Goal: Task Accomplishment & Management: Complete application form

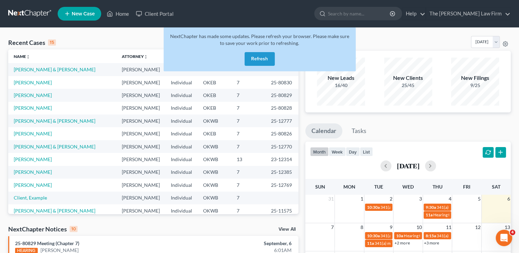
click at [27, 12] on link at bounding box center [30, 14] width 44 height 12
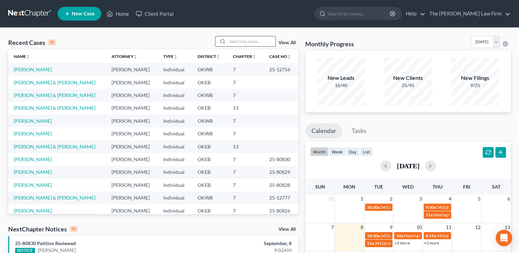
click at [249, 40] on input "search" at bounding box center [251, 41] width 48 height 10
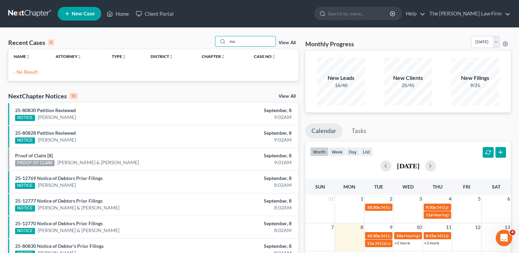
type input "m"
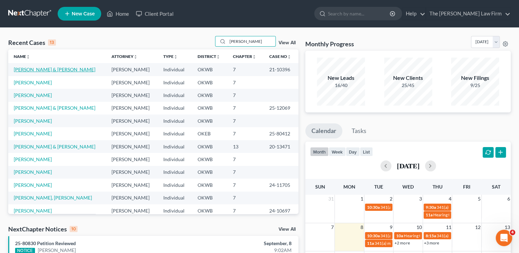
type input "johnson"
click at [51, 68] on link "[PERSON_NAME] & [PERSON_NAME]" at bounding box center [55, 69] width 82 height 6
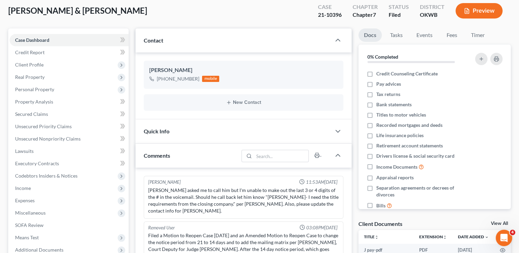
scroll to position [34, 0]
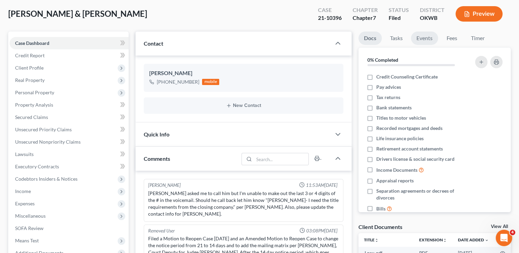
click at [428, 36] on link "Events" at bounding box center [424, 38] width 27 height 13
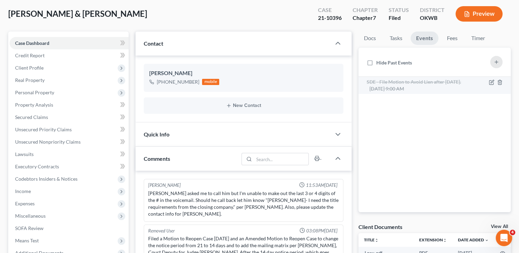
click at [404, 86] on span "Jul 11, 2025 9:00 AM" at bounding box center [386, 89] width 35 height 6
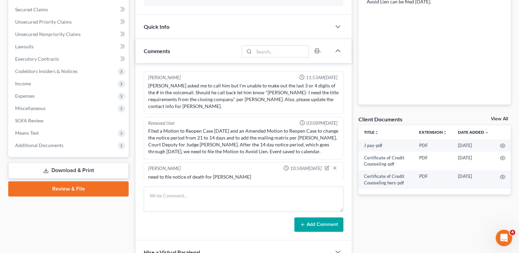
scroll to position [171, 0]
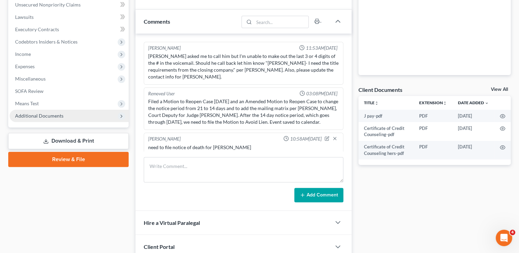
click at [42, 116] on span "Additional Documents" at bounding box center [39, 116] width 48 height 6
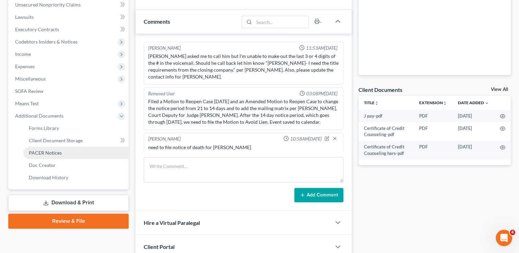
drag, startPoint x: 54, startPoint y: 148, endPoint x: 56, endPoint y: 152, distance: 4.3
click at [55, 148] on link "PACER Notices" at bounding box center [75, 153] width 105 height 12
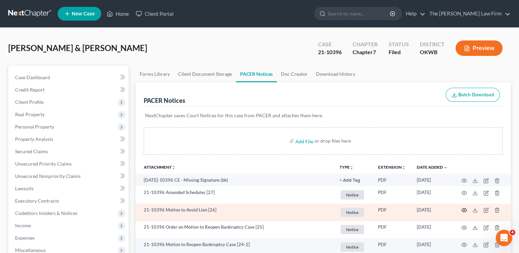
click at [465, 210] on icon "button" at bounding box center [463, 209] width 5 height 5
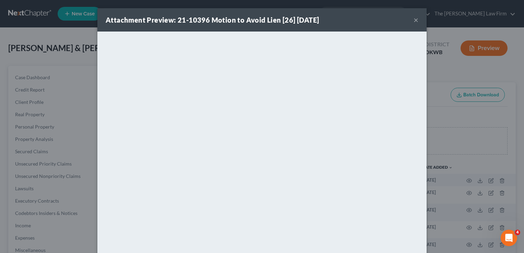
click at [413, 20] on button "×" at bounding box center [415, 20] width 5 height 8
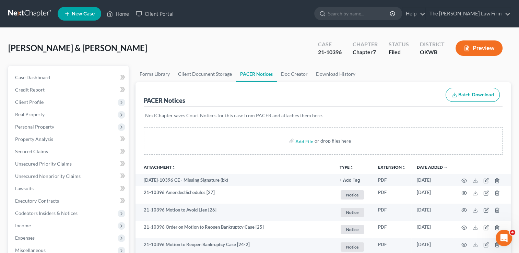
click at [30, 9] on link at bounding box center [30, 14] width 44 height 12
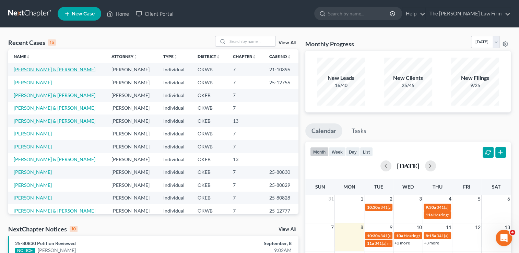
click at [37, 69] on link "[PERSON_NAME] & [PERSON_NAME]" at bounding box center [55, 69] width 82 height 6
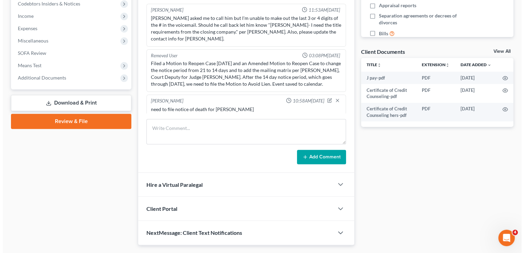
scroll to position [223, 0]
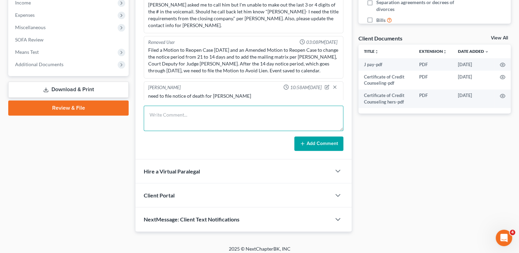
click at [204, 106] on textarea at bounding box center [243, 118] width 199 height 25
type textarea "Notice of death filed"
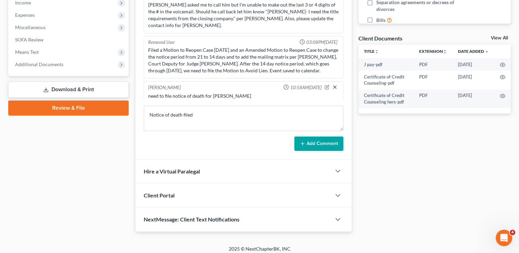
click at [336, 84] on icon "button" at bounding box center [334, 86] width 5 height 5
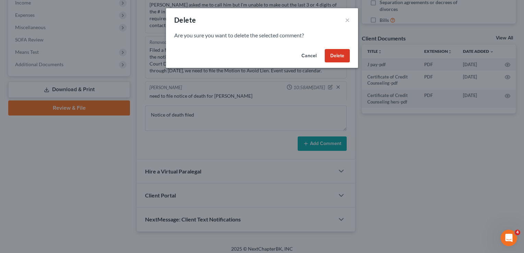
click at [344, 54] on button "Delete" at bounding box center [337, 56] width 25 height 14
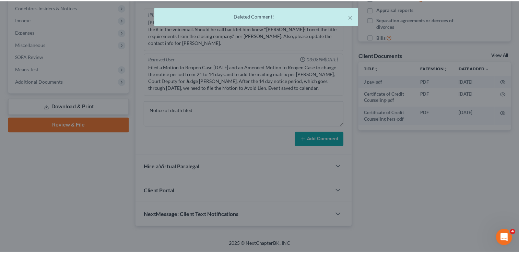
scroll to position [197, 0]
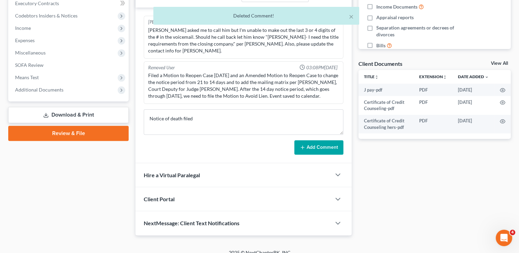
click at [308, 140] on button "Add Comment" at bounding box center [318, 147] width 49 height 14
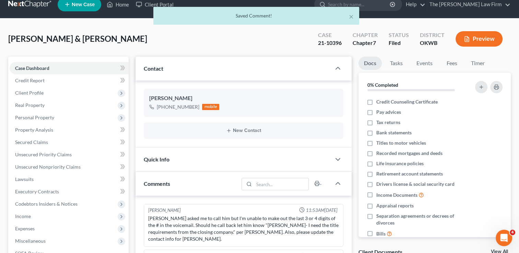
scroll to position [0, 0]
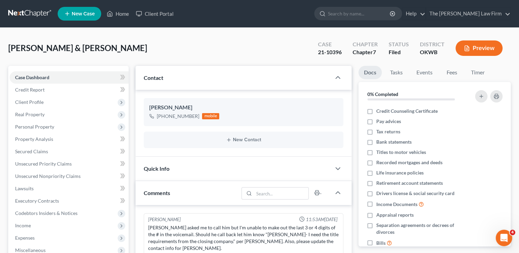
click at [32, 13] on link at bounding box center [30, 14] width 44 height 12
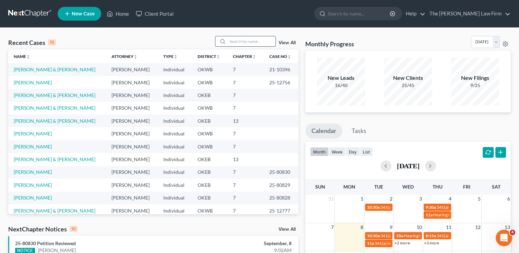
click at [255, 42] on input "search" at bounding box center [251, 41] width 48 height 10
type input "brown"
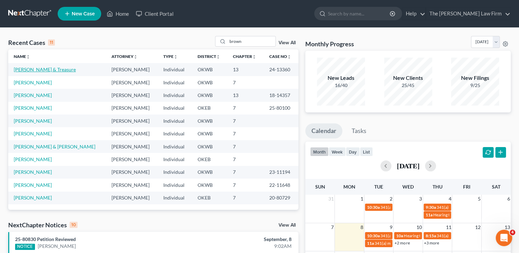
click at [46, 69] on link "[PERSON_NAME] & Treasure" at bounding box center [45, 69] width 62 height 6
select select "4"
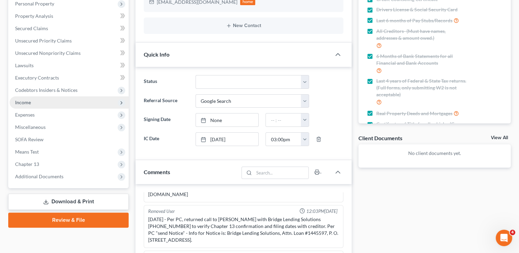
scroll to position [137, 0]
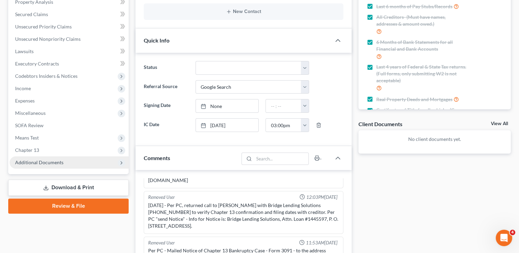
click at [36, 167] on span "Additional Documents" at bounding box center [69, 162] width 119 height 12
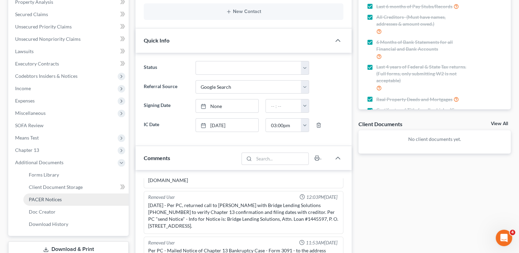
click at [53, 198] on span "PACER Notices" at bounding box center [45, 199] width 33 height 6
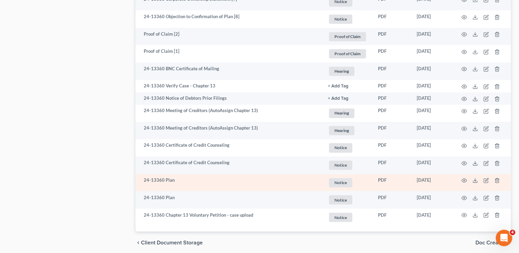
scroll to position [1099, 0]
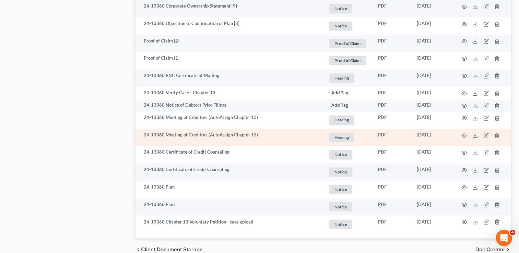
click at [461, 137] on td at bounding box center [482, 137] width 58 height 17
click at [465, 137] on icon "button" at bounding box center [463, 135] width 5 height 5
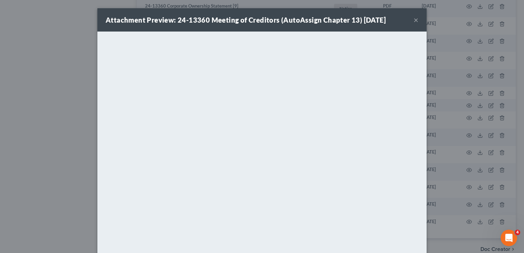
click at [413, 20] on button "×" at bounding box center [415, 20] width 5 height 8
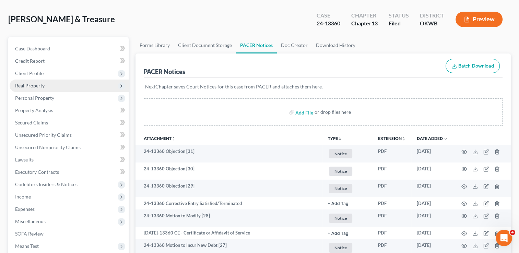
scroll to position [0, 0]
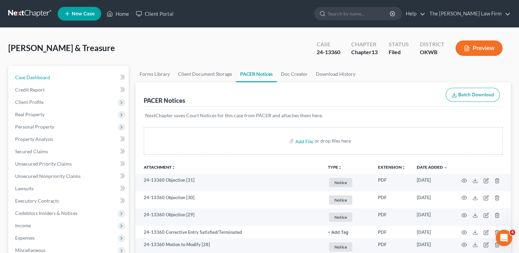
click at [48, 77] on span "Case Dashboard" at bounding box center [32, 77] width 35 height 6
select select "4"
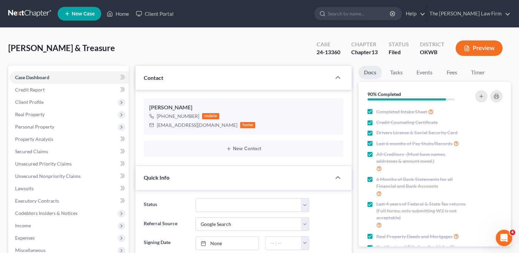
scroll to position [274, 0]
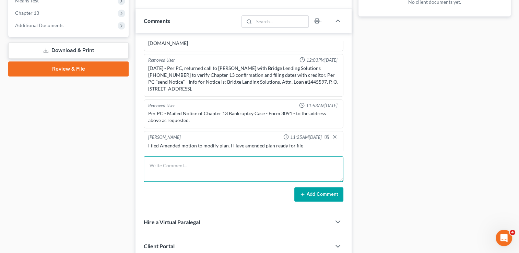
click at [197, 159] on textarea at bounding box center [243, 168] width 199 height 25
type textarea "Filed withdrawal of motion to incur debt"
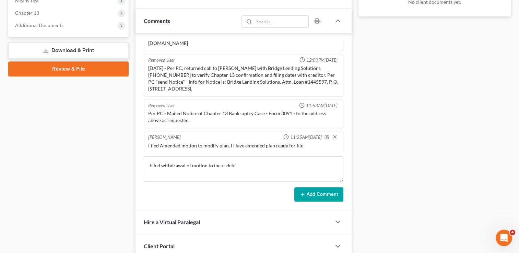
click at [325, 192] on button "Add Comment" at bounding box center [318, 194] width 49 height 14
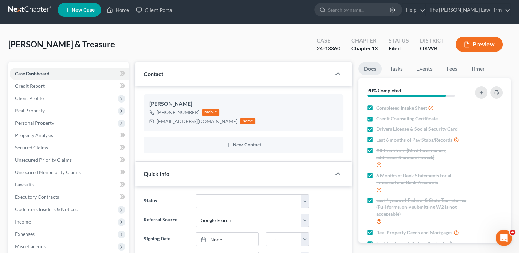
scroll to position [0, 0]
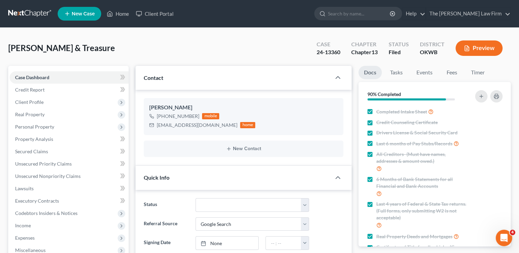
click at [29, 10] on link at bounding box center [30, 14] width 44 height 12
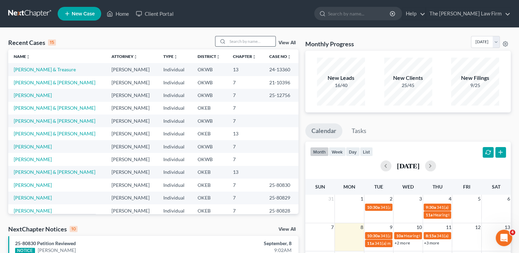
click at [247, 42] on input "search" at bounding box center [251, 41] width 48 height 10
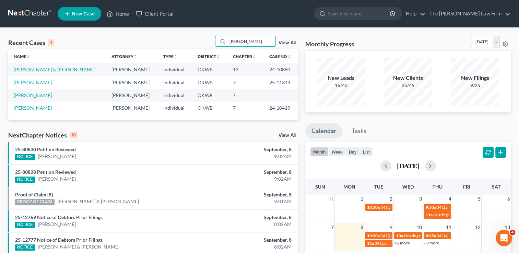
type input "[PERSON_NAME]"
click at [53, 67] on link "[PERSON_NAME] & [PERSON_NAME]" at bounding box center [55, 69] width 82 height 6
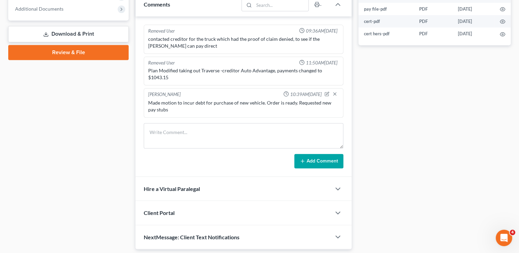
scroll to position [311, 0]
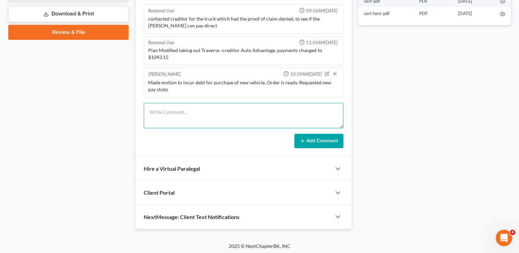
click at [201, 110] on textarea at bounding box center [243, 115] width 199 height 25
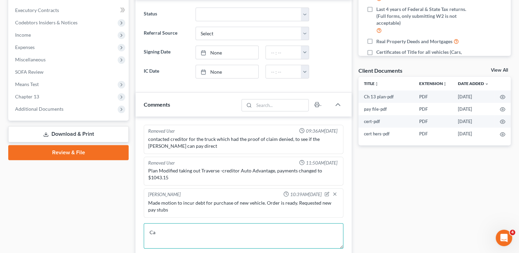
scroll to position [240, 0]
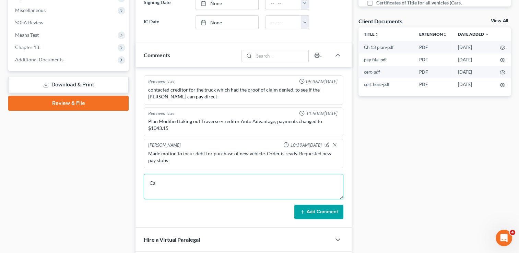
drag, startPoint x: 155, startPoint y: 183, endPoint x: 128, endPoint y: 186, distance: 26.9
click at [128, 186] on div "Petition Navigation Case Dashboard Payments Invoices Payments Payments Credit R…" at bounding box center [259, 63] width 509 height 474
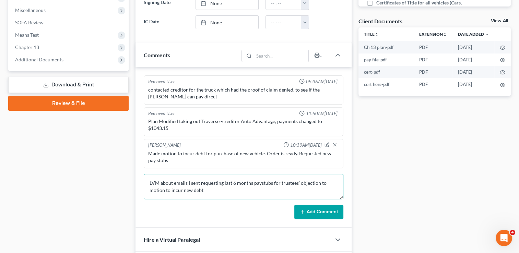
type textarea "LVM about emails I sent requesting last 6 months paystubs for trustees' objecti…"
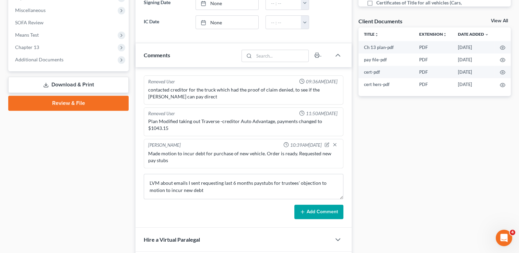
click at [324, 208] on button "Add Comment" at bounding box center [318, 212] width 49 height 14
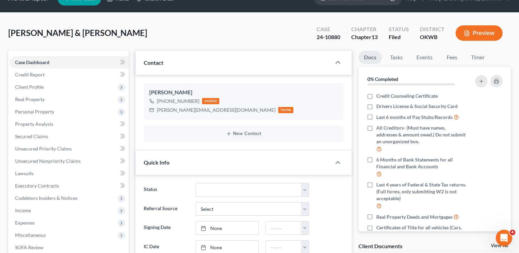
scroll to position [0, 0]
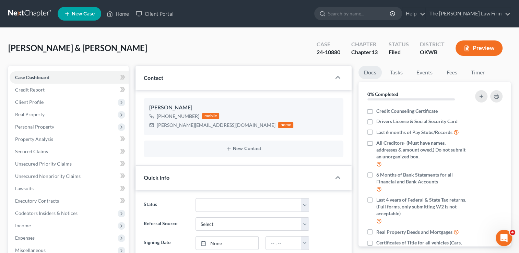
click at [31, 13] on link at bounding box center [30, 14] width 44 height 12
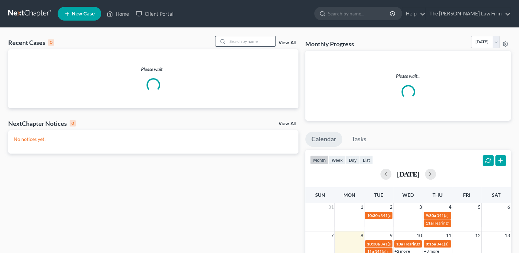
click at [243, 41] on input "search" at bounding box center [251, 41] width 48 height 10
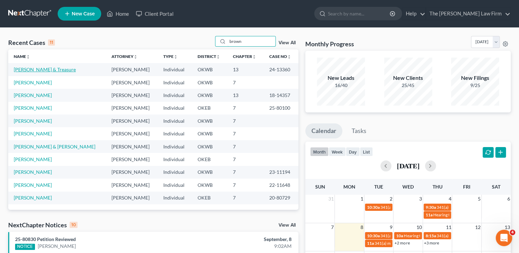
type input "brown"
click at [39, 69] on link "[PERSON_NAME] & Treasure" at bounding box center [45, 69] width 62 height 6
select select "4"
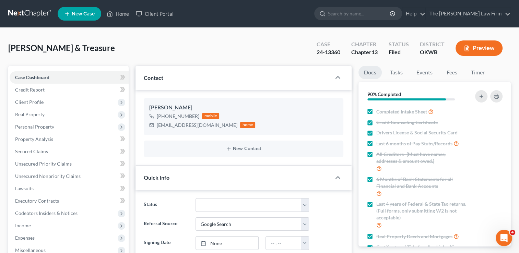
scroll to position [513, 0]
click at [34, 12] on link at bounding box center [30, 14] width 44 height 12
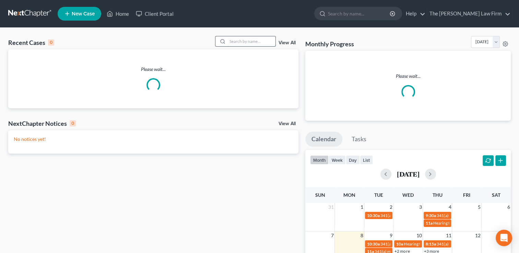
click at [254, 40] on input "search" at bounding box center [251, 41] width 48 height 10
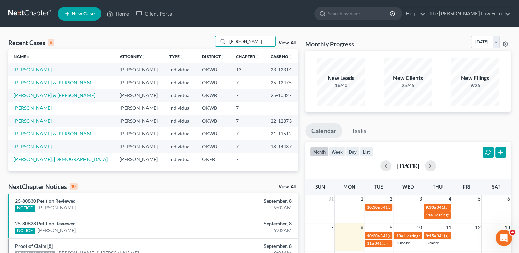
type input "[PERSON_NAME]"
click at [39, 70] on link "[PERSON_NAME]" at bounding box center [33, 69] width 38 height 6
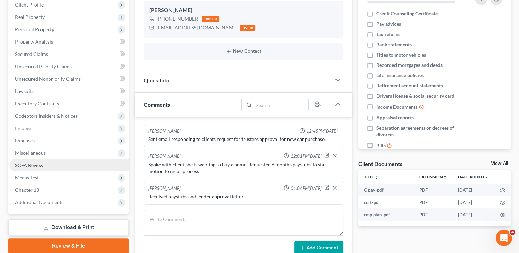
scroll to position [103, 0]
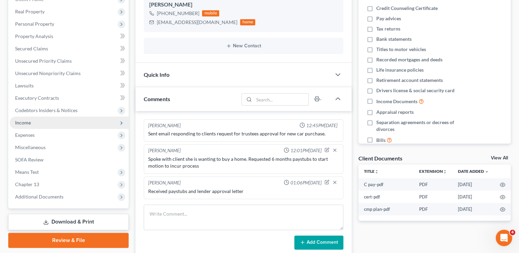
click at [25, 121] on span "Income" at bounding box center [23, 123] width 16 height 6
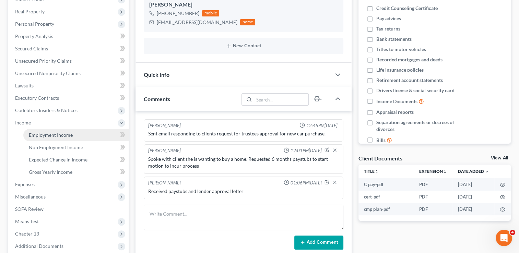
click at [61, 137] on span "Employment Income" at bounding box center [51, 135] width 44 height 6
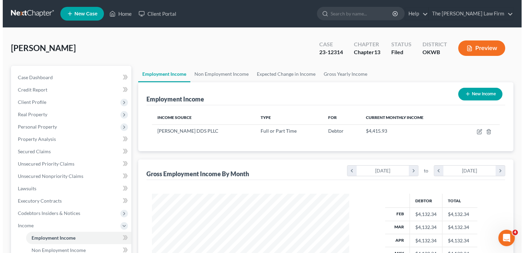
scroll to position [122, 211]
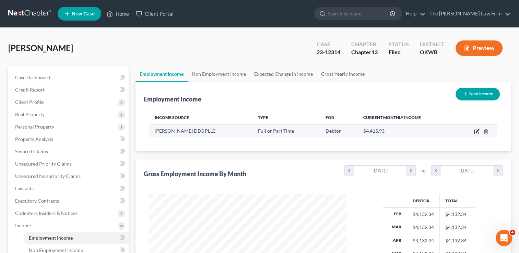
click at [476, 132] on icon "button" at bounding box center [476, 131] width 5 height 5
select select "0"
select select "37"
select select "2"
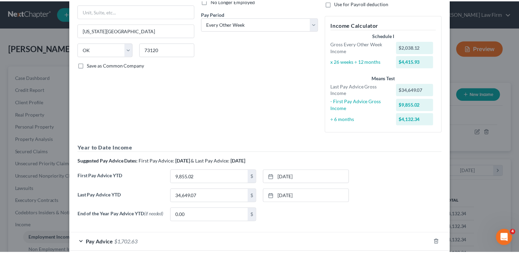
scroll to position [0, 0]
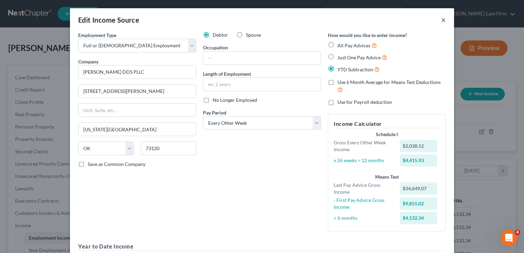
click at [441, 20] on button "×" at bounding box center [443, 20] width 5 height 8
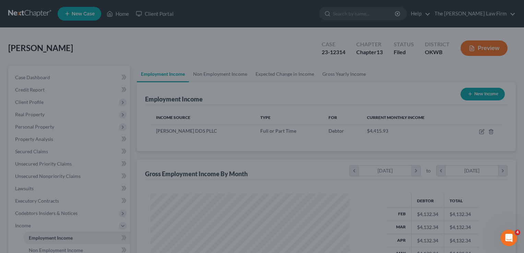
scroll to position [342604, 342515]
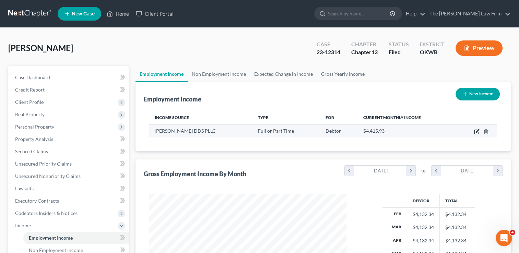
click at [475, 131] on icon "button" at bounding box center [476, 131] width 5 height 5
select select "0"
select select "37"
select select "2"
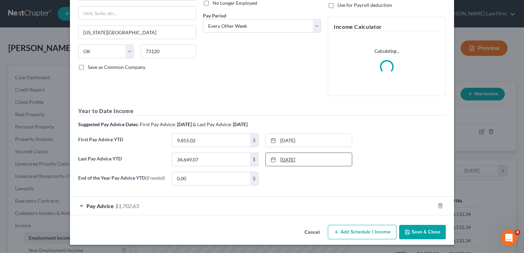
scroll to position [97, 0]
click at [291, 159] on link "8/22/2025" at bounding box center [309, 159] width 86 height 13
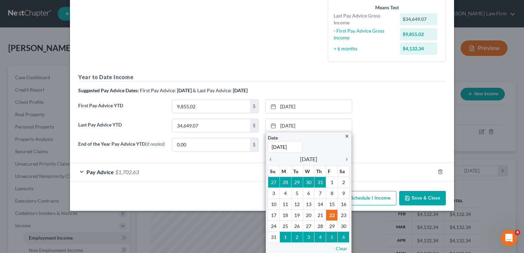
scroll to position [170, 0]
click at [406, 113] on div "First Pay Advice YTD 9,855.02 $ 3/7/2025 close Date 3/7/2025 Time 12:00 AM chev…" at bounding box center [262, 108] width 374 height 19
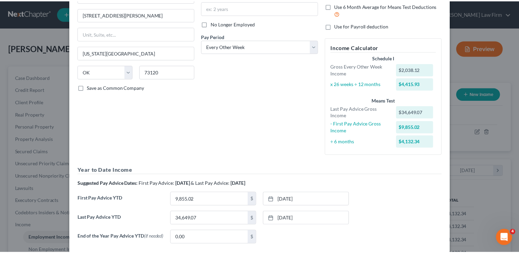
scroll to position [0, 0]
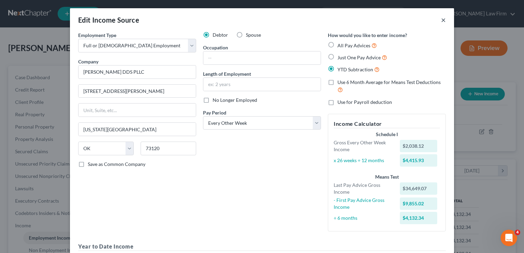
click at [441, 21] on button "×" at bounding box center [443, 20] width 5 height 8
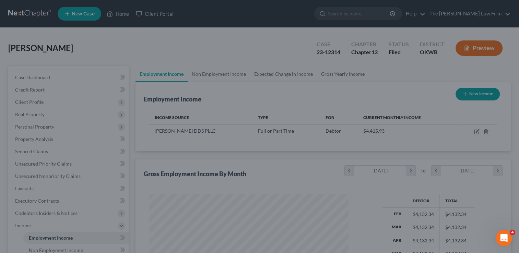
scroll to position [342604, 342515]
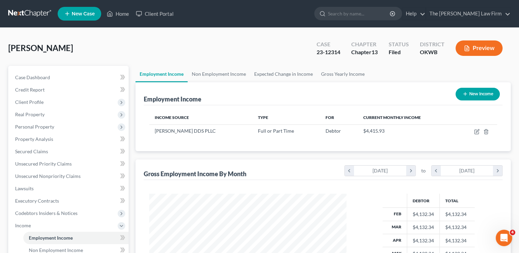
click at [22, 14] on link at bounding box center [30, 14] width 44 height 12
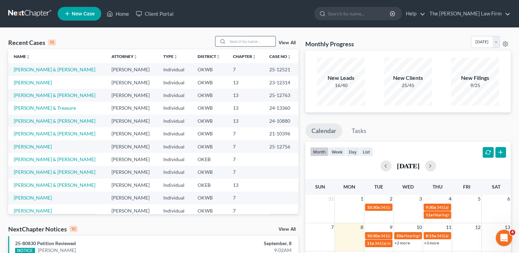
click at [242, 42] on input "search" at bounding box center [251, 41] width 48 height 10
type input "[PERSON_NAME]"
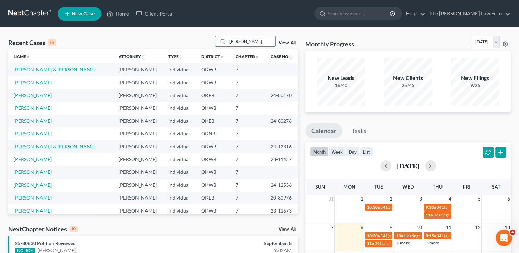
click at [46, 70] on link "[PERSON_NAME] & [PERSON_NAME]" at bounding box center [55, 69] width 82 height 6
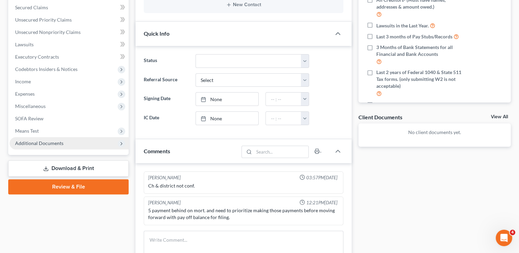
scroll to position [103, 0]
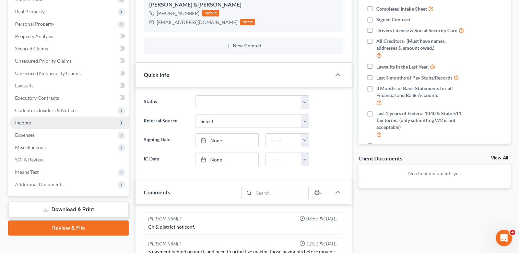
click at [33, 124] on span "Income" at bounding box center [69, 123] width 119 height 12
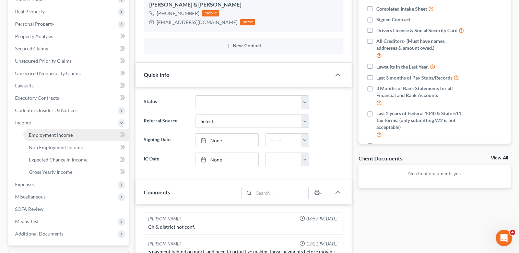
click at [68, 138] on link "Employment Income" at bounding box center [75, 135] width 105 height 12
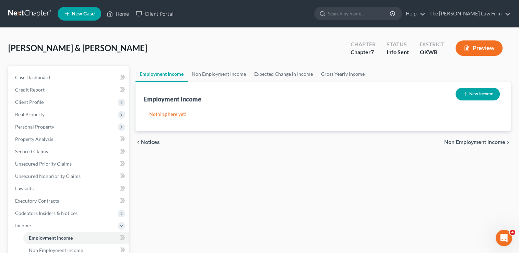
click at [25, 10] on link at bounding box center [30, 14] width 44 height 12
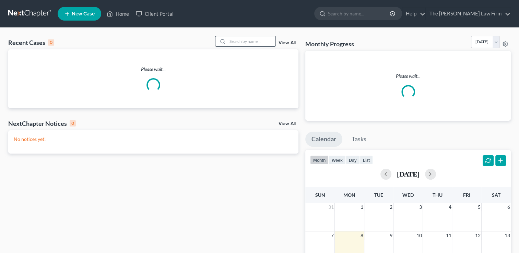
click at [256, 41] on input "search" at bounding box center [251, 41] width 48 height 10
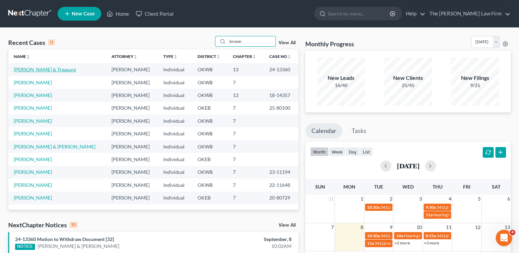
type input "brown"
click at [41, 69] on link "Brown, Gaylen & Treasure" at bounding box center [45, 69] width 62 height 6
select select "4"
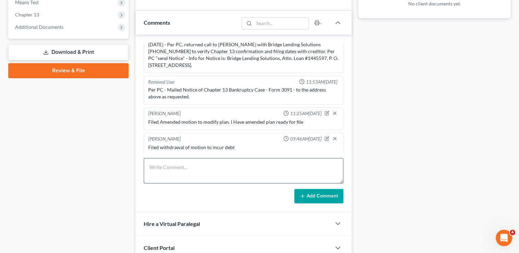
scroll to position [274, 0]
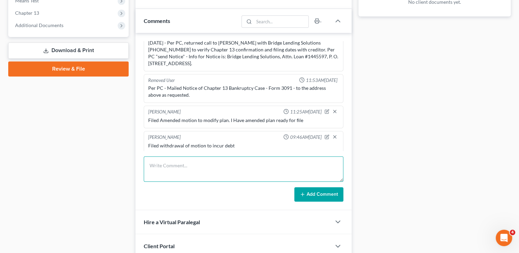
click at [183, 163] on textarea at bounding box center [243, 168] width 199 height 25
type textarea "No longer wants to lower plan payment. Will file withdrawal of motion to modify"
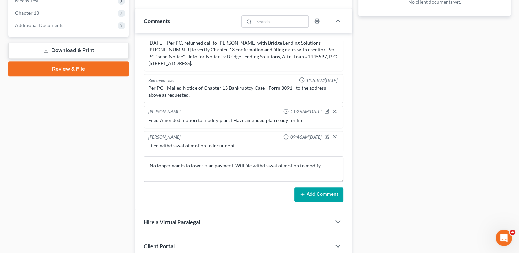
click at [321, 193] on button "Add Comment" at bounding box center [318, 194] width 49 height 14
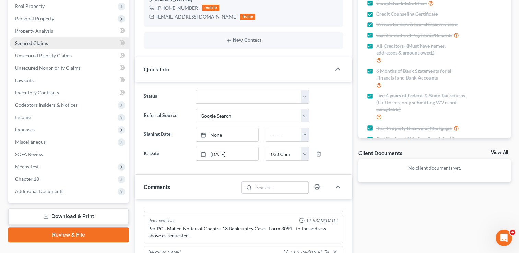
scroll to position [0, 0]
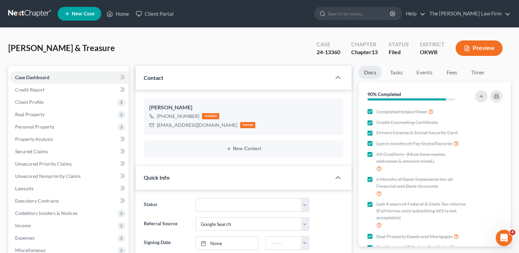
click at [26, 13] on link at bounding box center [30, 14] width 44 height 12
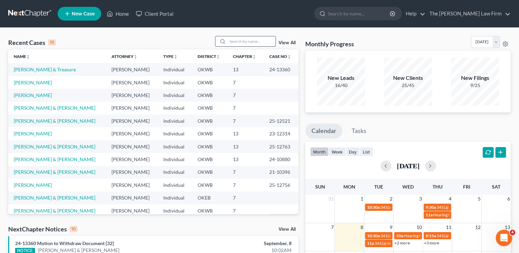
click at [247, 40] on input "search" at bounding box center [251, 41] width 48 height 10
type input "[PERSON_NAME]"
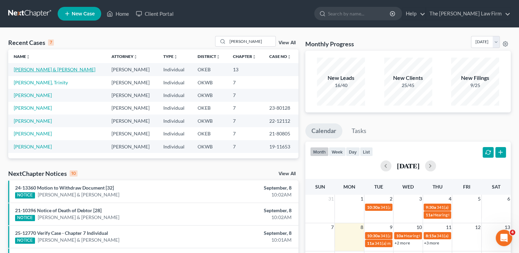
click at [48, 68] on link "[PERSON_NAME] & [PERSON_NAME]" at bounding box center [55, 69] width 82 height 6
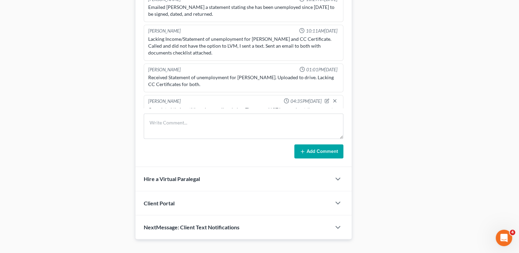
scroll to position [377, 0]
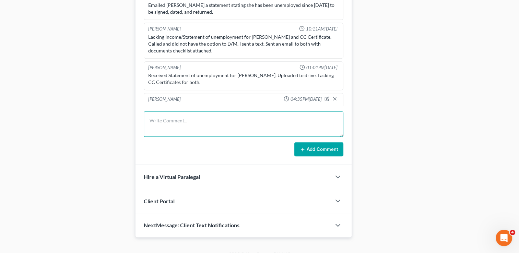
click at [204, 119] on textarea at bounding box center [243, 123] width 199 height 25
type textarea "Going to complete their paperwork electronically"
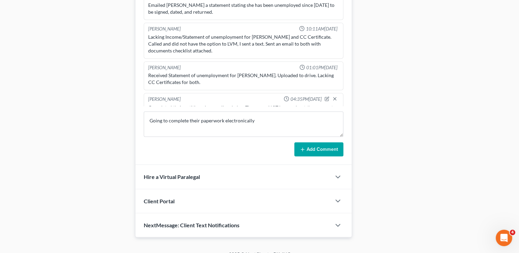
click at [328, 147] on button "Add Comment" at bounding box center [318, 149] width 49 height 14
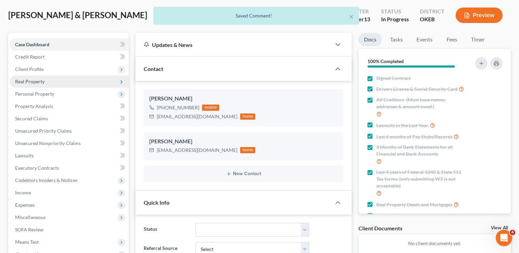
scroll to position [34, 0]
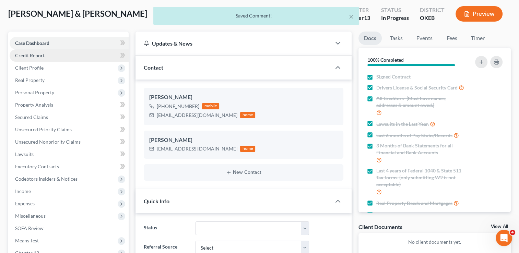
click at [48, 56] on link "Credit Report" at bounding box center [69, 55] width 119 height 12
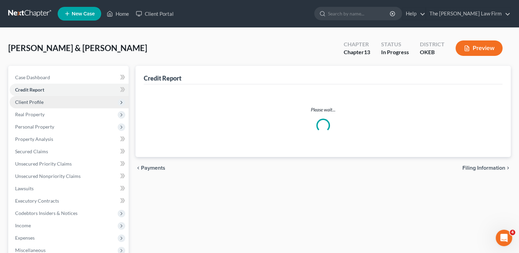
click at [48, 102] on span "Client Profile" at bounding box center [69, 102] width 119 height 12
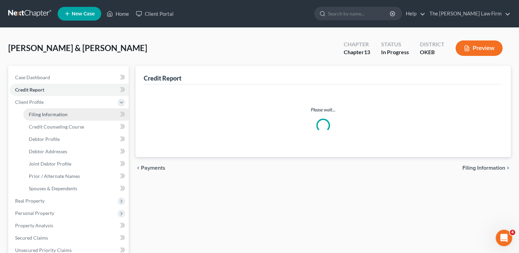
drag, startPoint x: 59, startPoint y: 114, endPoint x: 70, endPoint y: 113, distance: 11.4
click at [58, 114] on span "Filing Information" at bounding box center [48, 114] width 39 height 6
select select "1"
select select "3"
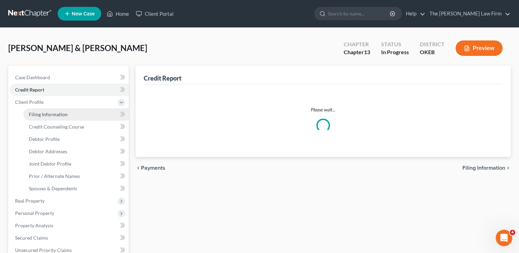
select select "37"
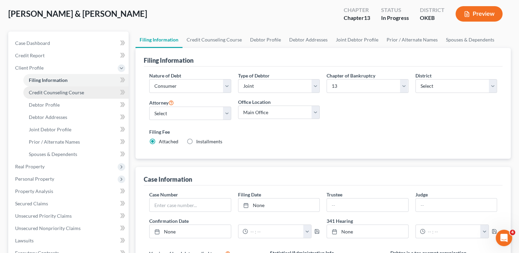
click at [72, 93] on span "Credit Counseling Course" at bounding box center [56, 92] width 55 height 6
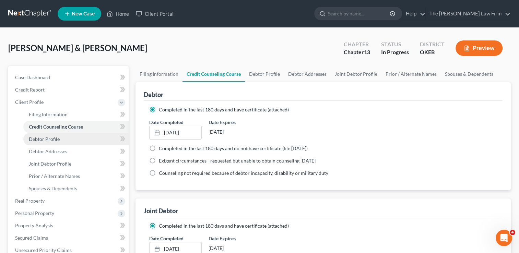
click at [56, 136] on span "Debtor Profile" at bounding box center [44, 139] width 31 height 6
select select "1"
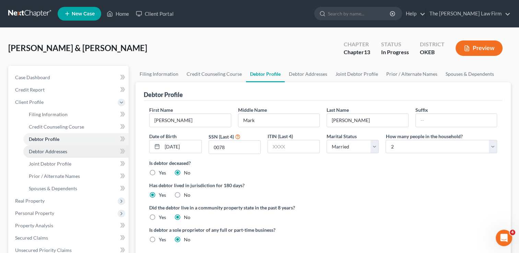
click at [65, 147] on link "Debtor Addresses" at bounding box center [75, 151] width 105 height 12
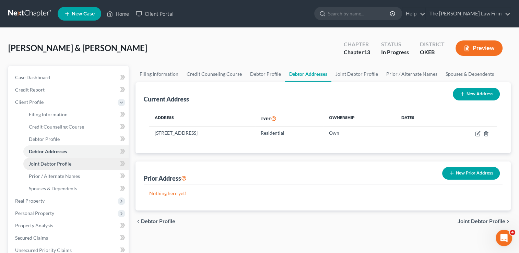
click at [73, 162] on link "Joint Debtor Profile" at bounding box center [75, 164] width 105 height 12
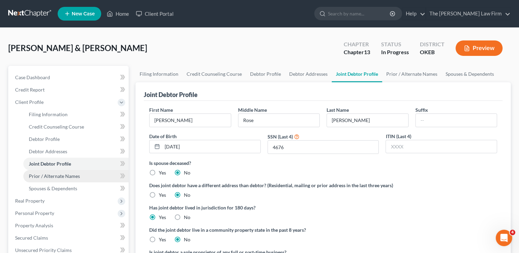
click at [74, 175] on span "Prior / Alternate Names" at bounding box center [54, 176] width 51 height 6
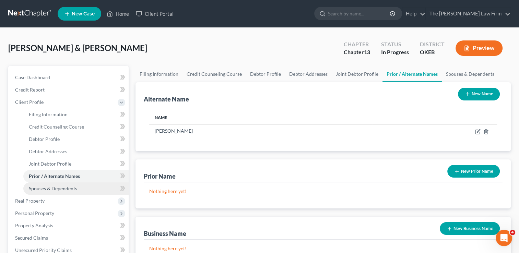
click at [63, 187] on span "Spouses & Dependents" at bounding box center [53, 188] width 48 height 6
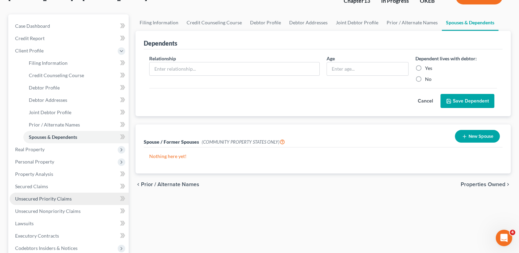
scroll to position [69, 0]
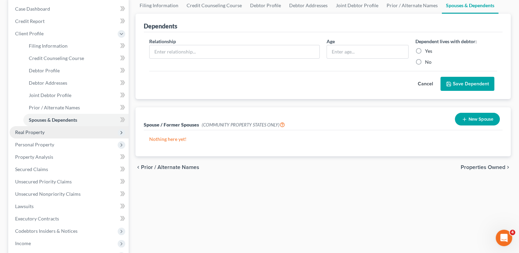
click at [42, 132] on span "Real Property" at bounding box center [29, 132] width 29 height 6
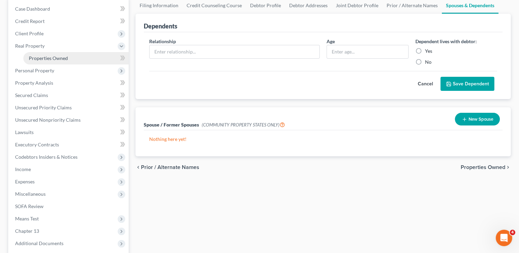
click at [59, 54] on link "Properties Owned" at bounding box center [75, 58] width 105 height 12
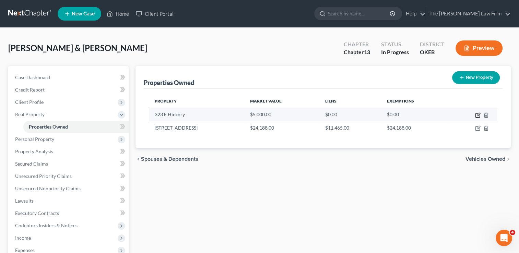
click at [477, 115] on icon "button" at bounding box center [477, 114] width 3 height 3
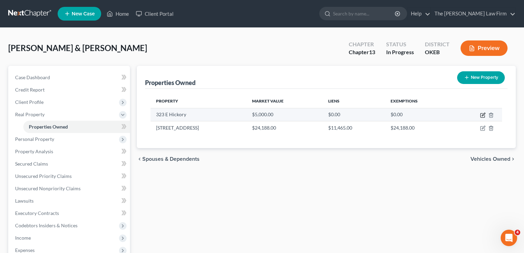
select select "37"
select select "2"
select select "0"
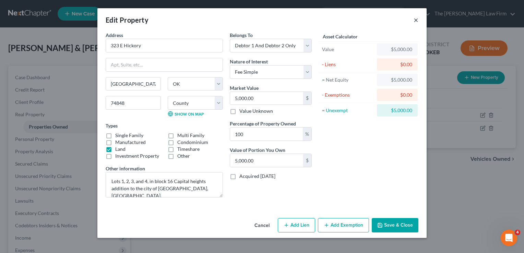
click at [415, 20] on button "×" at bounding box center [415, 20] width 5 height 8
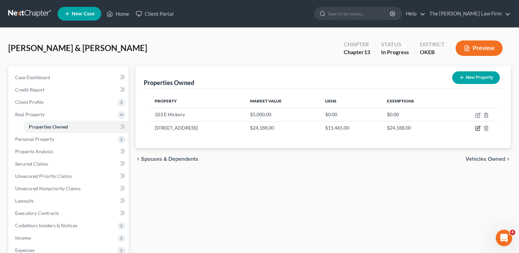
click at [476, 128] on icon "button" at bounding box center [477, 127] width 5 height 5
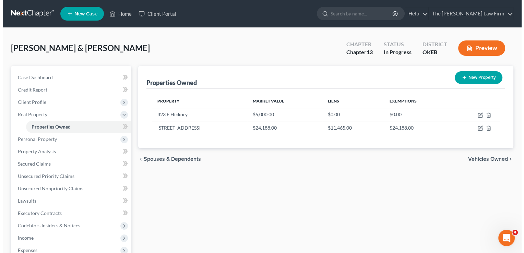
select select "37"
select select "31"
select select "2"
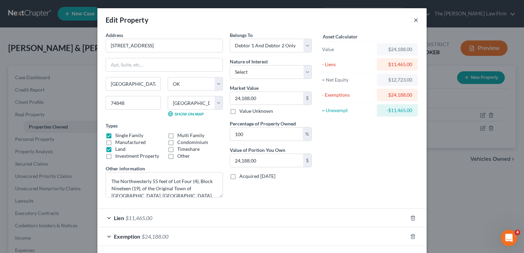
click at [413, 21] on button "×" at bounding box center [415, 20] width 5 height 8
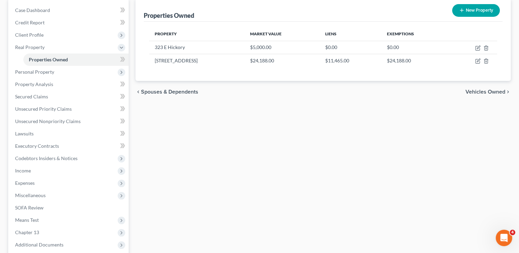
scroll to position [69, 0]
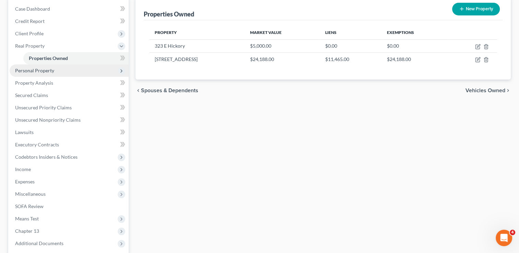
click at [54, 71] on span "Personal Property" at bounding box center [69, 70] width 119 height 12
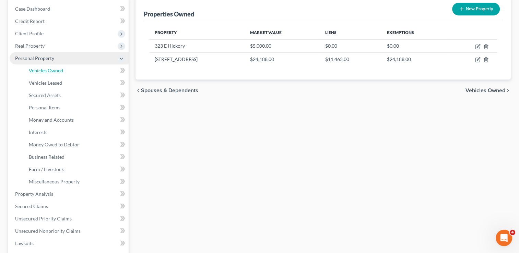
click at [54, 71] on span "Vehicles Owned" at bounding box center [46, 71] width 34 height 6
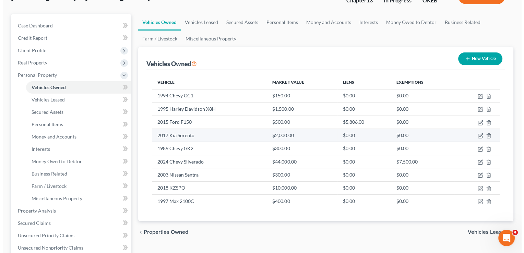
scroll to position [69, 0]
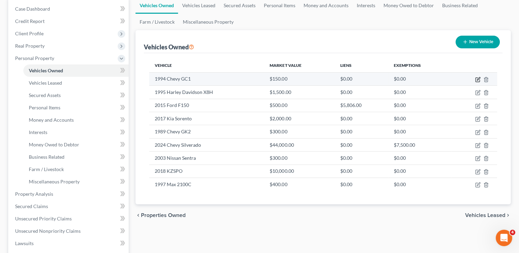
click at [478, 79] on icon "button" at bounding box center [477, 78] width 3 height 3
select select "1"
select select "32"
select select "2"
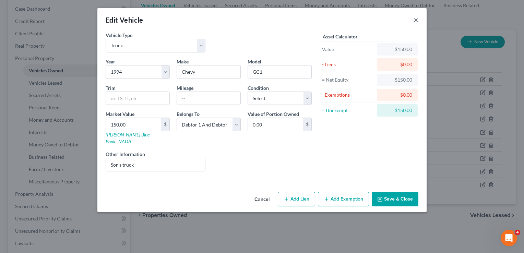
click at [416, 19] on button "×" at bounding box center [415, 20] width 5 height 8
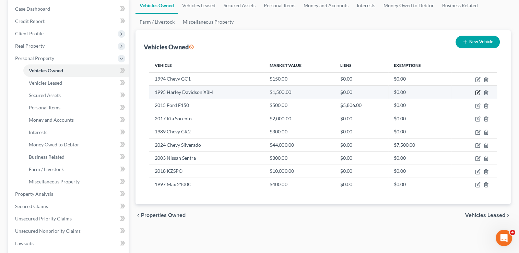
click at [476, 91] on icon "button" at bounding box center [477, 92] width 5 height 5
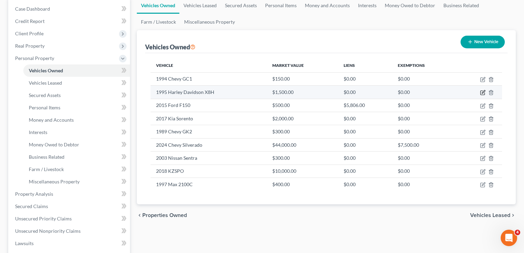
select select "0"
select select "31"
select select "2"
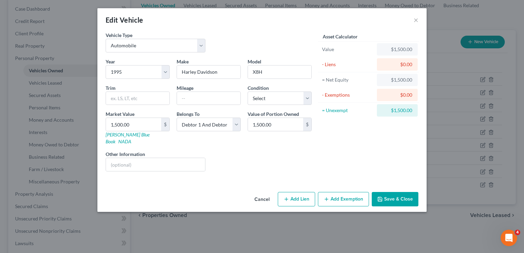
click at [343, 192] on button "Add Exemption" at bounding box center [343, 199] width 51 height 14
select select "2"
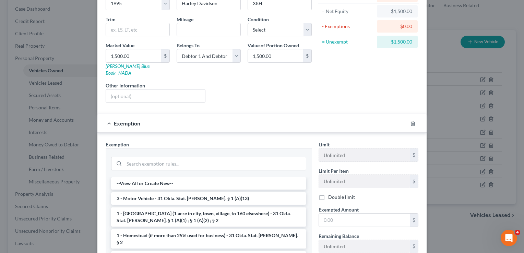
click at [144, 192] on li "3 - Motor Vehicle - 31 Okla. Stat. Ann. § 1 (A)(13)" at bounding box center [208, 198] width 195 height 12
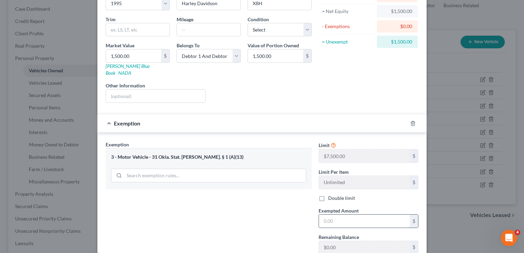
click at [350, 215] on input "text" at bounding box center [364, 221] width 91 height 13
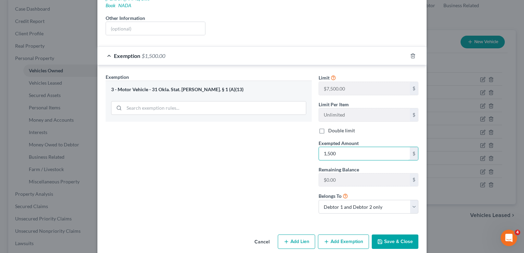
scroll to position [137, 0]
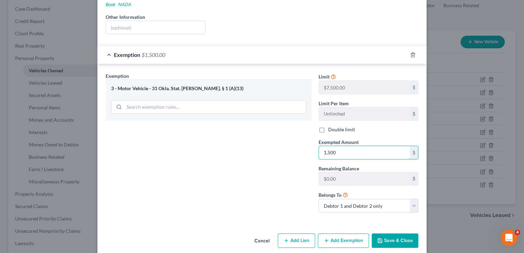
type input "1,500"
click at [388, 233] on button "Save & Close" at bounding box center [395, 240] width 47 height 14
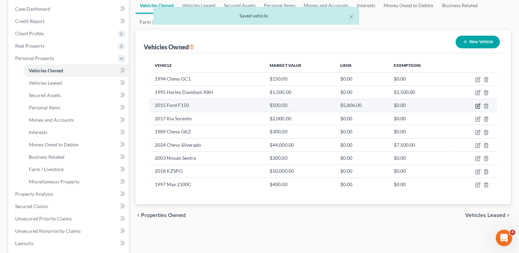
click at [477, 105] on icon "button" at bounding box center [477, 105] width 3 height 3
select select "1"
select select "11"
select select "4"
select select "2"
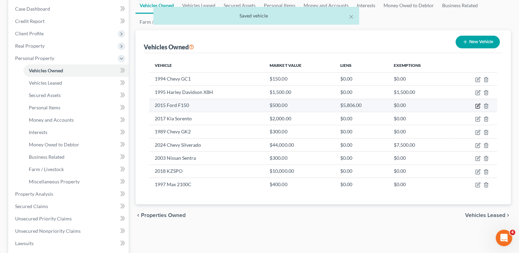
select select "19"
select select "0"
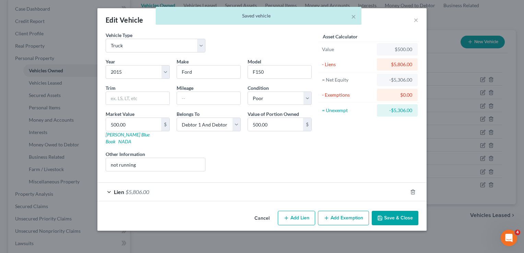
click at [190, 183] on div "Lien $5,806.00" at bounding box center [252, 192] width 310 height 18
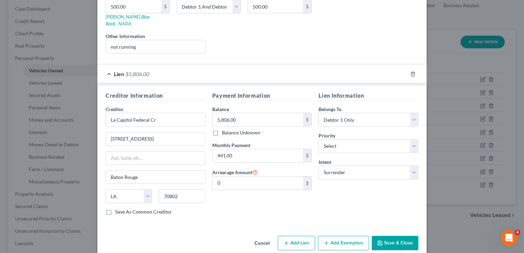
scroll to position [120, 0]
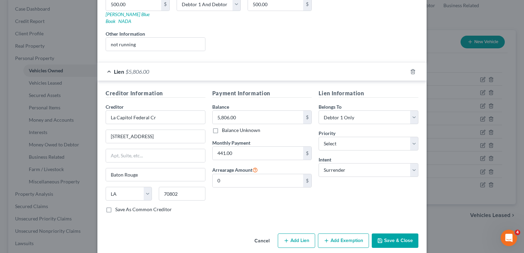
click at [393, 234] on button "Save & Close" at bounding box center [395, 240] width 47 height 14
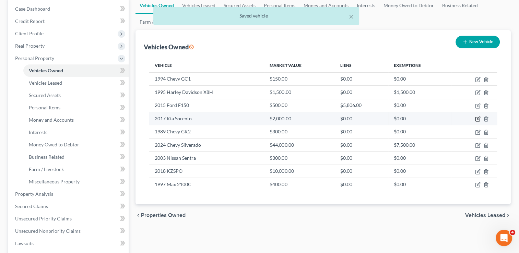
click at [477, 118] on icon "button" at bounding box center [477, 118] width 3 height 3
select select "0"
select select "9"
select select "3"
select select "2"
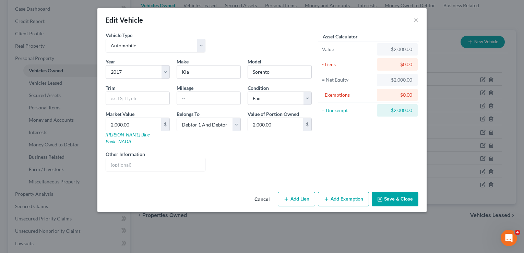
click at [342, 192] on button "Add Exemption" at bounding box center [343, 199] width 51 height 14
select select "2"
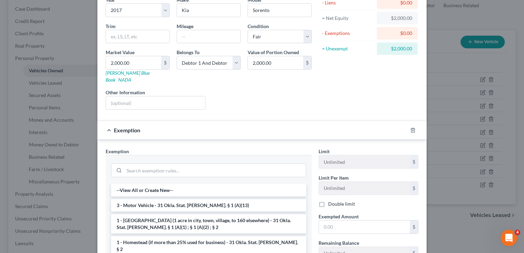
scroll to position [69, 0]
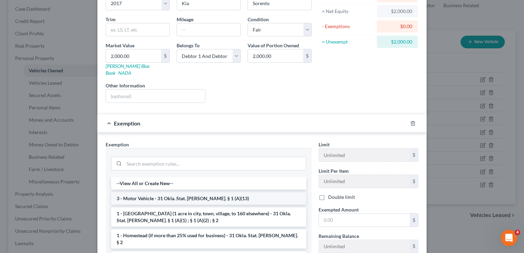
click at [149, 192] on li "3 - Motor Vehicle - 31 Okla. Stat. Ann. § 1 (A)(13)" at bounding box center [208, 198] width 195 height 12
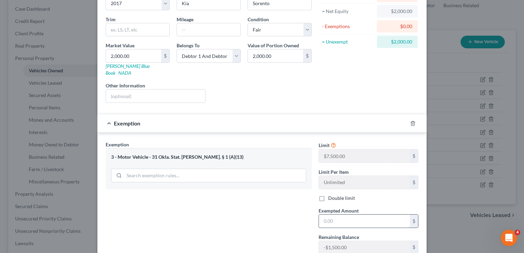
click at [344, 215] on input "text" at bounding box center [364, 221] width 91 height 13
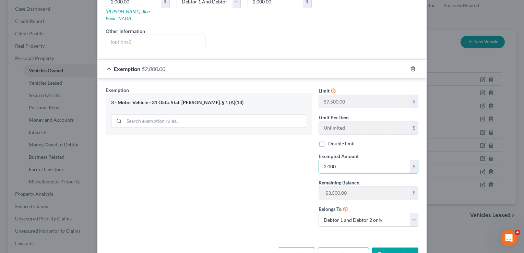
scroll to position [137, 0]
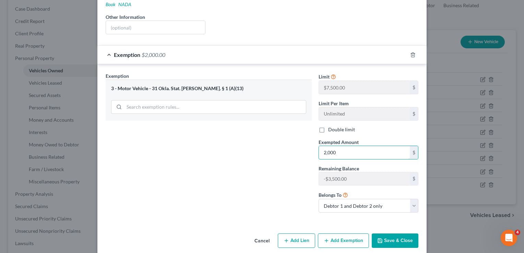
type input "2,000"
click at [389, 234] on button "Save & Close" at bounding box center [395, 240] width 47 height 14
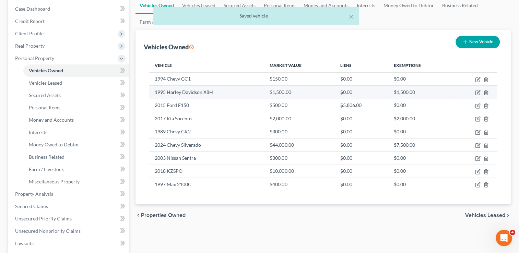
click at [477, 95] on td at bounding box center [474, 92] width 46 height 13
click at [477, 93] on icon "button" at bounding box center [477, 91] width 3 height 3
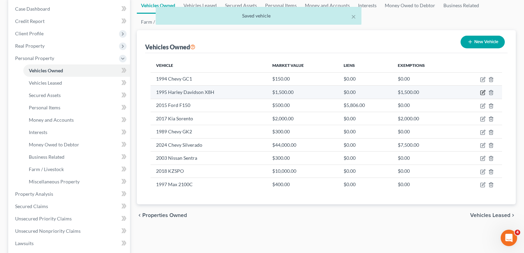
select select "0"
select select "31"
select select "2"
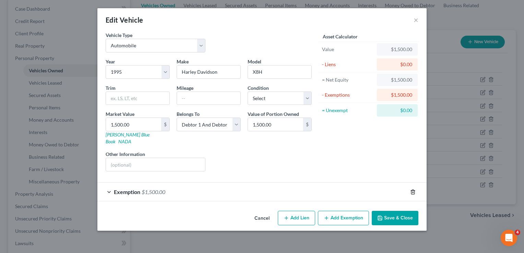
click at [412, 189] on icon "button" at bounding box center [412, 191] width 5 height 5
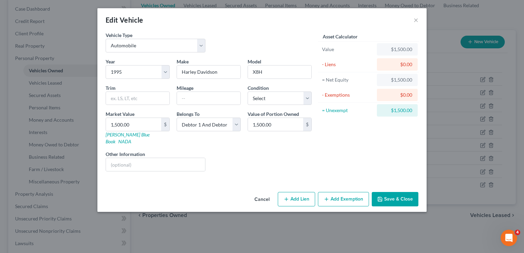
click at [388, 192] on button "Save & Close" at bounding box center [395, 199] width 47 height 14
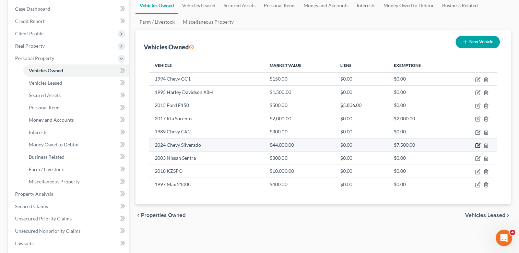
click at [477, 145] on icon "button" at bounding box center [477, 145] width 5 height 5
select select "1"
select select "2"
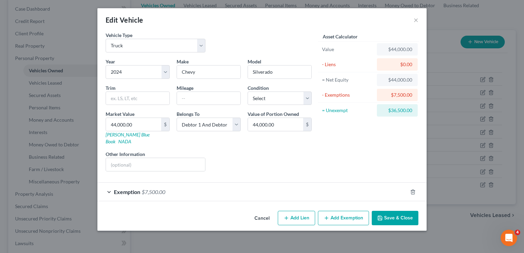
click at [205, 186] on div "Exemption $7,500.00" at bounding box center [252, 192] width 310 height 18
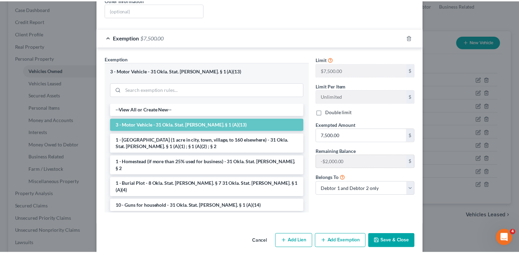
scroll to position [155, 0]
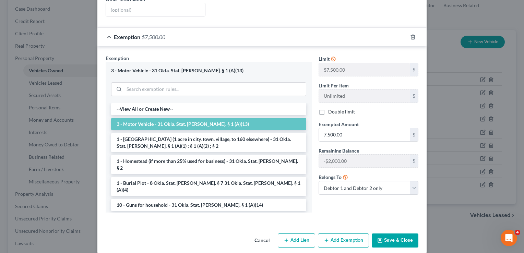
click at [253, 234] on button "Cancel" at bounding box center [262, 241] width 26 height 14
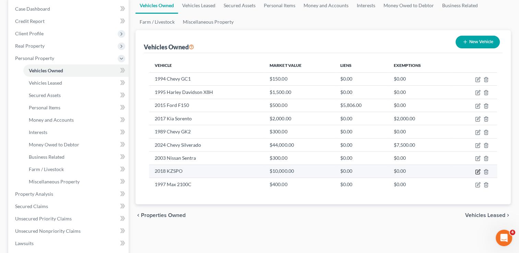
click at [476, 169] on icon "button" at bounding box center [477, 171] width 5 height 5
select select "2"
select select "8"
select select "2"
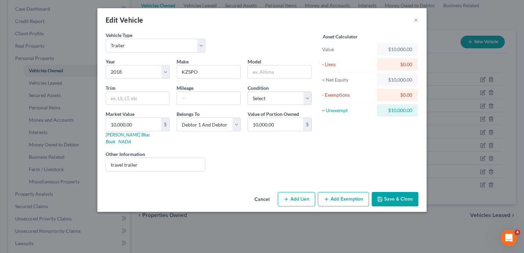
click at [398, 192] on button "Save & Close" at bounding box center [395, 199] width 47 height 14
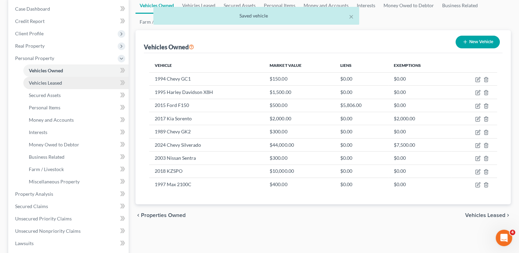
click at [57, 82] on span "Vehicles Leased" at bounding box center [45, 83] width 33 height 6
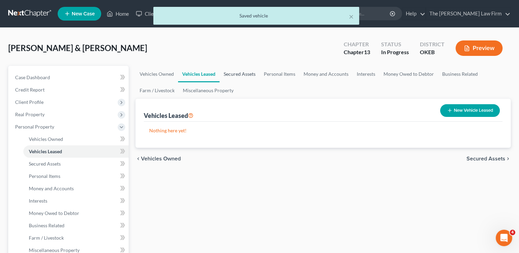
click at [246, 70] on link "Secured Assets" at bounding box center [239, 74] width 40 height 16
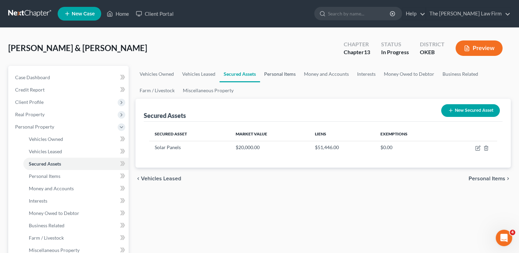
click at [287, 73] on link "Personal Items" at bounding box center [280, 74] width 40 height 16
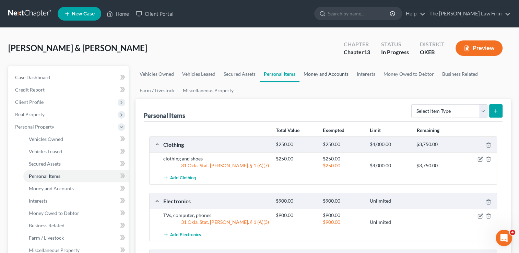
click at [328, 74] on link "Money and Accounts" at bounding box center [325, 74] width 53 height 16
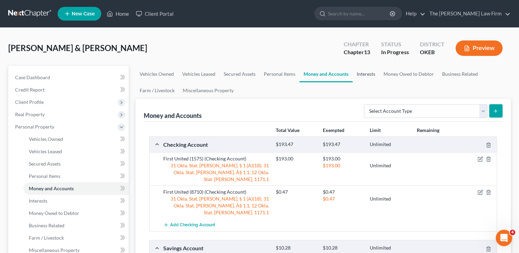
click at [370, 73] on link "Interests" at bounding box center [365, 74] width 27 height 16
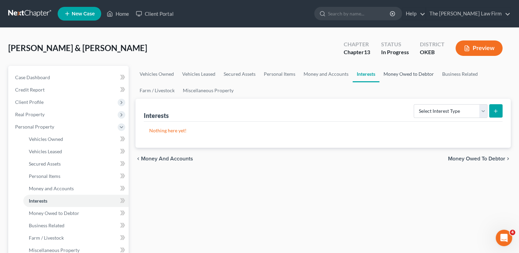
click at [410, 74] on link "Money Owed to Debtor" at bounding box center [408, 74] width 59 height 16
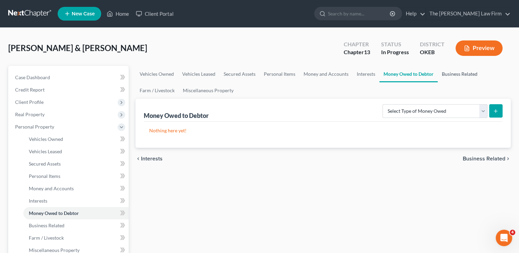
click at [457, 73] on link "Business Related" at bounding box center [459, 74] width 44 height 16
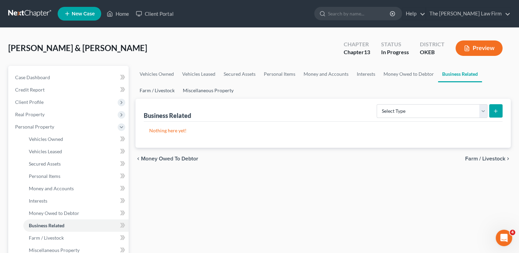
click at [159, 92] on link "Farm / Livestock" at bounding box center [156, 90] width 43 height 16
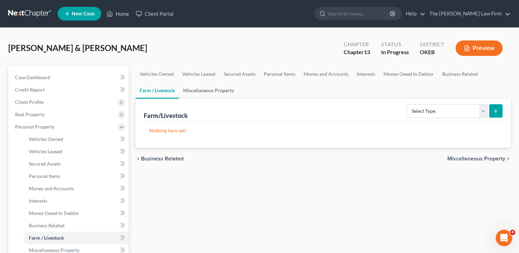
click at [211, 90] on link "Miscellaneous Property" at bounding box center [208, 90] width 59 height 16
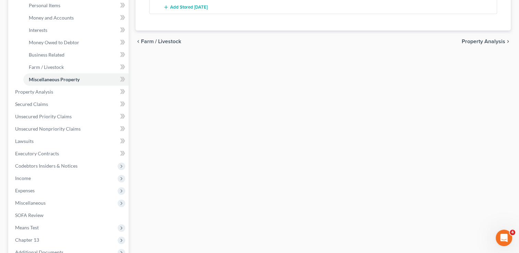
scroll to position [171, 0]
click at [47, 87] on link "Property Analysis" at bounding box center [69, 91] width 119 height 12
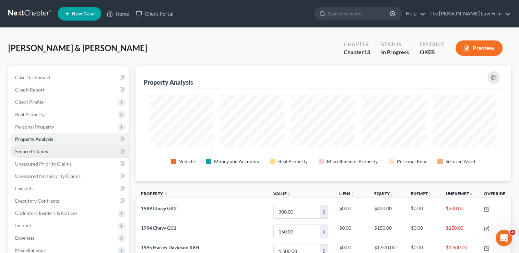
click at [49, 152] on link "Secured Claims" at bounding box center [69, 151] width 119 height 12
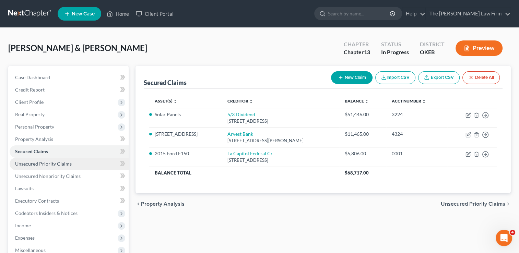
click at [60, 165] on span "Unsecured Priority Claims" at bounding box center [43, 164] width 57 height 6
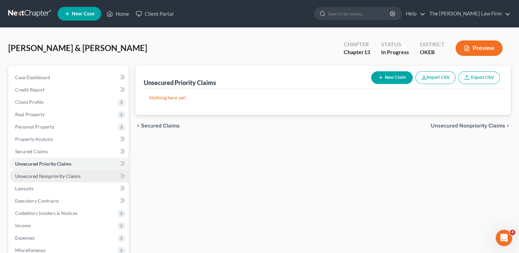
click at [66, 176] on span "Unsecured Nonpriority Claims" at bounding box center [47, 176] width 65 height 6
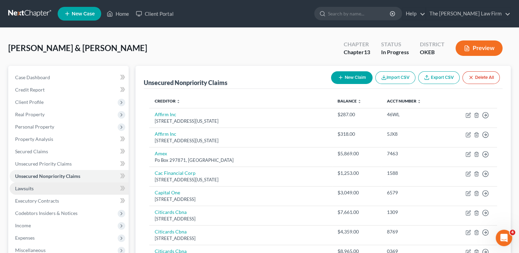
click at [33, 188] on span "Lawsuits" at bounding box center [24, 188] width 19 height 6
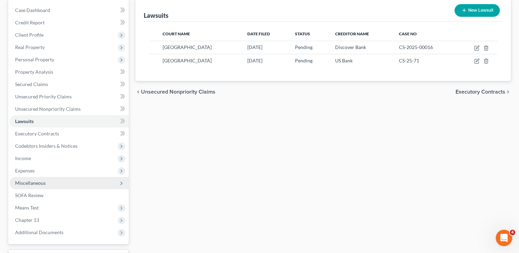
scroll to position [69, 0]
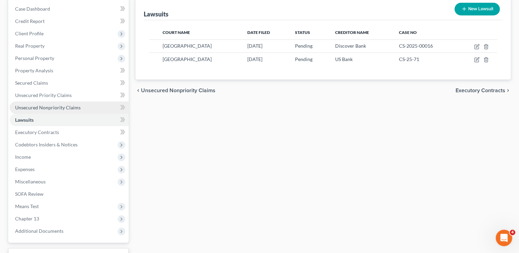
click at [56, 109] on span "Unsecured Nonpriority Claims" at bounding box center [47, 108] width 65 height 6
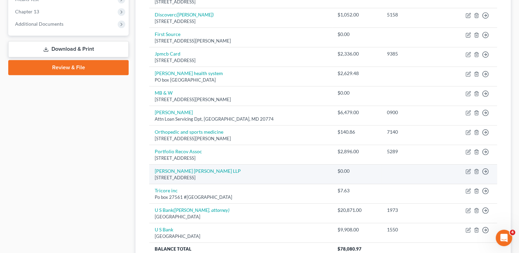
scroll to position [308, 0]
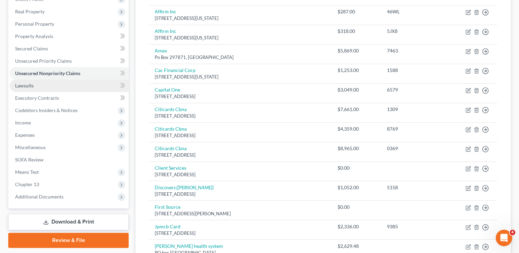
click at [28, 86] on span "Lawsuits" at bounding box center [24, 86] width 19 height 6
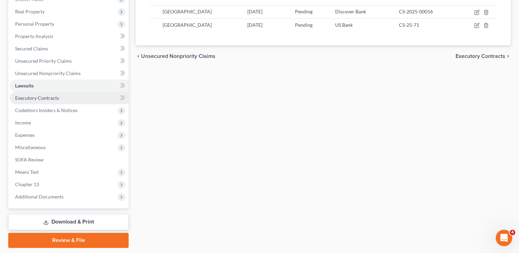
click at [61, 97] on link "Executory Contracts" at bounding box center [69, 98] width 119 height 12
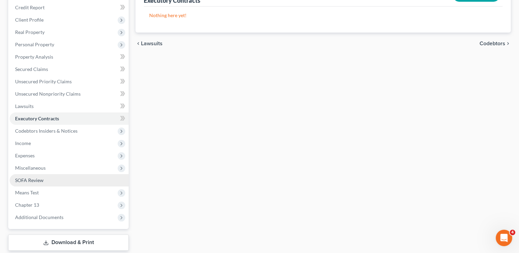
scroll to position [103, 0]
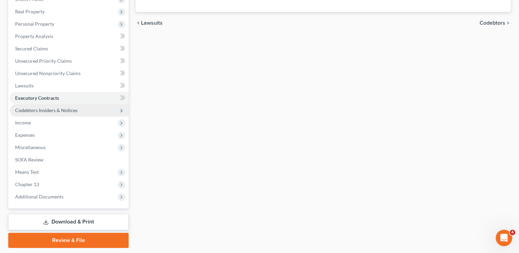
click at [70, 110] on span "Codebtors Insiders & Notices" at bounding box center [46, 110] width 62 height 6
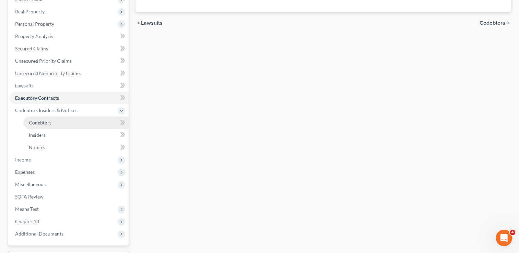
click at [53, 119] on link "Codebtors" at bounding box center [75, 123] width 105 height 12
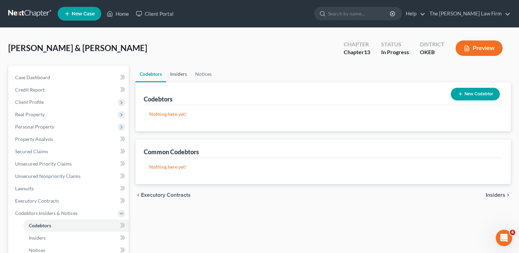
click at [181, 76] on link "Insiders" at bounding box center [178, 74] width 25 height 16
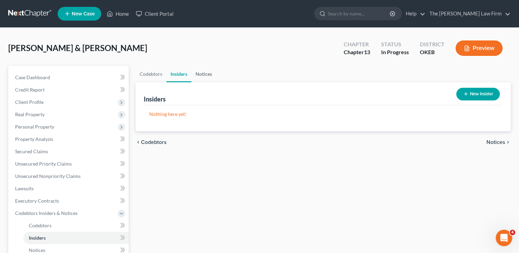
click at [204, 75] on link "Notices" at bounding box center [203, 74] width 25 height 16
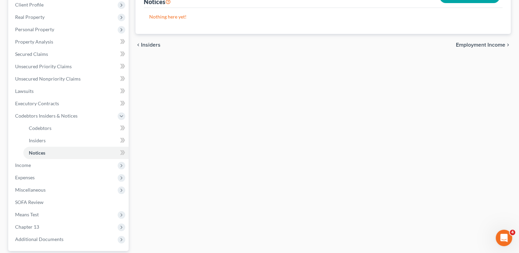
scroll to position [137, 0]
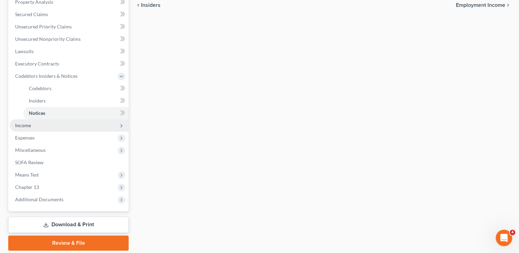
click at [27, 128] on span "Income" at bounding box center [69, 125] width 119 height 12
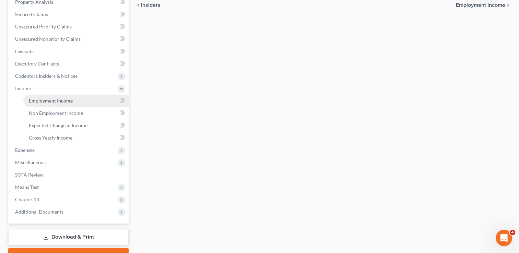
click at [75, 100] on link "Employment Income" at bounding box center [75, 101] width 105 height 12
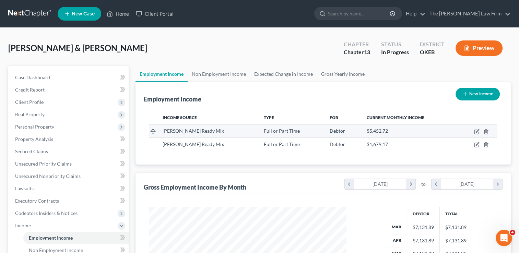
scroll to position [342604, 342515]
click at [218, 74] on link "Non Employment Income" at bounding box center [218, 74] width 62 height 16
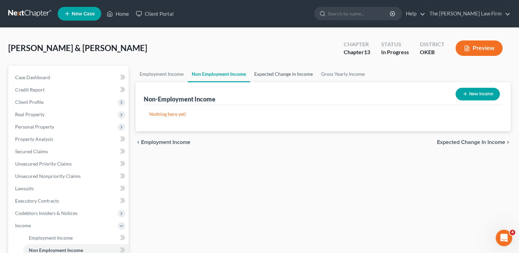
click at [274, 74] on link "Expected Change in Income" at bounding box center [283, 74] width 67 height 16
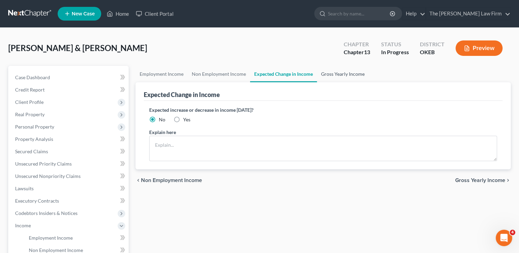
click at [341, 75] on link "Gross Yearly Income" at bounding box center [343, 74] width 52 height 16
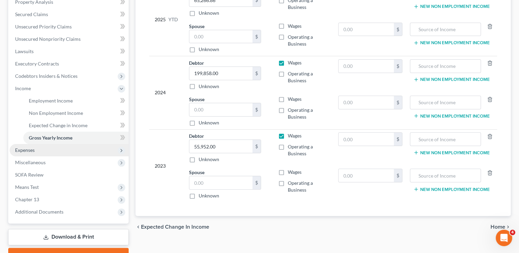
click at [34, 152] on span "Expenses" at bounding box center [25, 150] width 20 height 6
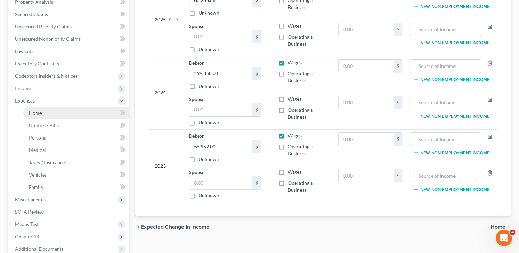
click at [53, 113] on link "Home" at bounding box center [75, 113] width 105 height 12
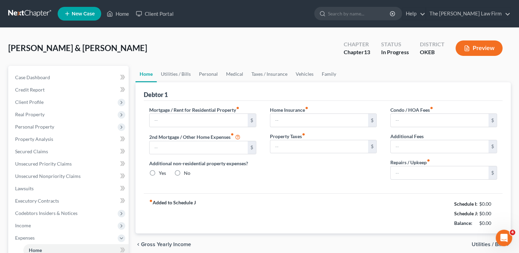
type input "0.00"
radio input "true"
type input "0.00"
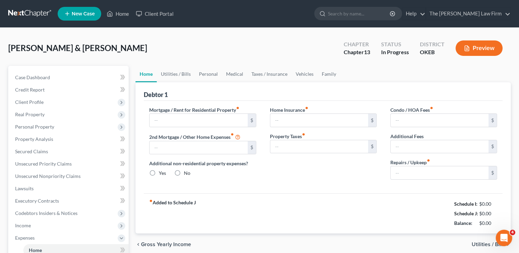
type input "0.00"
type input "100.00"
click at [176, 76] on link "Utilities / Bills" at bounding box center [176, 74] width 38 height 16
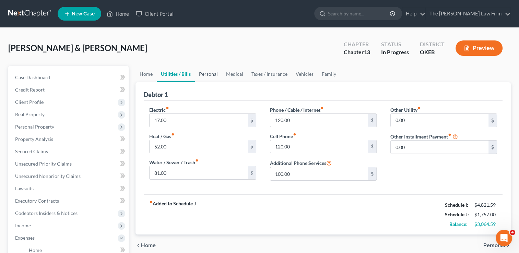
click at [208, 73] on link "Personal" at bounding box center [208, 74] width 27 height 16
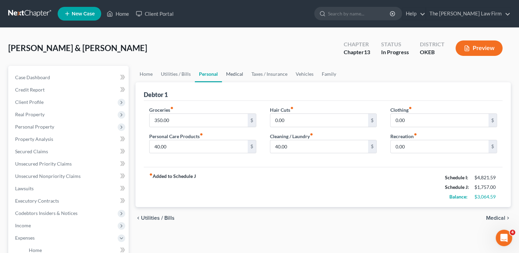
click at [234, 75] on link "Medical" at bounding box center [234, 74] width 25 height 16
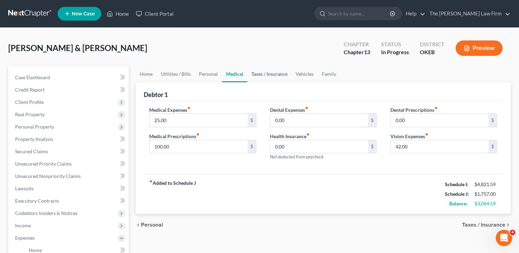
click at [262, 74] on link "Taxes / Insurance" at bounding box center [269, 74] width 44 height 16
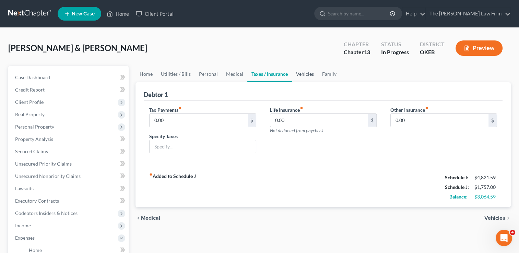
click at [305, 75] on link "Vehicles" at bounding box center [305, 74] width 26 height 16
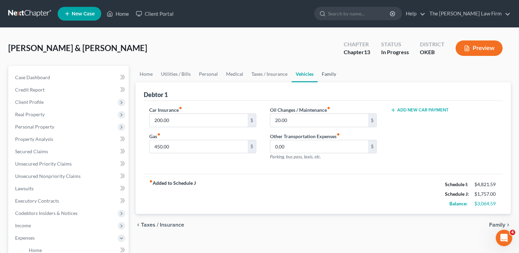
click at [327, 76] on link "Family" at bounding box center [328, 74] width 23 height 16
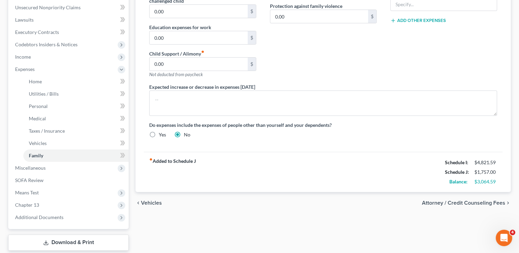
scroll to position [209, 0]
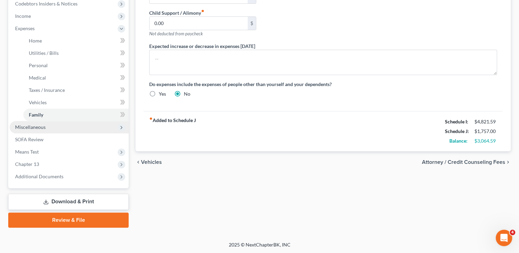
click at [35, 127] on span "Miscellaneous" at bounding box center [30, 127] width 31 height 6
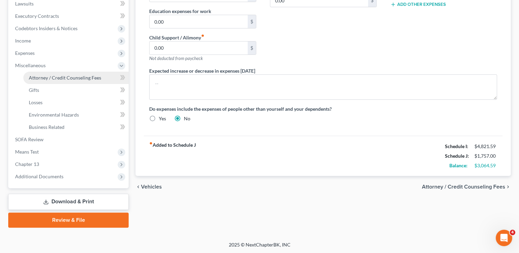
click at [58, 76] on span "Attorney / Credit Counseling Fees" at bounding box center [65, 78] width 72 height 6
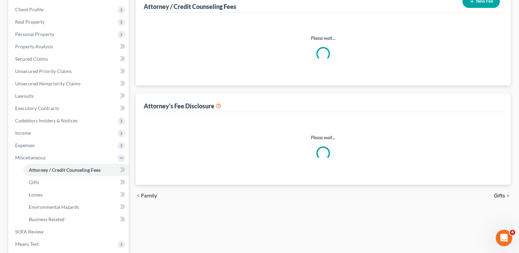
select select "0"
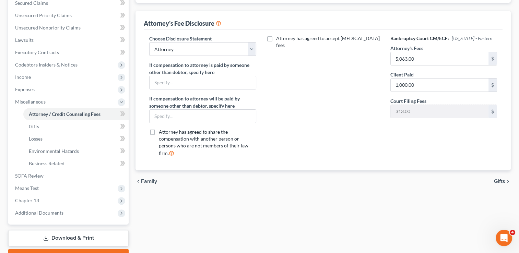
scroll to position [171, 0]
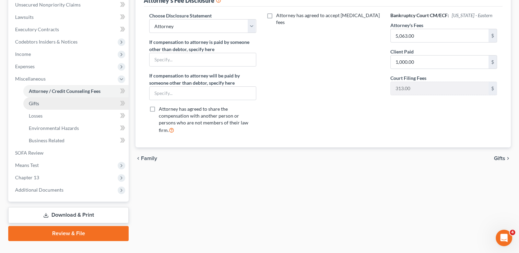
click at [40, 105] on link "Gifts" at bounding box center [75, 103] width 105 height 12
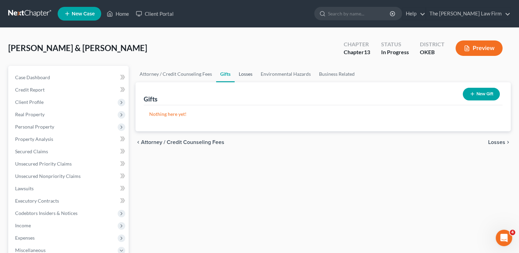
click at [246, 76] on link "Losses" at bounding box center [245, 74] width 22 height 16
click at [288, 73] on link "Environmental Hazards" at bounding box center [285, 74] width 58 height 16
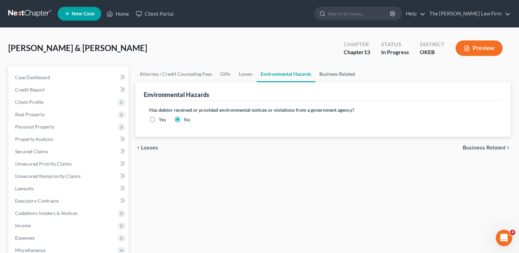
click at [334, 73] on link "Business Related" at bounding box center [337, 74] width 44 height 16
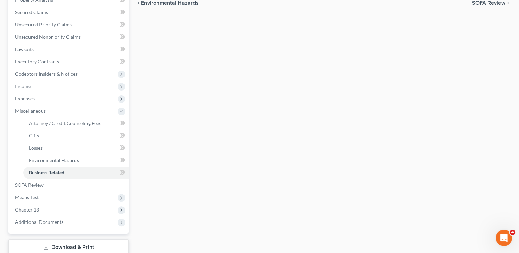
scroll to position [171, 0]
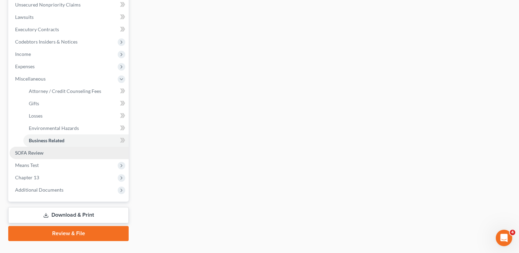
click at [35, 156] on link "SOFA Review" at bounding box center [69, 153] width 119 height 12
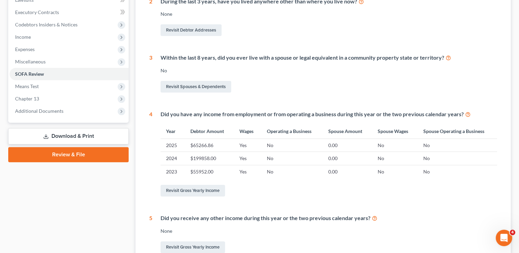
scroll to position [206, 0]
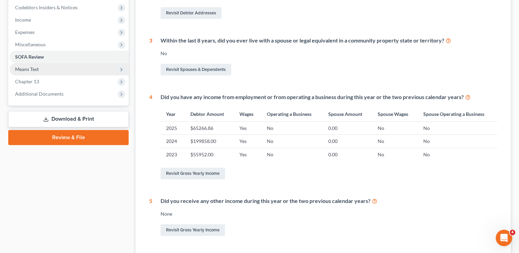
click at [41, 68] on span "Means Test" at bounding box center [69, 69] width 119 height 12
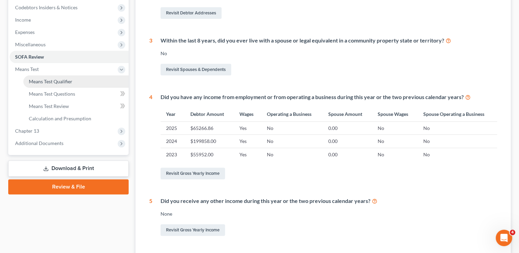
click at [62, 81] on span "Means Test Qualifier" at bounding box center [51, 81] width 44 height 6
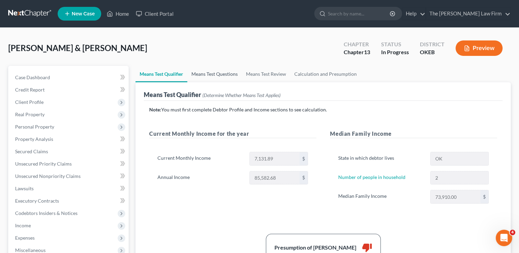
click at [218, 74] on link "Means Test Questions" at bounding box center [214, 74] width 54 height 16
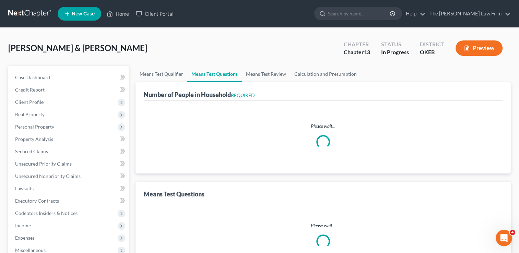
select select "0"
select select "60"
select select "2"
select select "1"
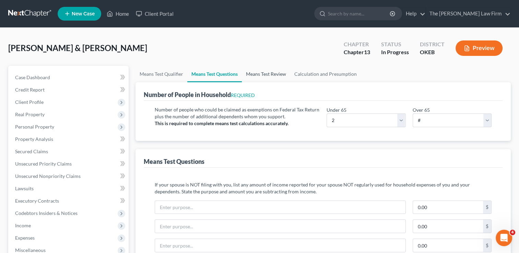
click at [264, 76] on link "Means Test Review" at bounding box center [266, 74] width 48 height 16
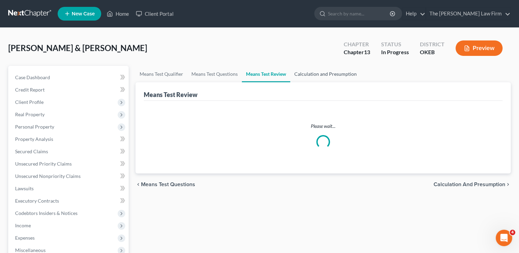
click at [321, 74] on link "Calculation and Presumption" at bounding box center [325, 74] width 71 height 16
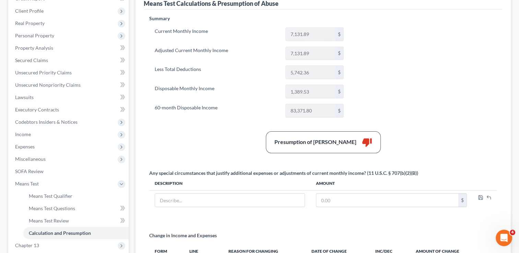
scroll to position [171, 0]
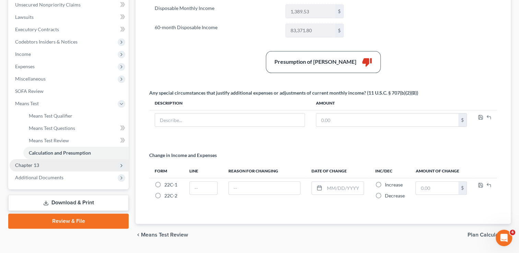
click at [22, 164] on span "Chapter 13" at bounding box center [27, 165] width 24 height 6
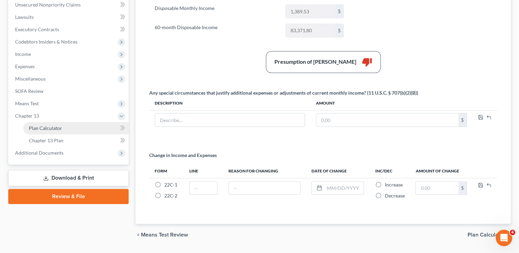
click at [56, 128] on span "Plan Calculator" at bounding box center [45, 128] width 33 height 6
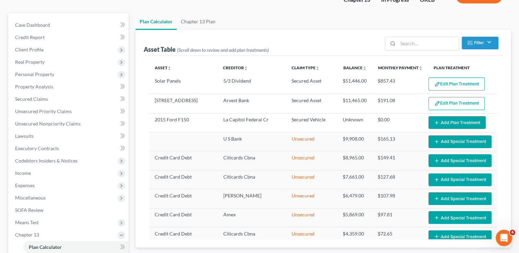
select select "59"
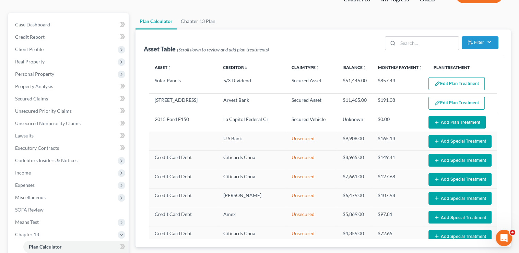
scroll to position [69, 0]
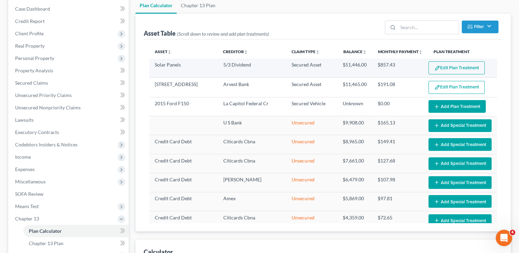
click at [445, 64] on button "Edit Plan Treatment" at bounding box center [456, 67] width 56 height 13
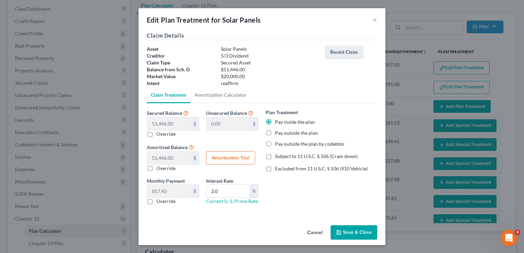
click at [156, 202] on label "Override" at bounding box center [165, 201] width 19 height 7
click at [159, 202] on input "Override" at bounding box center [161, 200] width 4 height 4
checkbox input "true"
click at [275, 132] on label "Pay outside the plan" at bounding box center [296, 133] width 43 height 7
click at [278, 132] on input "Pay outside the plan" at bounding box center [280, 132] width 4 height 4
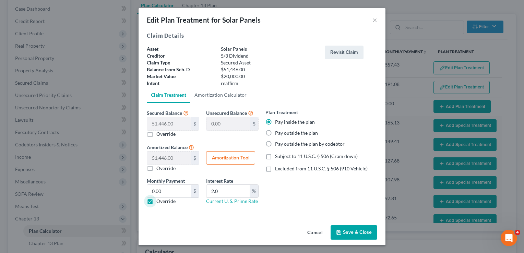
radio input "true"
click at [156, 200] on label "Override" at bounding box center [165, 201] width 19 height 7
click at [159, 200] on input "Override" at bounding box center [161, 200] width 4 height 4
click at [156, 201] on label "Override" at bounding box center [165, 201] width 19 height 7
click at [159, 201] on input "Override" at bounding box center [161, 200] width 4 height 4
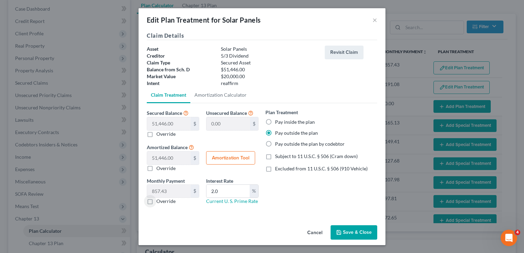
checkbox input "true"
click at [355, 232] on button "Save & Close" at bounding box center [353, 232] width 47 height 14
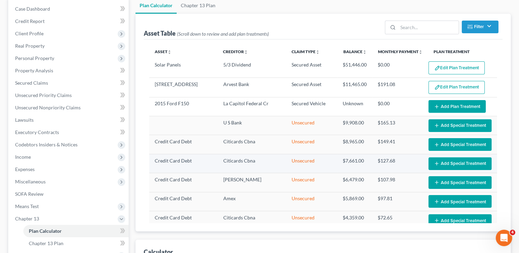
select select "59"
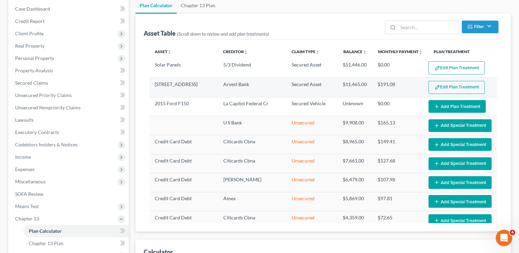
click at [454, 87] on button "Edit Plan Treatment" at bounding box center [456, 87] width 56 height 13
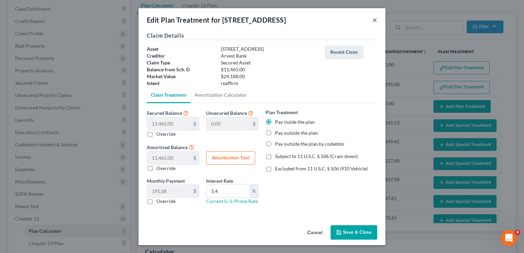
click at [374, 20] on button "×" at bounding box center [374, 20] width 5 height 8
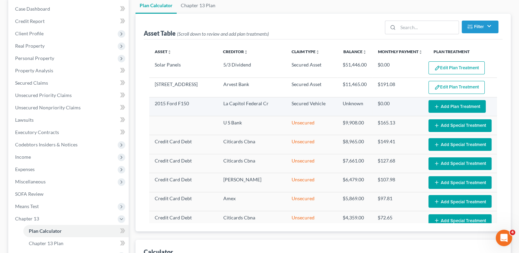
click at [457, 106] on button "Add Plan Treatment" at bounding box center [456, 106] width 57 height 13
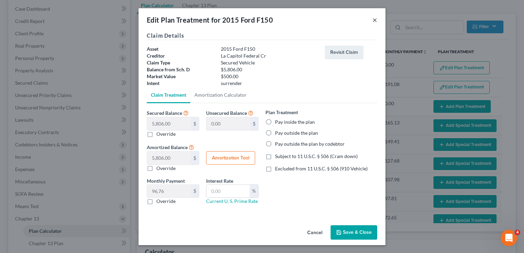
click at [374, 21] on button "×" at bounding box center [374, 20] width 5 height 8
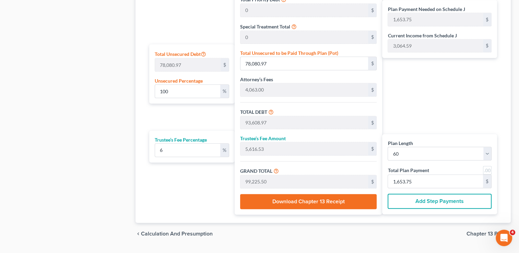
scroll to position [411, 0]
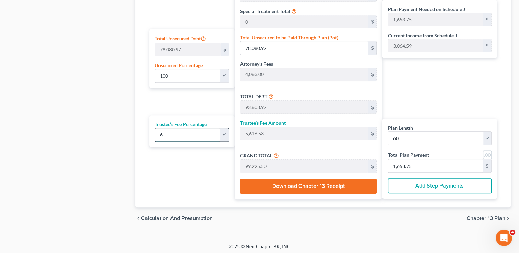
click at [171, 134] on input "6" at bounding box center [187, 134] width 65 height 13
type input "6.5"
type input "6,084.58"
type input "99,693.55"
type input "1,661.55"
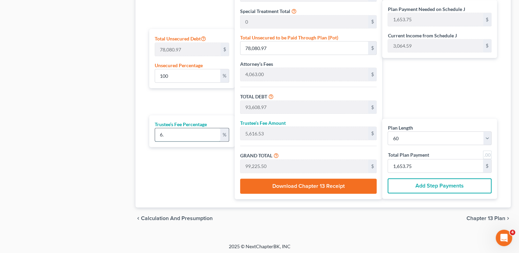
type input "1,661.55"
click at [177, 164] on div "Plan Length 1 2 3 4 5 6 7 8 9 10 11 12 13 14 15 16 17 18 19 20 21 22 23 24 25 2…" at bounding box center [190, 60] width 88 height 278
drag, startPoint x: 171, startPoint y: 133, endPoint x: 162, endPoint y: 135, distance: 8.9
click at [165, 133] on input "6.5" at bounding box center [187, 134] width 65 height 13
type input "6."
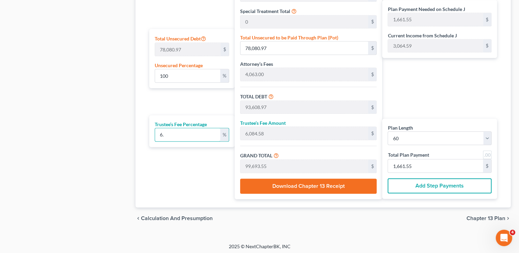
type input "5,616.53"
type input "99,225.50"
type input "1,653.75"
type input "6"
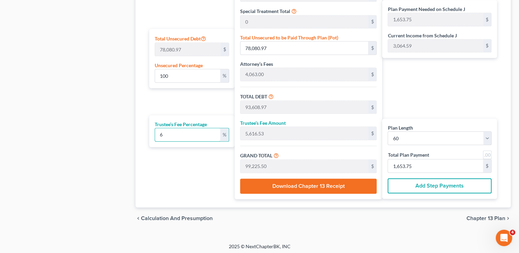
type input "0"
type input "8"
type input "7,488.71"
type input "101,097.68"
type input "1,684.96"
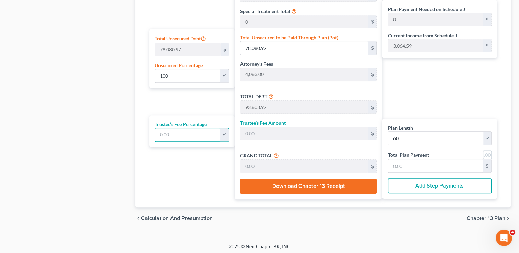
type input "1,684.96"
type input "8.0"
click at [199, 158] on div "Plan Length 1 2 3 4 5 6 7 8 9 10 11 12 13 14 15 16 17 18 19 20 21 22 23 24 25 2…" at bounding box center [190, 60] width 88 height 278
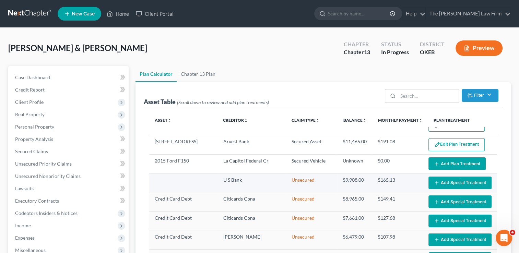
scroll to position [0, 0]
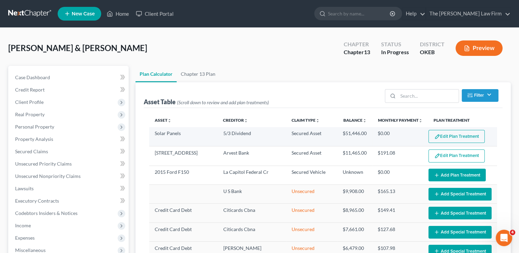
click at [447, 135] on button "Edit Plan Treatment" at bounding box center [456, 136] width 56 height 13
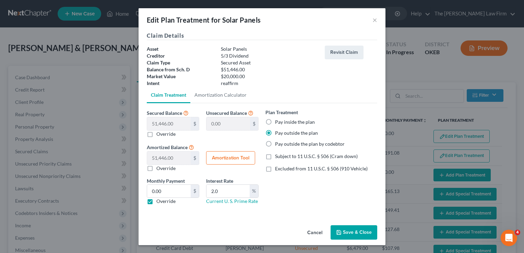
click at [156, 203] on label "Override" at bounding box center [165, 201] width 19 height 7
click at [159, 202] on input "Override" at bounding box center [161, 200] width 4 height 4
checkbox input "false"
click at [358, 231] on button "Save & Close" at bounding box center [353, 232] width 47 height 14
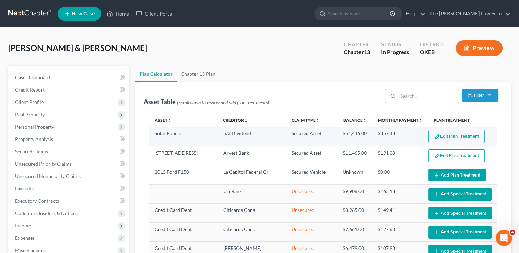
select select "59"
click at [446, 136] on button "Edit Plan Treatment" at bounding box center [456, 136] width 56 height 13
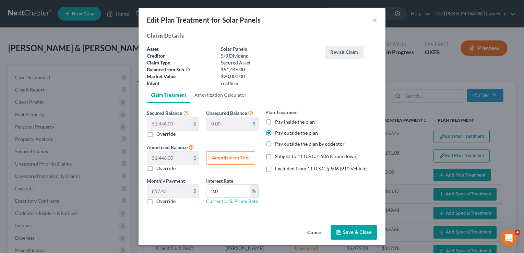
click at [275, 121] on label "Pay inside the plan" at bounding box center [295, 122] width 40 height 7
click at [278, 121] on input "Pay inside the plan" at bounding box center [280, 121] width 4 height 4
radio input "true"
click at [357, 228] on button "Save & Close" at bounding box center [353, 232] width 47 height 14
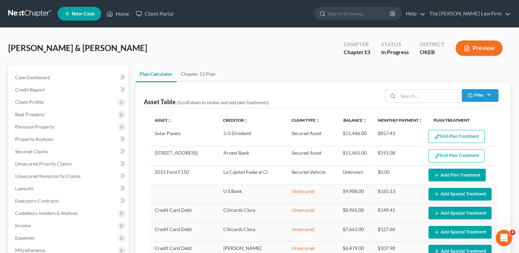
select select "59"
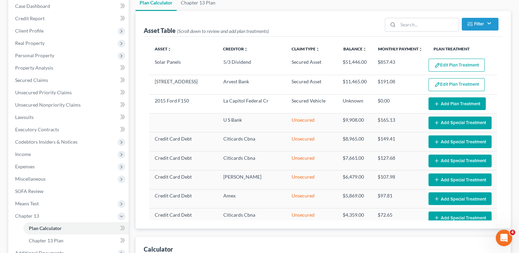
scroll to position [69, 0]
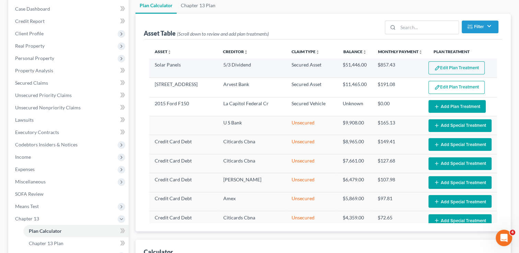
click at [450, 68] on button "Edit Plan Treatment" at bounding box center [456, 67] width 56 height 13
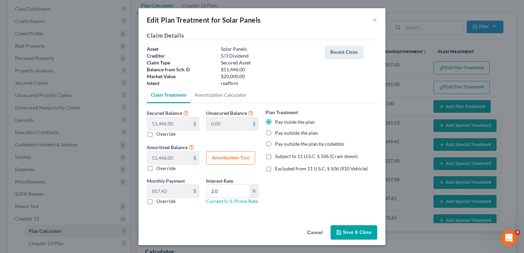
click at [275, 131] on label "Pay outside the plan" at bounding box center [296, 133] width 43 height 7
click at [278, 131] on input "Pay outside the plan" at bounding box center [280, 132] width 4 height 4
radio input "true"
drag, startPoint x: 150, startPoint y: 201, endPoint x: 267, endPoint y: 220, distance: 118.0
click at [156, 201] on label "Override" at bounding box center [165, 201] width 19 height 7
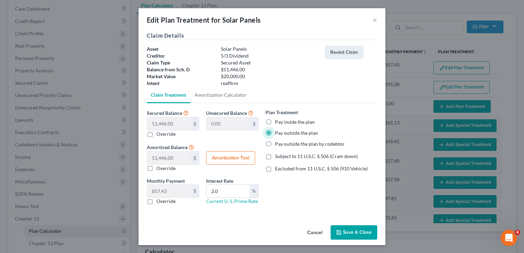
click at [159, 201] on input "Override" at bounding box center [161, 200] width 4 height 4
checkbox input "true"
click at [350, 230] on button "Save & Close" at bounding box center [353, 232] width 47 height 14
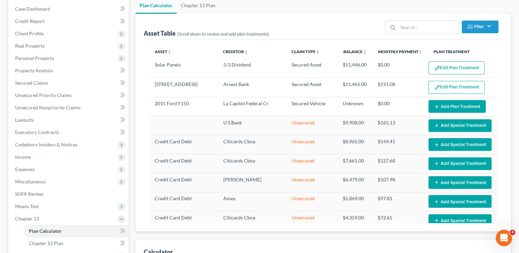
select select "59"
click at [45, 97] on span "Unsecured Priority Claims" at bounding box center [43, 95] width 57 height 6
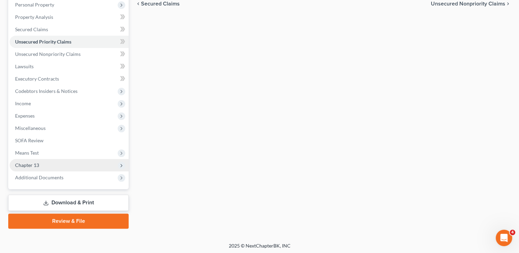
scroll to position [123, 0]
click at [39, 166] on span "Chapter 13" at bounding box center [69, 164] width 119 height 12
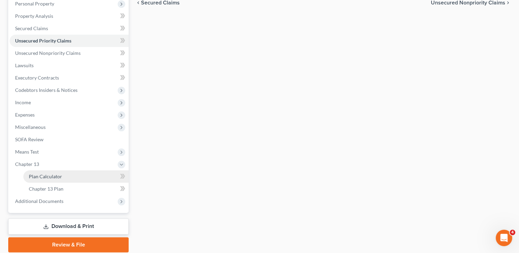
click at [54, 177] on span "Plan Calculator" at bounding box center [45, 176] width 33 height 6
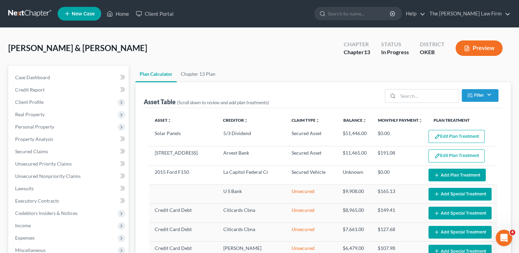
select select "59"
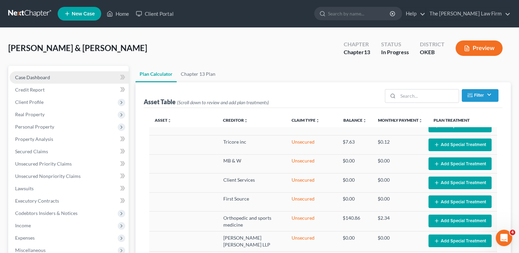
scroll to position [34, 0]
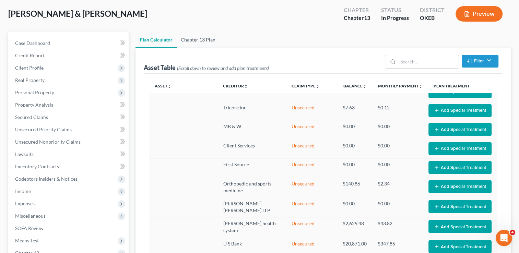
click at [205, 40] on link "Chapter 13 Plan" at bounding box center [198, 40] width 43 height 16
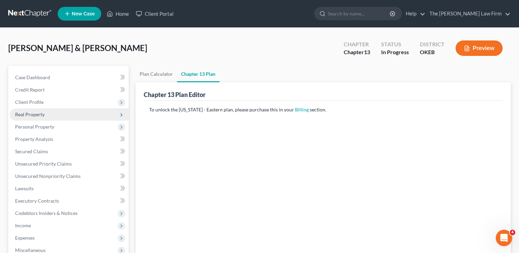
drag, startPoint x: 34, startPoint y: 101, endPoint x: 87, endPoint y: 111, distance: 53.6
click at [34, 101] on span "Client Profile" at bounding box center [29, 102] width 28 height 6
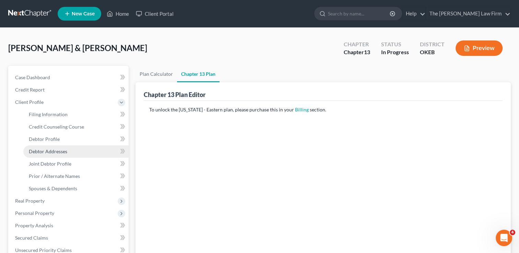
click at [52, 148] on link "Debtor Addresses" at bounding box center [75, 151] width 105 height 12
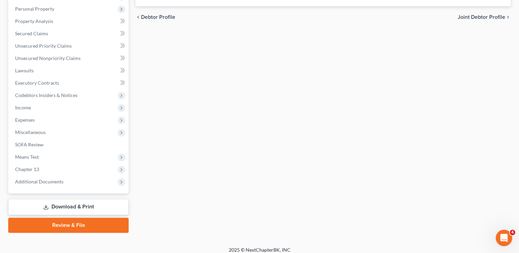
scroll to position [209, 0]
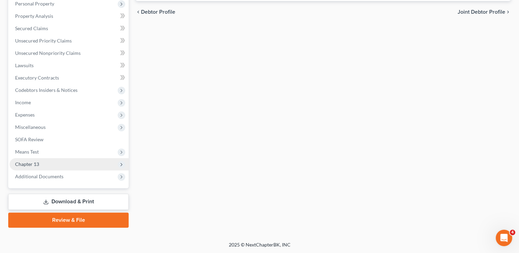
click at [37, 165] on span "Chapter 13" at bounding box center [27, 164] width 24 height 6
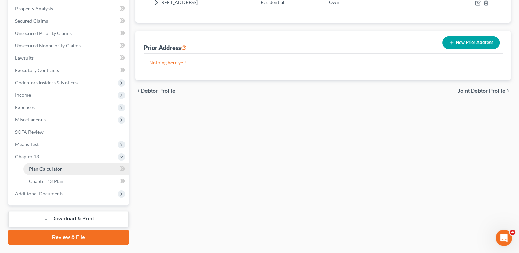
scroll to position [123, 0]
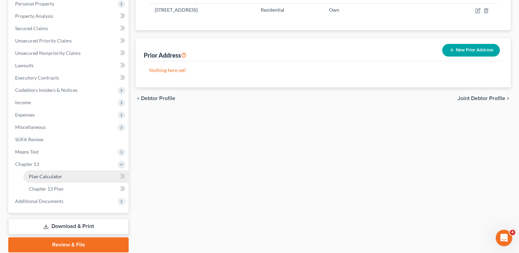
click at [55, 177] on span "Plan Calculator" at bounding box center [45, 176] width 33 height 6
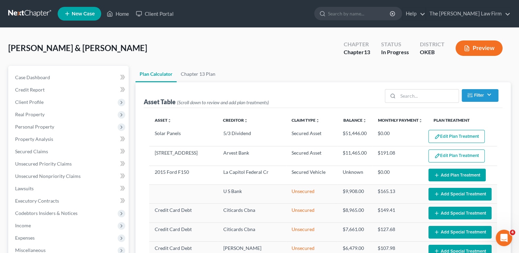
select select "59"
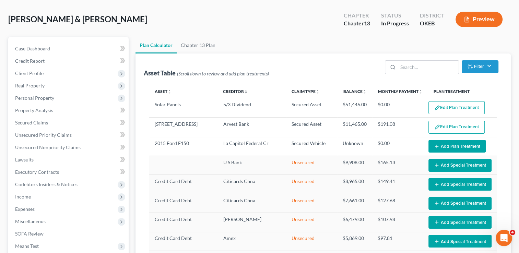
scroll to position [69, 0]
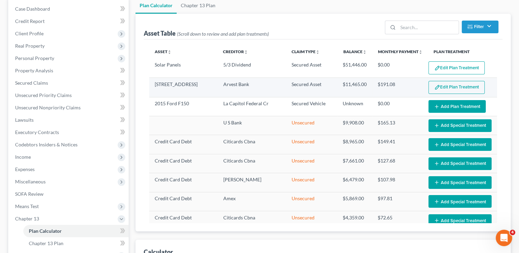
click at [440, 86] on button "Edit Plan Treatment" at bounding box center [456, 87] width 56 height 13
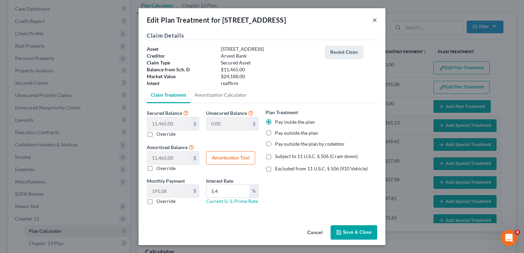
click at [375, 21] on button "×" at bounding box center [374, 20] width 5 height 8
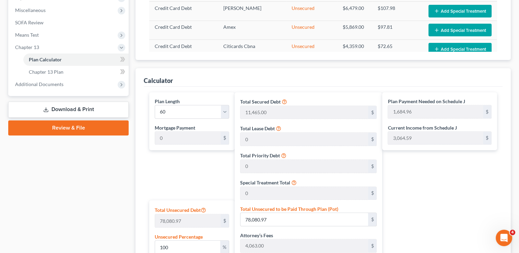
scroll to position [240, 0]
click at [79, 107] on link "Download & Print" at bounding box center [68, 109] width 120 height 16
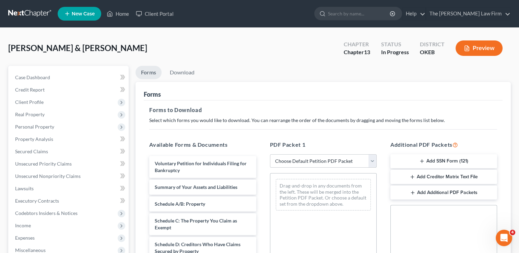
click at [300, 160] on select "Choose Default Petition PDF Packet Complete Bankruptcy Petition (all forms and …" at bounding box center [323, 161] width 107 height 14
select select "0"
click at [270, 154] on select "Choose Default Petition PDF Packet Complete Bankruptcy Petition (all forms and …" at bounding box center [323, 161] width 107 height 14
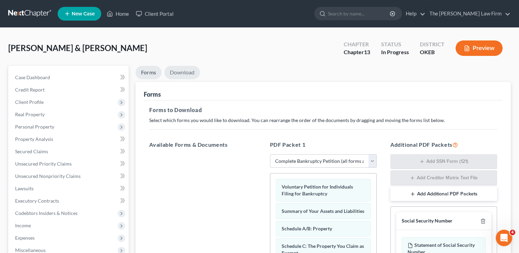
click at [188, 72] on link "Download" at bounding box center [182, 72] width 36 height 13
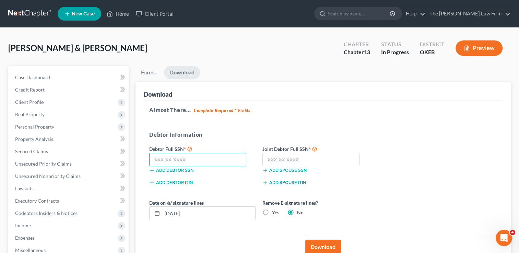
drag, startPoint x: 217, startPoint y: 158, endPoint x: 225, endPoint y: 156, distance: 8.8
click at [217, 158] on input "text" at bounding box center [197, 160] width 97 height 14
type input "441-70-0078"
click at [309, 160] on input "text" at bounding box center [310, 160] width 97 height 14
click at [294, 157] on input "447-65" at bounding box center [310, 160] width 97 height 14
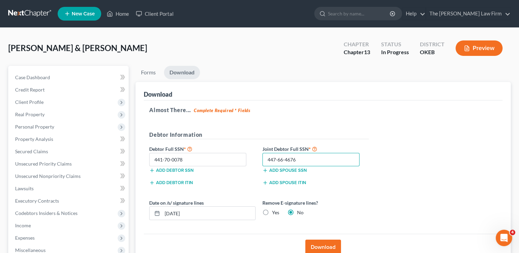
type input "447-66-4676"
click at [319, 243] on button "Download" at bounding box center [323, 247] width 36 height 15
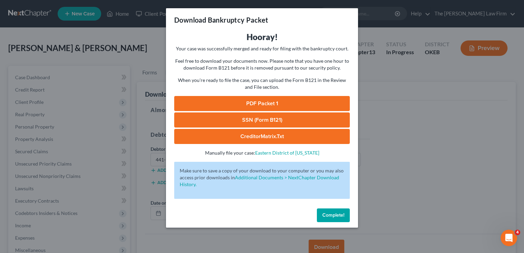
click at [269, 119] on link "SSN (Form B121)" at bounding box center [261, 119] width 175 height 15
click at [283, 100] on link "PDF Packet 1" at bounding box center [261, 103] width 175 height 15
click at [408, 158] on div "Download Bankruptcy Packet Hooray! Your case was successfully merged and ready …" at bounding box center [262, 126] width 524 height 253
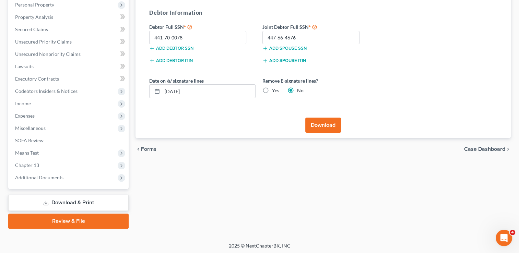
scroll to position [123, 0]
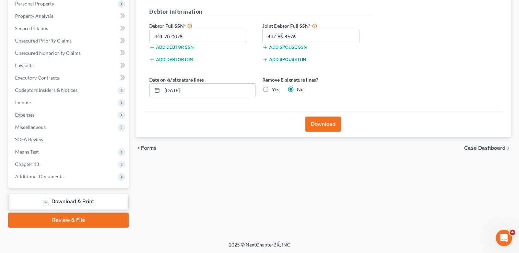
click at [82, 198] on link "Download & Print" at bounding box center [68, 202] width 120 height 16
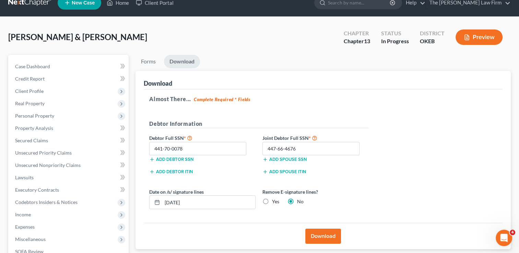
scroll to position [0, 0]
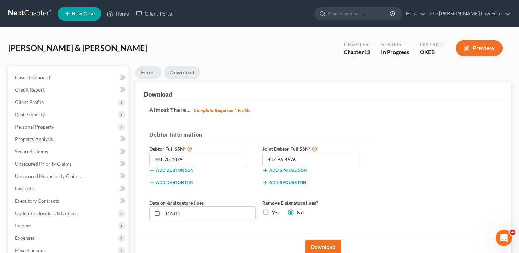
click at [148, 73] on link "Forms" at bounding box center [148, 72] width 26 height 13
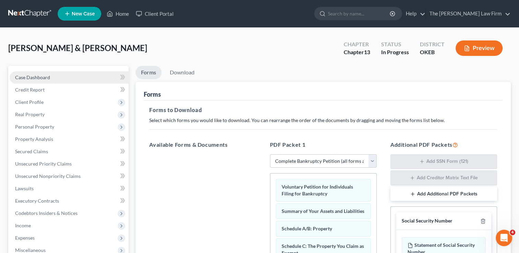
click at [63, 80] on link "Case Dashboard" at bounding box center [69, 77] width 119 height 12
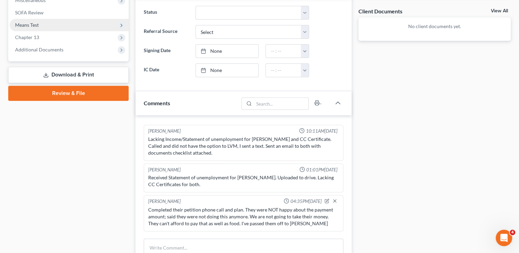
scroll to position [129, 0]
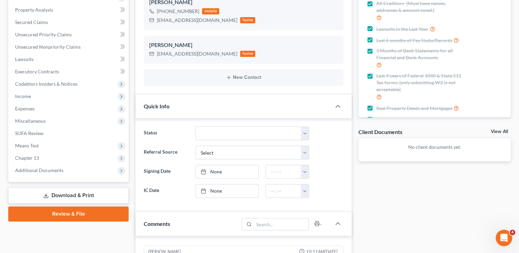
click at [84, 193] on link "Download & Print" at bounding box center [68, 195] width 120 height 16
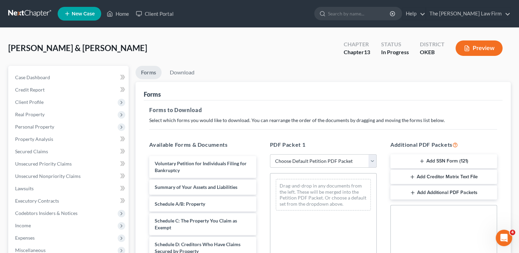
click at [441, 177] on button "Add Creditor Matrix Text File" at bounding box center [443, 177] width 107 height 14
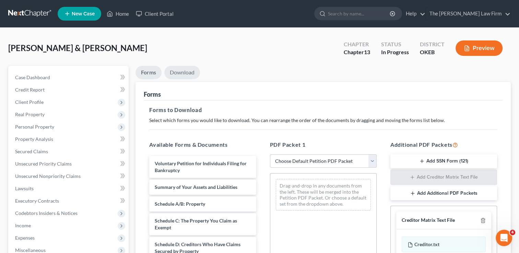
click at [183, 71] on link "Download" at bounding box center [182, 72] width 36 height 13
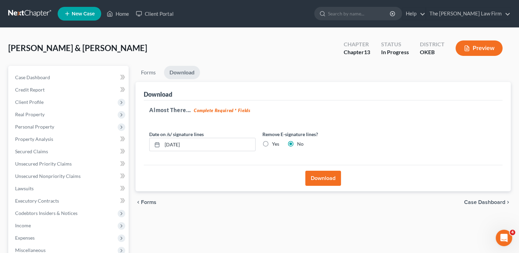
click at [326, 180] on button "Download" at bounding box center [323, 178] width 36 height 15
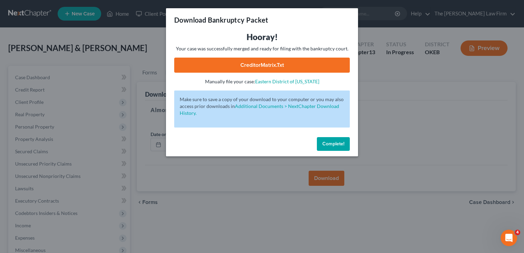
click at [296, 61] on link "CreditorMatrix.txt" at bounding box center [261, 65] width 175 height 15
click at [332, 141] on button "Complete!" at bounding box center [333, 144] width 33 height 14
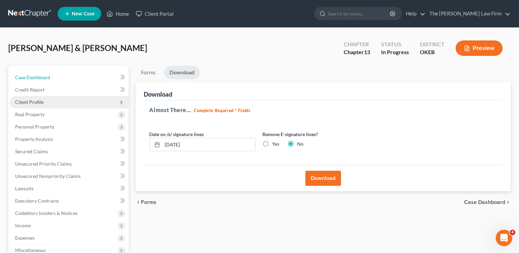
click at [49, 80] on span "Case Dashboard" at bounding box center [32, 77] width 35 height 6
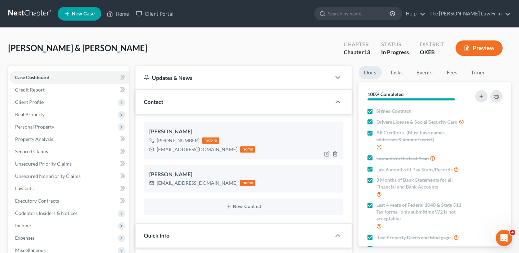
scroll to position [580, 0]
drag, startPoint x: 157, startPoint y: 150, endPoint x: 215, endPoint y: 153, distance: 58.0
click at [215, 153] on div "sbrook.74848@gmail.com home" at bounding box center [202, 149] width 106 height 9
copy div "sbrook.74848@gmail.com"
drag, startPoint x: 157, startPoint y: 182, endPoint x: 194, endPoint y: 182, distance: 36.3
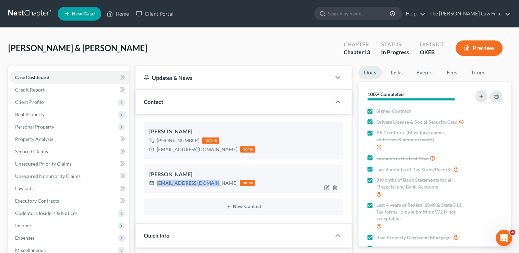
click at [213, 184] on div "mbrook.74848@gmail.com" at bounding box center [197, 183] width 81 height 7
copy div "mbrook.74848@gmail.com"
drag, startPoint x: 27, startPoint y: 12, endPoint x: 178, endPoint y: 44, distance: 153.7
click at [27, 12] on link at bounding box center [30, 14] width 44 height 12
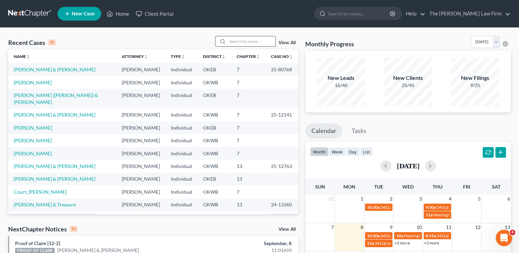
click at [242, 41] on input "search" at bounding box center [251, 41] width 48 height 10
type input "[PERSON_NAME]"
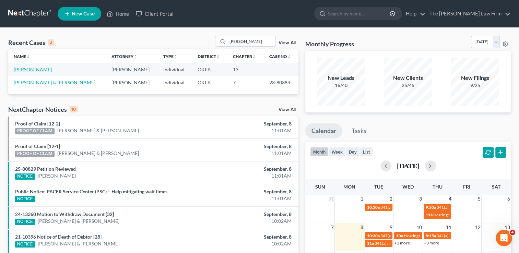
click at [28, 71] on link "[PERSON_NAME]" at bounding box center [33, 69] width 38 height 6
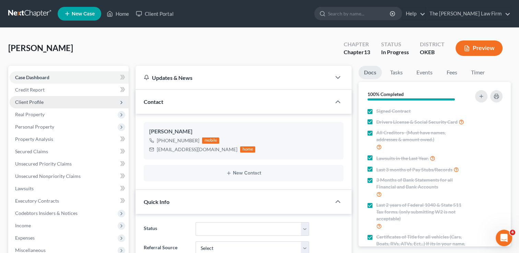
scroll to position [190, 0]
click at [33, 104] on span "Client Profile" at bounding box center [29, 102] width 28 height 6
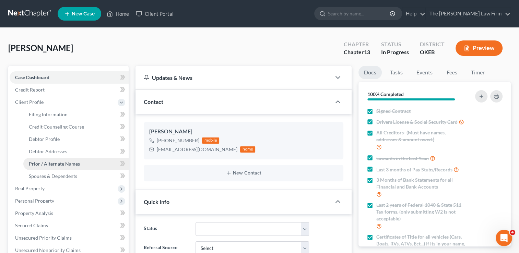
click at [47, 165] on span "Prior / Alternate Names" at bounding box center [54, 164] width 51 height 6
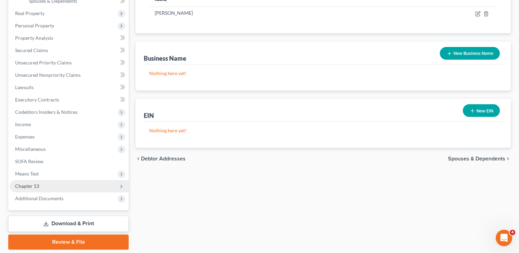
scroll to position [197, 0]
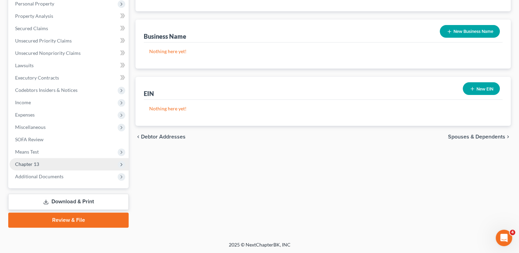
click at [37, 164] on span "Chapter 13" at bounding box center [27, 164] width 24 height 6
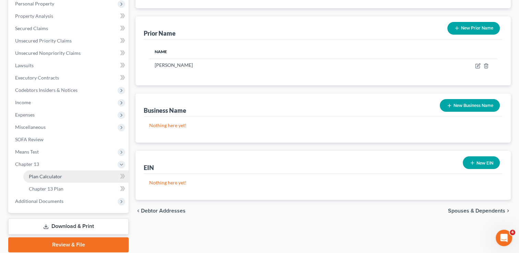
click at [50, 176] on span "Plan Calculator" at bounding box center [45, 176] width 33 height 6
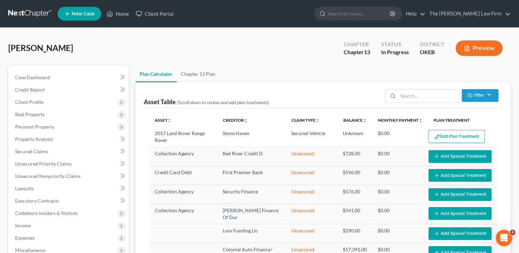
select select "35"
click at [38, 13] on link at bounding box center [30, 14] width 44 height 12
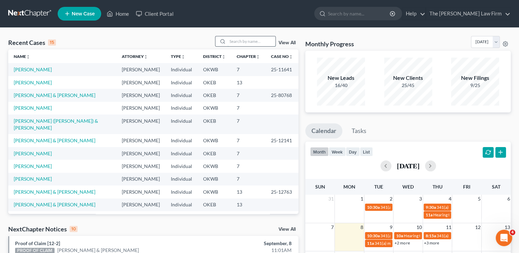
click at [241, 38] on input "search" at bounding box center [251, 41] width 48 height 10
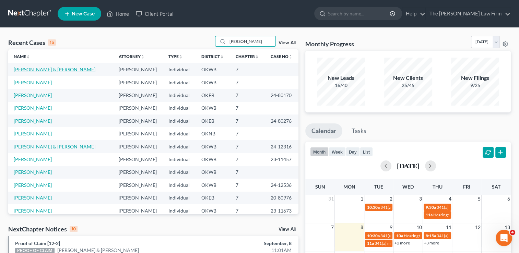
type input "[PERSON_NAME]"
click at [48, 69] on link "[PERSON_NAME] & [PERSON_NAME]" at bounding box center [55, 69] width 82 height 6
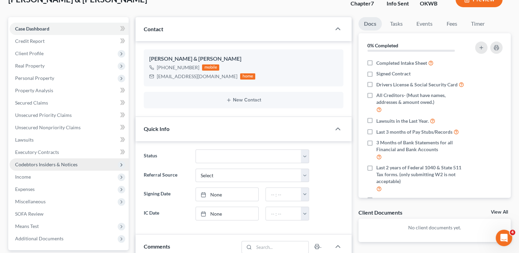
scroll to position [69, 0]
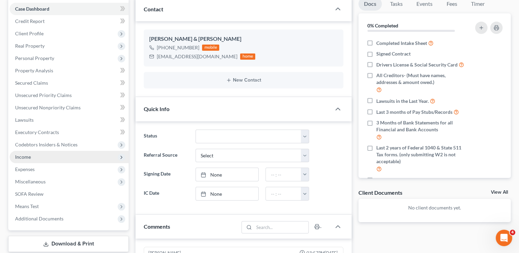
drag, startPoint x: 22, startPoint y: 155, endPoint x: 25, endPoint y: 158, distance: 3.9
click at [22, 155] on span "Income" at bounding box center [23, 157] width 16 height 6
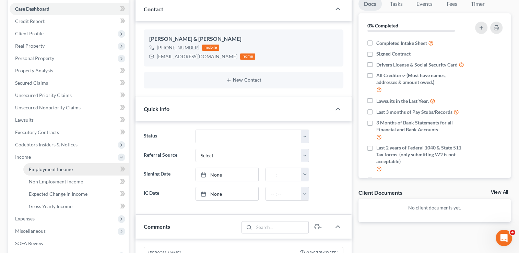
click at [57, 169] on span "Employment Income" at bounding box center [51, 169] width 44 height 6
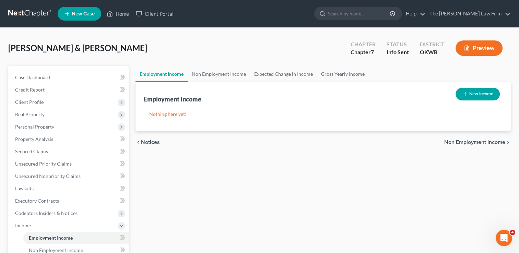
click at [487, 91] on button "New Income" at bounding box center [477, 94] width 44 height 13
select select "0"
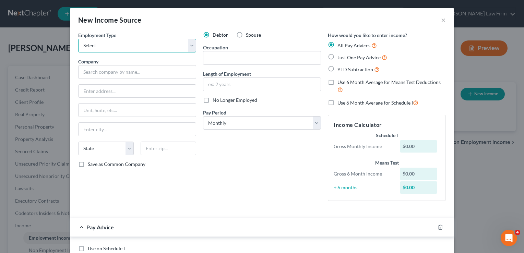
click at [187, 47] on select "Select Full or [DEMOGRAPHIC_DATA] Employment Self Employment" at bounding box center [137, 46] width 118 height 14
select select "0"
click at [78, 39] on select "Select Full or Part Time Employment Self Employment" at bounding box center [137, 46] width 118 height 14
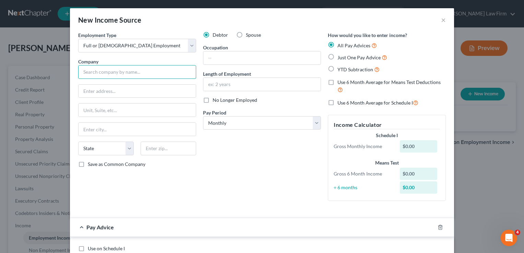
click at [113, 73] on input "text" at bounding box center [137, 72] width 118 height 14
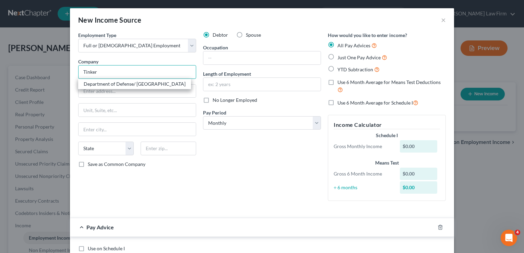
type input "Tinker Air Force Base"
type input "6001 Arnold St."
type input "Oklahoma City"
select select "37"
type input "73145"
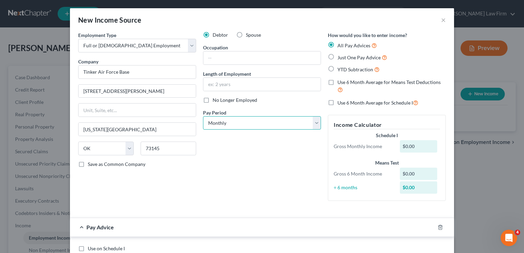
click at [226, 125] on select "Select Monthly Twice Monthly Every Other Week Weekly" at bounding box center [262, 123] width 118 height 14
select select "2"
click at [203, 116] on select "Select Monthly Twice Monthly Every Other Week Weekly" at bounding box center [262, 123] width 118 height 14
click at [337, 56] on label "Just One Pay Advice" at bounding box center [362, 57] width 50 height 8
click at [340, 56] on input "Just One Pay Advice" at bounding box center [342, 55] width 4 height 4
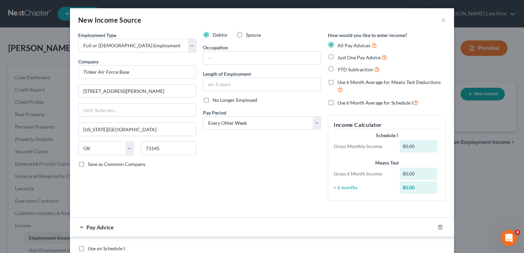
radio input "true"
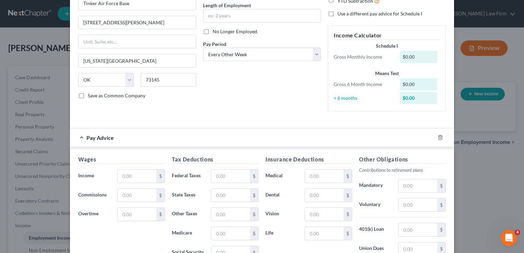
scroll to position [137, 0]
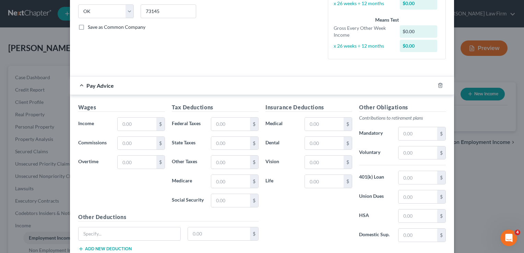
click at [126, 108] on h5 "Wages" at bounding box center [121, 107] width 87 height 9
click at [136, 124] on input "text" at bounding box center [137, 124] width 39 height 13
type input "2,808.80"
click at [217, 131] on div "Tax Deductions Federal Taxes $ State Taxes $ Other Taxes $ Medicare $ Social Se…" at bounding box center [215, 158] width 94 height 110
click at [226, 123] on input "text" at bounding box center [230, 124] width 39 height 13
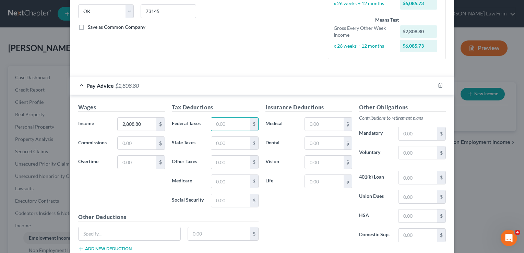
drag, startPoint x: 296, startPoint y: 62, endPoint x: 300, endPoint y: 69, distance: 8.1
click at [315, 180] on input "text" at bounding box center [324, 181] width 39 height 13
type input "12.16"
click at [217, 179] on input "text" at bounding box center [230, 181] width 39 height 13
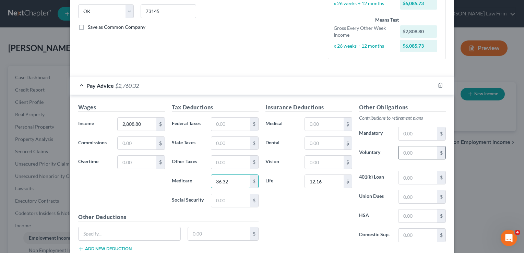
type input "36.32"
click at [408, 153] on input "text" at bounding box center [417, 152] width 39 height 13
type input "123.59"
click at [222, 143] on input "text" at bounding box center [230, 143] width 39 height 13
type input "75.00"
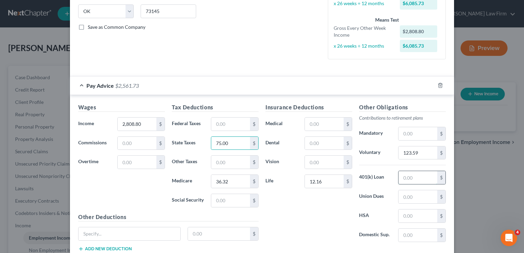
click at [413, 176] on input "text" at bounding box center [417, 177] width 39 height 13
type input "77.45"
click at [228, 121] on input "text" at bounding box center [230, 124] width 39 height 13
click at [325, 123] on input "text" at bounding box center [324, 124] width 39 height 13
type input "303.61"
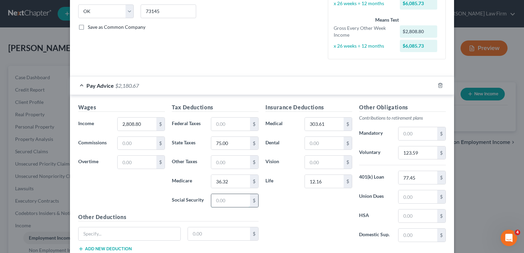
click at [221, 202] on input "text" at bounding box center [230, 200] width 39 height 13
type input "155.33"
click at [297, 202] on div "Insurance Deductions Medical 303.61 $ Dental $ Vision $ Life 12.16 $" at bounding box center [309, 175] width 94 height 144
click at [222, 125] on input "text" at bounding box center [230, 124] width 39 height 13
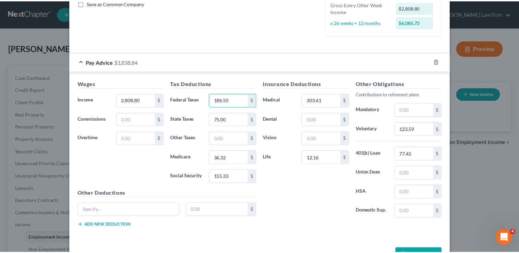
scroll to position [182, 0]
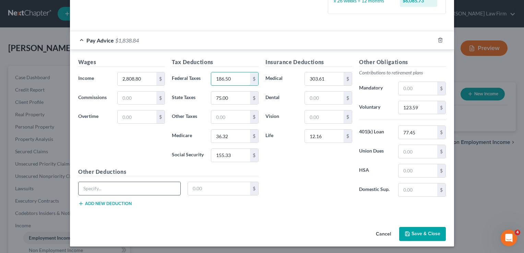
type input "186.50"
click at [122, 188] on input "text" at bounding box center [129, 188] width 102 height 13
type input "TSP Savings"
type input "140.44"
click at [293, 157] on div "Insurance Deductions Medical 303.61 $ Dental $ Vision $ Life 12.16 $" at bounding box center [309, 130] width 94 height 144
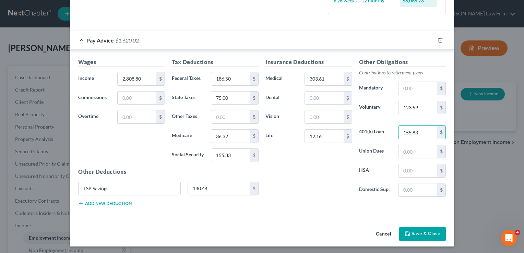
type input "155.83"
click at [421, 234] on button "Save & Close" at bounding box center [422, 234] width 47 height 14
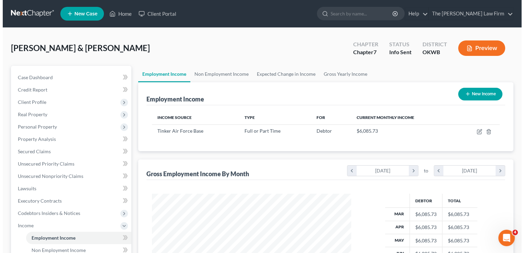
scroll to position [122, 211]
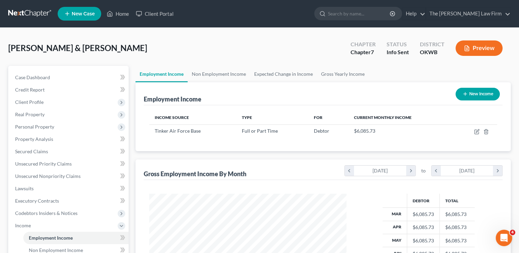
click at [475, 93] on button "New Income" at bounding box center [477, 94] width 44 height 13
select select "0"
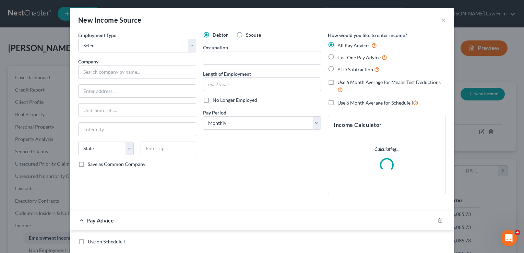
scroll to position [122, 212]
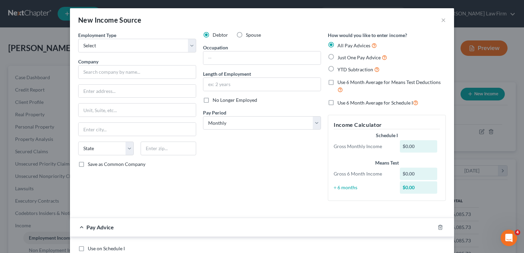
click at [246, 35] on label "Spouse" at bounding box center [253, 35] width 15 height 7
click at [248, 35] on input "Spouse" at bounding box center [250, 34] width 4 height 4
radio input "true"
drag, startPoint x: 108, startPoint y: 46, endPoint x: 114, endPoint y: 51, distance: 7.8
click at [108, 46] on select "Select Full or Part Time Employment Self Employment" at bounding box center [137, 46] width 118 height 14
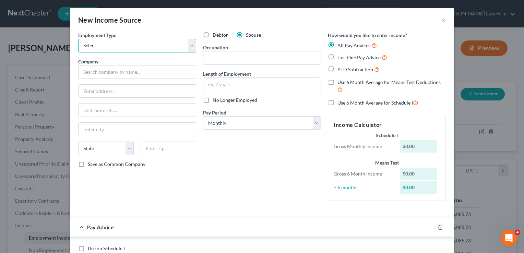
select select "0"
click at [78, 39] on select "Select Full or Part Time Employment Self Employment" at bounding box center [137, 46] width 118 height 14
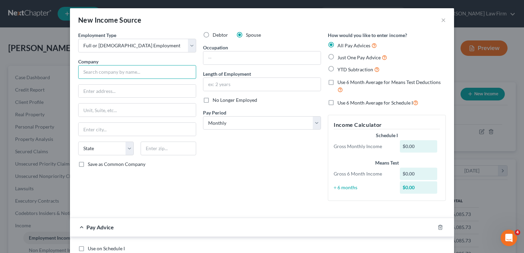
click at [117, 69] on input "text" at bounding box center [137, 72] width 118 height 14
type input "Community Bank"
type input "104 S Main St"
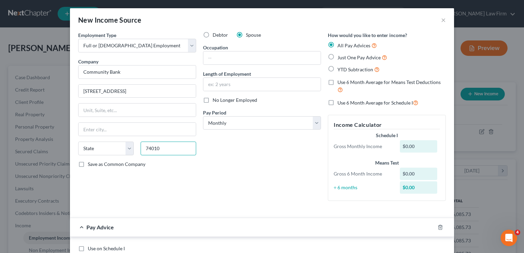
type input "74010"
click at [251, 156] on div "Debtor Spouse Occupation Length of Employment No Longer Employed Pay Period * S…" at bounding box center [261, 119] width 125 height 175
type input "Bristow"
select select "37"
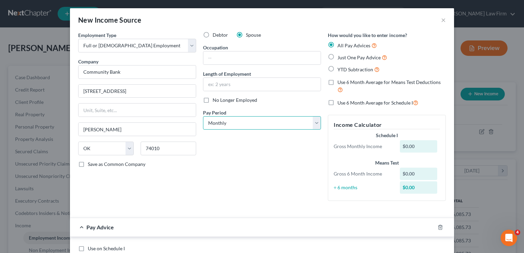
click at [258, 118] on select "Select Monthly Twice Monthly Every Other Week Weekly" at bounding box center [262, 123] width 118 height 14
select select "2"
click at [203, 116] on select "Select Monthly Twice Monthly Every Other Week Weekly" at bounding box center [262, 123] width 118 height 14
click at [255, 164] on div "Debtor Spouse Occupation Length of Employment No Longer Employed Pay Period * S…" at bounding box center [261, 119] width 125 height 175
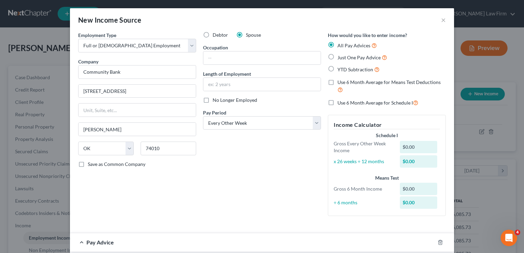
click at [337, 56] on label "Just One Pay Advice" at bounding box center [362, 57] width 50 height 8
click at [340, 56] on input "Just One Pay Advice" at bounding box center [342, 55] width 4 height 4
radio input "true"
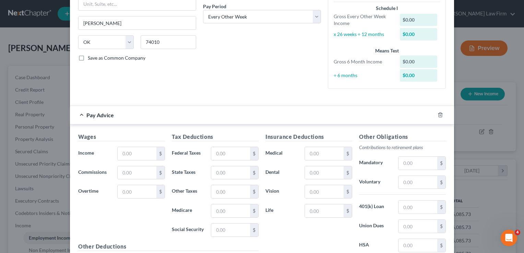
scroll to position [137, 0]
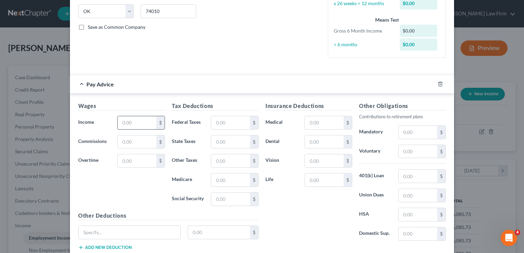
click at [139, 123] on input "text" at bounding box center [137, 122] width 39 height 13
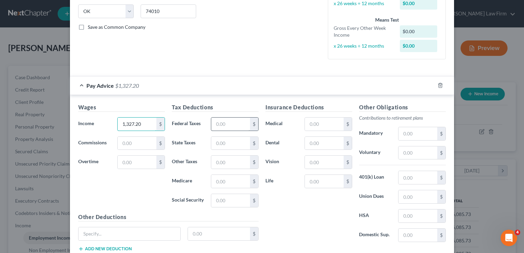
type input "1,327.20"
drag, startPoint x: 239, startPoint y: 124, endPoint x: 237, endPoint y: 116, distance: 8.3
click at [239, 124] on input "text" at bounding box center [230, 124] width 39 height 13
type input "71.78"
click at [318, 122] on input "text" at bounding box center [324, 124] width 39 height 13
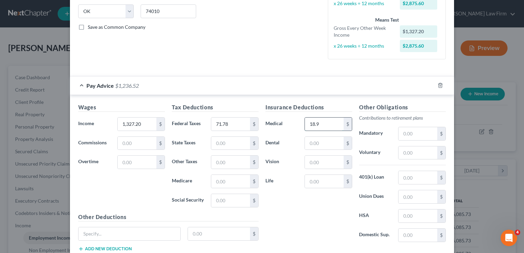
type input "18.94"
drag, startPoint x: 327, startPoint y: 122, endPoint x: 284, endPoint y: 120, distance: 42.9
click at [284, 120] on div "Medical 18.94 $" at bounding box center [309, 124] width 94 height 14
click at [223, 179] on input "text" at bounding box center [230, 181] width 39 height 13
type input "18.94"
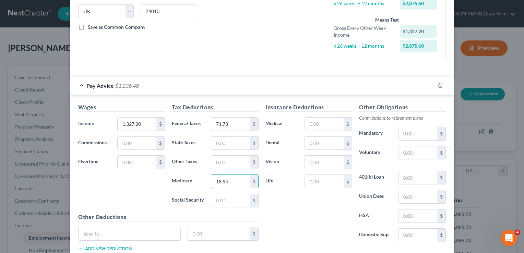
click at [289, 186] on label "Life" at bounding box center [281, 181] width 39 height 14
click at [232, 141] on input "text" at bounding box center [230, 143] width 39 height 13
type input "42.00"
click at [217, 199] on input "text" at bounding box center [230, 200] width 39 height 13
type input "80.97"
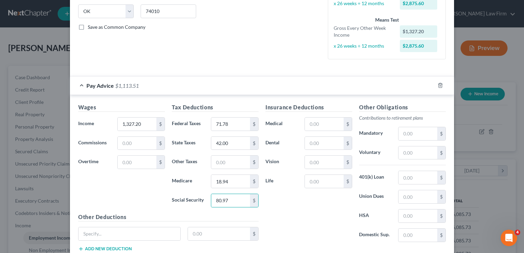
click at [304, 208] on div "Insurance Deductions Medical $ Dental $ Vision $ Life $" at bounding box center [309, 175] width 94 height 144
click at [321, 145] on input "text" at bounding box center [324, 143] width 39 height 13
type input "18.18"
click at [318, 162] on input "text" at bounding box center [324, 162] width 39 height 13
type input "3.04"
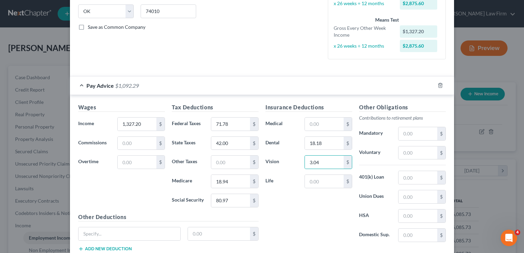
click at [312, 210] on div "Insurance Deductions Medical $ Dental 18.18 $ Vision 3.04 $ Life $" at bounding box center [309, 175] width 94 height 144
click at [313, 179] on input "text" at bounding box center [324, 181] width 39 height 13
type input "34.56"
click at [329, 219] on div "Insurance Deductions Medical $ Dental 18.18 $ Vision 3.04 $ Life 34.56 $" at bounding box center [309, 175] width 94 height 144
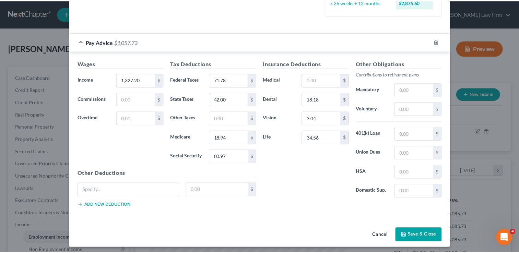
scroll to position [182, 0]
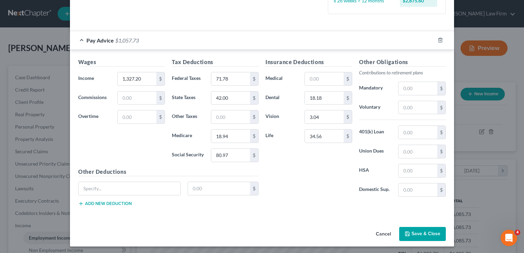
click at [424, 232] on button "Save & Close" at bounding box center [422, 234] width 47 height 14
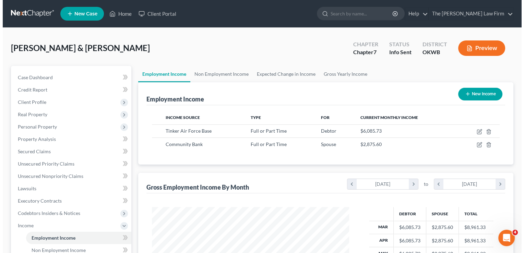
scroll to position [342604, 342515]
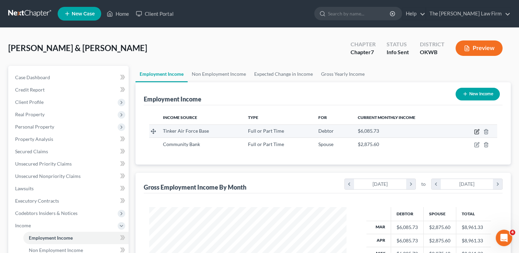
click at [476, 132] on icon "button" at bounding box center [476, 130] width 3 height 3
select select "0"
select select "37"
select select "2"
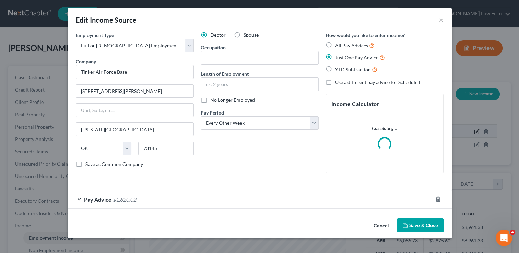
scroll to position [122, 212]
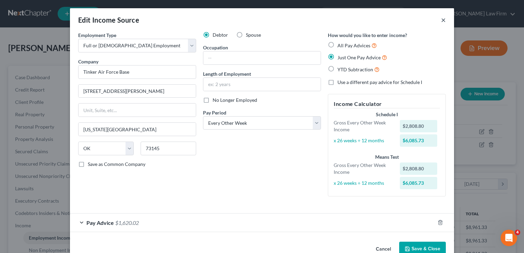
click at [441, 20] on button "×" at bounding box center [443, 20] width 5 height 8
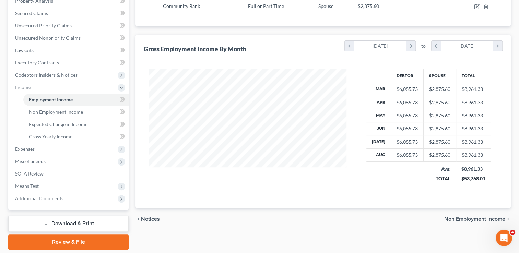
scroll to position [160, 0]
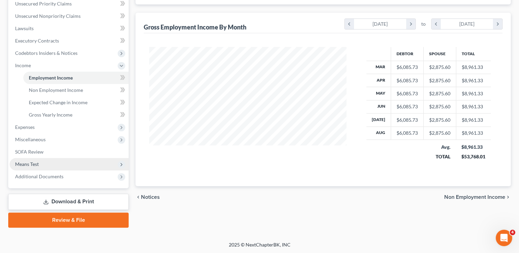
click at [32, 162] on span "Means Test" at bounding box center [27, 164] width 24 height 6
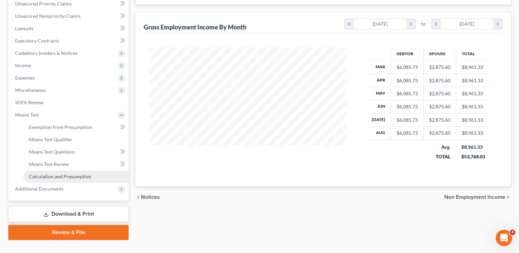
click at [53, 175] on span "Calculation and Presumption" at bounding box center [60, 176] width 62 height 6
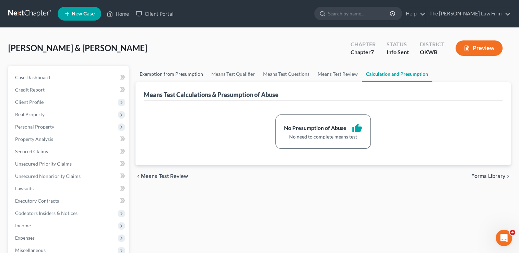
click at [175, 72] on link "Exemption from Presumption" at bounding box center [171, 74] width 72 height 16
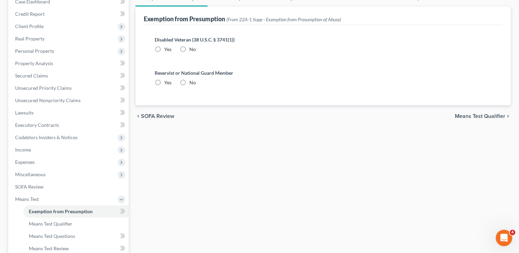
scroll to position [34, 0]
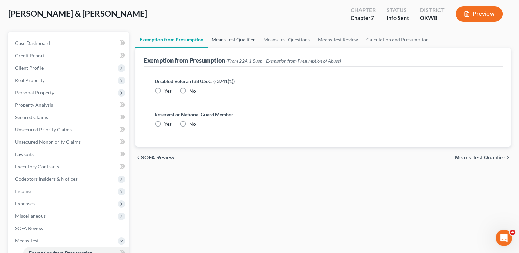
drag, startPoint x: 229, startPoint y: 39, endPoint x: 306, endPoint y: 94, distance: 94.4
click at [229, 39] on link "Means Test Qualifier" at bounding box center [233, 40] width 52 height 16
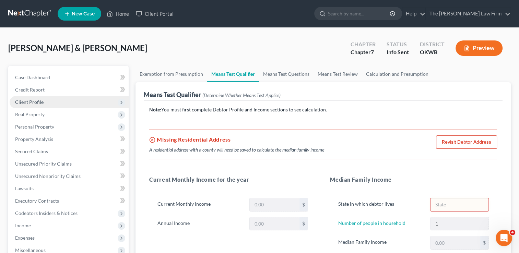
click at [34, 100] on span "Client Profile" at bounding box center [29, 102] width 28 height 6
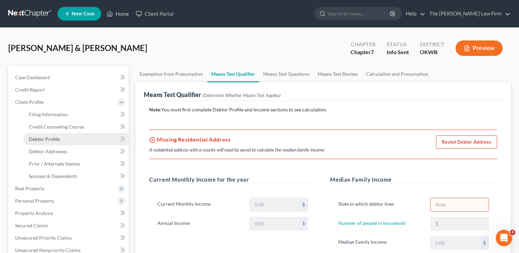
click at [58, 136] on span "Debtor Profile" at bounding box center [44, 139] width 31 height 6
select select "0"
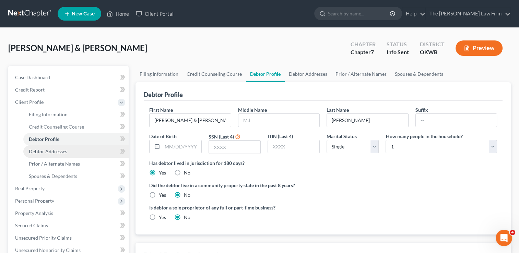
drag, startPoint x: 62, startPoint y: 152, endPoint x: 89, endPoint y: 151, distance: 27.1
click at [62, 152] on span "Debtor Addresses" at bounding box center [48, 151] width 38 height 6
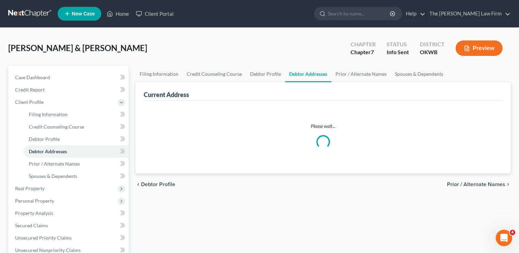
select select "0"
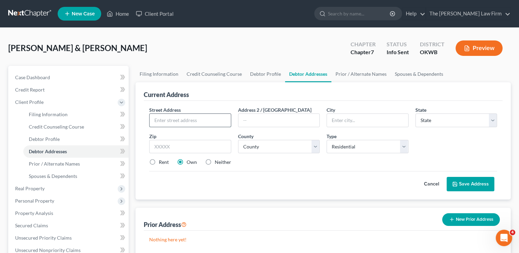
click at [207, 119] on input "text" at bounding box center [189, 120] width 81 height 13
click at [50, 112] on span "Filing Information" at bounding box center [48, 114] width 39 height 6
select select "1"
select select "0"
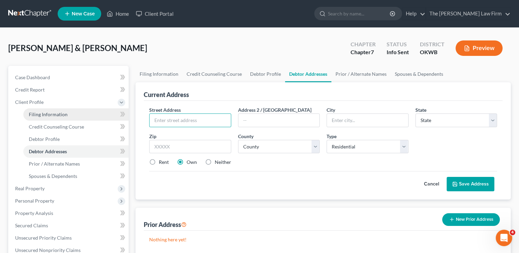
select select "37"
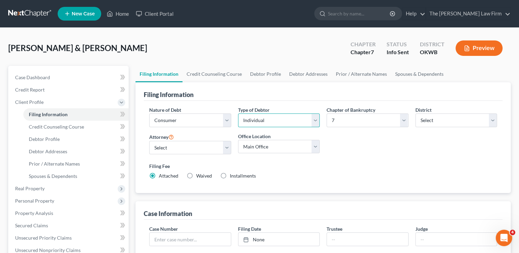
click at [316, 121] on select "Select Individual Joint" at bounding box center [279, 120] width 82 height 14
select select "1"
click at [238, 113] on select "Select Individual Joint" at bounding box center [279, 120] width 82 height 14
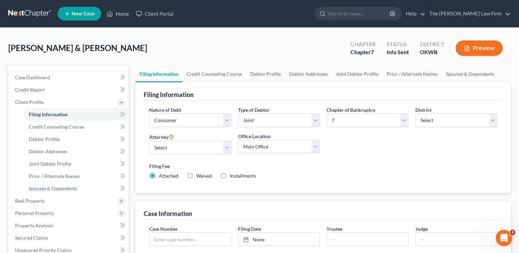
click at [365, 146] on div "Nature of Debt Select Business Consumer Other Nature of Business Select Clearin…" at bounding box center [323, 145] width 354 height 79
click at [266, 73] on link "Debtor Profile" at bounding box center [265, 74] width 39 height 16
select select "1"
select select "0"
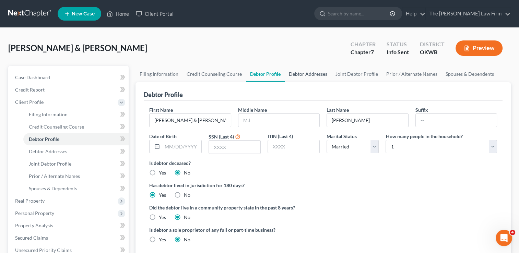
click at [313, 75] on link "Debtor Addresses" at bounding box center [307, 74] width 47 height 16
select select "0"
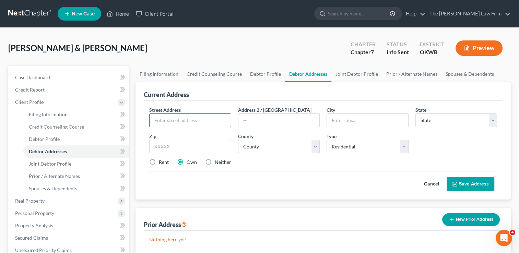
click at [189, 119] on input "text" at bounding box center [189, 120] width 81 height 13
type input "801 S Walnut"
click at [192, 143] on input "text" at bounding box center [190, 147] width 82 height 14
type input "74860"
click at [314, 176] on div "Cancel Save Address" at bounding box center [323, 181] width 348 height 20
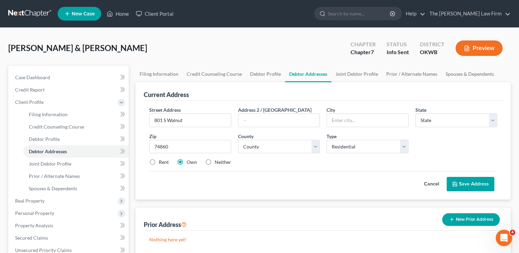
type input "Paden"
select select "37"
click at [308, 146] on select "County Adair County Alfalfa County Atoka County Beaver County Beckham County Bl…" at bounding box center [279, 147] width 82 height 14
select select "53"
click at [238, 140] on select "County Adair County Alfalfa County Atoka County Beaver County Beckham County Bl…" at bounding box center [279, 147] width 82 height 14
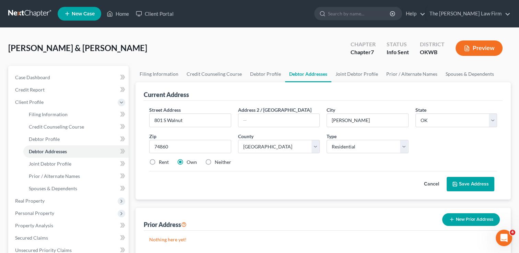
click at [464, 184] on button "Save Address" at bounding box center [470, 184] width 48 height 14
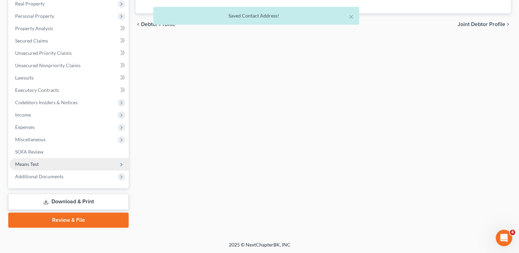
drag, startPoint x: 33, startPoint y: 165, endPoint x: 46, endPoint y: 164, distance: 13.1
click at [33, 165] on span "Means Test" at bounding box center [27, 164] width 24 height 6
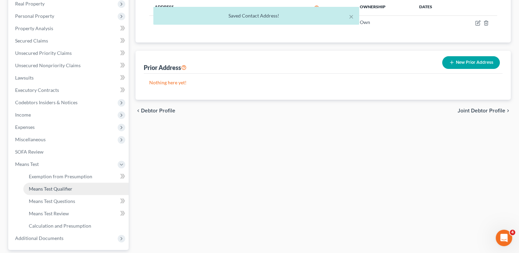
click at [59, 190] on span "Means Test Qualifier" at bounding box center [51, 189] width 44 height 6
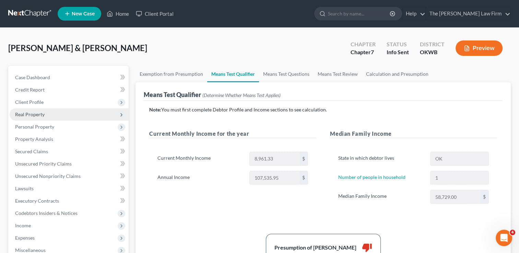
click at [37, 115] on span "Real Property" at bounding box center [29, 114] width 29 height 6
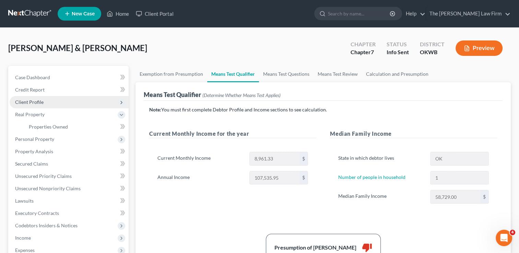
click at [31, 102] on span "Client Profile" at bounding box center [29, 102] width 28 height 6
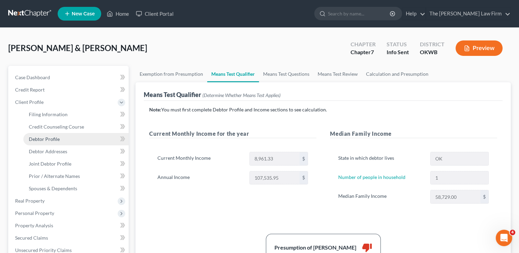
click at [52, 138] on span "Debtor Profile" at bounding box center [44, 139] width 31 height 6
select select "1"
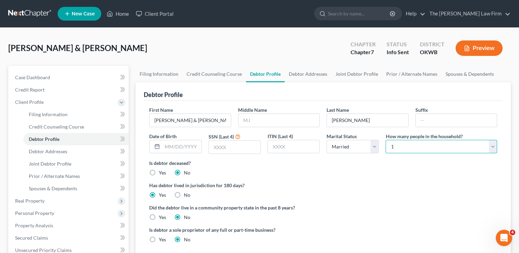
click at [420, 146] on select "Select 1 2 3 4 5 6 7 8 9 10 11 12 13 14 15 16 17 18 19 20" at bounding box center [440, 147] width 111 height 14
click at [385, 140] on select "Select 1 2 3 4 5 6 7 8 9 10 11 12 13 14 15 16 17 18 19 20" at bounding box center [440, 147] width 111 height 14
click at [244, 40] on div "Smith, Justin & Brittney Upgraded Chapter Chapter 7 Status Info Sent District O…" at bounding box center [259, 51] width 502 height 30
click at [426, 149] on select "Select 1 2 3 4 5 6 7 8 9 10 11 12 13 14 15 16 17 18 19 20" at bounding box center [440, 147] width 111 height 14
select select "3"
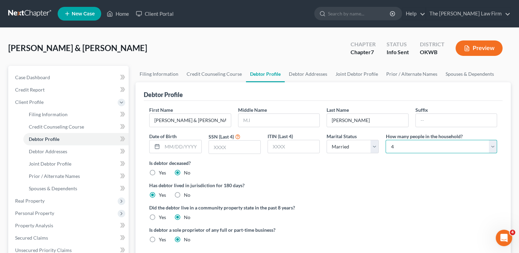
click at [385, 140] on select "Select 1 2 3 4 5 6 7 8 9 10 11 12 13 14 15 16 17 18 19 20" at bounding box center [440, 147] width 111 height 14
click at [241, 52] on div "Smith, Justin & Brittney Upgraded Chapter Chapter 7 Status Info Sent District O…" at bounding box center [259, 51] width 502 height 30
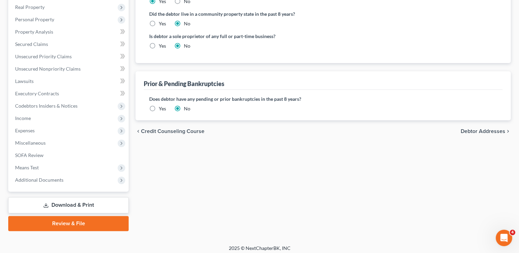
scroll to position [197, 0]
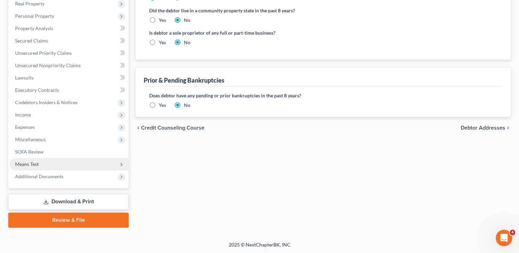
click at [32, 163] on span "Means Test" at bounding box center [27, 164] width 24 height 6
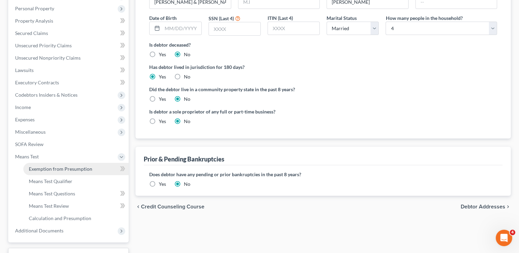
scroll to position [111, 0]
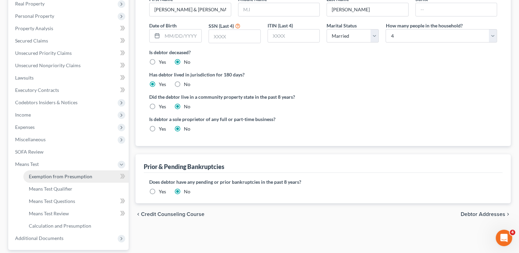
click at [62, 177] on span "Exemption from Presumption" at bounding box center [60, 176] width 63 height 6
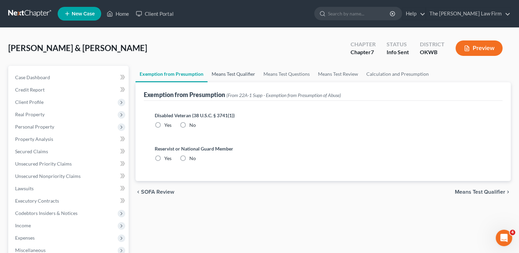
click at [234, 75] on link "Means Test Qualifier" at bounding box center [233, 74] width 52 height 16
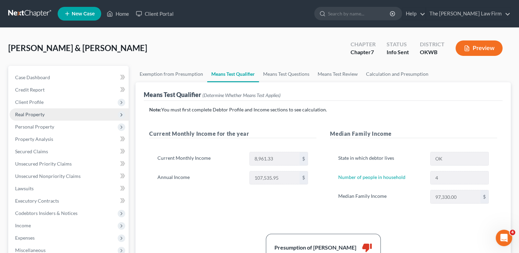
click at [47, 117] on span "Real Property" at bounding box center [69, 114] width 119 height 12
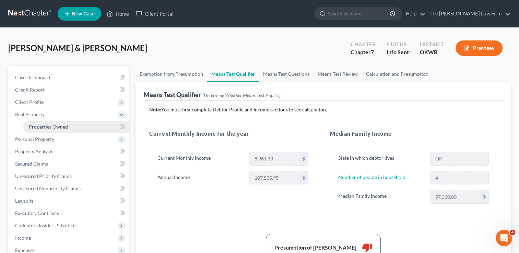
click at [62, 128] on span "Properties Owned" at bounding box center [48, 127] width 39 height 6
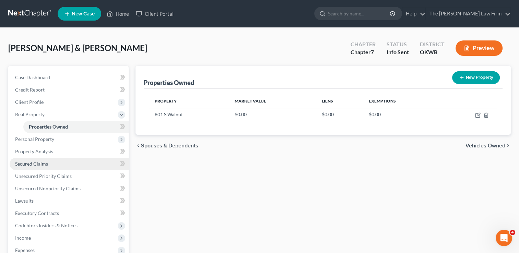
click at [37, 160] on link "Secured Claims" at bounding box center [69, 164] width 119 height 12
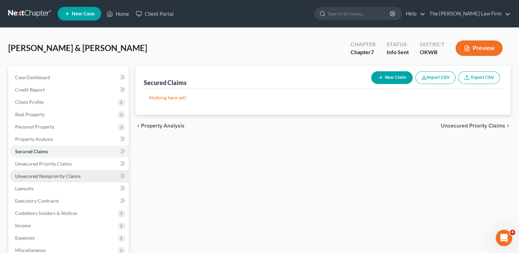
click at [52, 175] on span "Unsecured Nonpriority Claims" at bounding box center [47, 176] width 65 height 6
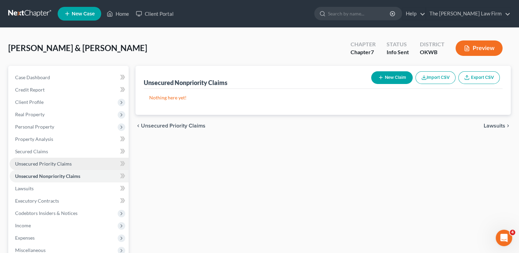
click at [58, 160] on link "Unsecured Priority Claims" at bounding box center [69, 164] width 119 height 12
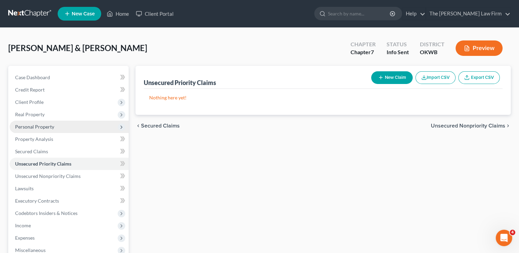
click at [45, 129] on span "Personal Property" at bounding box center [34, 127] width 39 height 6
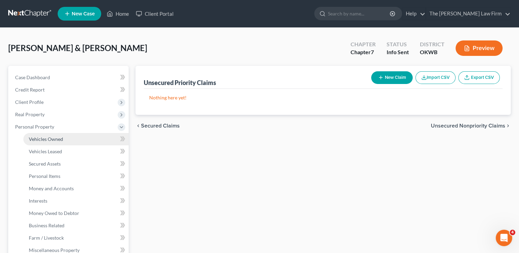
click at [63, 135] on link "Vehicles Owned" at bounding box center [75, 139] width 105 height 12
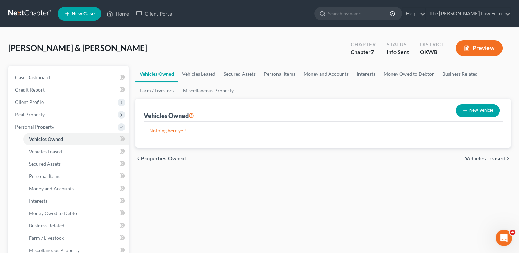
click at [26, 10] on link at bounding box center [30, 14] width 44 height 12
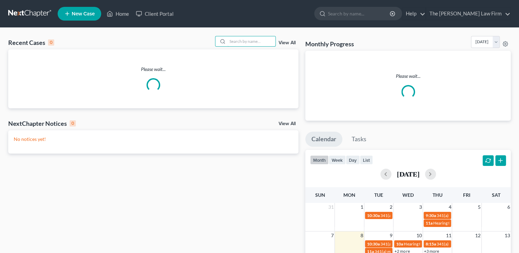
click at [253, 40] on input "search" at bounding box center [251, 41] width 48 height 10
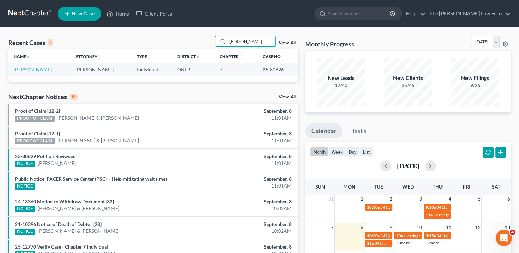
type input "[PERSON_NAME]"
click at [32, 71] on link "[PERSON_NAME]" at bounding box center [33, 69] width 38 height 6
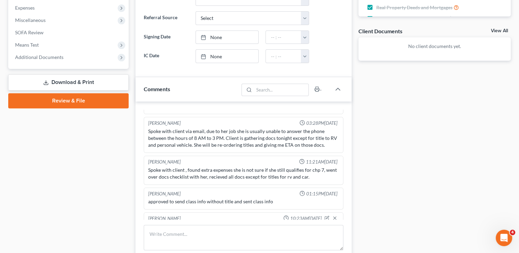
scroll to position [240, 0]
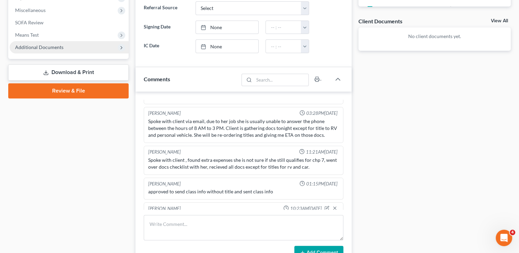
click at [47, 46] on span "Additional Documents" at bounding box center [39, 47] width 48 height 6
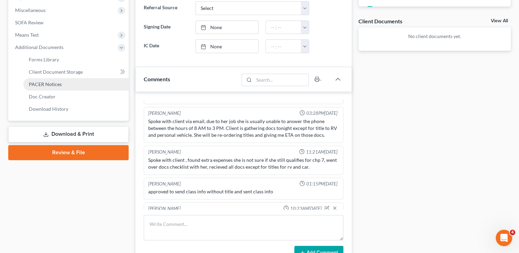
click at [49, 81] on link "PACER Notices" at bounding box center [75, 84] width 105 height 12
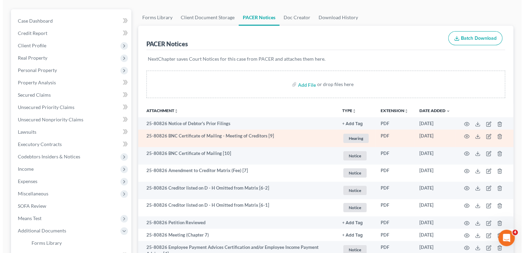
scroll to position [69, 0]
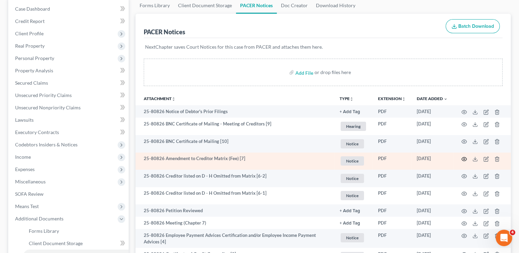
click at [463, 159] on icon "button" at bounding box center [463, 158] width 5 height 5
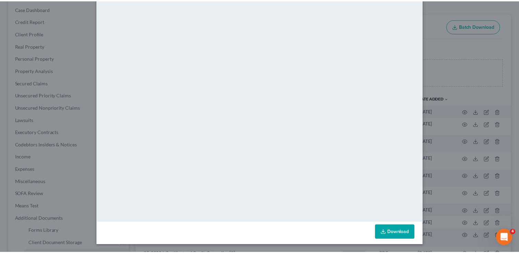
scroll to position [0, 0]
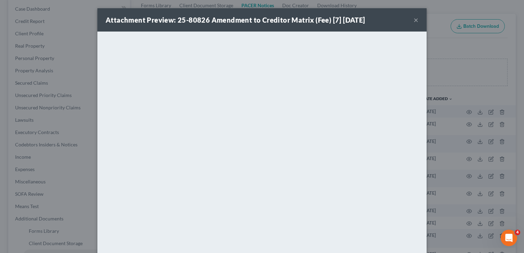
drag, startPoint x: 319, startPoint y: 20, endPoint x: 329, endPoint y: 23, distance: 10.5
click at [319, 20] on strong "Attachment Preview: 25-80826 Amendment to Creditor Matrix (Fee) [7] [DATE]" at bounding box center [235, 20] width 259 height 8
click at [413, 20] on button "×" at bounding box center [415, 20] width 5 height 8
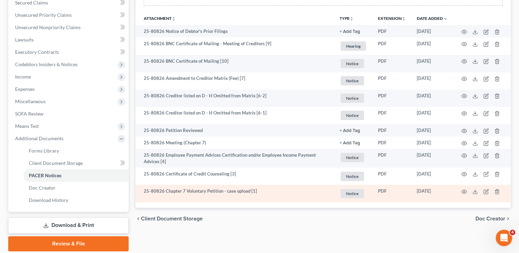
scroll to position [137, 0]
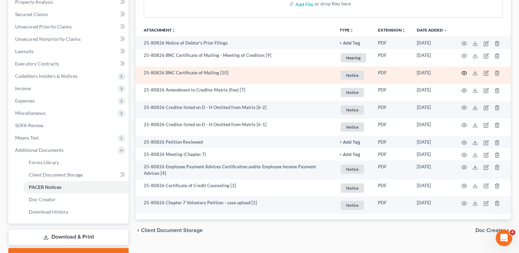
click at [463, 71] on icon "button" at bounding box center [463, 72] width 5 height 5
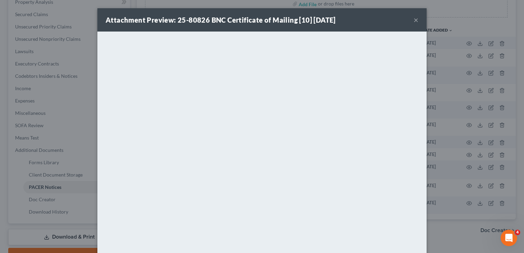
click at [414, 21] on button "×" at bounding box center [415, 20] width 5 height 8
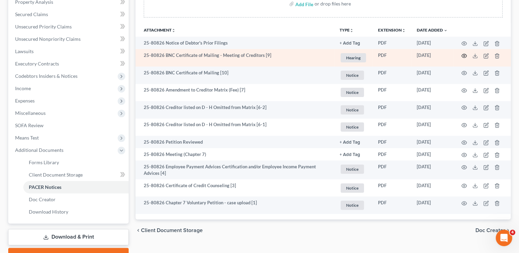
click at [462, 56] on icon "button" at bounding box center [463, 55] width 5 height 5
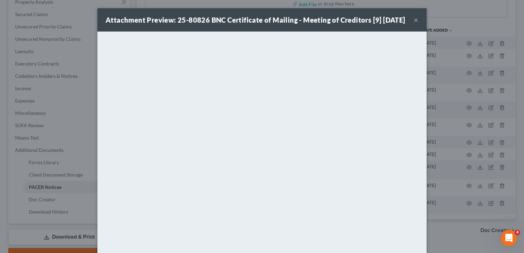
click at [413, 23] on button "×" at bounding box center [415, 20] width 5 height 8
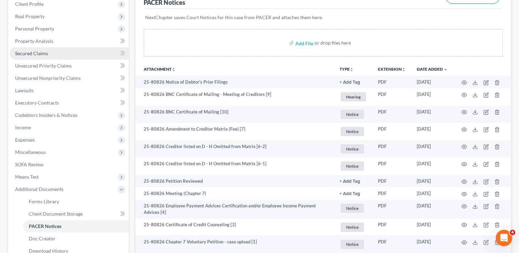
scroll to position [0, 0]
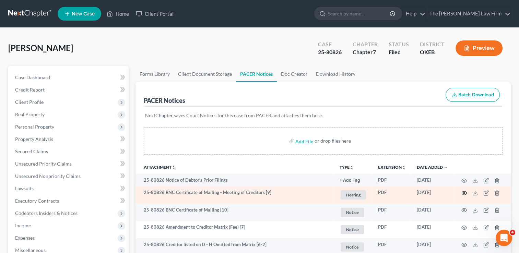
click at [462, 193] on icon "button" at bounding box center [463, 192] width 5 height 5
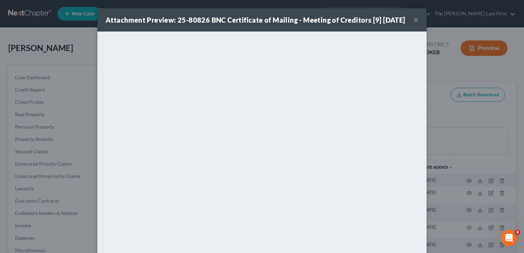
click at [413, 24] on button "×" at bounding box center [415, 20] width 5 height 8
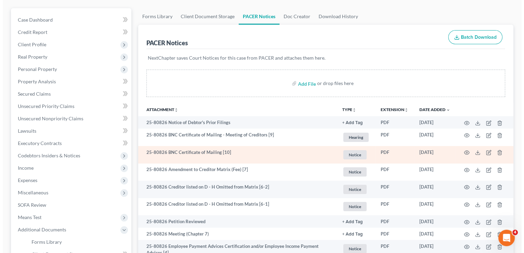
scroll to position [69, 0]
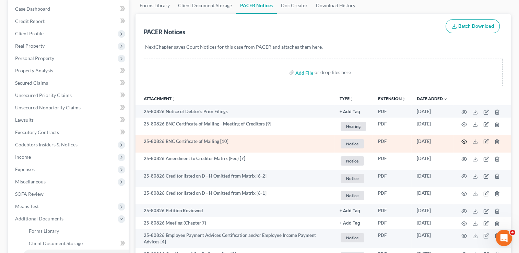
click at [462, 141] on icon "button" at bounding box center [463, 141] width 5 height 5
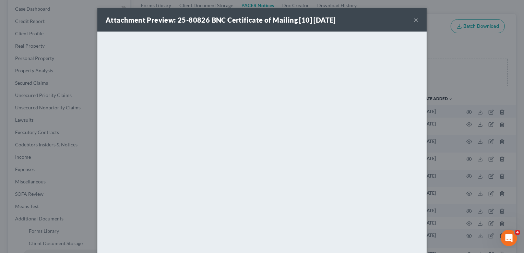
click at [413, 21] on button "×" at bounding box center [415, 20] width 5 height 8
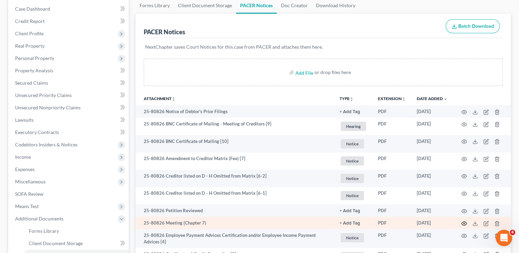
click at [465, 223] on icon "button" at bounding box center [463, 223] width 5 height 5
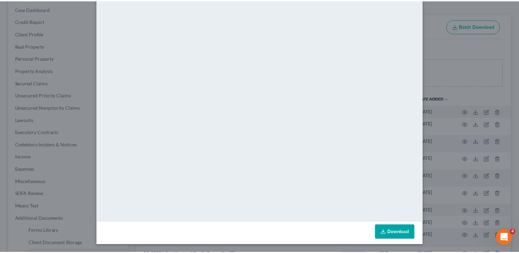
scroll to position [0, 0]
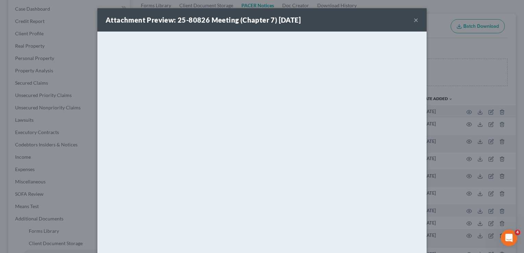
drag, startPoint x: 413, startPoint y: 19, endPoint x: 415, endPoint y: 23, distance: 4.1
click at [414, 19] on button "×" at bounding box center [415, 20] width 5 height 8
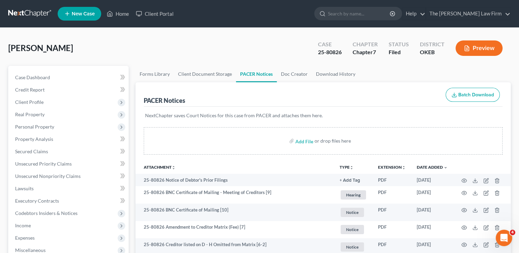
click at [36, 13] on link at bounding box center [30, 14] width 44 height 12
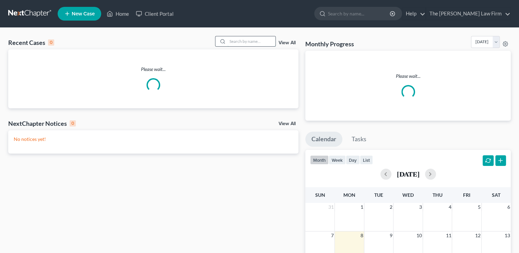
click at [257, 39] on input "search" at bounding box center [251, 41] width 48 height 10
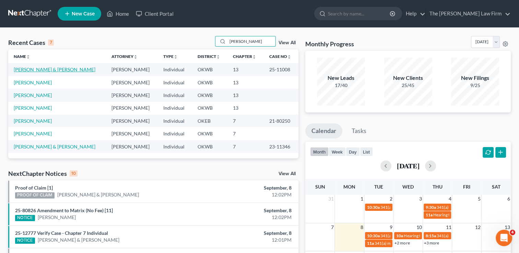
type input "[PERSON_NAME]"
click at [40, 72] on link "[PERSON_NAME] & [PERSON_NAME]" at bounding box center [55, 69] width 82 height 6
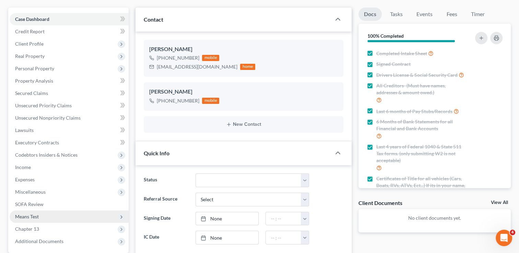
scroll to position [103, 0]
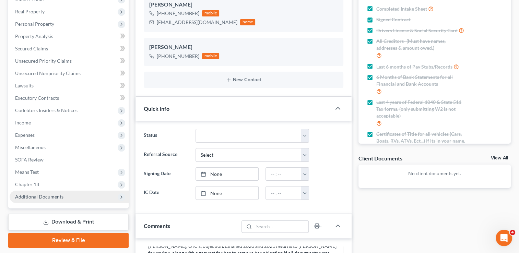
click at [34, 194] on span "Additional Documents" at bounding box center [39, 197] width 48 height 6
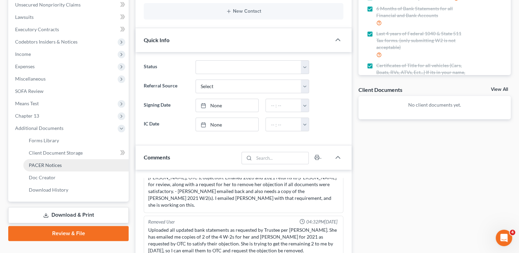
click at [59, 164] on span "PACER Notices" at bounding box center [45, 165] width 33 height 6
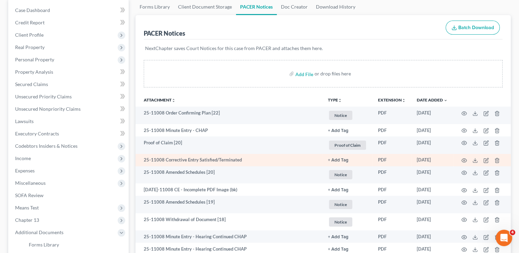
scroll to position [69, 0]
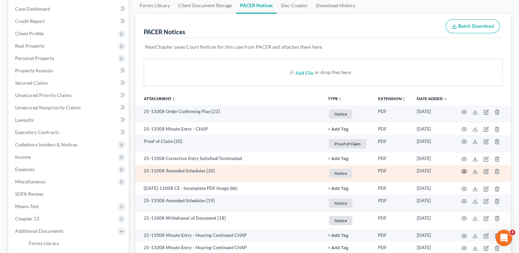
click at [464, 170] on icon "button" at bounding box center [463, 172] width 5 height 4
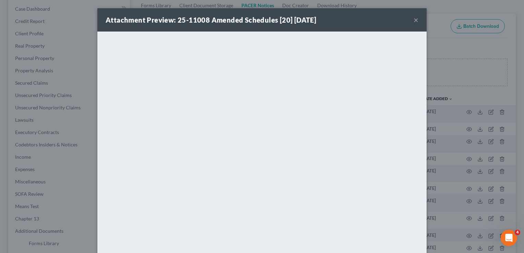
click at [413, 22] on button "×" at bounding box center [415, 20] width 5 height 8
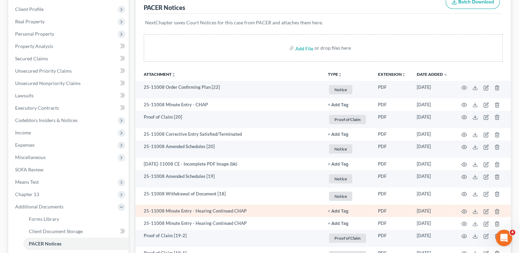
scroll to position [103, 0]
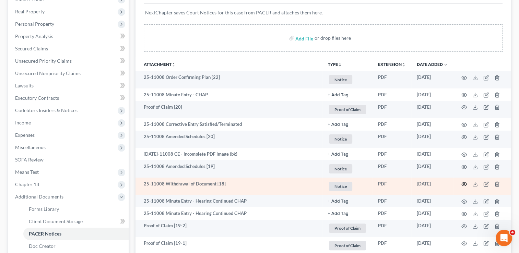
click at [465, 183] on icon "button" at bounding box center [463, 184] width 5 height 4
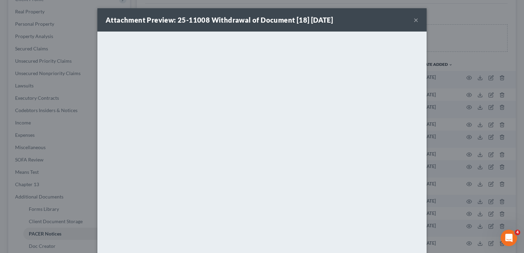
click at [413, 22] on button "×" at bounding box center [415, 20] width 5 height 8
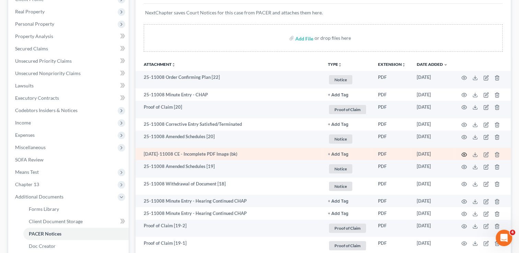
click at [464, 155] on circle "button" at bounding box center [463, 154] width 1 height 1
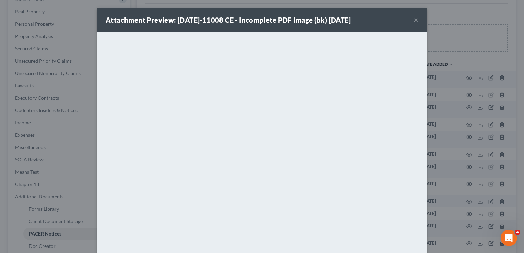
click at [413, 21] on button "×" at bounding box center [415, 20] width 5 height 8
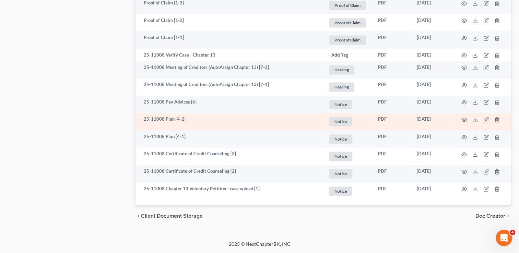
scroll to position [940, 0]
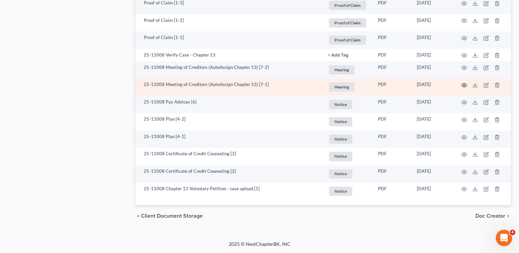
click at [463, 85] on circle "button" at bounding box center [463, 84] width 1 height 1
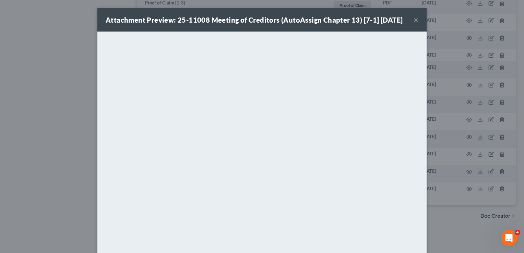
click at [414, 24] on button "×" at bounding box center [415, 20] width 5 height 8
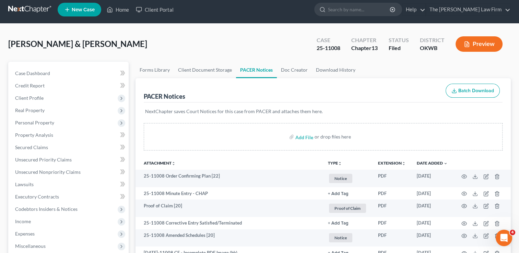
scroll to position [0, 0]
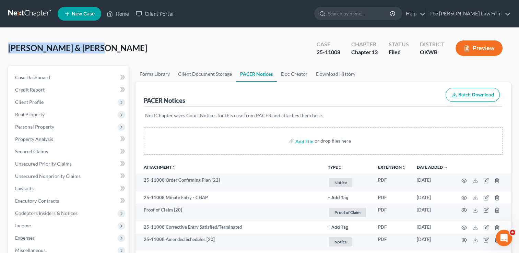
drag, startPoint x: 8, startPoint y: 49, endPoint x: 90, endPoint y: 50, distance: 82.6
drag, startPoint x: 90, startPoint y: 50, endPoint x: 202, endPoint y: 49, distance: 111.4
click at [161, 46] on div "[PERSON_NAME] & [PERSON_NAME] Upgraded Case 25-11008 Chapter Chapter 13 Status …" at bounding box center [259, 51] width 502 height 30
drag, startPoint x: 340, startPoint y: 51, endPoint x: 311, endPoint y: 53, distance: 28.9
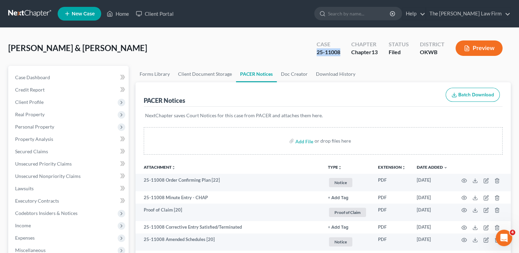
click at [309, 52] on div "Case 25-11008 Chapter Chapter 13 Status Filed District OKWB Preview" at bounding box center [409, 48] width 202 height 24
copy div "25-11008"
click at [33, 11] on link at bounding box center [30, 14] width 44 height 12
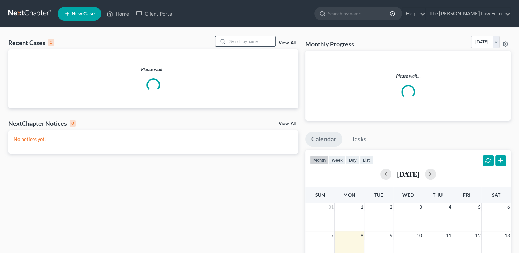
click at [247, 42] on input "search" at bounding box center [251, 41] width 48 height 10
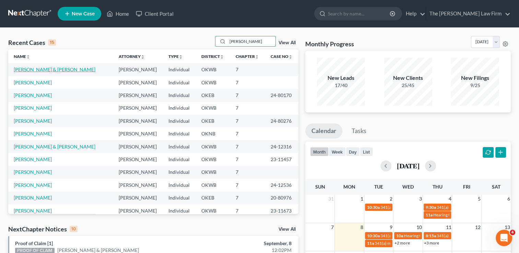
type input "[PERSON_NAME]"
click at [50, 68] on link "[PERSON_NAME] & [PERSON_NAME]" at bounding box center [55, 69] width 82 height 6
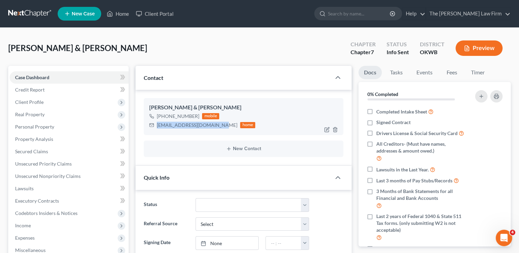
drag, startPoint x: 157, startPoint y: 125, endPoint x: 214, endPoint y: 127, distance: 57.6
click at [214, 127] on div "[EMAIL_ADDRESS][DOMAIN_NAME]" at bounding box center [197, 125] width 81 height 7
drag, startPoint x: 214, startPoint y: 127, endPoint x: 196, endPoint y: 125, distance: 17.9
copy div "[EMAIL_ADDRESS][DOMAIN_NAME]"
click at [197, 46] on div "[PERSON_NAME] & [PERSON_NAME] Upgraded Chapter Chapter 7 Status Info [GEOGRAPHI…" at bounding box center [259, 51] width 502 height 30
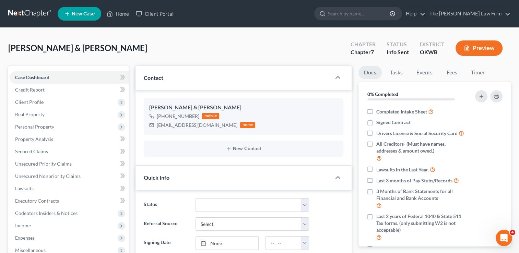
click at [25, 11] on link at bounding box center [30, 14] width 44 height 12
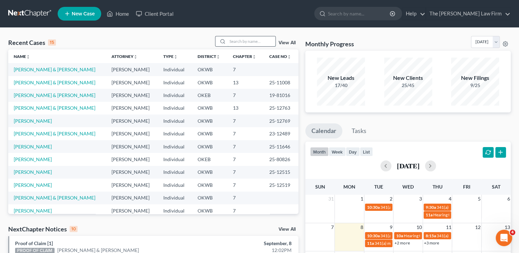
click at [238, 42] on input "search" at bounding box center [251, 41] width 48 height 10
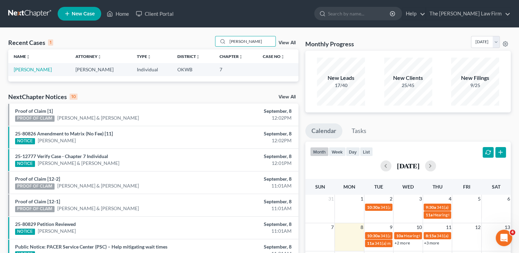
drag, startPoint x: 236, startPoint y: 41, endPoint x: 210, endPoint y: 42, distance: 25.4
click at [210, 42] on div "Recent Cases 1 [PERSON_NAME] View All" at bounding box center [153, 42] width 290 height 13
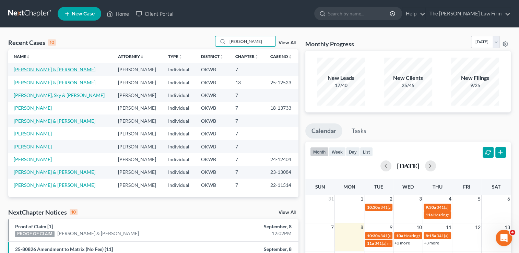
type input "[PERSON_NAME]"
click at [39, 69] on link "[PERSON_NAME] & [PERSON_NAME]" at bounding box center [55, 69] width 82 height 6
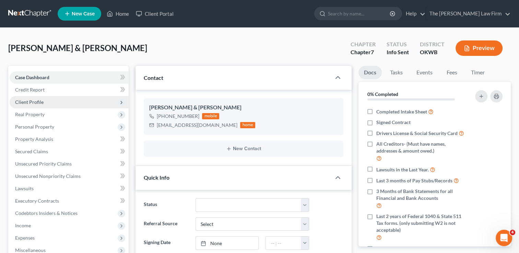
click at [39, 101] on span "Client Profile" at bounding box center [29, 102] width 28 height 6
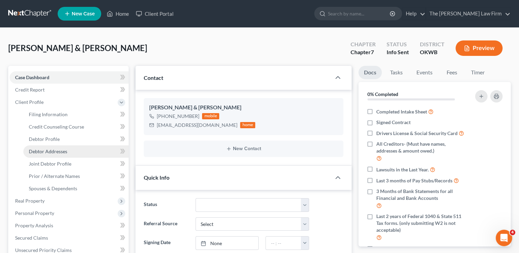
click at [56, 151] on span "Debtor Addresses" at bounding box center [48, 151] width 38 height 6
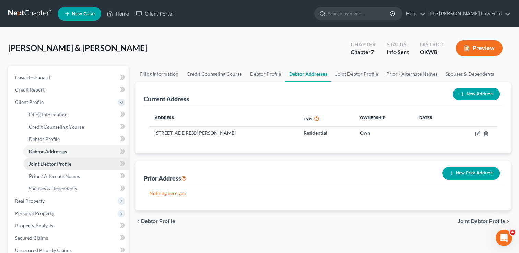
click at [56, 163] on span "Joint Debtor Profile" at bounding box center [50, 164] width 42 height 6
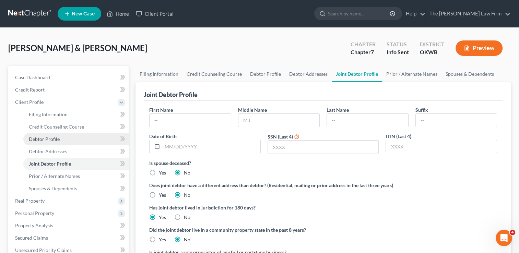
click at [68, 142] on link "Debtor Profile" at bounding box center [75, 139] width 105 height 12
select select "1"
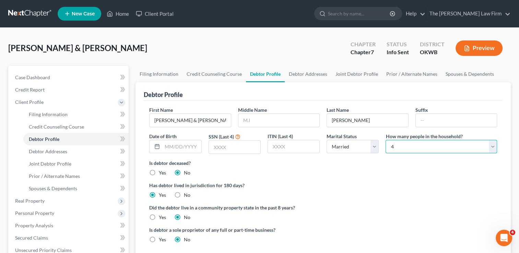
drag, startPoint x: 430, startPoint y: 144, endPoint x: 433, endPoint y: 151, distance: 7.1
click at [430, 144] on select "Select 1 2 3 4 5 6 7 8 9 10 11 12 13 14 15 16 17 18 19 20" at bounding box center [440, 147] width 111 height 14
select select "2"
click at [385, 140] on select "Select 1 2 3 4 5 6 7 8 9 10 11 12 13 14 15 16 17 18 19 20" at bounding box center [440, 147] width 111 height 14
click at [361, 188] on label "Has debtor lived in jurisdiction for 180 days?" at bounding box center [323, 185] width 348 height 7
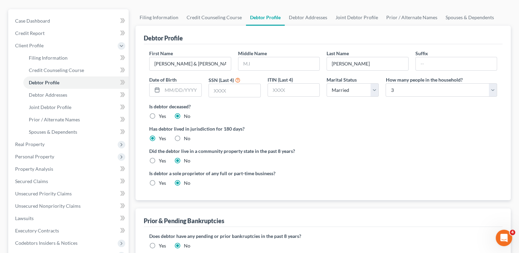
scroll to position [69, 0]
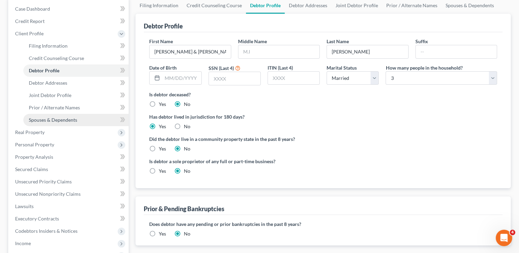
click at [54, 120] on span "Spouses & Dependents" at bounding box center [53, 120] width 48 height 6
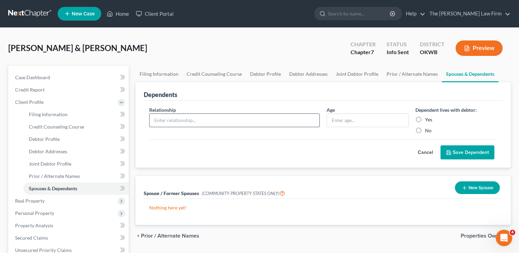
click at [255, 120] on input "text" at bounding box center [234, 120] width 170 height 13
type input "Son"
click at [360, 117] on input "text" at bounding box center [367, 120] width 81 height 13
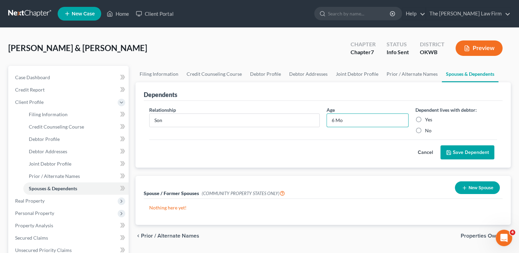
type input "6 Mo"
click at [425, 119] on label "Yes" at bounding box center [428, 119] width 7 height 7
click at [427, 119] on input "Yes" at bounding box center [429, 118] width 4 height 4
radio input "true"
click at [457, 153] on button "Save Dependent" at bounding box center [467, 152] width 54 height 14
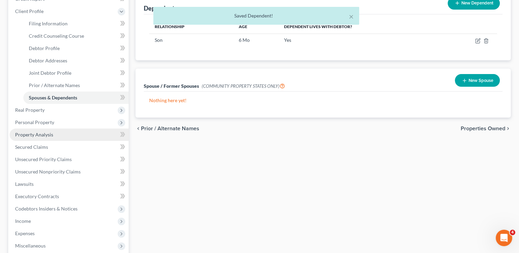
scroll to position [103, 0]
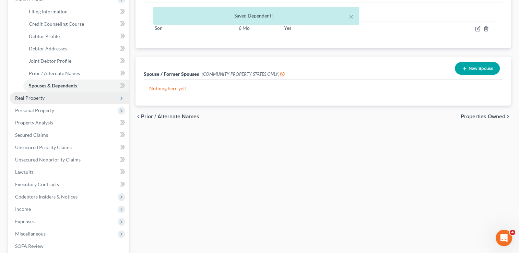
click at [51, 97] on span "Real Property" at bounding box center [69, 98] width 119 height 12
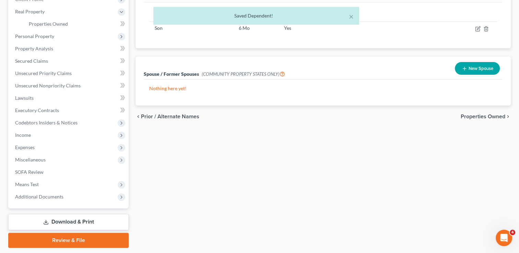
click at [71, 24] on div "× Saved Dependent!" at bounding box center [256, 17] width 519 height 21
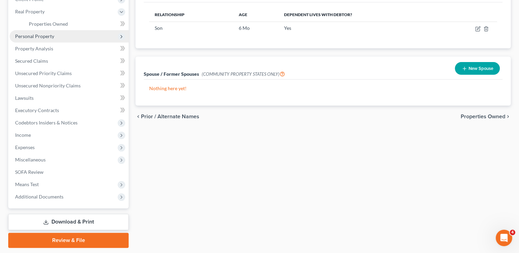
click at [45, 33] on span "Personal Property" at bounding box center [34, 36] width 39 height 6
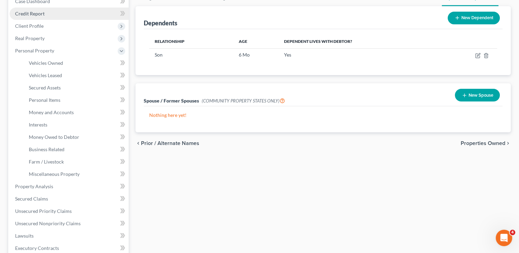
scroll to position [34, 0]
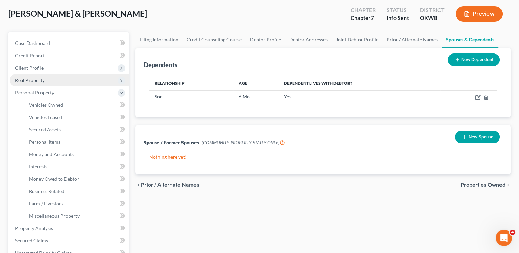
click at [38, 79] on span "Real Property" at bounding box center [29, 80] width 29 height 6
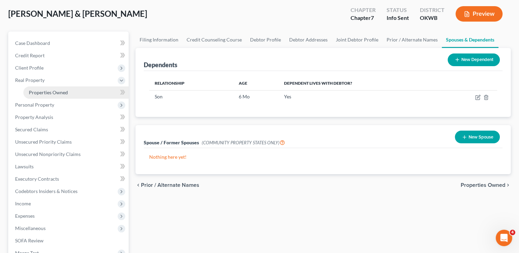
click at [65, 89] on span "Properties Owned" at bounding box center [48, 92] width 39 height 6
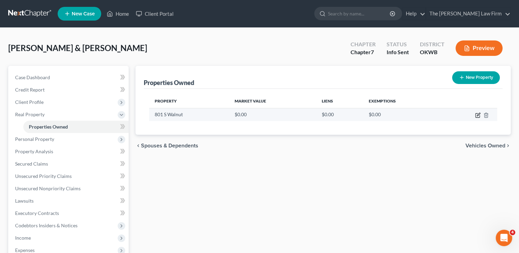
click at [477, 115] on icon "button" at bounding box center [477, 114] width 3 height 3
select select "37"
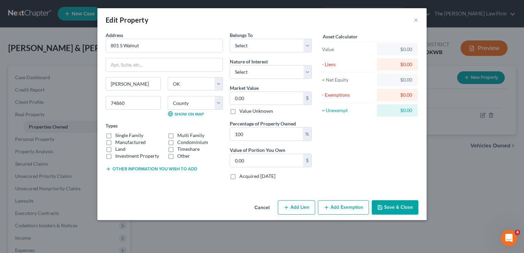
click at [298, 207] on button "Add Lien" at bounding box center [296, 207] width 37 height 14
select select "0"
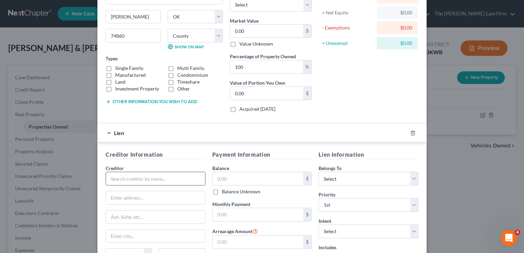
scroll to position [69, 0]
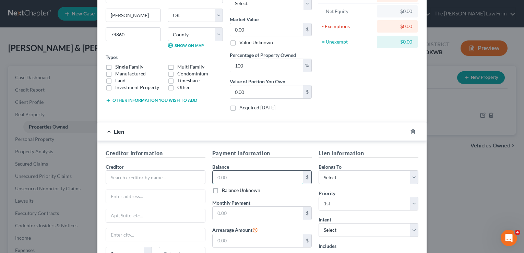
click at [230, 176] on input "text" at bounding box center [257, 177] width 91 height 13
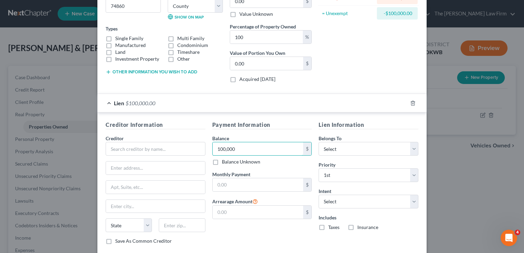
scroll to position [103, 0]
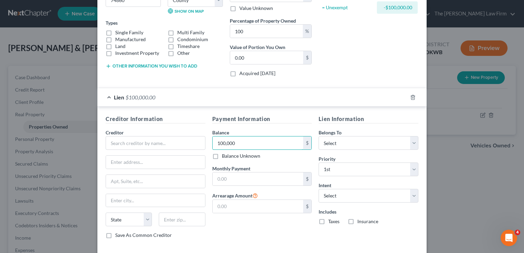
drag, startPoint x: 240, startPoint y: 141, endPoint x: 207, endPoint y: 145, distance: 33.2
click at [200, 141] on div "Creditor Information Creditor * State AL AK AR AZ CA CO CT DE DC FL GA GU HI ID…" at bounding box center [261, 179] width 319 height 129
drag, startPoint x: 237, startPoint y: 143, endPoint x: 193, endPoint y: 143, distance: 43.9
click at [193, 143] on div "Creditor Information Creditor * State AL AK AR AZ CA CO CT DE DC FL GA GU HI ID…" at bounding box center [261, 179] width 319 height 129
type input "105,000"
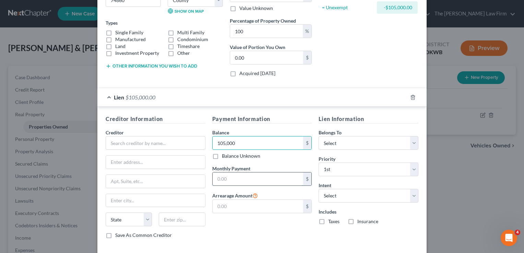
click at [238, 178] on input "text" at bounding box center [257, 178] width 91 height 13
type input "835.00"
click at [236, 205] on input "text" at bounding box center [257, 206] width 91 height 13
click at [238, 221] on div "Payment Information Balance 105,000.00 $ Balance Unknown Balance Undetermined 1…" at bounding box center [262, 179] width 107 height 129
drag, startPoint x: 233, startPoint y: 207, endPoint x: 237, endPoint y: 214, distance: 8.2
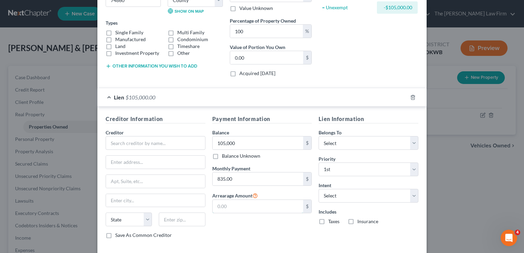
click at [233, 207] on input "text" at bounding box center [257, 206] width 91 height 13
type input "4"
click at [240, 226] on div "Payment Information Balance 105,000.00 $ Balance Unknown Balance Undetermined 1…" at bounding box center [262, 179] width 107 height 129
type input "4,000"
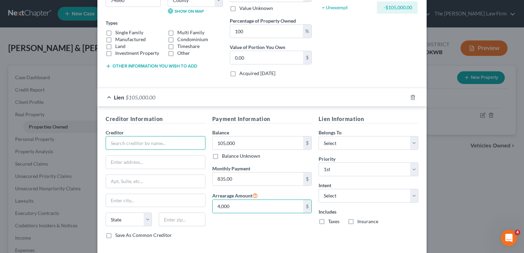
click at [153, 141] on input "text" at bounding box center [156, 143] width 100 height 14
type input "rocket"
click at [273, 235] on div "Payment Information Balance 105,000.00 $ Balance Unknown Balance Undetermined 1…" at bounding box center [262, 179] width 107 height 129
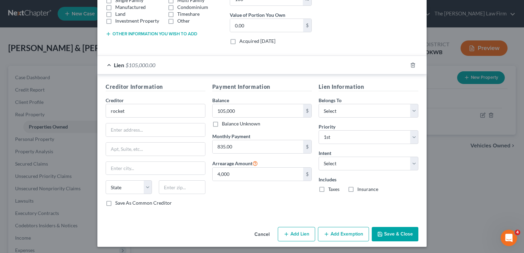
scroll to position [135, 0]
click at [410, 162] on select "Select Surrender Redeem Reaffirm Avoid Other" at bounding box center [368, 163] width 100 height 14
select select "2"
click at [318, 156] on select "Select Surrender Redeem Reaffirm Avoid Other" at bounding box center [368, 163] width 100 height 14
click at [391, 232] on button "Save & Close" at bounding box center [395, 234] width 47 height 14
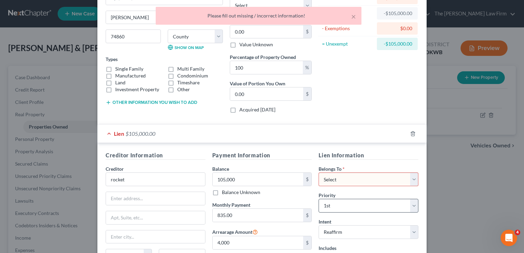
scroll to position [69, 0]
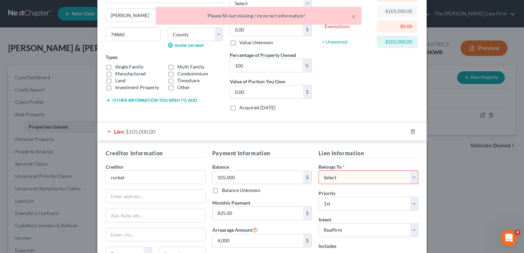
click at [358, 181] on select "Select Debtor 1 Only Debtor 2 Only Debtor 1 And Debtor 2 Only At Least One Of T…" at bounding box center [368, 177] width 100 height 14
select select "2"
click at [318, 170] on select "Select Debtor 1 Only Debtor 2 Only Debtor 1 And Debtor 2 Only At Least One Of T…" at bounding box center [368, 177] width 100 height 14
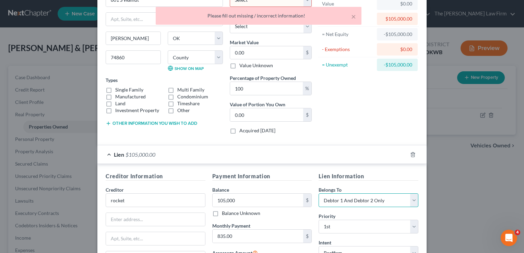
scroll to position [0, 0]
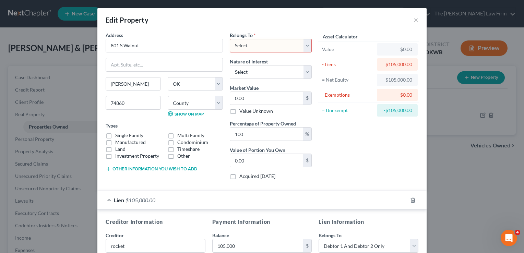
click at [276, 46] on select "Select Debtor 1 Only Debtor 2 Only Debtor 1 And Debtor 2 Only At Least One Of T…" at bounding box center [271, 46] width 82 height 14
select select "2"
click at [230, 39] on select "Select Debtor 1 Only Debtor 2 Only Debtor 1 And Debtor 2 Only At Least One Of T…" at bounding box center [271, 46] width 82 height 14
click at [361, 153] on div "Asset Calculator Value $0.00 - Liens $105,000.00 = Net Equity -$105,000.00 - Ex…" at bounding box center [368, 109] width 107 height 154
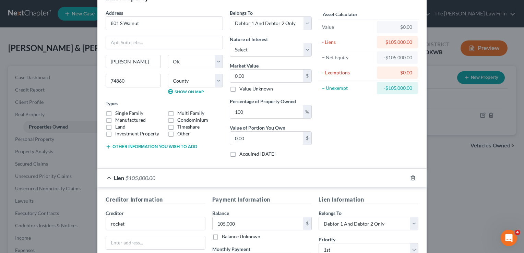
scroll to position [34, 0]
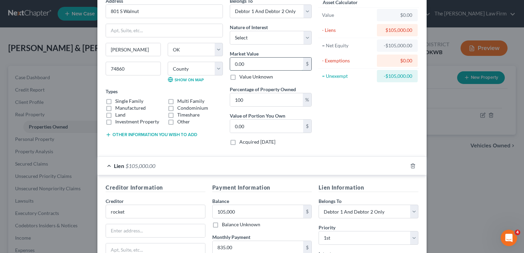
click at [258, 64] on input "0.00" at bounding box center [266, 64] width 73 height 13
type input "1"
type input "1.00"
type input "13"
type input "13.00"
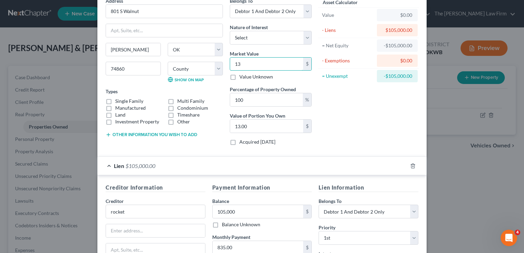
type input "130"
type input "130.00"
type input "1300"
type input "1,300.00"
type input "1,3000"
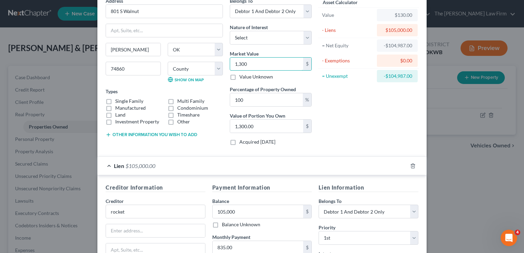
type input "13,000.00"
type input "13,0000"
type input "130,000.00"
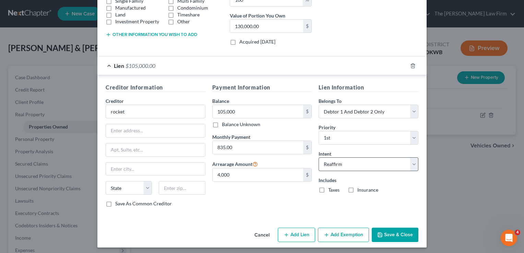
scroll to position [135, 0]
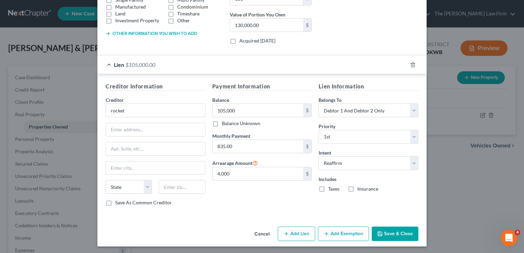
type input "130,000"
click at [394, 232] on button "Save & Close" at bounding box center [395, 234] width 47 height 14
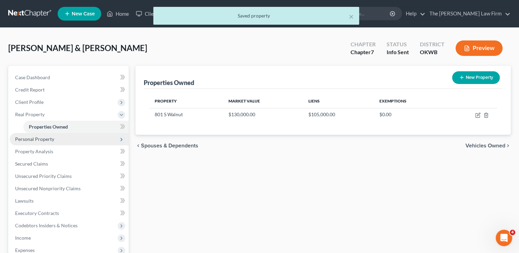
click at [48, 141] on span "Personal Property" at bounding box center [34, 139] width 39 height 6
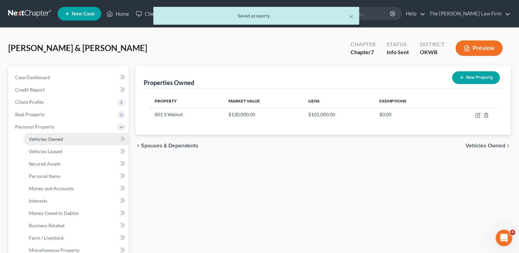
click at [54, 140] on span "Vehicles Owned" at bounding box center [46, 139] width 34 height 6
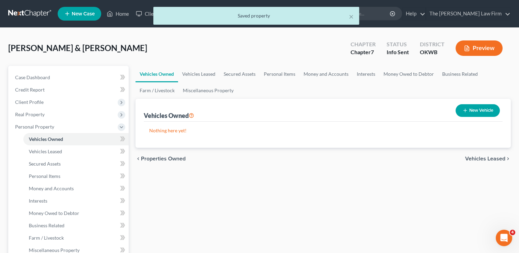
click at [483, 106] on button "New Vehicle" at bounding box center [477, 110] width 44 height 13
select select "0"
select select "2"
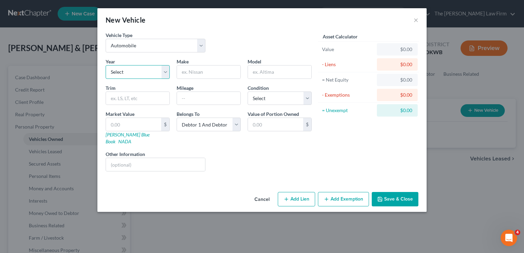
click at [162, 73] on select "Select 2026 2025 2024 2023 2022 2021 2020 2019 2018 2017 2016 2015 2014 2013 20…" at bounding box center [138, 72] width 64 height 14
select select "10"
click at [106, 65] on select "Select 2026 2025 2024 2023 2022 2021 2020 2019 2018 2017 2016 2015 2014 2013 20…" at bounding box center [138, 72] width 64 height 14
click at [211, 71] on input "text" at bounding box center [208, 71] width 63 height 13
type input "Malibu"
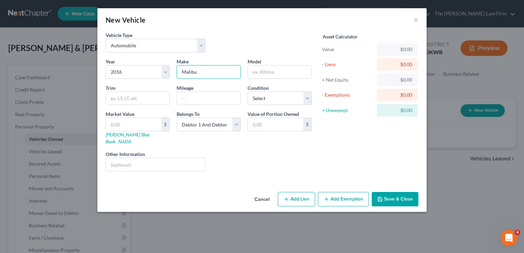
click at [304, 192] on button "Add Lien" at bounding box center [296, 199] width 37 height 14
select select "2"
select select "0"
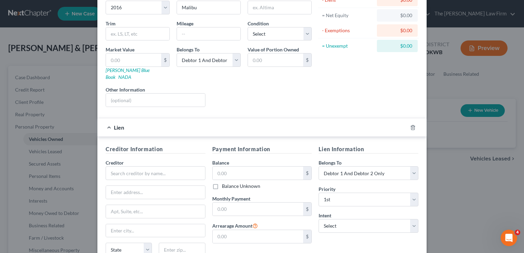
scroll to position [69, 0]
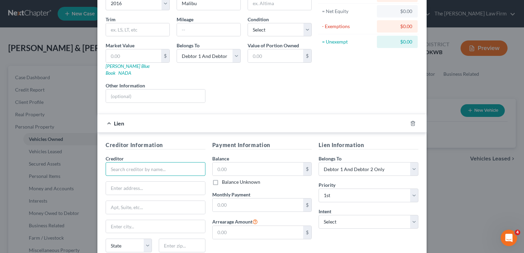
click at [170, 162] on input "text" at bounding box center [156, 169] width 100 height 14
click at [232, 162] on input "text" at bounding box center [257, 168] width 91 height 13
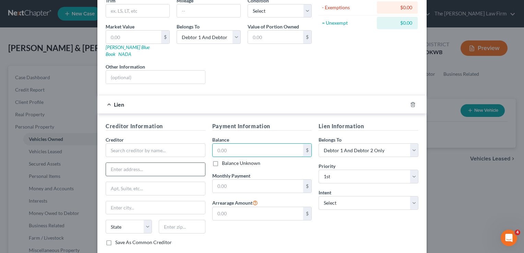
scroll to position [103, 0]
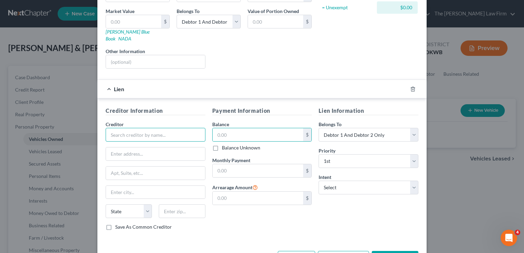
click at [145, 128] on input "text" at bounding box center [156, 135] width 100 height 14
type input "?"
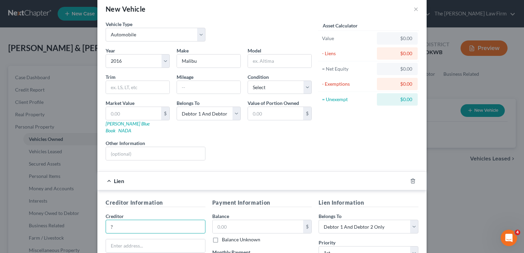
scroll to position [0, 0]
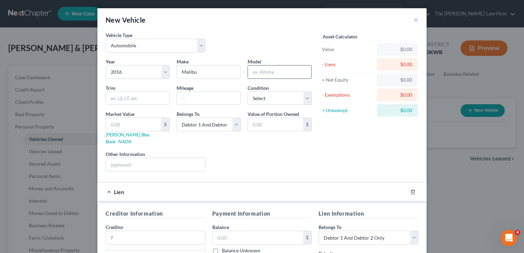
click at [264, 72] on input "text" at bounding box center [279, 71] width 63 height 13
type input "Malibu"
drag, startPoint x: 184, startPoint y: 72, endPoint x: 168, endPoint y: 73, distance: 15.5
click at [169, 73] on div "Year Select 2026 2025 2024 2023 2022 2021 2020 2019 2018 2017 2016 2015 2014 20…" at bounding box center [208, 117] width 213 height 119
type input "Chevy"
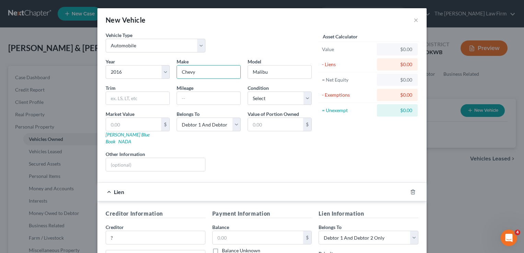
click at [352, 142] on div "Asset Calculator Value $0.00 - Liens $0.00 = Net Equity $0.00 - Exemptions $0.0…" at bounding box center [368, 104] width 107 height 145
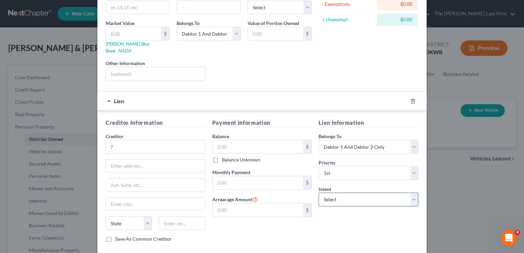
scroll to position [103, 0]
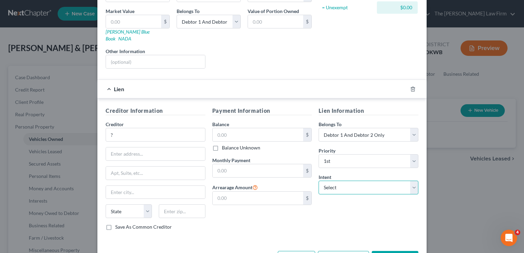
drag, startPoint x: 363, startPoint y: 179, endPoint x: 364, endPoint y: 183, distance: 3.6
click at [363, 181] on select "Select Surrender Redeem Reaffirm Avoid Other" at bounding box center [368, 188] width 100 height 14
select select "2"
click at [318, 181] on select "Select Surrender Redeem Reaffirm Avoid Other" at bounding box center [368, 188] width 100 height 14
click at [304, 212] on div "Payment Information Balance $ Balance Unknown Balance Undetermined $ Balance Un…" at bounding box center [262, 171] width 107 height 129
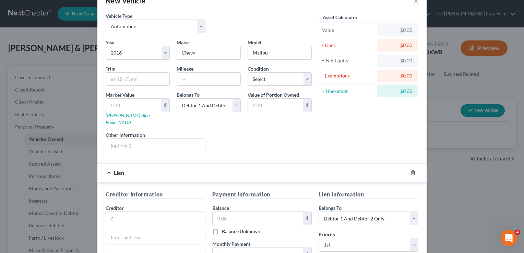
scroll to position [34, 0]
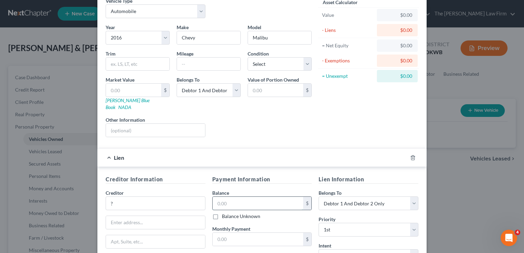
click at [233, 197] on input "text" at bounding box center [257, 203] width 91 height 13
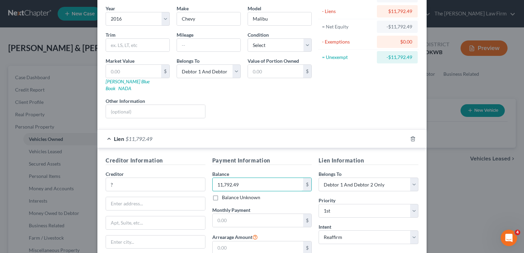
scroll to position [69, 0]
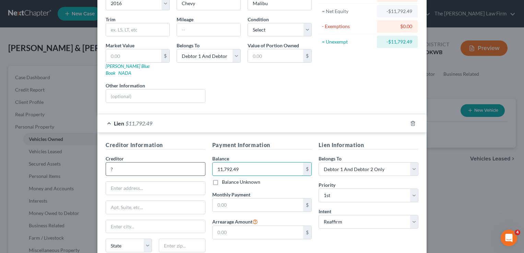
drag, startPoint x: 242, startPoint y: 161, endPoint x: 199, endPoint y: 163, distance: 43.2
click at [199, 162] on div "Creditor Information Creditor * ? State AL AK AR AZ CA CO CT DE DC FL GA GU HI …" at bounding box center [261, 205] width 319 height 129
type input "11,797.00"
click at [239, 198] on input "text" at bounding box center [257, 204] width 91 height 13
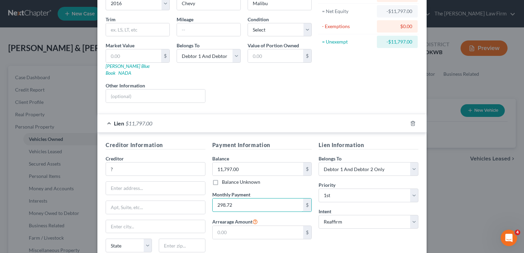
type input "298.72"
click at [357, 236] on div "Lien Information Belongs To * Select Debtor 1 Only Debtor 2 Only Debtor 1 And D…" at bounding box center [368, 205] width 107 height 129
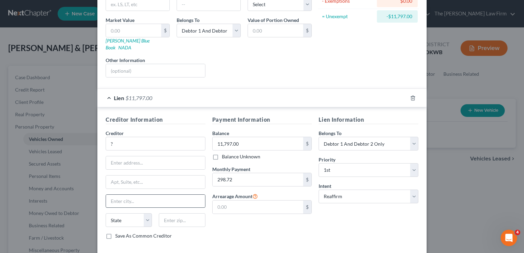
scroll to position [120, 0]
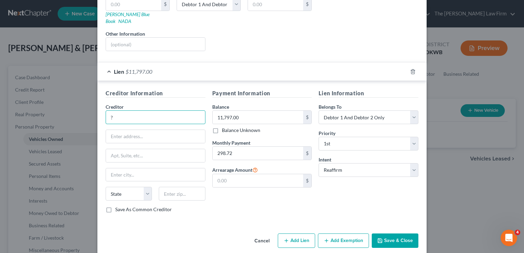
click at [122, 110] on input "?" at bounding box center [156, 117] width 100 height 14
type input "TFCU"
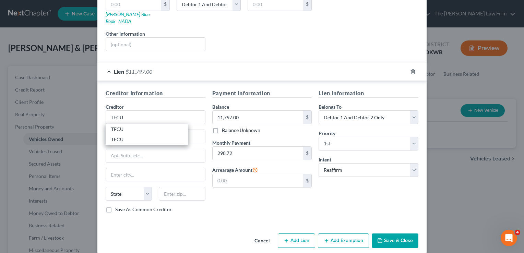
click at [360, 198] on div "Lien Information Belongs To * Select Debtor 1 Only Debtor 2 Only Debtor 1 And D…" at bounding box center [368, 153] width 107 height 129
click at [402, 233] on button "Save & Close" at bounding box center [395, 240] width 47 height 14
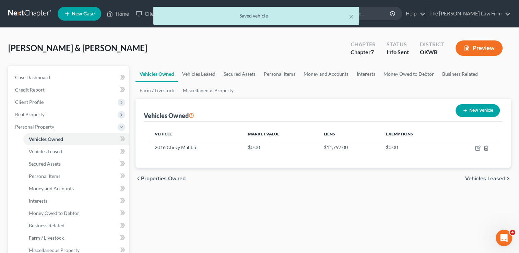
click at [482, 112] on button "New Vehicle" at bounding box center [477, 110] width 44 height 13
select select "0"
select select "2"
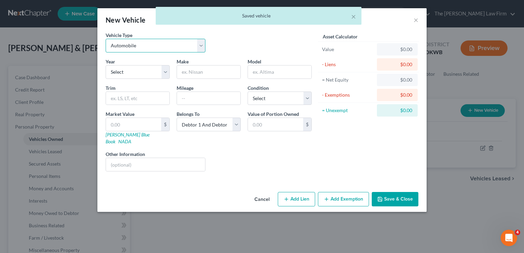
click at [160, 44] on select "Select Automobile Truck Trailer Watercraft Aircraft Motor Home Atv Other Vehicle" at bounding box center [156, 46] width 100 height 14
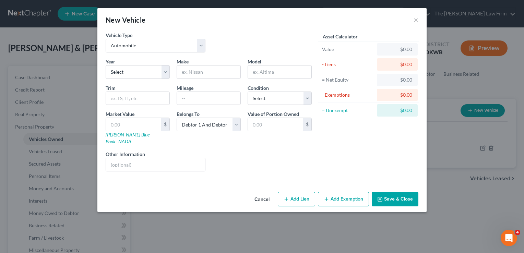
drag, startPoint x: 239, startPoint y: 51, endPoint x: 235, endPoint y: 51, distance: 3.8
click at [239, 51] on div "Vehicle Type Select Automobile Truck Trailer Watercraft Aircraft Motor Home Atv…" at bounding box center [208, 45] width 213 height 26
click at [166, 71] on select "Select 2026 2025 2024 2023 2022 2021 2020 2019 2018 2017 2016 2015 2014 2013 20…" at bounding box center [138, 72] width 64 height 14
click at [243, 150] on div "Liens Select" at bounding box center [262, 160] width 107 height 21
click at [206, 71] on input "text" at bounding box center [208, 71] width 63 height 13
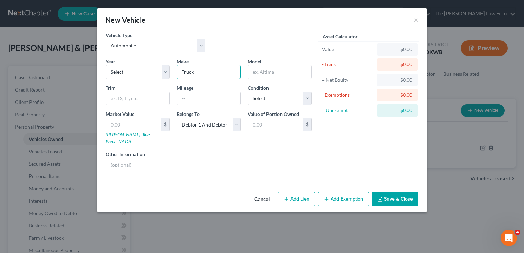
type input "Truck"
click at [297, 193] on button "Add Lien" at bounding box center [296, 199] width 37 height 14
select select "2"
select select "0"
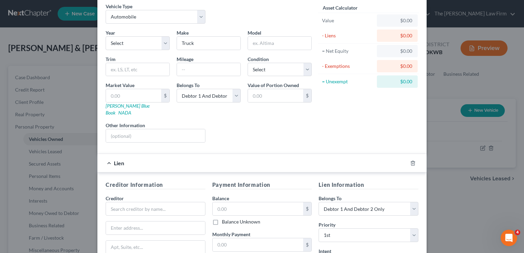
scroll to position [69, 0]
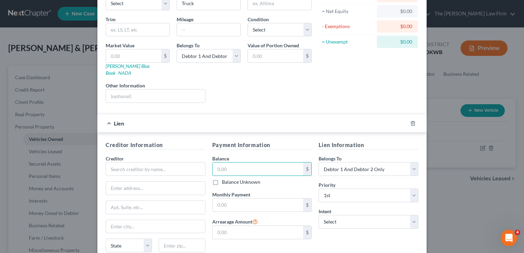
drag, startPoint x: 239, startPoint y: 162, endPoint x: 239, endPoint y: 173, distance: 11.7
click at [239, 162] on input "text" at bounding box center [257, 168] width 91 height 13
drag, startPoint x: 226, startPoint y: 199, endPoint x: 256, endPoint y: 199, distance: 30.2
click at [226, 199] on input "text" at bounding box center [257, 204] width 91 height 13
type input "625.00"
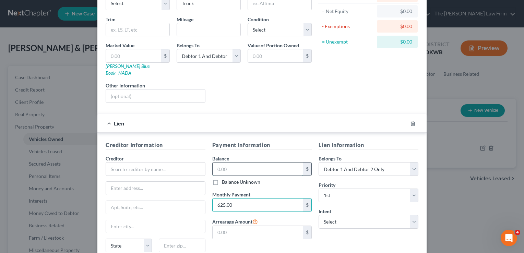
drag, startPoint x: 240, startPoint y: 162, endPoint x: 244, endPoint y: 162, distance: 4.1
click at [240, 162] on input "text" at bounding box center [257, 168] width 91 height 13
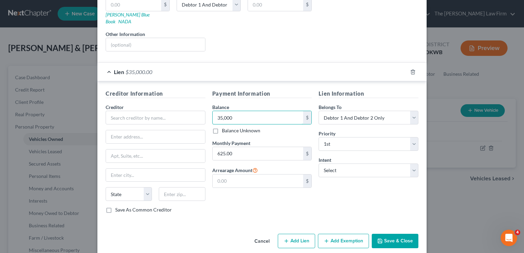
scroll to position [120, 0]
type input "35,000"
click at [364, 164] on select "Select Surrender Redeem Reaffirm Avoid Other" at bounding box center [368, 170] width 100 height 14
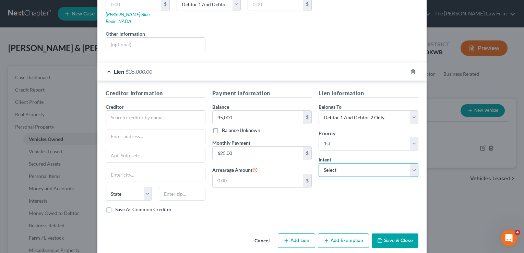
select select "2"
click at [318, 163] on select "Select Surrender Redeem Reaffirm Avoid Other" at bounding box center [368, 170] width 100 height 14
click at [396, 233] on button "Save & Close" at bounding box center [395, 240] width 47 height 14
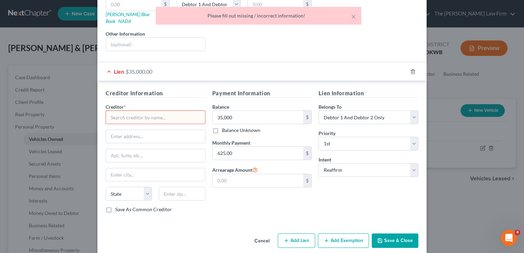
click at [147, 110] on input "text" at bounding box center [156, 117] width 100 height 14
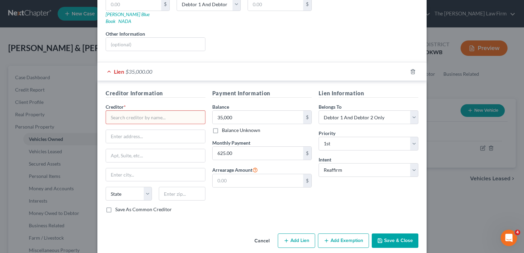
click at [269, 62] on div "Lien $35,000.00" at bounding box center [252, 71] width 310 height 18
click at [165, 110] on input "text" at bounding box center [156, 117] width 100 height 14
type input "Tru"
click at [391, 233] on button "Save & Close" at bounding box center [395, 240] width 47 height 14
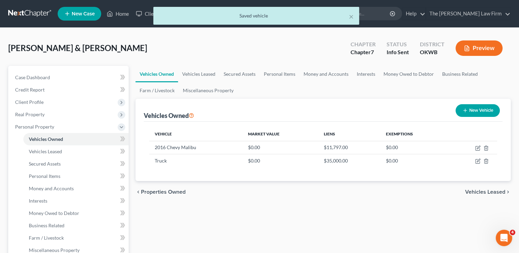
click at [479, 108] on button "New Vehicle" at bounding box center [477, 110] width 44 height 13
select select "0"
select select "2"
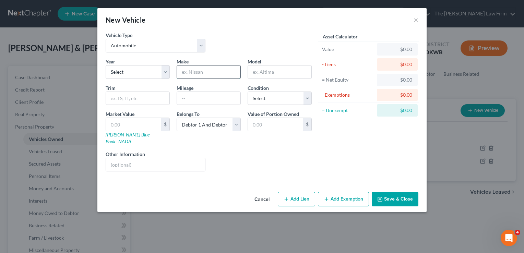
drag, startPoint x: 205, startPoint y: 72, endPoint x: 222, endPoint y: 66, distance: 18.9
click at [205, 72] on input "text" at bounding box center [208, 71] width 63 height 13
type input "Car"
click at [289, 198] on button "Add Lien" at bounding box center [296, 199] width 37 height 14
select select "2"
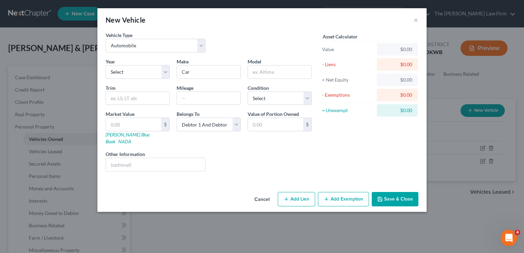
select select "0"
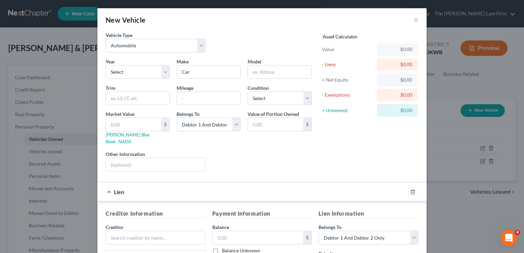
scroll to position [69, 0]
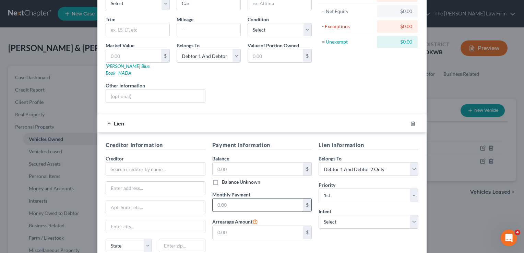
drag, startPoint x: 240, startPoint y: 194, endPoint x: 247, endPoint y: 197, distance: 7.2
click at [240, 198] on input "text" at bounding box center [257, 204] width 91 height 13
type input "965"
click at [160, 162] on input "text" at bounding box center [156, 169] width 100 height 14
type input "?"
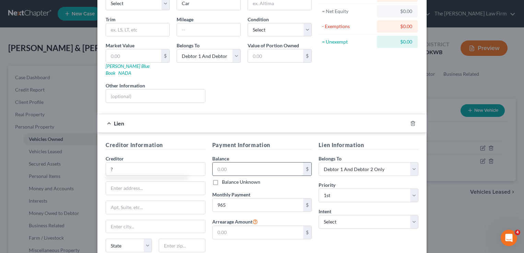
click at [235, 162] on input "text" at bounding box center [257, 168] width 91 height 13
click at [116, 162] on input "?" at bounding box center [156, 169] width 100 height 14
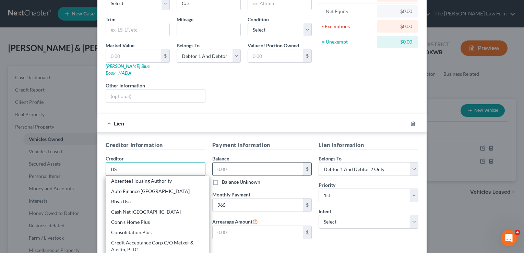
type input "US"
click at [224, 162] on input "text" at bounding box center [257, 168] width 91 height 13
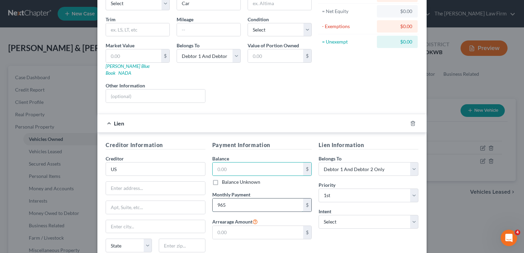
click at [242, 198] on input "965" at bounding box center [257, 204] width 91 height 13
type input "965.00"
click at [373, 215] on select "Select Surrender Redeem Reaffirm Avoid Other" at bounding box center [368, 222] width 100 height 14
select select "0"
click at [318, 215] on select "Select Surrender Redeem Reaffirm Avoid Other" at bounding box center [368, 222] width 100 height 14
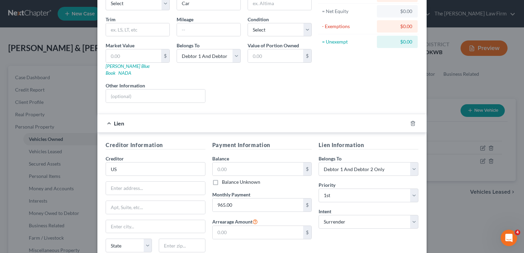
click at [335, 228] on div "Lien Information Belongs To * Select Debtor 1 Only Debtor 2 Only Debtor 1 And D…" at bounding box center [368, 205] width 107 height 129
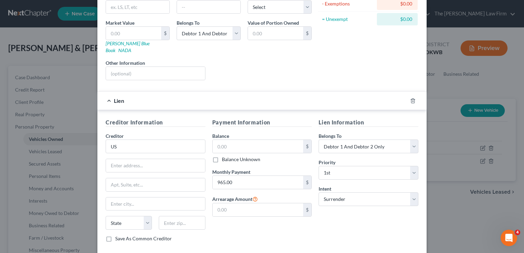
scroll to position [103, 0]
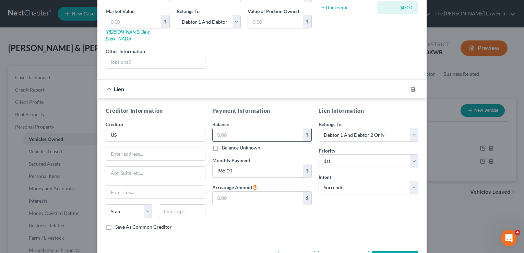
click at [239, 128] on input "text" at bounding box center [257, 134] width 91 height 13
click at [204, 129] on div "Creditor Information Creditor * US State AL AK AR AZ CA CO CT DE DC FL GA GU HI…" at bounding box center [261, 171] width 319 height 129
type input "54,000"
click at [389, 251] on button "Save & Close" at bounding box center [395, 258] width 47 height 14
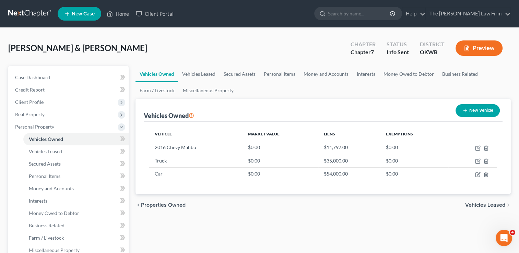
click at [485, 112] on button "New Vehicle" at bounding box center [477, 110] width 44 height 13
select select "0"
select select "2"
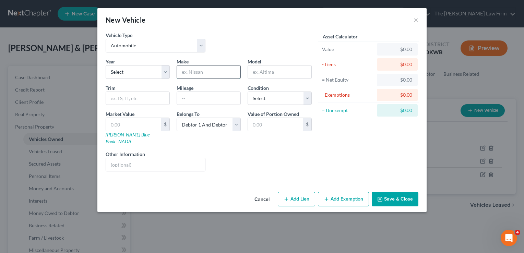
click at [203, 72] on input "text" at bounding box center [208, 71] width 63 height 13
type input "Camper"
click at [297, 192] on button "Add Lien" at bounding box center [296, 199] width 37 height 14
select select "2"
select select "0"
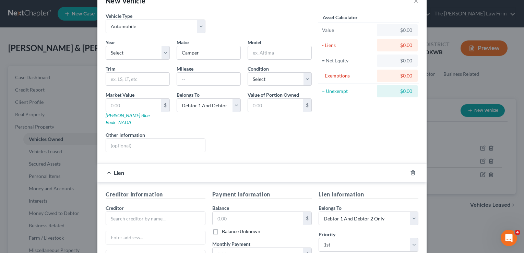
scroll to position [34, 0]
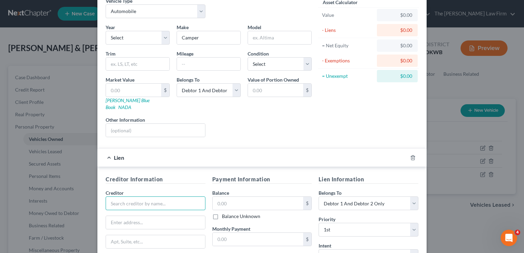
click at [146, 197] on input "text" at bounding box center [156, 203] width 100 height 14
type input "TFCU"
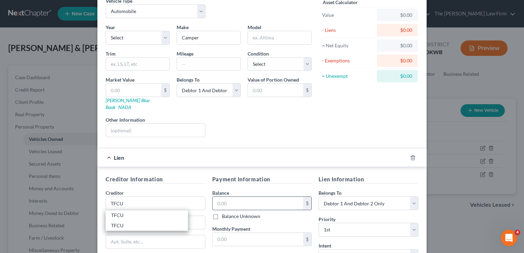
click at [236, 197] on input "text" at bounding box center [257, 203] width 91 height 13
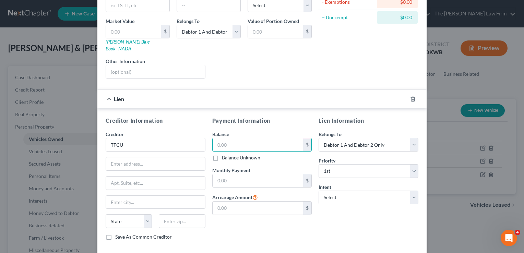
scroll to position [103, 0]
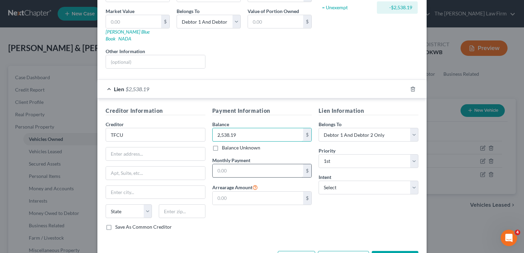
type input "2,538.19"
click at [238, 164] on input "text" at bounding box center [257, 170] width 91 height 13
type input "260"
click at [379, 200] on div "Lien Information Belongs To * Select Debtor 1 Only Debtor 2 Only Debtor 1 And D…" at bounding box center [368, 171] width 107 height 129
click at [413, 181] on select "Select Surrender Redeem Reaffirm Avoid Other" at bounding box center [368, 188] width 100 height 14
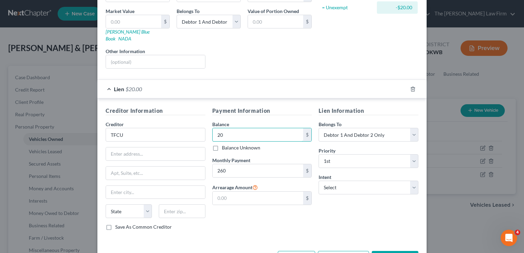
type input "2"
type input "21,000"
click at [351, 181] on select "Select Surrender Redeem Reaffirm Avoid Other" at bounding box center [368, 188] width 100 height 14
select select "0"
click at [318, 181] on select "Select Surrender Redeem Reaffirm Avoid Other" at bounding box center [368, 188] width 100 height 14
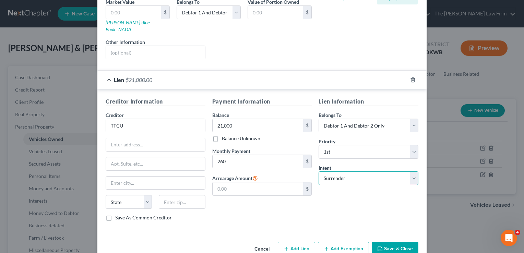
scroll to position [120, 0]
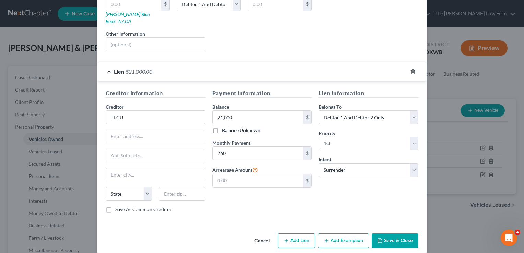
click at [399, 233] on button "Save & Close" at bounding box center [395, 240] width 47 height 14
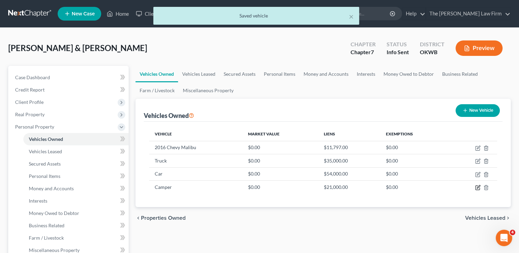
click at [478, 187] on icon "button" at bounding box center [477, 187] width 5 height 5
select select "0"
select select "2"
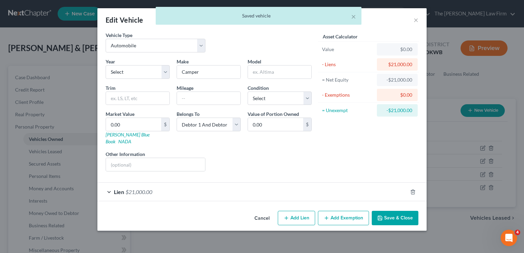
click at [174, 184] on div "Lien $21,000.00" at bounding box center [252, 192] width 310 height 18
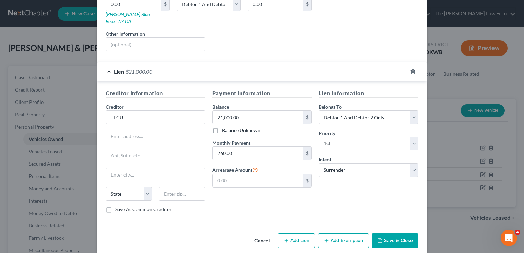
click at [261, 234] on button "Cancel" at bounding box center [262, 241] width 26 height 14
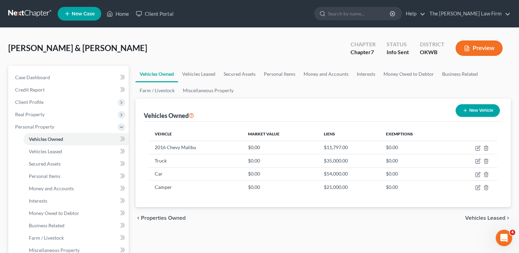
click at [473, 109] on button "New Vehicle" at bounding box center [477, 110] width 44 height 13
select select "0"
select select "2"
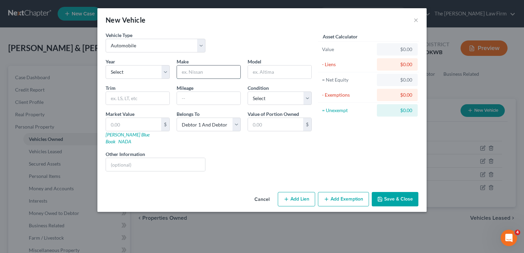
drag, startPoint x: 205, startPoint y: 70, endPoint x: 222, endPoint y: 65, distance: 17.4
click at [205, 70] on input "text" at bounding box center [208, 71] width 63 height 13
type input "boat"
click at [300, 193] on button "Add Lien" at bounding box center [296, 199] width 37 height 14
select select "2"
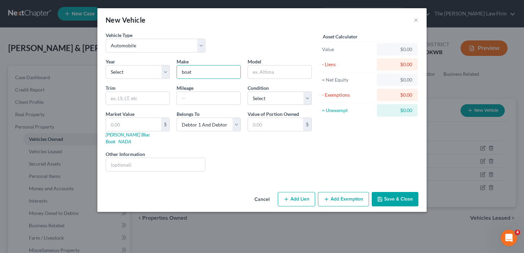
select select "0"
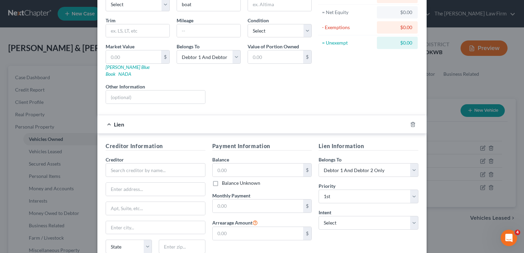
scroll to position [69, 0]
click at [162, 162] on input "text" at bounding box center [156, 169] width 100 height 14
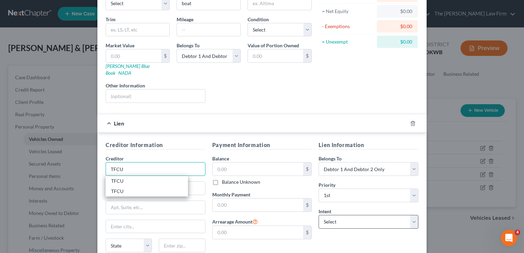
type input "TFCU"
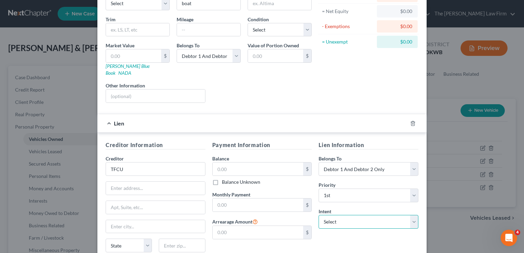
click at [348, 215] on select "Select Surrender Redeem Reaffirm Avoid Other" at bounding box center [368, 222] width 100 height 14
select select "2"
click at [318, 215] on select "Select Surrender Redeem Reaffirm Avoid Other" at bounding box center [368, 222] width 100 height 14
click at [336, 232] on div "Lien Information Belongs To * Select Debtor 1 Only Debtor 2 Only Debtor 1 And D…" at bounding box center [368, 205] width 107 height 129
click at [239, 162] on input "text" at bounding box center [257, 168] width 91 height 13
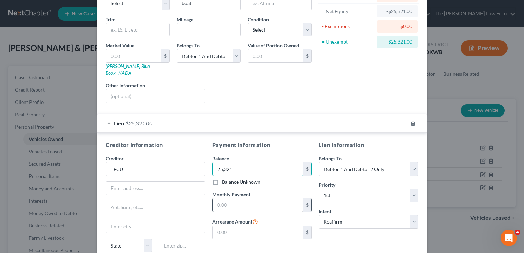
type input "25,321"
click at [233, 198] on input "text" at bounding box center [257, 204] width 91 height 13
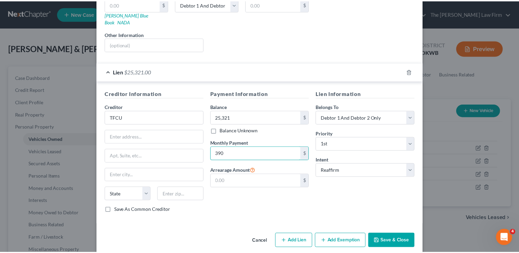
scroll to position [120, 0]
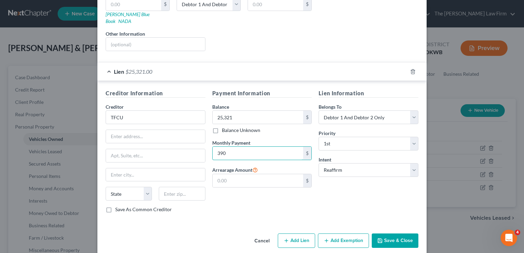
type input "390"
click at [396, 233] on button "Save & Close" at bounding box center [395, 240] width 47 height 14
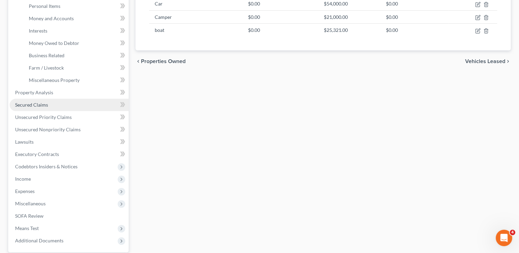
scroll to position [171, 0]
click at [39, 103] on span "Secured Claims" at bounding box center [31, 103] width 33 height 6
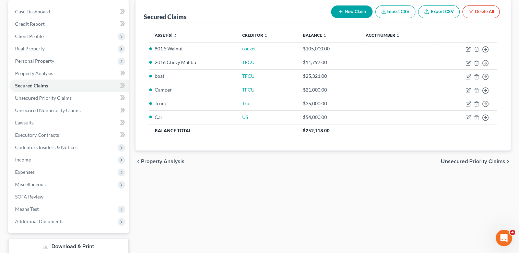
scroll to position [69, 0]
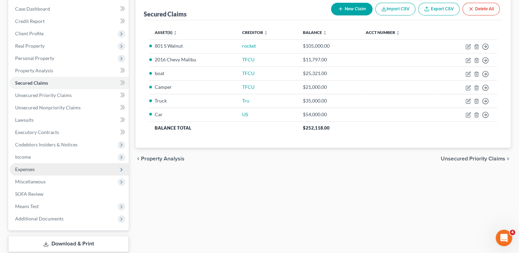
click at [32, 168] on span "Expenses" at bounding box center [25, 169] width 20 height 6
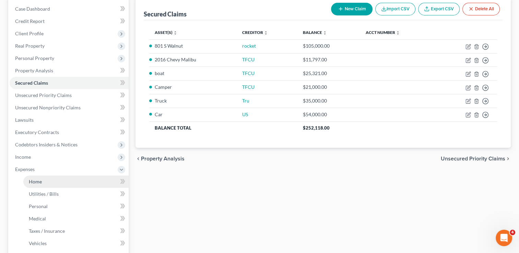
click at [42, 182] on link "Home" at bounding box center [75, 181] width 105 height 12
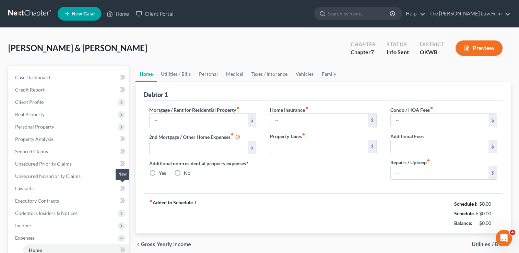
type input "0.00"
radio input "true"
type input "0.00"
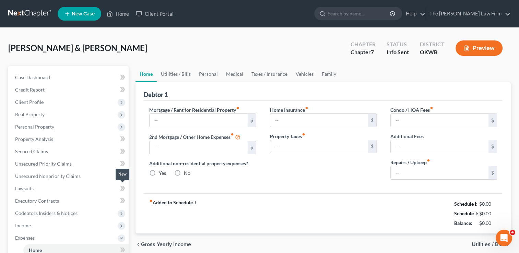
type input "0.00"
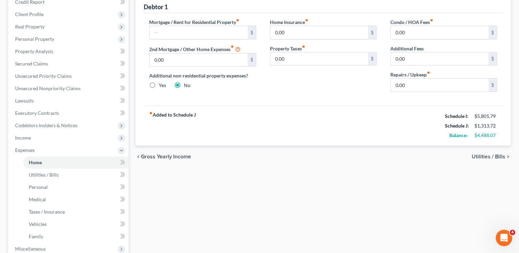
scroll to position [103, 0]
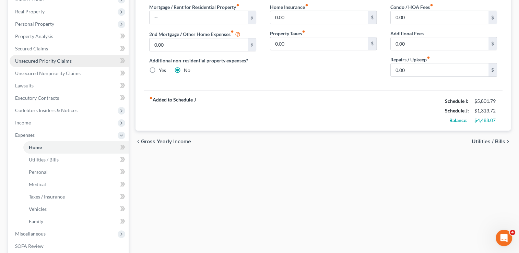
click at [61, 61] on span "Unsecured Priority Claims" at bounding box center [43, 61] width 57 height 6
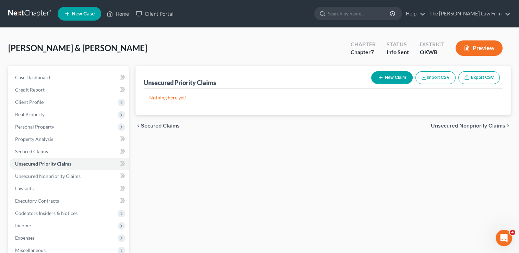
click at [398, 76] on button "New Claim" at bounding box center [391, 77] width 41 height 13
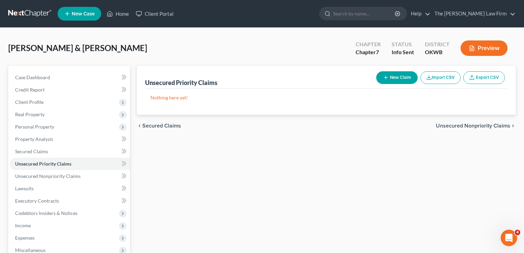
select select "2"
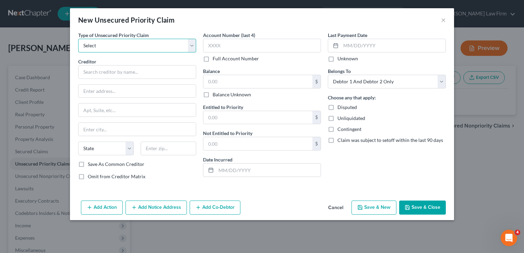
drag, startPoint x: 129, startPoint y: 43, endPoint x: 134, endPoint y: 50, distance: 8.3
click at [129, 43] on select "Select Taxes & Other Government Units Domestic Support Obligations Extensions o…" at bounding box center [137, 46] width 118 height 14
select select "0"
click at [78, 39] on select "Select Taxes & Other Government Units Domestic Support Obligations Extensions o…" at bounding box center [137, 46] width 118 height 14
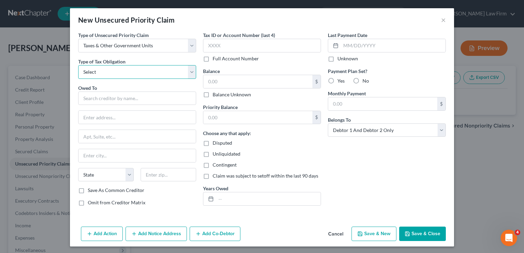
click at [124, 71] on select "Select Federal City State Franchise Tax Board Other" at bounding box center [137, 72] width 118 height 14
select select "0"
click at [78, 65] on select "Select Federal City State Franchise Tax Board Other" at bounding box center [137, 72] width 118 height 14
click at [222, 80] on input "text" at bounding box center [257, 81] width 109 height 13
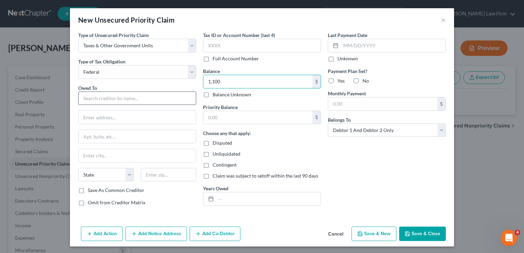
type input "1,100"
drag, startPoint x: 139, startPoint y: 99, endPoint x: 147, endPoint y: 101, distance: 8.2
click at [139, 99] on input "text" at bounding box center [137, 99] width 118 height 14
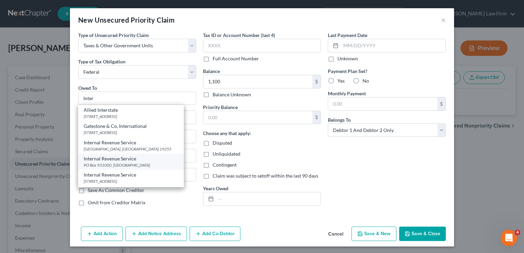
click at [109, 159] on div "Internal Revenue Service" at bounding box center [131, 158] width 95 height 7
type input "Internal Revenue Service"
type input "PO Box 931000"
type input "Louisville"
select select "18"
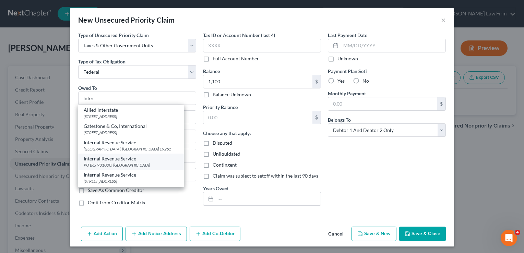
type input "40293"
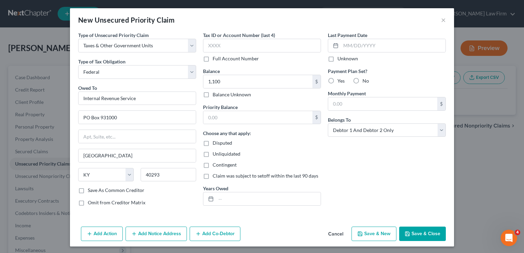
click at [422, 233] on button "Save & Close" at bounding box center [422, 234] width 47 height 14
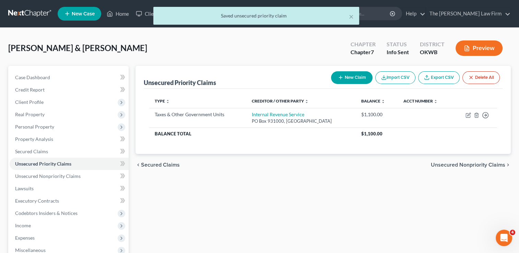
click at [349, 77] on button "New Claim" at bounding box center [351, 77] width 41 height 13
select select "2"
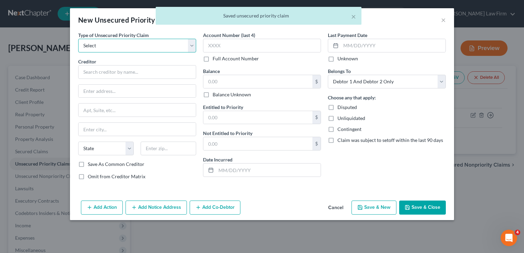
click at [124, 49] on select "Select Taxes & Other Government Units Domestic Support Obligations Extensions o…" at bounding box center [137, 46] width 118 height 14
select select "0"
click at [78, 39] on select "Select Taxes & Other Government Units Domestic Support Obligations Extensions o…" at bounding box center [137, 46] width 118 height 14
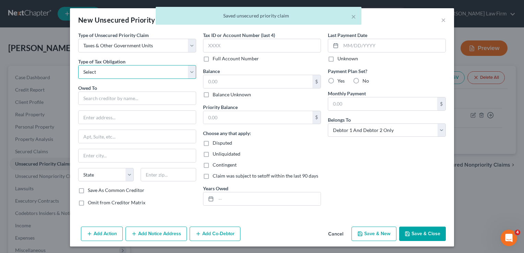
drag, startPoint x: 130, startPoint y: 69, endPoint x: 135, endPoint y: 78, distance: 10.9
click at [130, 69] on select "Select Federal City State Franchise Tax Board Other" at bounding box center [137, 72] width 118 height 14
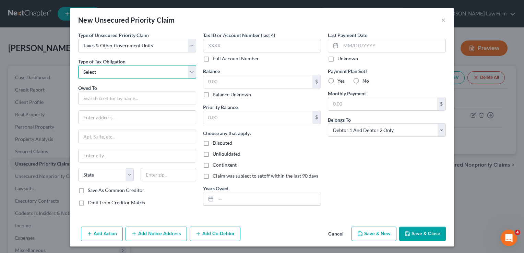
select select "2"
click at [78, 65] on select "Select Federal City State Franchise Tax Board Other" at bounding box center [137, 72] width 118 height 14
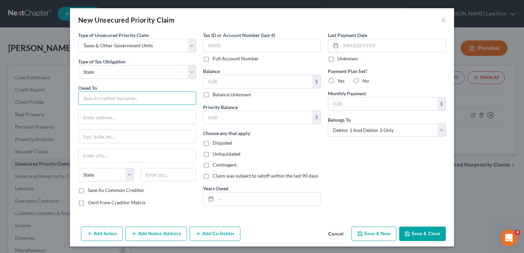
click at [125, 97] on input "text" at bounding box center [137, 99] width 118 height 14
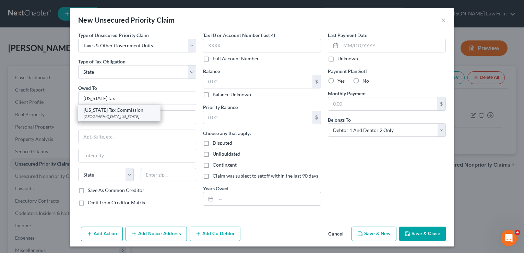
click at [111, 115] on div "[GEOGRAPHIC_DATA][US_STATE]" at bounding box center [119, 116] width 71 height 6
type input "[US_STATE] Tax Commission"
type input "PO Box 26890"
type input "Oklahoma City"
select select "37"
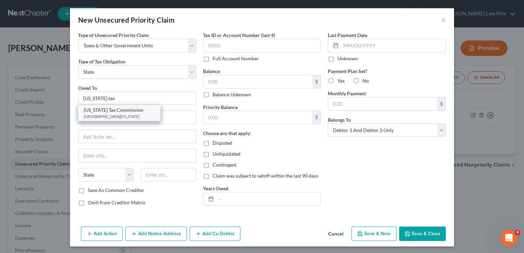
type input "73126"
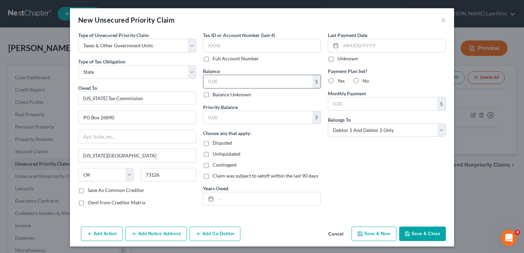
click at [232, 82] on input "text" at bounding box center [257, 81] width 109 height 13
type input "400.00"
click at [231, 112] on input "text" at bounding box center [257, 117] width 109 height 13
type input "400.00"
drag, startPoint x: 250, startPoint y: 199, endPoint x: 251, endPoint y: 194, distance: 4.5
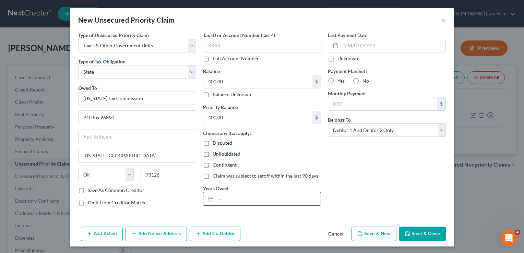
click at [250, 199] on input "text" at bounding box center [268, 198] width 105 height 13
type input "2023"
click at [424, 236] on button "Save & Close" at bounding box center [422, 234] width 47 height 14
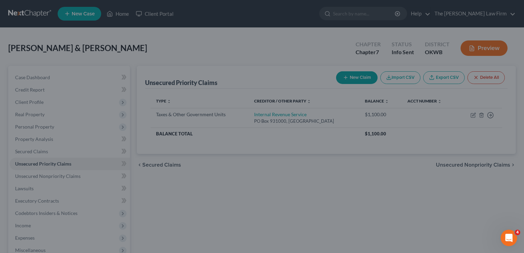
type input "0.00"
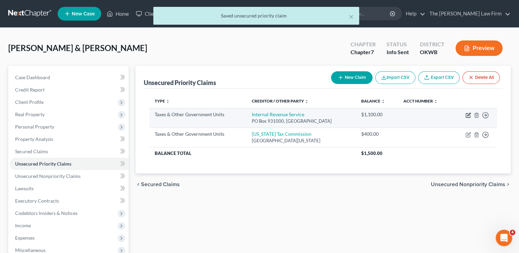
click at [467, 115] on icon "button" at bounding box center [468, 114] width 3 height 3
select select "0"
select select "18"
select select "2"
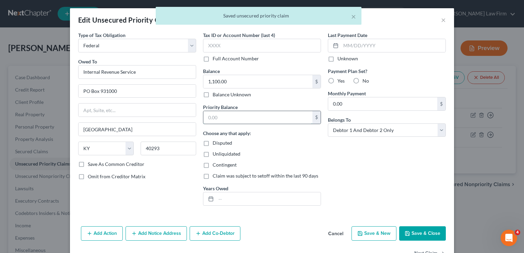
click at [219, 118] on input "text" at bounding box center [257, 117] width 109 height 13
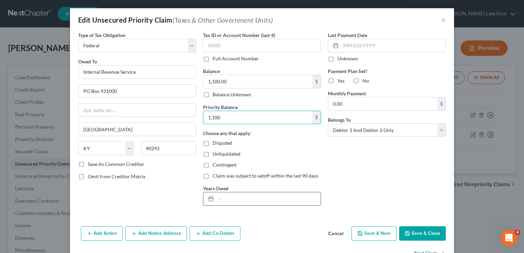
type input "1,100"
click at [256, 198] on input "text" at bounding box center [268, 198] width 105 height 13
type input "2023"
click at [418, 232] on button "Save & Close" at bounding box center [422, 233] width 47 height 14
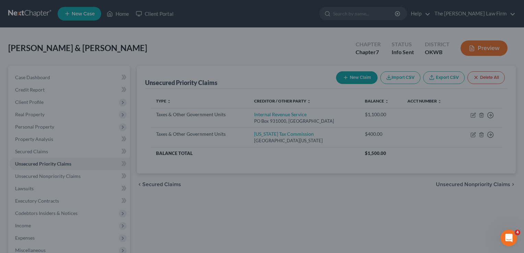
type input "1,100.00"
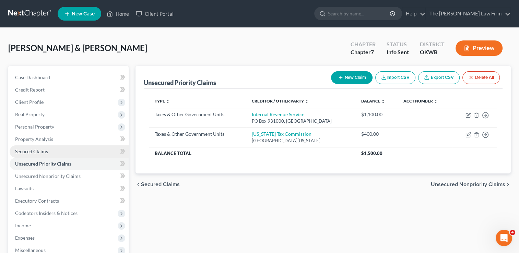
click at [46, 153] on span "Secured Claims" at bounding box center [31, 151] width 33 height 6
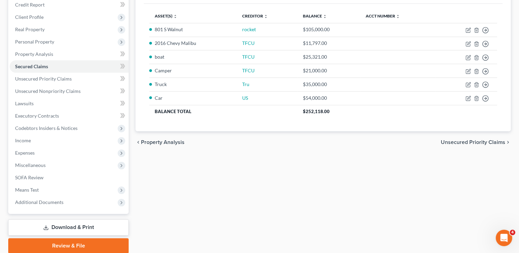
scroll to position [103, 0]
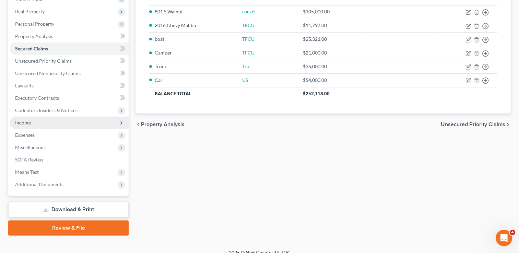
click at [33, 123] on span "Income" at bounding box center [69, 123] width 119 height 12
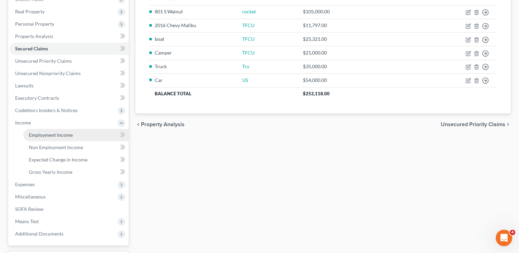
click at [52, 135] on span "Employment Income" at bounding box center [51, 135] width 44 height 6
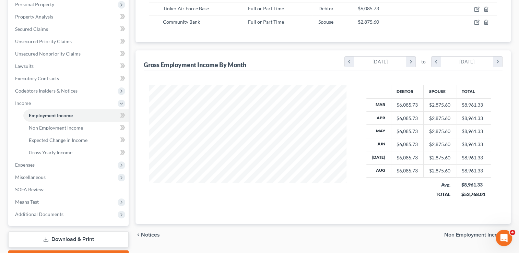
scroll to position [137, 0]
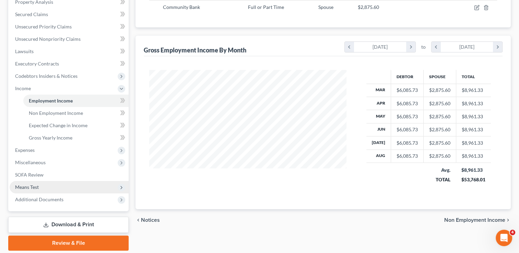
click at [44, 188] on span "Means Test" at bounding box center [69, 187] width 119 height 12
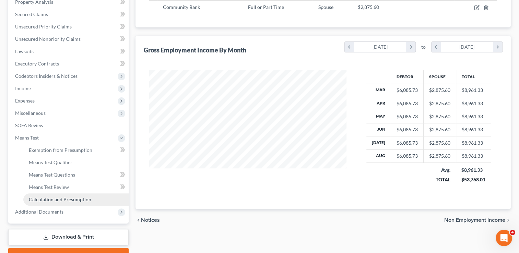
click at [69, 197] on span "Calculation and Presumption" at bounding box center [60, 199] width 62 height 6
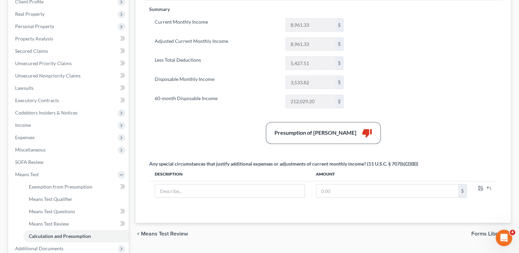
scroll to position [103, 0]
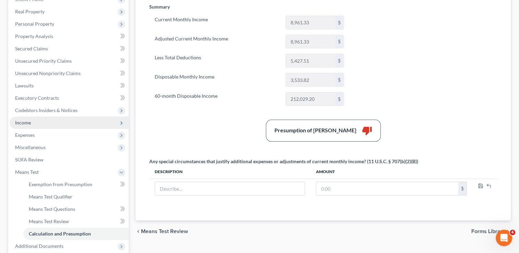
click at [25, 123] on span "Income" at bounding box center [23, 123] width 16 height 6
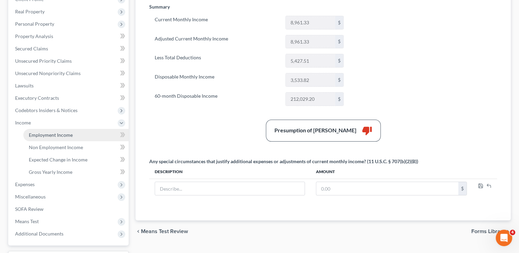
click at [60, 136] on span "Employment Income" at bounding box center [51, 135] width 44 height 6
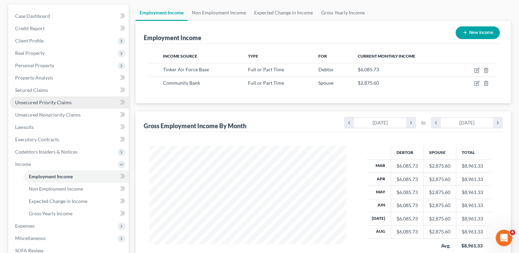
scroll to position [69, 0]
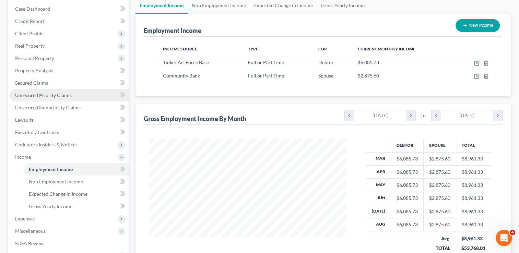
click at [53, 97] on span "Unsecured Priority Claims" at bounding box center [43, 95] width 57 height 6
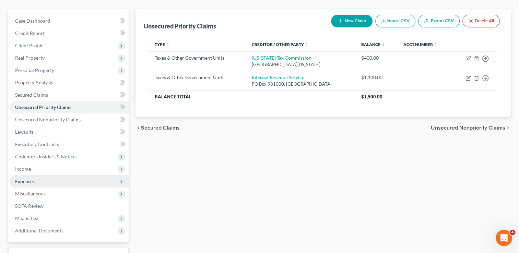
scroll to position [69, 0]
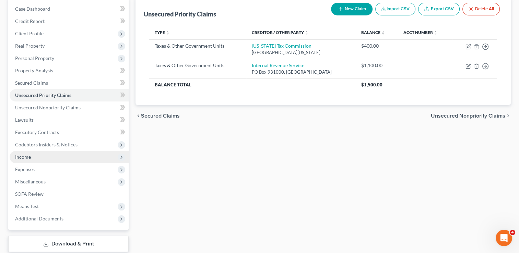
click at [28, 157] on span "Income" at bounding box center [23, 157] width 16 height 6
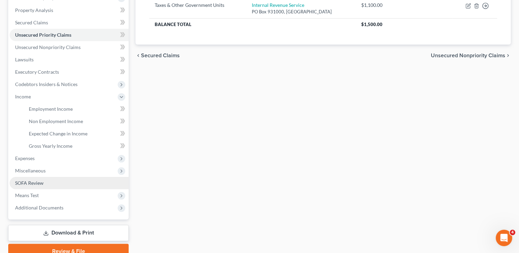
scroll to position [137, 0]
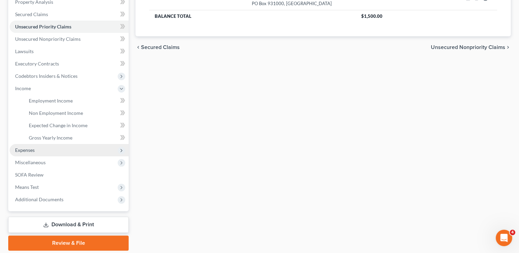
click at [34, 149] on span "Expenses" at bounding box center [25, 150] width 20 height 6
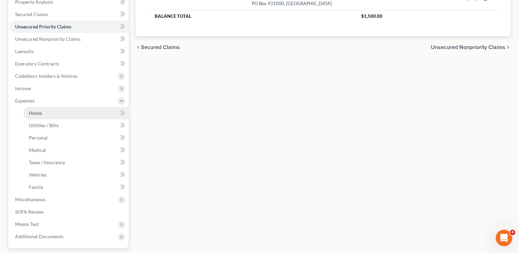
drag, startPoint x: 38, startPoint y: 113, endPoint x: 50, endPoint y: 117, distance: 12.5
click at [38, 113] on span "Home" at bounding box center [35, 113] width 13 height 6
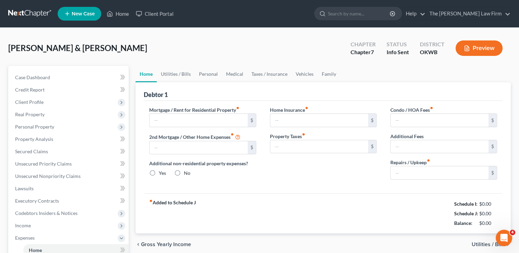
type input "0.00"
radio input "true"
type input "0.00"
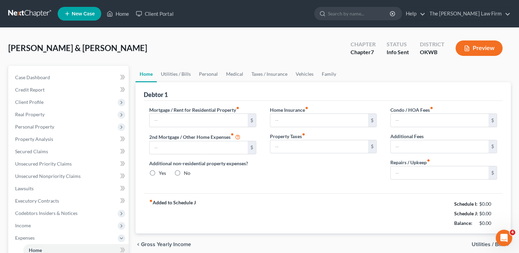
type input "0.00"
click at [42, 114] on span "Real Property" at bounding box center [29, 114] width 29 height 6
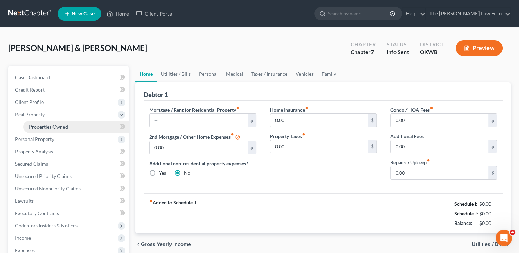
click at [49, 130] on link "Properties Owned" at bounding box center [75, 127] width 105 height 12
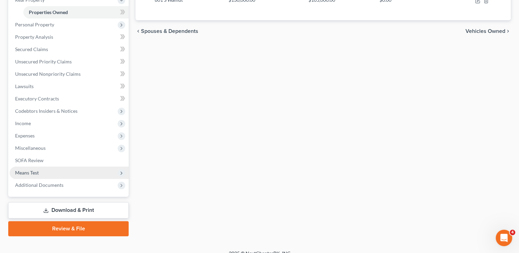
scroll to position [123, 0]
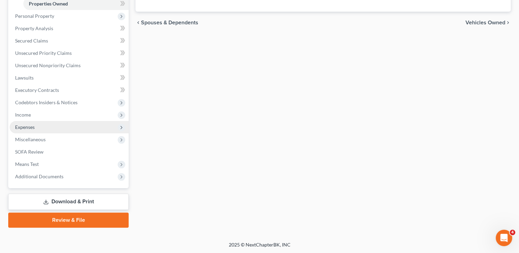
click at [30, 126] on span "Expenses" at bounding box center [25, 127] width 20 height 6
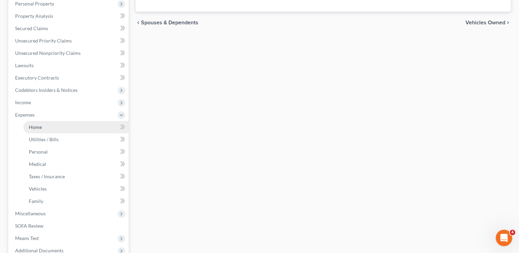
click at [46, 123] on link "Home" at bounding box center [75, 127] width 105 height 12
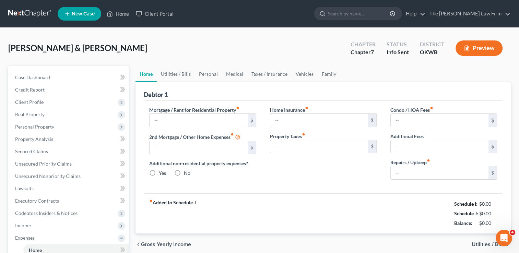
type input "0.00"
radio input "true"
type input "0.00"
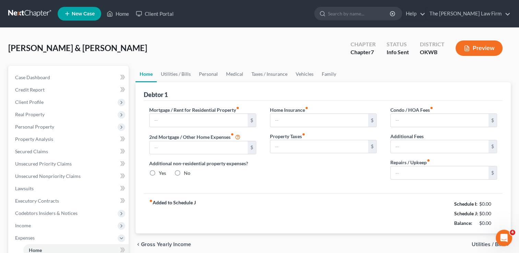
type input "0.00"
click at [188, 121] on input "text" at bounding box center [198, 120] width 98 height 13
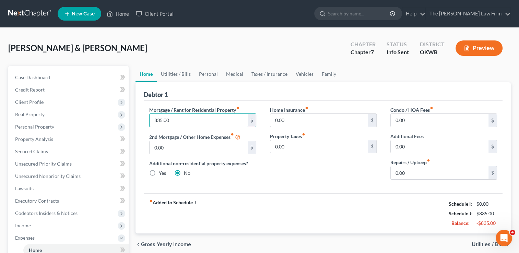
type input "835.00"
click at [344, 171] on div "Home Insurance fiber_manual_record 0.00 $ Property Taxes fiber_manual_record 0.…" at bounding box center [323, 145] width 120 height 79
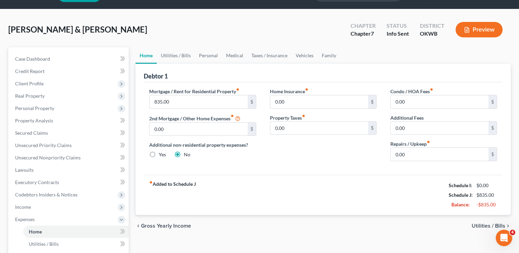
scroll to position [34, 0]
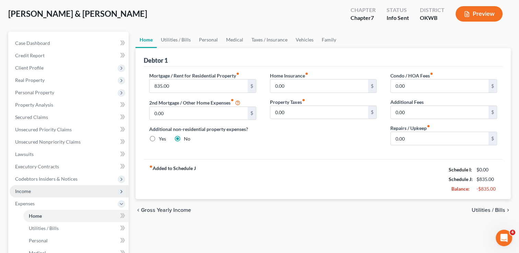
click at [33, 193] on span "Income" at bounding box center [69, 191] width 119 height 12
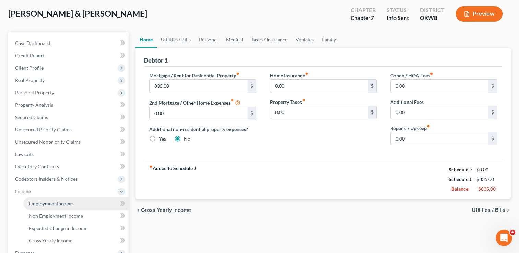
click at [54, 204] on span "Employment Income" at bounding box center [51, 203] width 44 height 6
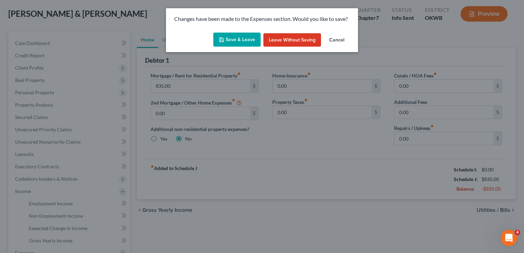
click at [240, 39] on button "Save & Leave" at bounding box center [236, 40] width 47 height 14
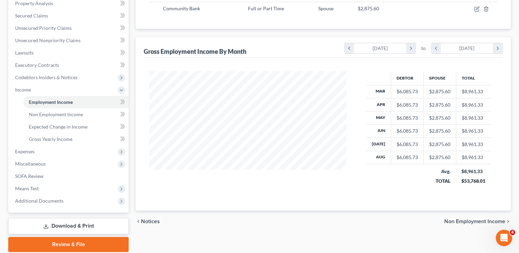
scroll to position [137, 0]
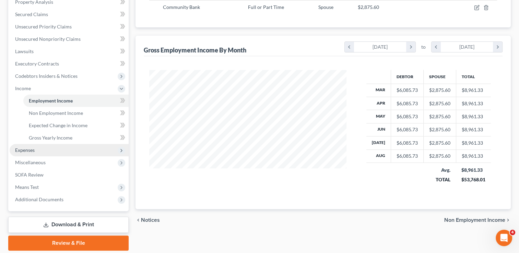
click at [26, 150] on span "Expenses" at bounding box center [25, 150] width 20 height 6
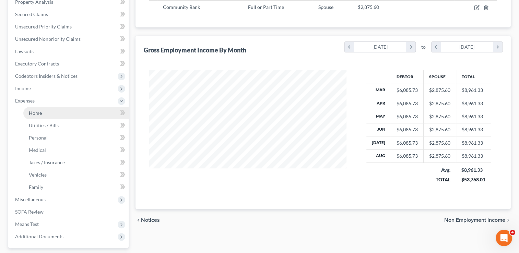
click at [34, 113] on span "Home" at bounding box center [35, 113] width 13 height 6
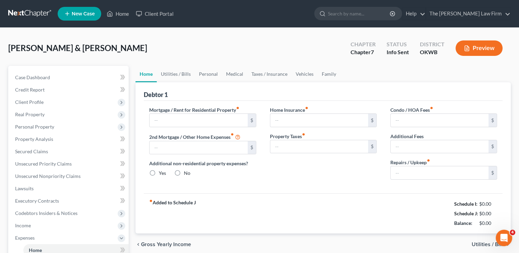
type input "835.00"
type input "0.00"
radio input "true"
type input "0.00"
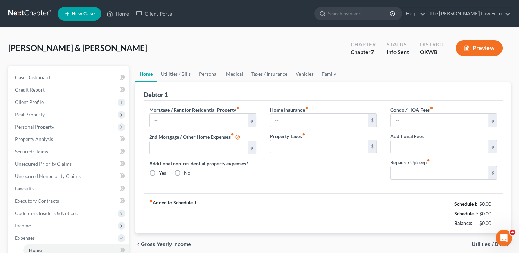
type input "0.00"
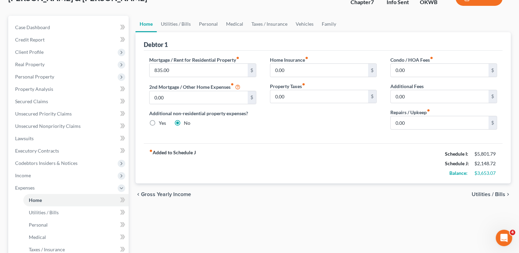
scroll to position [34, 0]
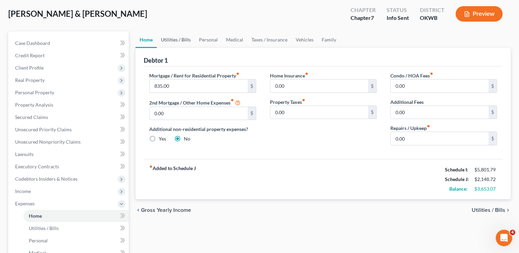
click at [181, 40] on link "Utilities / Bills" at bounding box center [176, 40] width 38 height 16
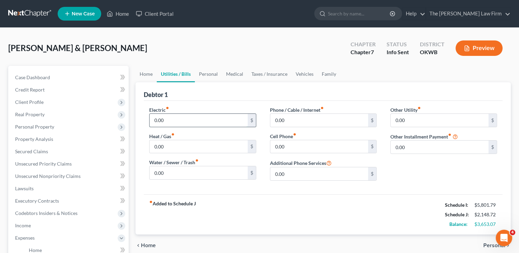
click at [170, 120] on input "0.00" at bounding box center [198, 120] width 98 height 13
type input "250.00"
click at [170, 145] on input "0.00" at bounding box center [198, 146] width 98 height 13
type input "55.00"
click at [175, 175] on input "0.00" at bounding box center [198, 172] width 98 height 13
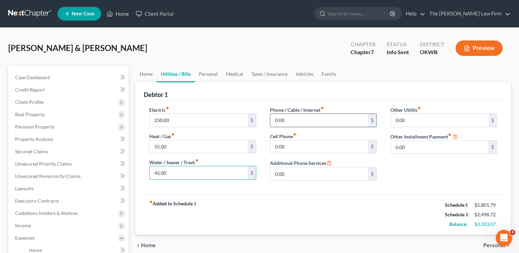
type input "45.00"
click at [293, 117] on input "0.00" at bounding box center [319, 120] width 98 height 13
type input "100.00"
click at [296, 149] on input "0.00" at bounding box center [319, 146] width 98 height 13
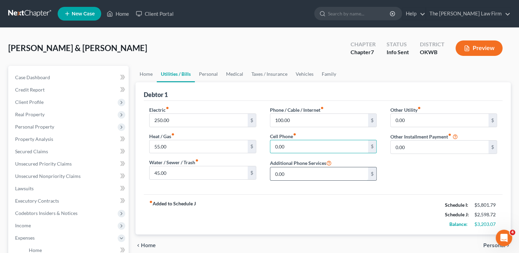
click at [288, 175] on input "0.00" at bounding box center [319, 173] width 98 height 13
type input "100.00"
click at [298, 146] on input "0.00" at bounding box center [319, 146] width 98 height 13
type input "3"
type input "250.00"
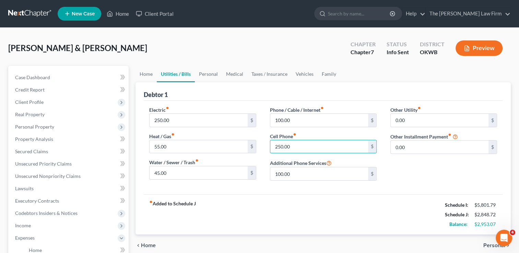
click at [412, 175] on div "Other Utility fiber_manual_record 0.00 $ Other Installment Payment fiber_manual…" at bounding box center [443, 146] width 120 height 80
click at [208, 74] on link "Personal" at bounding box center [208, 74] width 27 height 16
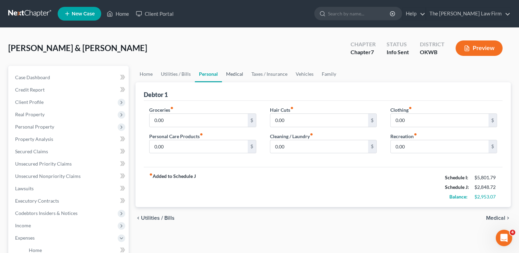
click at [238, 75] on link "Medical" at bounding box center [234, 74] width 25 height 16
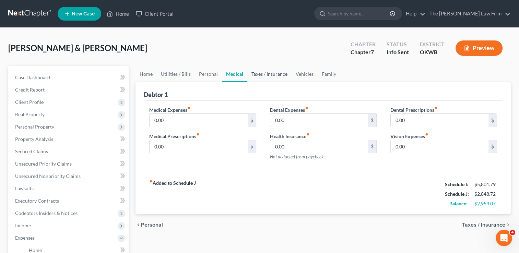
click at [267, 71] on link "Taxes / Insurance" at bounding box center [269, 74] width 44 height 16
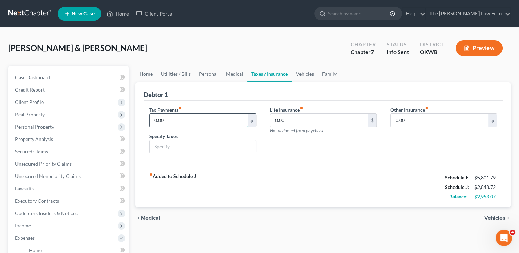
click at [196, 121] on input "0.00" at bounding box center [198, 120] width 98 height 13
click at [185, 144] on input "text" at bounding box center [202, 146] width 106 height 13
type input "State Taxes"
click at [171, 118] on input "0.00" at bounding box center [198, 120] width 98 height 13
type input "90.00"
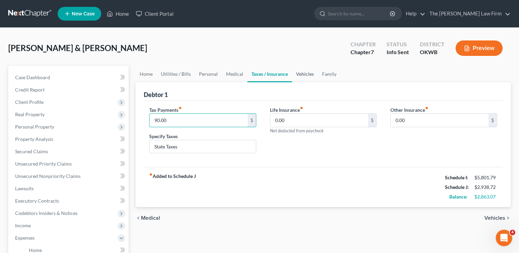
drag, startPoint x: 308, startPoint y: 73, endPoint x: 306, endPoint y: 76, distance: 3.7
click at [308, 73] on link "Vehicles" at bounding box center [305, 74] width 26 height 16
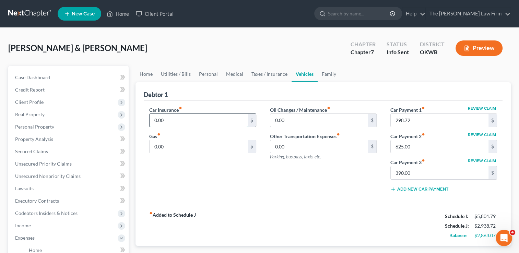
click at [178, 121] on input "0.00" at bounding box center [198, 120] width 98 height 13
type input "488.00"
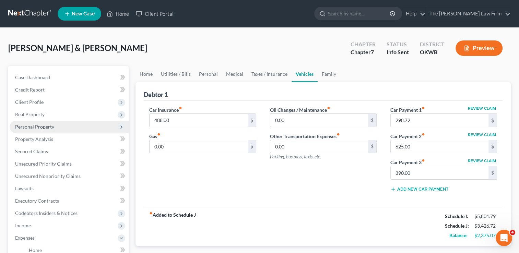
click at [45, 125] on span "Personal Property" at bounding box center [34, 127] width 39 height 6
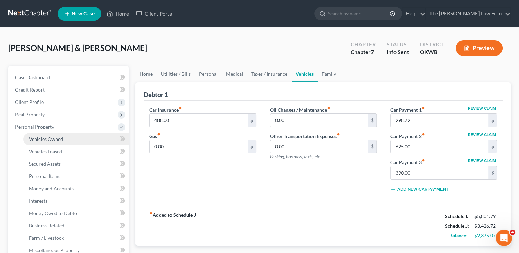
click at [62, 137] on span "Vehicles Owned" at bounding box center [46, 139] width 34 height 6
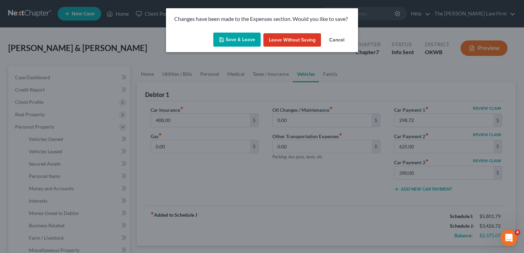
click at [239, 42] on button "Save & Leave" at bounding box center [236, 40] width 47 height 14
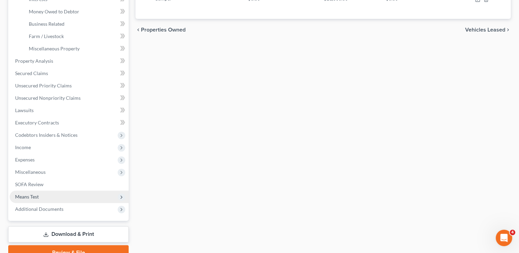
scroll to position [206, 0]
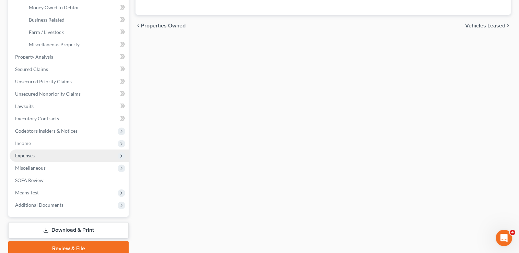
click at [36, 157] on span "Expenses" at bounding box center [69, 155] width 119 height 12
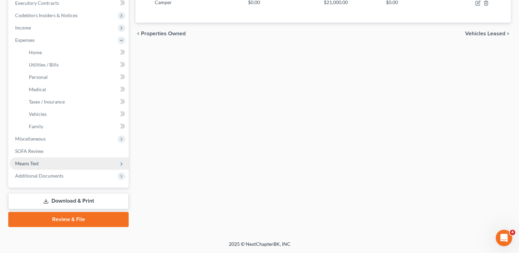
scroll to position [197, 0]
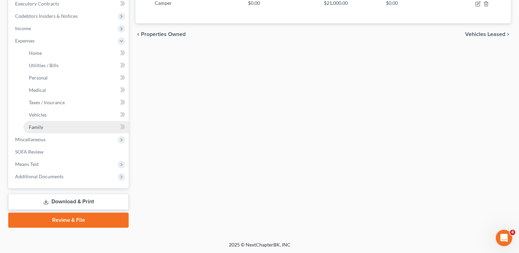
click at [40, 129] on span "Family" at bounding box center [36, 127] width 14 height 6
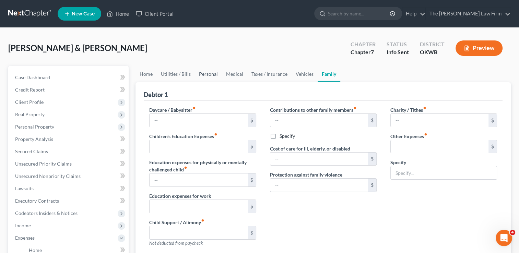
type input "0.00"
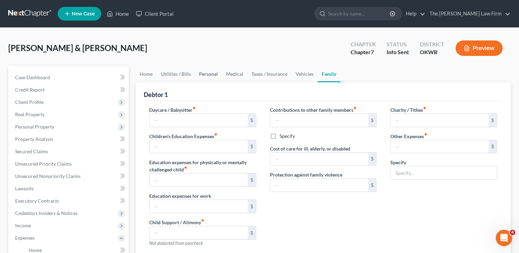
type input "0.00"
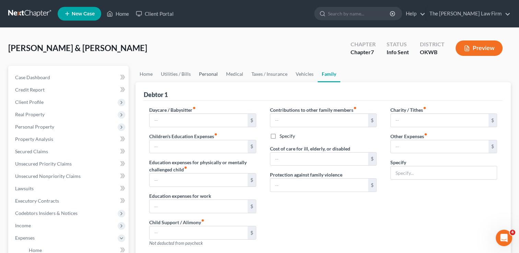
radio input "true"
click at [308, 73] on link "Vehicles" at bounding box center [304, 74] width 26 height 16
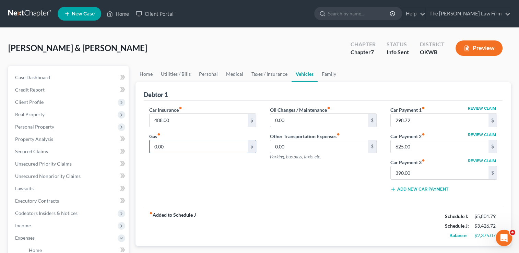
click at [177, 145] on input "0.00" at bounding box center [198, 146] width 98 height 13
type input "6"
type input "550.00"
click at [328, 75] on link "Family" at bounding box center [328, 74] width 23 height 16
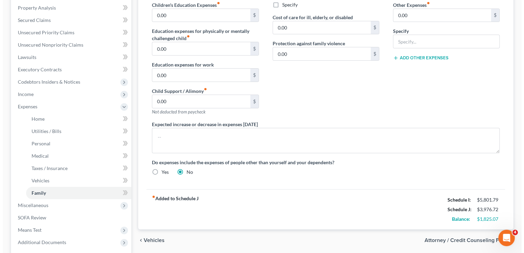
scroll to position [171, 0]
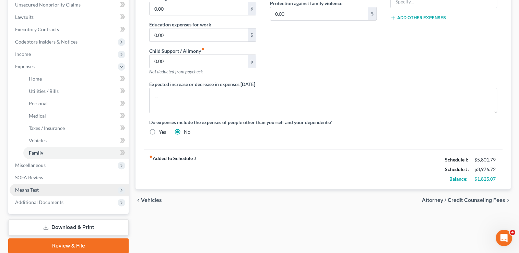
click at [38, 188] on span "Means Test" at bounding box center [27, 190] width 24 height 6
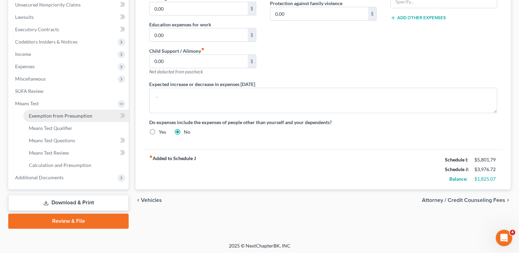
click at [70, 113] on span "Exemption from Presumption" at bounding box center [60, 116] width 63 height 6
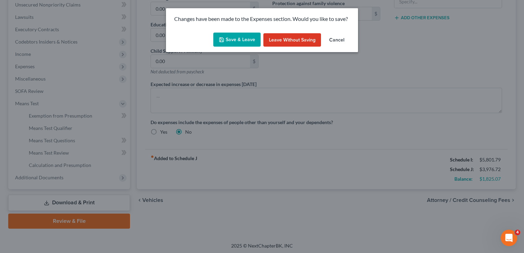
drag, startPoint x: 233, startPoint y: 39, endPoint x: 234, endPoint y: 43, distance: 3.8
click at [234, 39] on button "Save & Leave" at bounding box center [236, 40] width 47 height 14
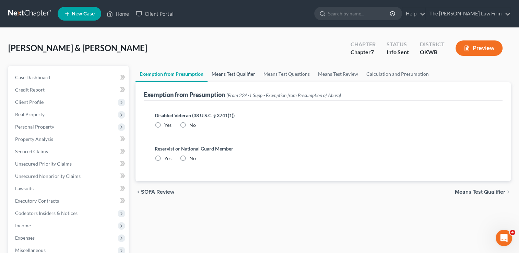
click at [228, 72] on link "Means Test Qualifier" at bounding box center [233, 74] width 52 height 16
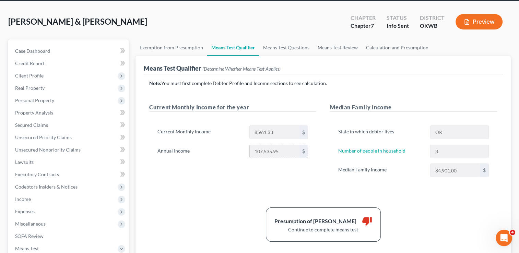
scroll to position [69, 0]
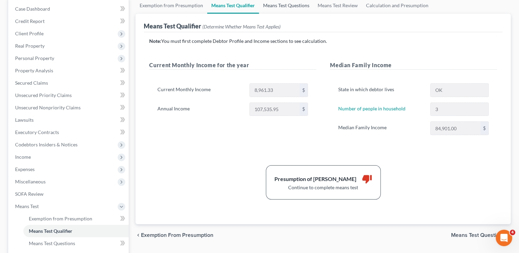
click at [285, 5] on link "Means Test Questions" at bounding box center [286, 5] width 54 height 16
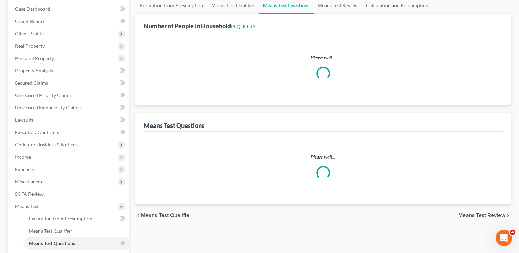
scroll to position [41, 0]
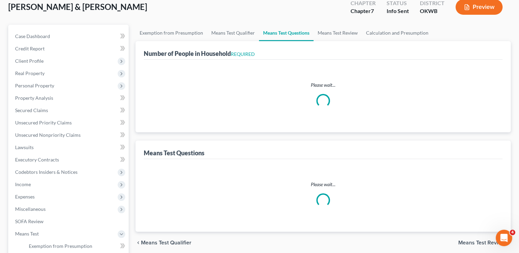
select select "0"
select select "60"
select select "1"
select select "60"
select select "1"
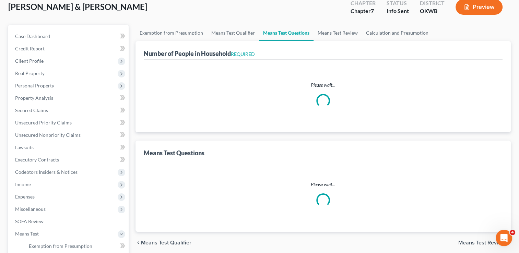
select select "60"
select select "1"
select select "60"
select select "5"
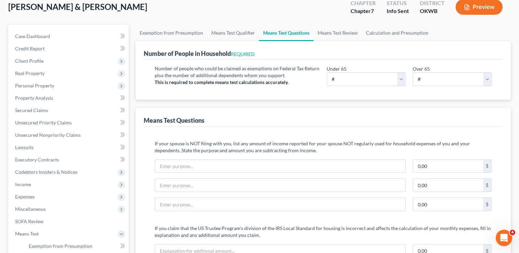
scroll to position [0, 0]
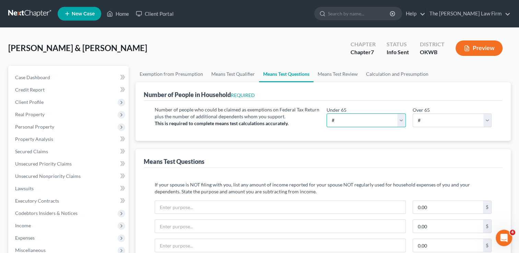
drag, startPoint x: 376, startPoint y: 119, endPoint x: 373, endPoint y: 121, distance: 3.9
click at [375, 119] on select "# 0 1 2 3 4 5 6 7 8 9 10" at bounding box center [365, 120] width 79 height 14
select select "3"
click at [326, 113] on select "# 0 1 2 3 4 5 6 7 8 9 10" at bounding box center [365, 120] width 79 height 14
click at [301, 136] on div "Number of people who could be claimed as exemptions on Federal Tax Return plus …" at bounding box center [323, 121] width 358 height 40
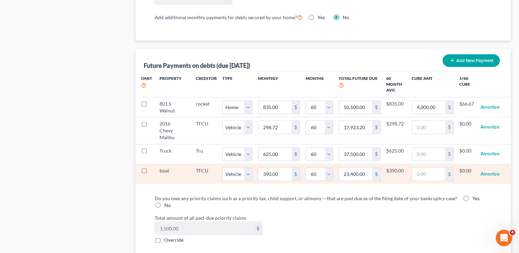
scroll to position [651, 0]
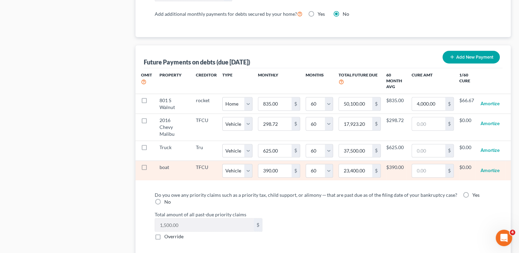
click at [150, 169] on label at bounding box center [150, 169] width 0 height 0
click at [153, 165] on input "checkbox" at bounding box center [155, 166] width 4 height 4
checkbox input "true"
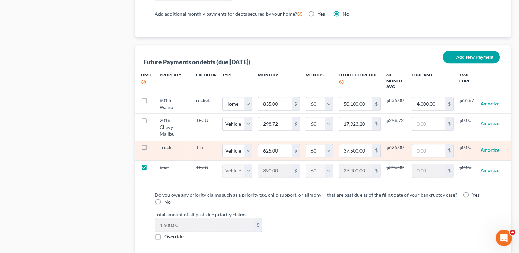
select select "1"
select select "60"
click at [150, 149] on label at bounding box center [150, 149] width 0 height 0
click at [153, 146] on input "checkbox" at bounding box center [155, 146] width 4 height 4
checkbox input "true"
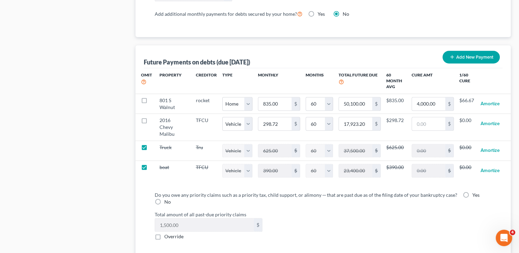
select select "1"
select select "60"
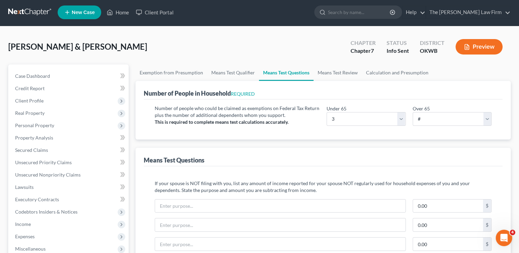
scroll to position [0, 0]
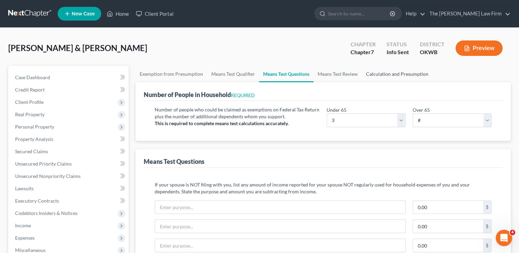
click at [388, 73] on link "Calculation and Presumption" at bounding box center [397, 74] width 71 height 16
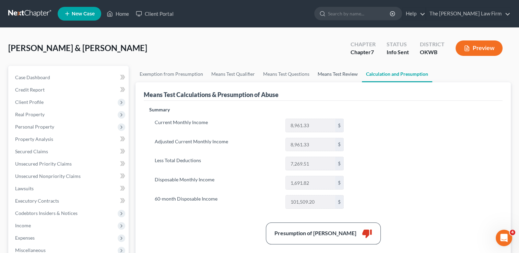
click at [327, 70] on link "Means Test Review" at bounding box center [337, 74] width 48 height 16
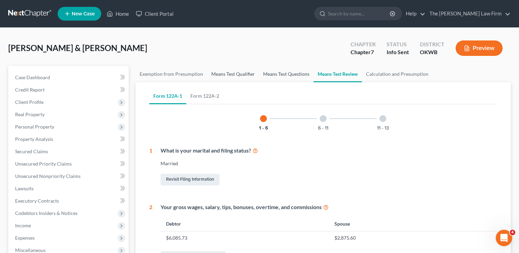
click at [279, 72] on link "Means Test Questions" at bounding box center [286, 74] width 54 height 16
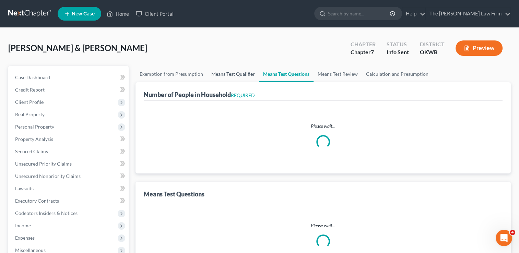
select select "0"
select select "60"
select select "1"
select select "60"
select select "1"
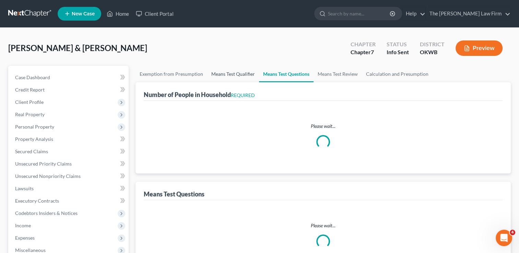
select select "60"
select select "1"
select select "60"
select select "3"
select select "5"
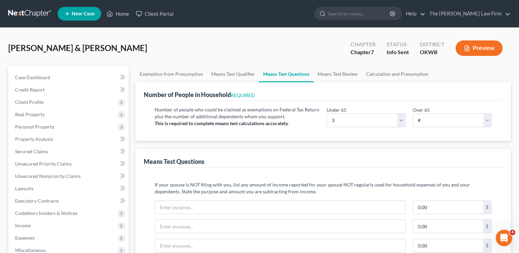
click at [227, 75] on link "Means Test Qualifier" at bounding box center [233, 74] width 52 height 16
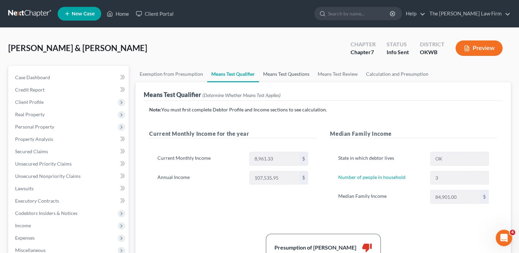
click at [296, 75] on link "Means Test Questions" at bounding box center [286, 74] width 54 height 16
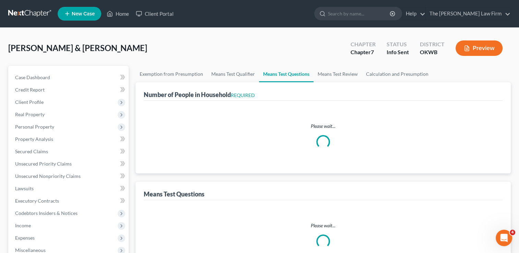
select select "0"
select select "60"
select select "1"
select select "60"
select select "1"
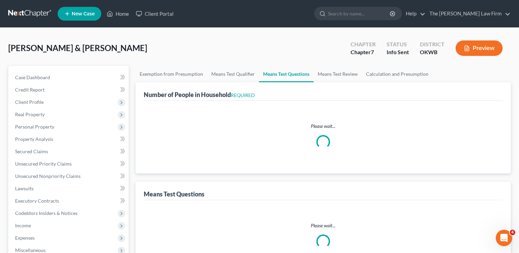
select select "60"
select select "1"
select select "60"
select select "3"
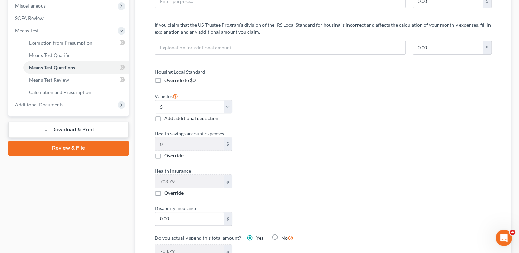
scroll to position [240, 0]
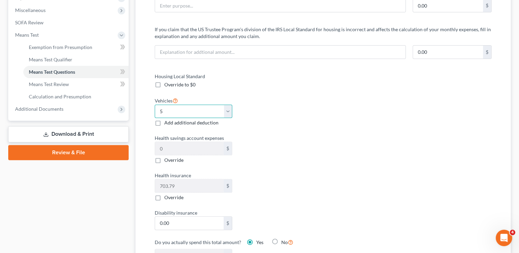
click at [229, 110] on select "Select 0 1 2 3 4 5" at bounding box center [193, 112] width 77 height 14
click at [274, 139] on label "Health savings account expenses" at bounding box center [235, 137] width 168 height 7
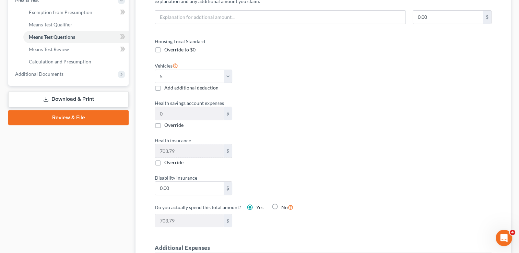
scroll to position [274, 0]
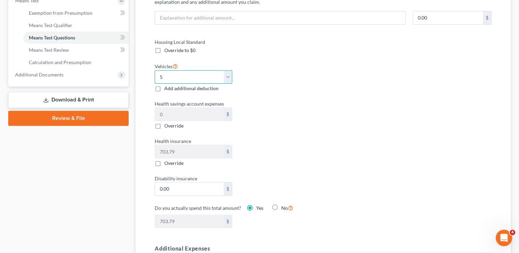
drag, startPoint x: 196, startPoint y: 75, endPoint x: 200, endPoint y: 81, distance: 7.1
click at [196, 75] on select "Select 0 1 2 3 4 5" at bounding box center [193, 77] width 77 height 14
select select "2"
click at [155, 70] on select "Select 0 1 2 3 4 5" at bounding box center [193, 77] width 77 height 14
click at [299, 101] on label "Health savings account expenses" at bounding box center [235, 103] width 168 height 7
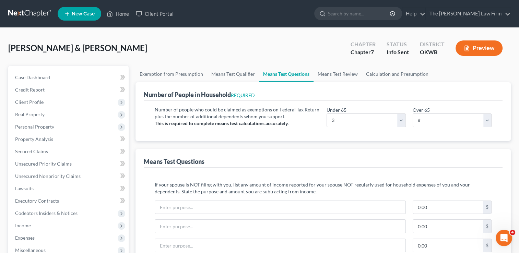
scroll to position [0, 0]
drag, startPoint x: 383, startPoint y: 72, endPoint x: 295, endPoint y: 76, distance: 88.2
click at [383, 72] on link "Calculation and Presumption" at bounding box center [397, 74] width 71 height 16
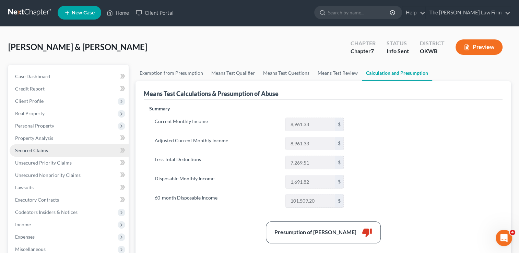
scroll to position [35, 0]
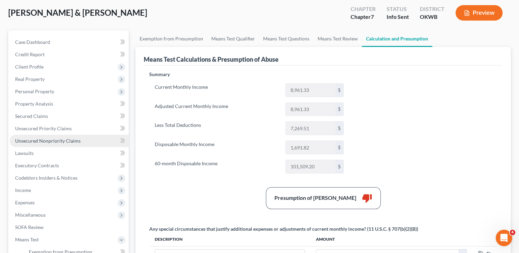
click at [50, 140] on span "Unsecured Nonpriority Claims" at bounding box center [47, 141] width 65 height 6
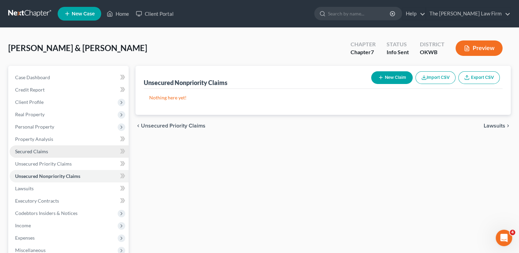
click at [40, 154] on span "Secured Claims" at bounding box center [31, 151] width 33 height 6
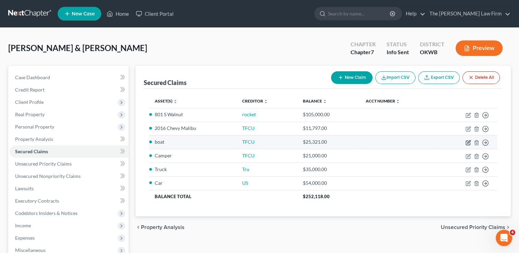
click at [467, 142] on icon "button" at bounding box center [468, 141] width 3 height 3
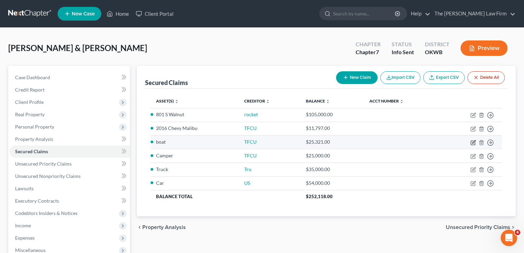
select select "2"
select select "0"
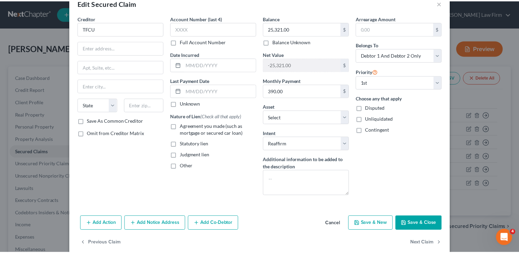
scroll to position [27, 0]
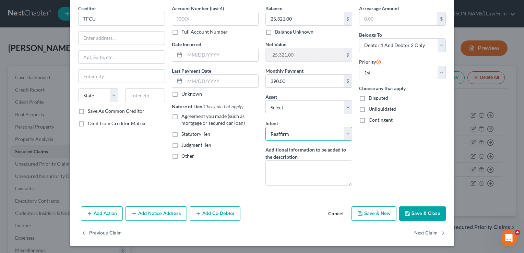
click at [343, 128] on select "Select Surrender Redeem Reaffirm Avoid Other" at bounding box center [308, 134] width 87 height 14
select select "0"
click at [265, 127] on select "Select Surrender Redeem Reaffirm Avoid Other" at bounding box center [308, 134] width 87 height 14
click at [420, 212] on button "Save & Close" at bounding box center [422, 213] width 47 height 14
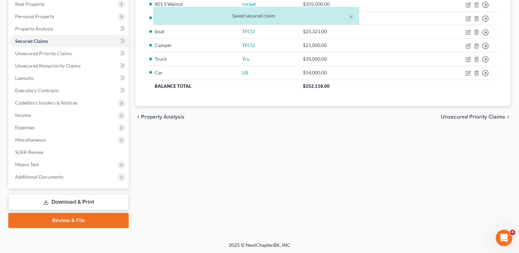
scroll to position [111, 0]
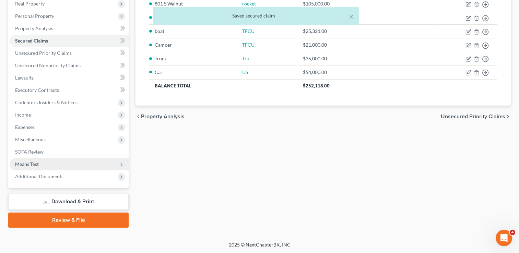
click at [40, 163] on span "Means Test" at bounding box center [69, 164] width 119 height 12
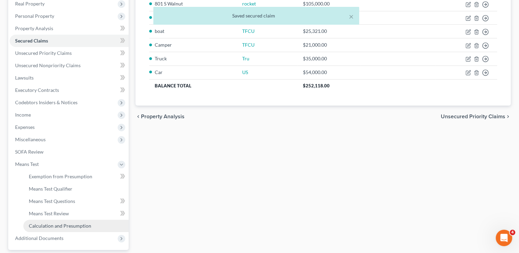
drag, startPoint x: 53, startPoint y: 224, endPoint x: 99, endPoint y: 227, distance: 46.3
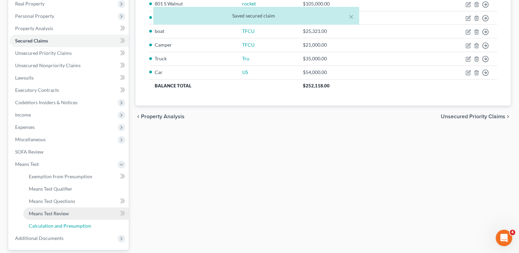
click at [53, 224] on span "Calculation and Presumption" at bounding box center [60, 226] width 62 height 6
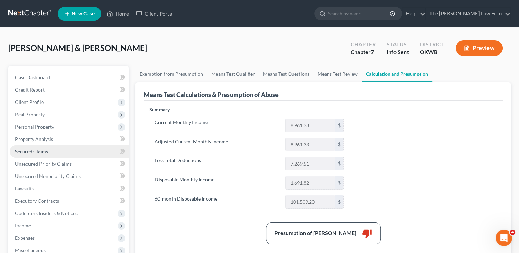
click at [34, 151] on span "Secured Claims" at bounding box center [31, 151] width 33 height 6
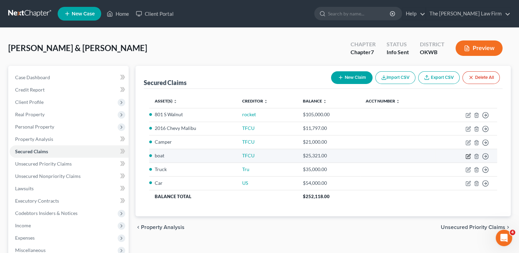
click at [467, 156] on icon "button" at bounding box center [468, 155] width 3 height 3
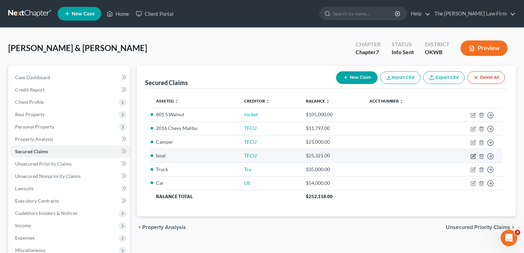
select select "5"
select select "0"
select select "2"
select select "0"
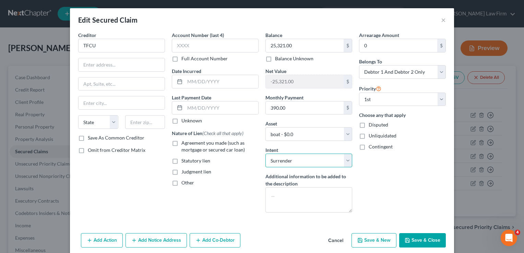
click at [303, 162] on select "Select Surrender Redeem Reaffirm Avoid Other" at bounding box center [308, 161] width 87 height 14
select select "2"
click at [265, 154] on select "Select Surrender Redeem Reaffirm Avoid Other" at bounding box center [308, 161] width 87 height 14
click at [411, 238] on button "Save & Close" at bounding box center [422, 240] width 47 height 14
select select
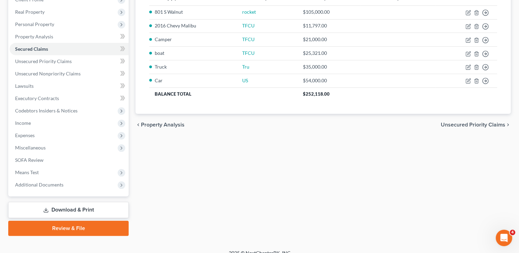
scroll to position [103, 0]
click at [35, 119] on span "Income" at bounding box center [69, 123] width 119 height 12
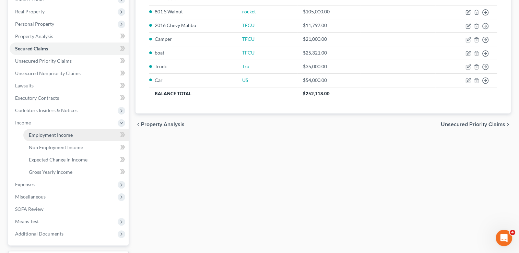
click at [67, 137] on span "Employment Income" at bounding box center [51, 135] width 44 height 6
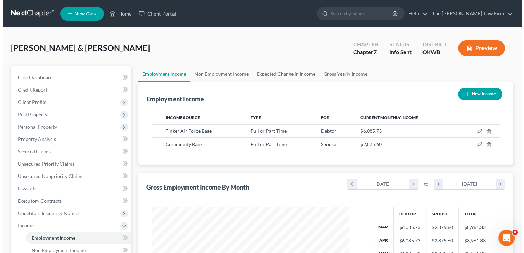
scroll to position [122, 211]
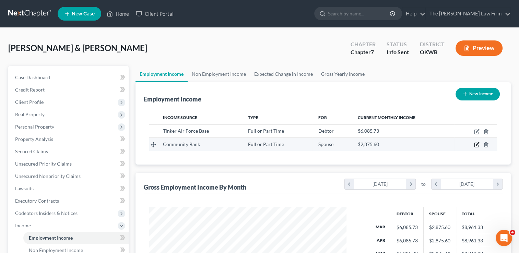
click at [476, 145] on icon "button" at bounding box center [476, 144] width 5 height 5
select select "0"
select select "37"
select select "2"
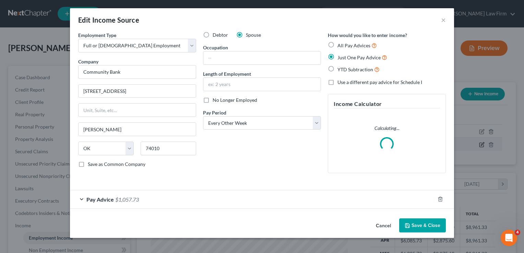
scroll to position [122, 212]
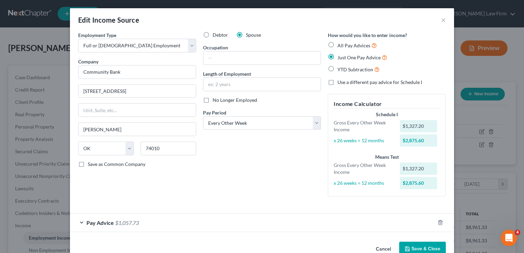
click at [164, 221] on div "Pay Advice $1,057.73" at bounding box center [252, 223] width 365 height 18
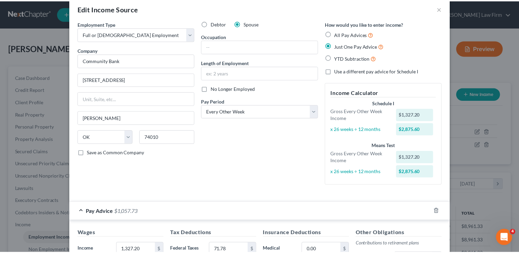
scroll to position [0, 0]
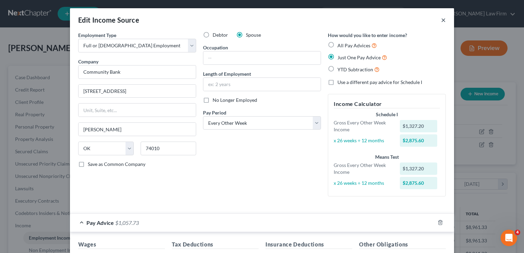
click at [442, 19] on button "×" at bounding box center [443, 20] width 5 height 8
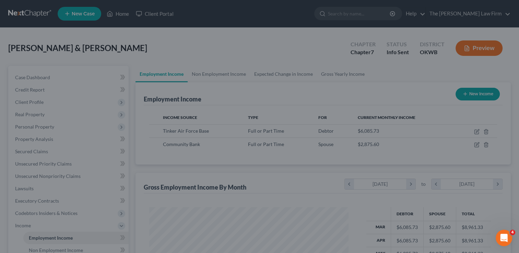
scroll to position [342604, 342515]
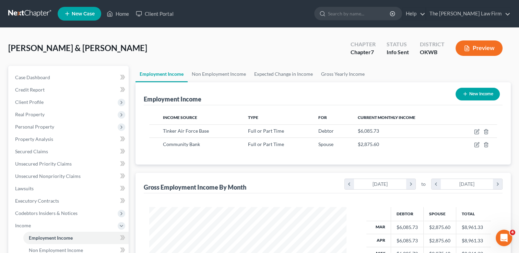
click at [30, 13] on link at bounding box center [30, 14] width 44 height 12
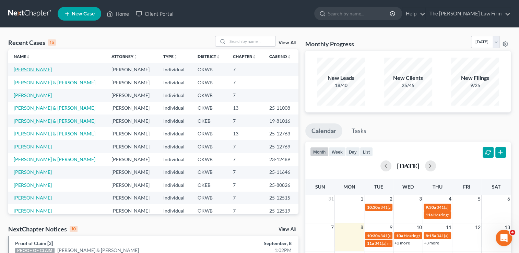
click at [31, 69] on link "[PERSON_NAME]" at bounding box center [33, 69] width 38 height 6
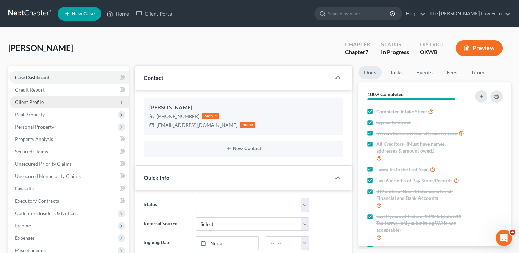
click at [38, 99] on span "Client Profile" at bounding box center [29, 102] width 28 height 6
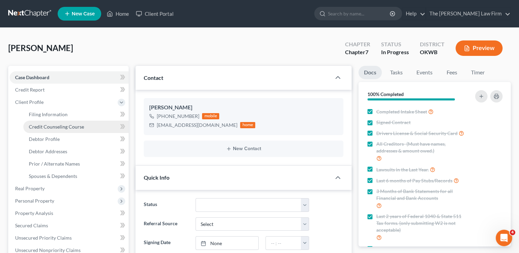
click at [55, 127] on span "Credit Counseling Course" at bounding box center [56, 127] width 55 height 6
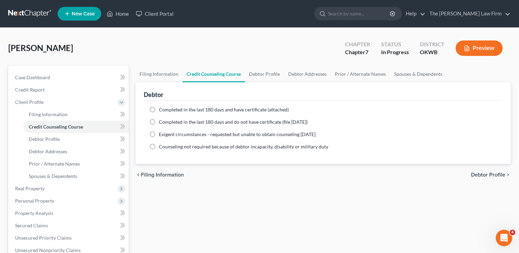
click at [191, 107] on span "Completed in the last 180 days and have certificate (attached)" at bounding box center [224, 110] width 130 height 6
click at [166, 107] on input "Completed in the last 180 days and have certificate (attached)" at bounding box center [163, 108] width 4 height 4
radio input "true"
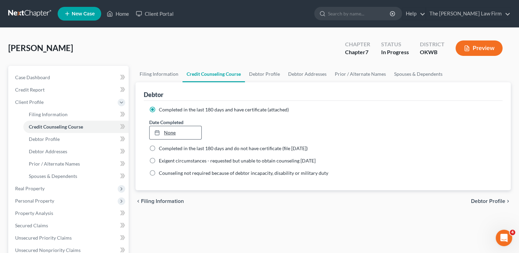
click at [167, 131] on link "None" at bounding box center [174, 132] width 51 height 13
type input "[DATE]"
click at [267, 196] on div "chevron_left Filing Information Debtor Profile chevron_right" at bounding box center [322, 201] width 375 height 22
click at [57, 137] on span "Debtor Profile" at bounding box center [44, 139] width 31 height 6
select select "0"
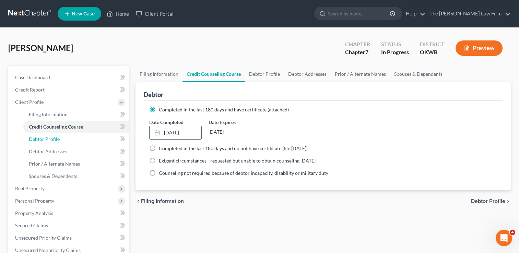
select select "0"
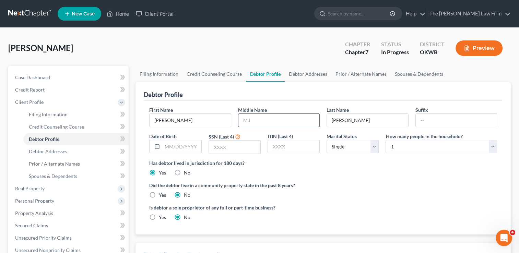
click at [253, 120] on input "text" at bounding box center [278, 120] width 81 height 13
type input "[PERSON_NAME]"
click at [182, 147] on input "text" at bounding box center [181, 146] width 39 height 13
type input "[DATE]"
click at [222, 146] on input "text" at bounding box center [234, 147] width 51 height 13
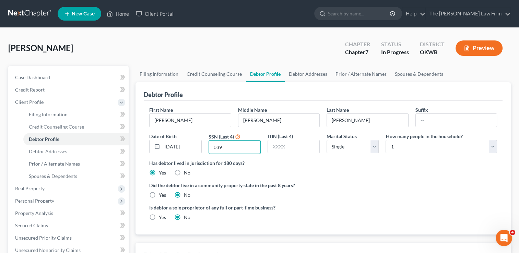
type input "0392"
click at [73, 151] on link "Debtor Addresses" at bounding box center [75, 151] width 105 height 12
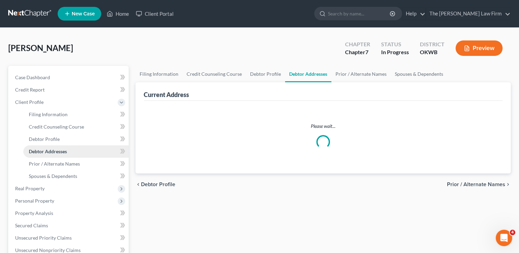
select select "0"
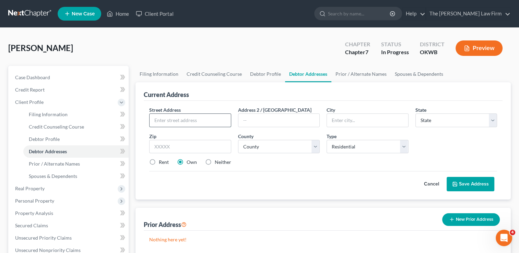
click at [186, 119] on input "text" at bounding box center [189, 120] width 81 height 13
type input "[STREET_ADDRESS][PERSON_NAME]"
click at [176, 145] on input "text" at bounding box center [190, 147] width 82 height 14
type input "74804"
click at [401, 162] on div "Rent Own Neither" at bounding box center [323, 162] width 354 height 7
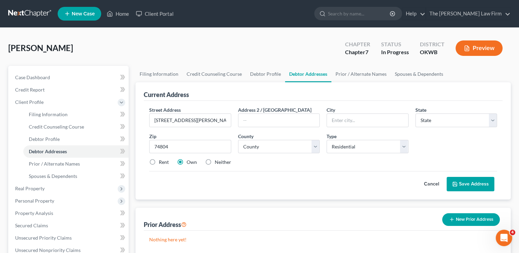
type input "Shawnee"
select select "37"
drag, startPoint x: 312, startPoint y: 148, endPoint x: 308, endPoint y: 150, distance: 4.1
click at [312, 148] on select "County" at bounding box center [279, 147] width 82 height 14
select select "62"
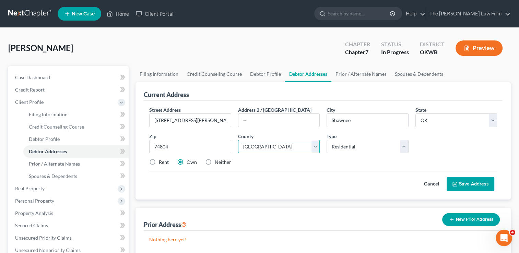
click at [238, 140] on select "County [GEOGRAPHIC_DATA] [GEOGRAPHIC_DATA] [GEOGRAPHIC_DATA] [GEOGRAPHIC_DATA] …" at bounding box center [279, 147] width 82 height 14
click at [355, 166] on div "Street Address * [STREET_ADDRESS][PERSON_NAME] Address 2 / [GEOGRAPHIC_DATA] * …" at bounding box center [323, 138] width 354 height 65
click at [477, 184] on button "Save Address" at bounding box center [470, 184] width 48 height 14
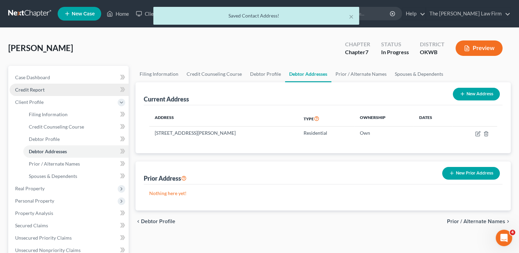
click at [48, 87] on link "Credit Report" at bounding box center [69, 90] width 119 height 12
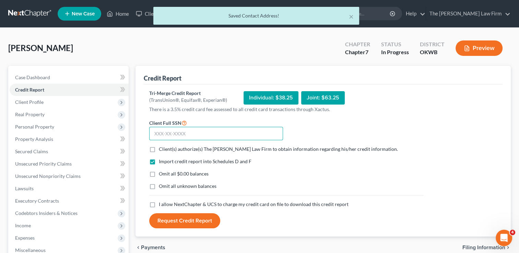
click at [204, 132] on input "text" at bounding box center [216, 134] width 134 height 14
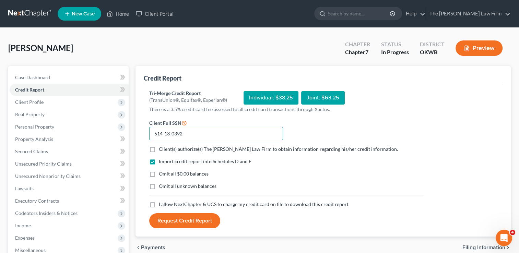
type input "514-13-0392"
click at [159, 146] on label "Client(s) authorize(s) The [PERSON_NAME] Law Firm to obtain information regardi…" at bounding box center [278, 149] width 239 height 7
click at [161, 146] on input "Client(s) authorize(s) The [PERSON_NAME] Law Firm to obtain information regardi…" at bounding box center [163, 148] width 4 height 4
checkbox input "true"
click at [159, 174] on label "Omit all $0.00 balances" at bounding box center [184, 173] width 50 height 7
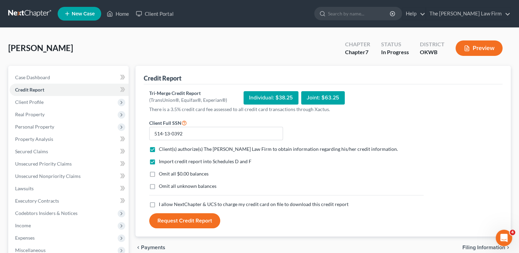
click at [161, 174] on input "Omit all $0.00 balances" at bounding box center [163, 172] width 4 height 4
checkbox input "true"
click at [159, 203] on label "I allow NextChapter & UCS to charge my credit card on file to download this cre…" at bounding box center [254, 204] width 190 height 7
click at [161, 203] on input "I allow NextChapter & UCS to charge my credit card on file to download this cre…" at bounding box center [163, 203] width 4 height 4
checkbox input "true"
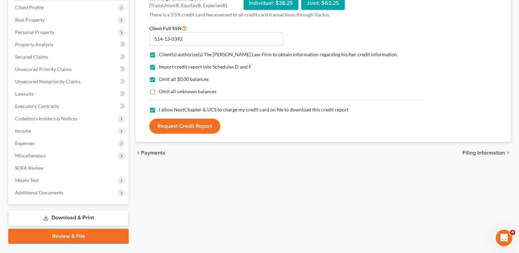
scroll to position [111, 0]
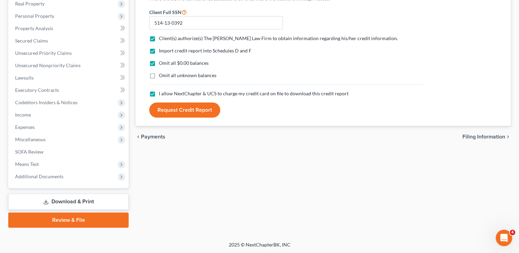
click at [205, 108] on button "Request Credit Report" at bounding box center [184, 109] width 71 height 15
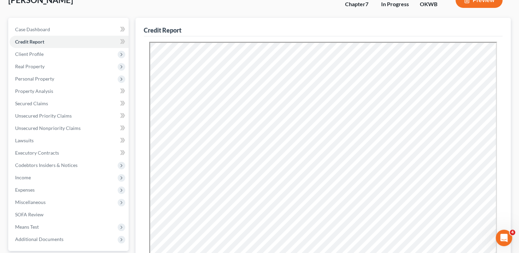
scroll to position [8, 0]
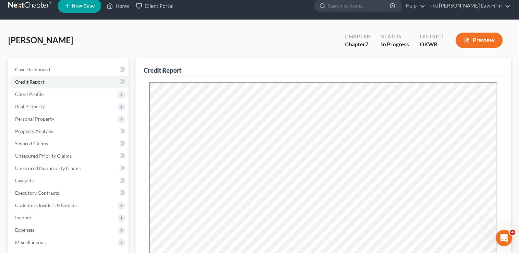
drag, startPoint x: 234, startPoint y: 36, endPoint x: 176, endPoint y: 50, distance: 59.9
click at [234, 36] on div "[PERSON_NAME] Upgraded Chapter Chapter 7 Status In Progress District OKWB Previ…" at bounding box center [259, 43] width 502 height 30
click at [58, 94] on span "Client Profile" at bounding box center [69, 94] width 119 height 12
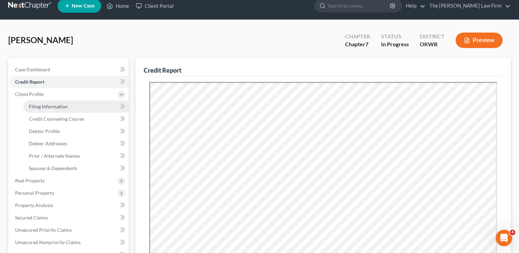
click at [62, 105] on span "Filing Information" at bounding box center [48, 107] width 39 height 6
select select "1"
select select "0"
select select "37"
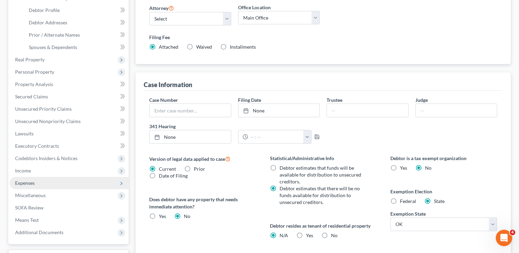
scroll to position [137, 0]
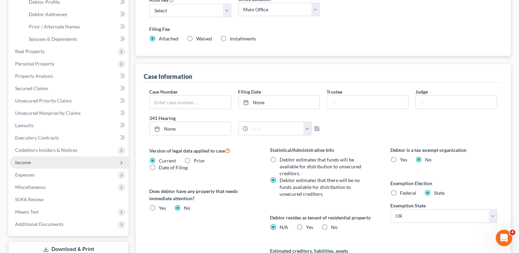
click at [38, 160] on span "Income" at bounding box center [69, 162] width 119 height 12
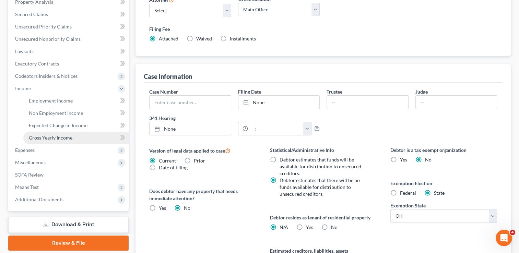
click at [57, 137] on span "Gross Yearly Income" at bounding box center [51, 138] width 44 height 6
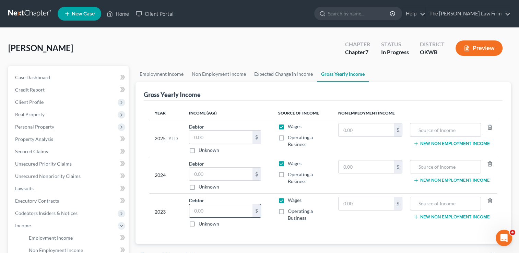
click at [209, 209] on input "text" at bounding box center [220, 210] width 63 height 13
type input "13,057"
drag, startPoint x: 226, startPoint y: 171, endPoint x: 234, endPoint y: 172, distance: 7.5
click at [226, 171] on input "text" at bounding box center [220, 174] width 63 height 13
type input "10,014"
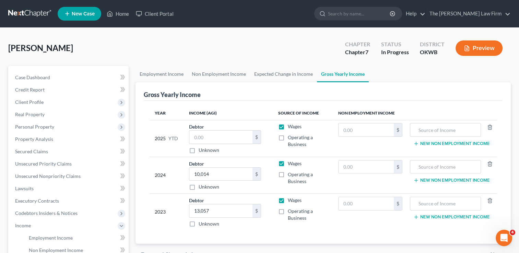
click at [248, 95] on div "Gross Yearly Income" at bounding box center [323, 91] width 358 height 19
click at [32, 127] on span "Personal Property" at bounding box center [34, 127] width 39 height 6
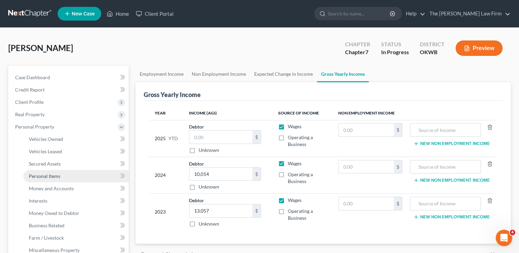
click at [39, 172] on link "Personal Items" at bounding box center [75, 176] width 105 height 12
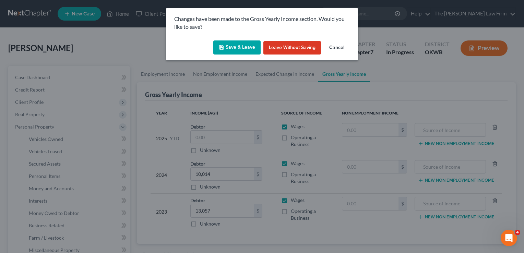
click at [235, 49] on button "Save & Leave" at bounding box center [236, 47] width 47 height 14
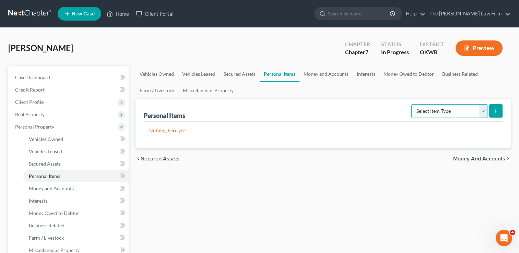
drag, startPoint x: 483, startPoint y: 112, endPoint x: 470, endPoint y: 118, distance: 13.7
click at [483, 112] on select "Select Item Type Clothing Collectibles Of Value Electronics Firearms Household …" at bounding box center [449, 111] width 76 height 14
select select "clothing"
click at [412, 104] on select "Select Item Type Clothing Collectibles Of Value Electronics Firearms Household …" at bounding box center [449, 111] width 76 height 14
click at [495, 110] on icon "submit" at bounding box center [494, 110] width 5 height 5
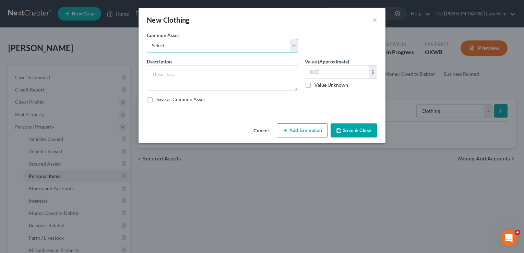
click at [199, 46] on select "Select clothing and shoes clothing and shoes clothing and shoes clothing and sh…" at bounding box center [222, 46] width 151 height 14
select select "0"
click at [147, 39] on select "Select clothing and shoes clothing and shoes clothing and shoes clothing and sh…" at bounding box center [222, 46] width 151 height 14
type textarea "clothing and shoes"
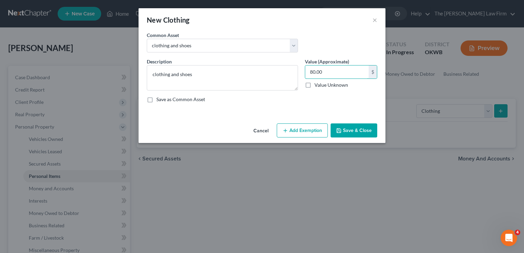
type input "80.00"
click at [299, 129] on button "Add Exemption" at bounding box center [302, 130] width 51 height 14
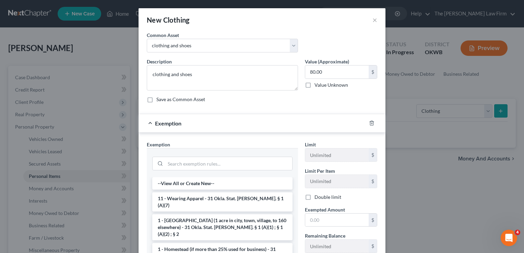
click at [175, 200] on li "11 - Wearing Apparel - 31 Okla. Stat. [PERSON_NAME]. § 1 (A)(7)" at bounding box center [222, 201] width 140 height 19
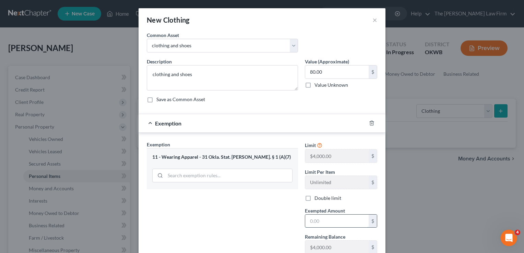
click at [322, 221] on input "text" at bounding box center [336, 221] width 63 height 13
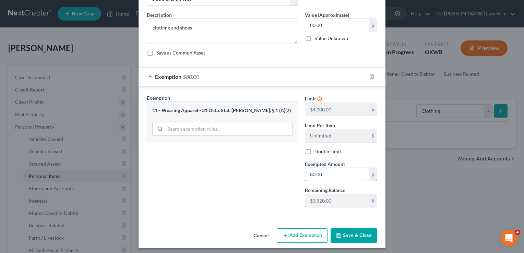
scroll to position [49, 0]
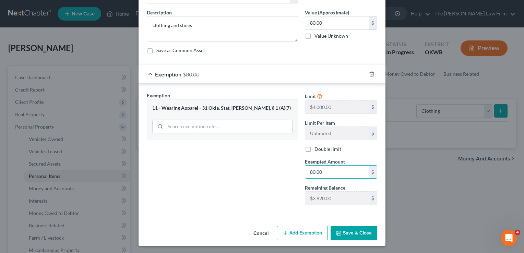
type input "80.00"
click at [342, 232] on button "Save & Close" at bounding box center [353, 233] width 47 height 14
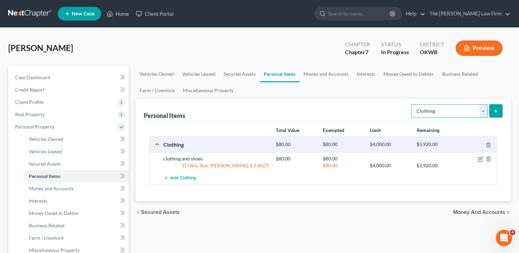
drag, startPoint x: 479, startPoint y: 110, endPoint x: 471, endPoint y: 113, distance: 8.1
click at [479, 110] on select "Select Item Type Clothing Collectibles Of Value Electronics Firearms Household …" at bounding box center [449, 111] width 76 height 14
select select "electronics"
click at [412, 104] on select "Select Item Type Clothing Collectibles Of Value Electronics Firearms Household …" at bounding box center [449, 111] width 76 height 14
click at [496, 112] on icon "submit" at bounding box center [494, 110] width 5 height 5
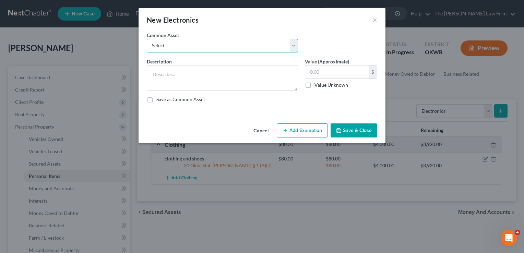
click at [205, 46] on select "Select TVs, computer, phones TVs, laptop, phones, games 2 TVs, PS4" at bounding box center [222, 46] width 151 height 14
select select "0"
click at [147, 39] on select "Select TVs, computer, phones TVs, laptop, phones, games 2 TVs, PS4" at bounding box center [222, 46] width 151 height 14
type textarea "TVs, computer, phones"
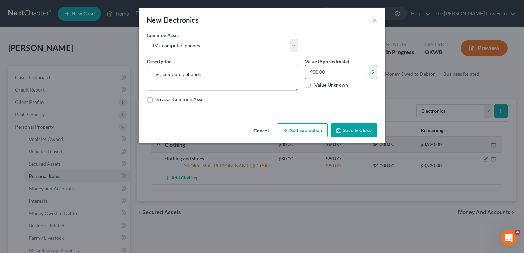
click at [332, 72] on input "900.00" at bounding box center [336, 71] width 63 height 13
type input "820.00"
click at [297, 131] on button "Add Exemption" at bounding box center [302, 130] width 51 height 14
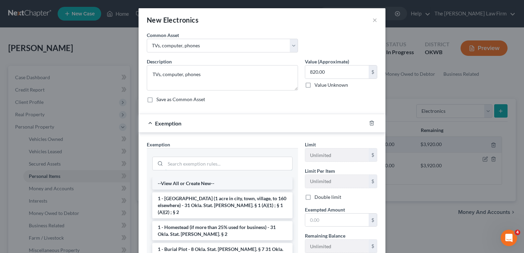
click at [204, 163] on input "search" at bounding box center [228, 163] width 127 height 13
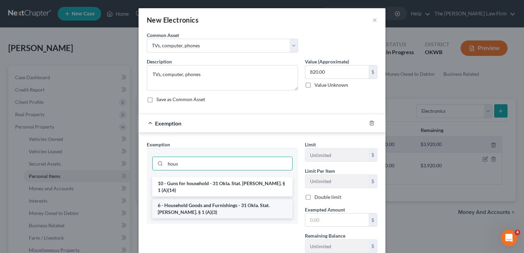
type input "hous"
click at [218, 202] on li "6 - Household Goods and Furnishings - 31 Okla. Stat. [PERSON_NAME]. § 1 (A)(3)" at bounding box center [222, 208] width 140 height 19
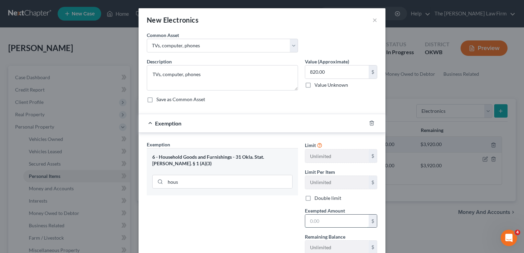
click at [323, 223] on input "text" at bounding box center [336, 221] width 63 height 13
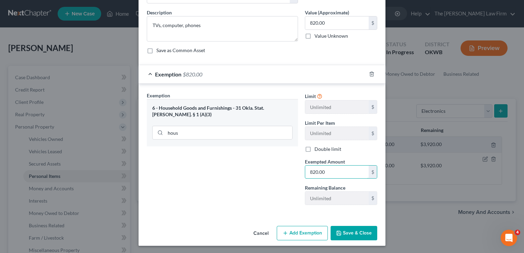
type input "820.00"
click at [362, 233] on button "Save & Close" at bounding box center [353, 233] width 47 height 14
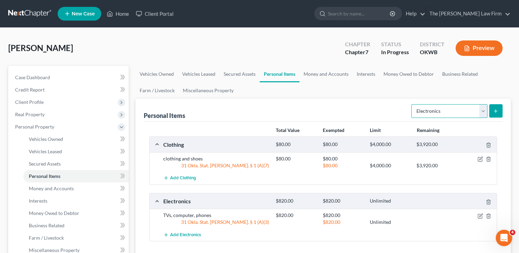
click at [473, 112] on select "Select Item Type Clothing Collectibles Of Value Electronics Firearms Household …" at bounding box center [449, 111] width 76 height 14
select select "household_goods"
click at [412, 104] on select "Select Item Type Clothing Collectibles Of Value Electronics Firearms Household …" at bounding box center [449, 111] width 76 height 14
click at [496, 109] on icon "submit" at bounding box center [494, 110] width 5 height 5
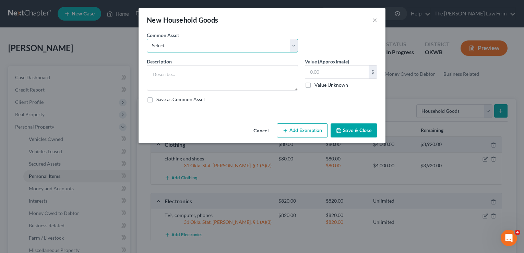
drag, startPoint x: 209, startPoint y: 46, endPoint x: 211, endPoint y: 53, distance: 7.1
click at [210, 46] on select "Select furniture, household goods, appliances furniture, household goods, appli…" at bounding box center [222, 46] width 151 height 14
select select "5"
click at [147, 39] on select "Select furniture, household goods, appliances furniture, household goods, appli…" at bounding box center [222, 46] width 151 height 14
type textarea "furniture, household goods, appliances500"
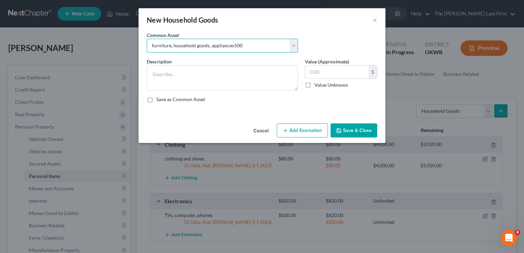
type input "500.00"
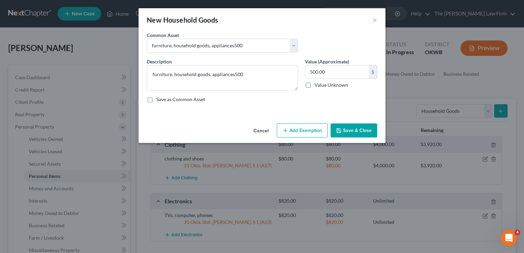
click at [303, 128] on button "Add Exemption" at bounding box center [302, 130] width 51 height 14
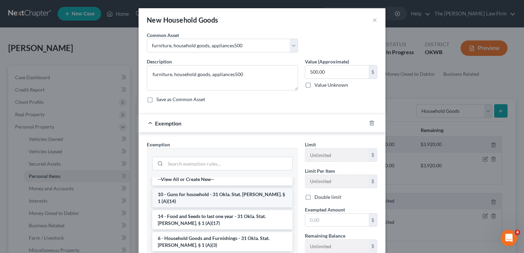
scroll to position [0, 0]
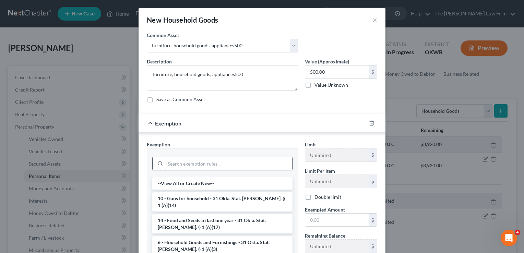
click at [219, 160] on input "search" at bounding box center [228, 163] width 127 height 13
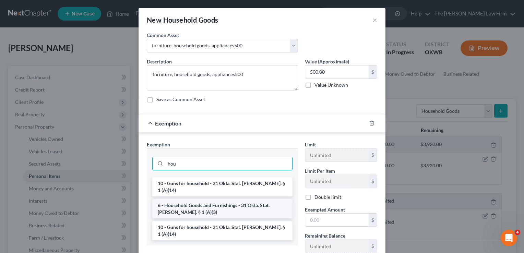
type input "hou"
click at [212, 199] on li "6 - Household Goods and Furnishings - 31 Okla. Stat. [PERSON_NAME]. § 1 (A)(3)" at bounding box center [222, 208] width 140 height 19
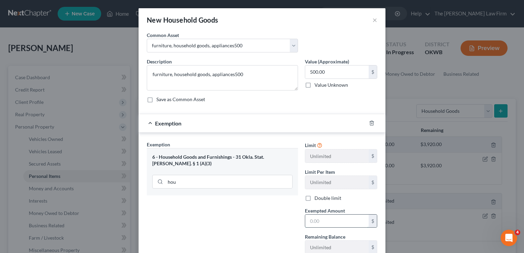
click at [333, 221] on input "text" at bounding box center [336, 221] width 63 height 13
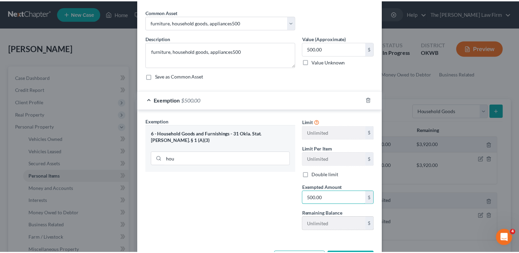
scroll to position [49, 0]
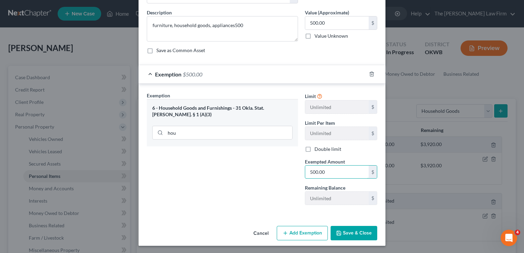
type input "500.00"
click at [351, 238] on button "Save & Close" at bounding box center [353, 233] width 47 height 14
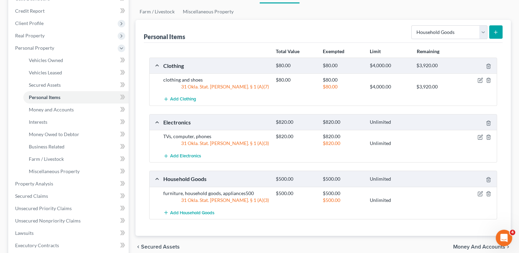
scroll to position [34, 0]
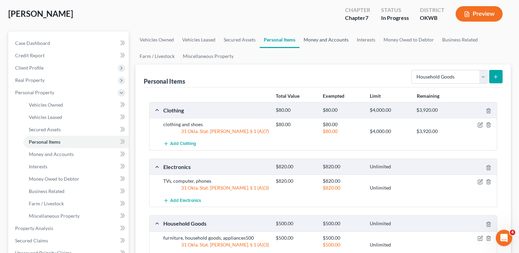
click at [330, 39] on link "Money and Accounts" at bounding box center [325, 40] width 53 height 16
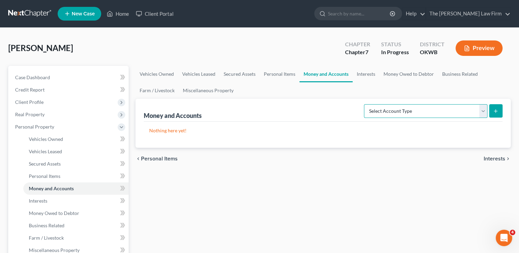
drag, startPoint x: 436, startPoint y: 108, endPoint x: 418, endPoint y: 116, distance: 19.8
click at [436, 108] on select "Select Account Type Brokerage Cash on Hand Certificates of Deposit Checking Acc…" at bounding box center [425, 111] width 123 height 14
select select "checking"
click at [365, 104] on select "Select Account Type Brokerage Cash on Hand Certificates of Deposit Checking Acc…" at bounding box center [425, 111] width 123 height 14
click at [497, 110] on icon "submit" at bounding box center [494, 110] width 5 height 5
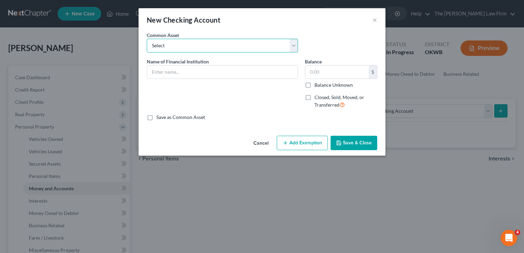
drag, startPoint x: 188, startPoint y: 47, endPoint x: 191, endPoint y: 51, distance: 5.1
click at [188, 47] on select "Select Communication Federal Credit Union (859) USAA Federal Savings Bank of [U…" at bounding box center [222, 46] width 151 height 14
click at [314, 39] on div "Common Asset Select Communication Federal Credit Union (859) USAA Federal Savin…" at bounding box center [261, 45] width 237 height 26
click at [224, 72] on input "text" at bounding box center [222, 71] width 150 height 13
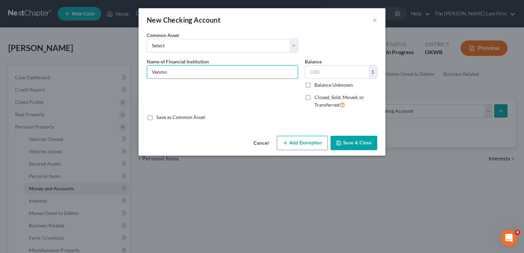
type input "Venmo"
click at [299, 142] on button "Add Exemption" at bounding box center [302, 143] width 51 height 14
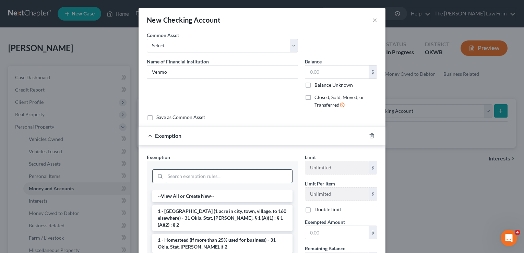
click at [217, 173] on input "search" at bounding box center [228, 176] width 127 height 13
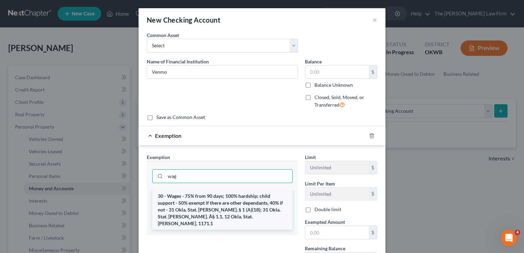
type input "wag"
click at [197, 199] on li "30 - Wages - 75% from 90 days; 100% hardship; child support - 50% exempt if the…" at bounding box center [222, 210] width 140 height 40
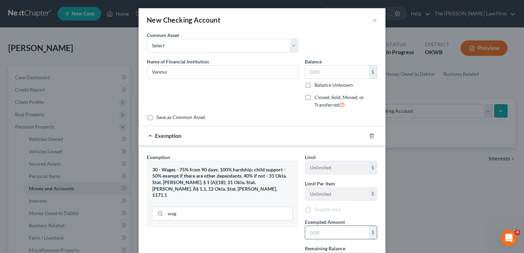
click at [332, 231] on input "text" at bounding box center [336, 232] width 63 height 13
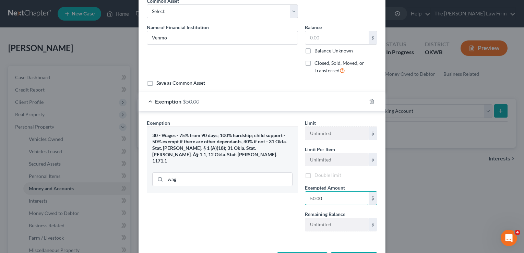
scroll to position [60, 0]
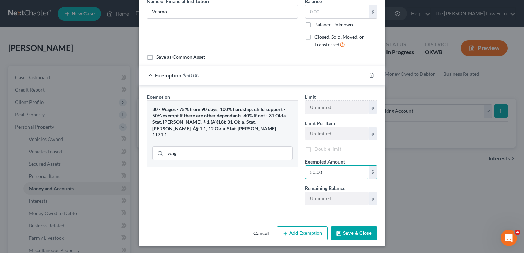
type input "50.00"
click at [360, 234] on button "Save & Close" at bounding box center [353, 233] width 47 height 14
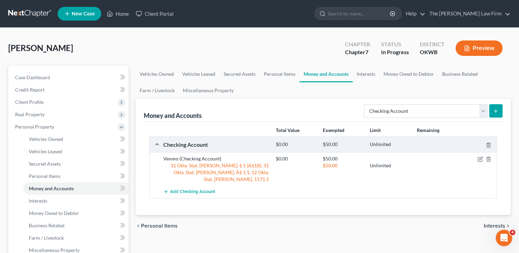
click at [496, 111] on icon "submit" at bounding box center [494, 110] width 5 height 5
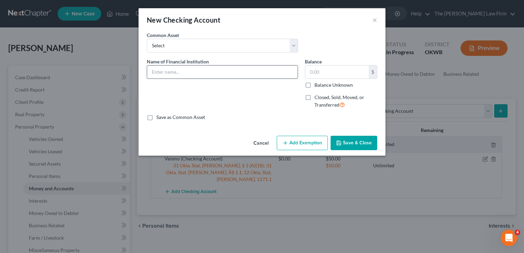
click at [209, 73] on input "text" at bounding box center [222, 71] width 150 height 13
type input "cash app"
click at [314, 142] on button "Add Exemption" at bounding box center [302, 143] width 51 height 14
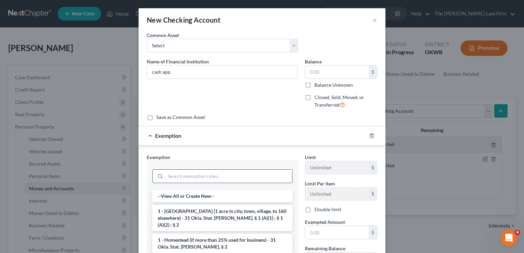
click at [199, 170] on input "search" at bounding box center [228, 176] width 127 height 13
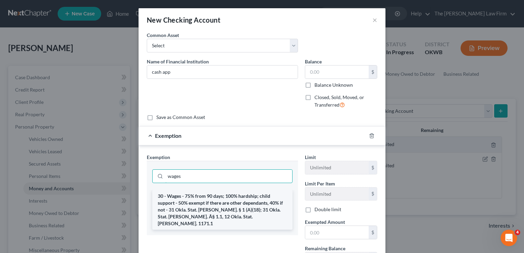
type input "wages"
click at [198, 195] on li "30 - Wages - 75% from 90 days; 100% hardship; child support - 50% exempt if the…" at bounding box center [222, 210] width 140 height 40
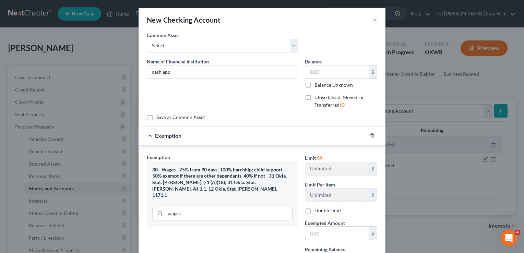
click at [326, 235] on input "text" at bounding box center [336, 233] width 63 height 13
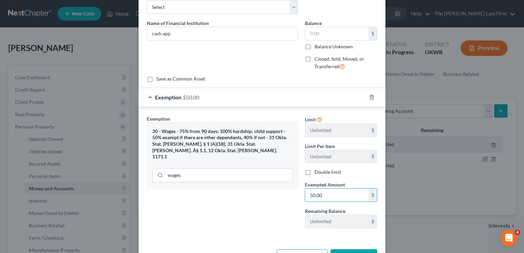
scroll to position [61, 0]
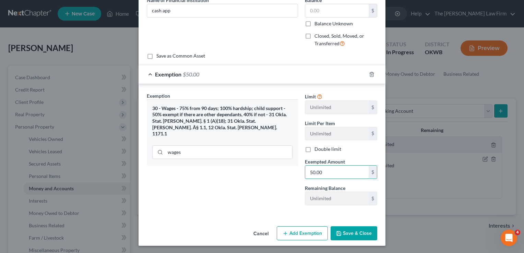
type input "50.00"
click at [351, 231] on button "Save & Close" at bounding box center [353, 233] width 47 height 14
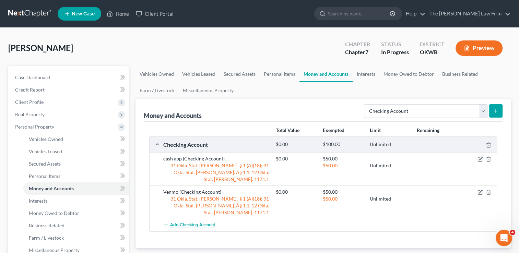
click at [180, 222] on span "Add Checking Account" at bounding box center [192, 224] width 45 height 5
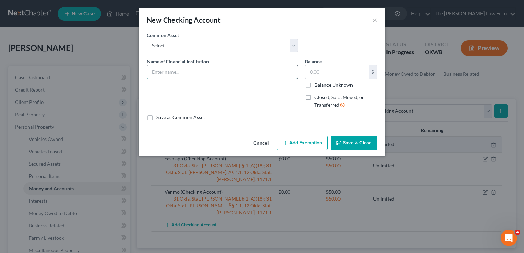
click at [222, 72] on input "text" at bounding box center [222, 71] width 150 height 13
type input "Pay Pal"
click at [287, 144] on icon "button" at bounding box center [284, 142] width 5 height 5
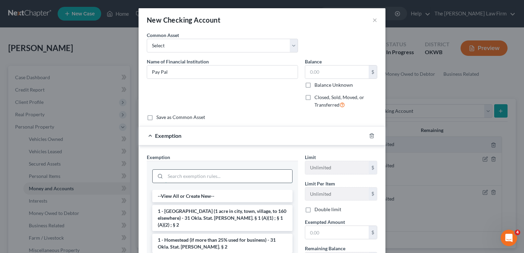
click at [197, 175] on input "search" at bounding box center [228, 176] width 127 height 13
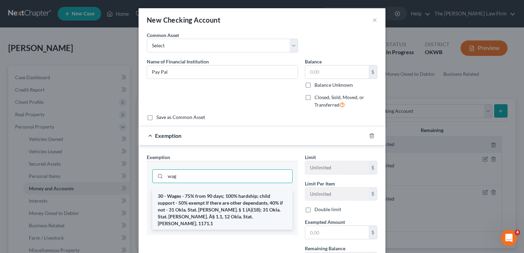
type input "wag"
click at [193, 199] on li "30 - Wages - 75% from 90 days; 100% hardship; child support - 50% exempt if the…" at bounding box center [222, 210] width 140 height 40
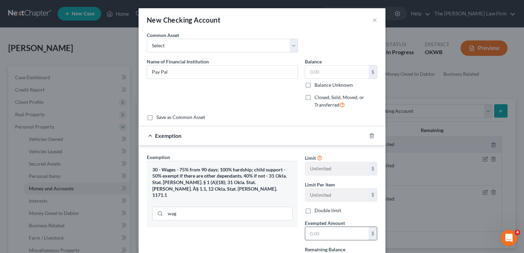
click at [347, 233] on input "text" at bounding box center [336, 233] width 63 height 13
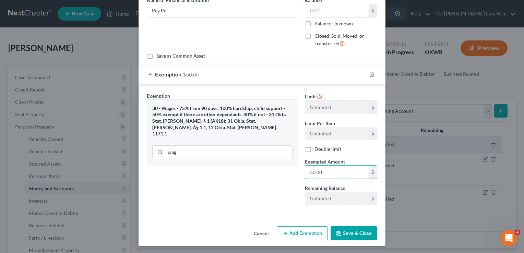
type input "50.00"
click at [359, 233] on button "Save & Close" at bounding box center [353, 233] width 47 height 14
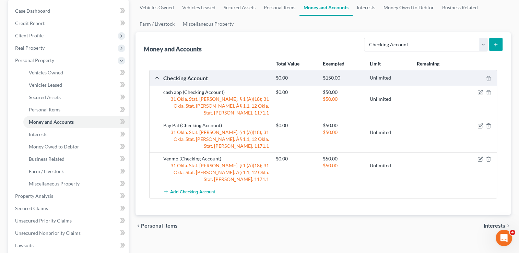
scroll to position [69, 0]
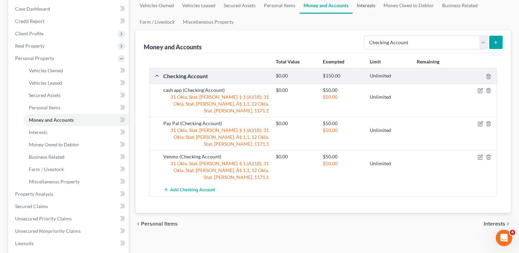
drag, startPoint x: 361, startPoint y: 6, endPoint x: 370, endPoint y: 5, distance: 9.3
click at [361, 5] on link "Interests" at bounding box center [365, 5] width 27 height 16
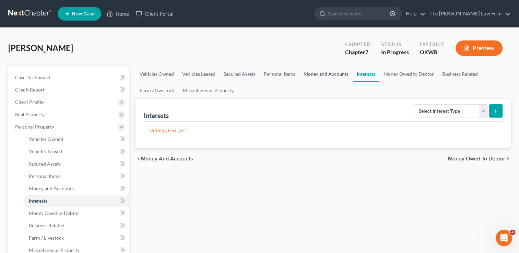
click at [324, 74] on link "Money and Accounts" at bounding box center [325, 74] width 53 height 16
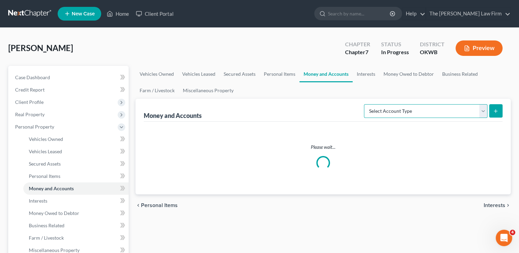
click at [424, 110] on select "Select Account Type Brokerage Cash on Hand Certificates of Deposit Checking Acc…" at bounding box center [425, 111] width 123 height 14
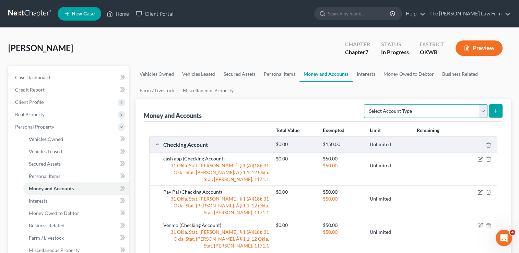
select select "savings"
click at [365, 104] on select "Select Account Type Brokerage Cash on Hand Certificates of Deposit Checking Acc…" at bounding box center [425, 111] width 123 height 14
click at [498, 109] on icon "submit" at bounding box center [494, 110] width 5 height 5
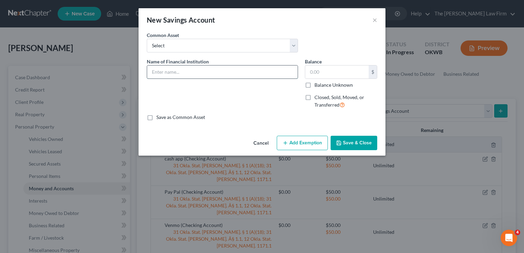
click at [181, 71] on input "text" at bounding box center [222, 71] width 150 height 13
type input "RBFCU (2956)"
click at [300, 144] on button "Add Exemption" at bounding box center [302, 143] width 51 height 14
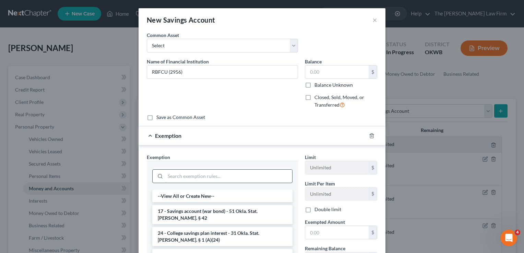
click at [214, 176] on input "search" at bounding box center [228, 176] width 127 height 13
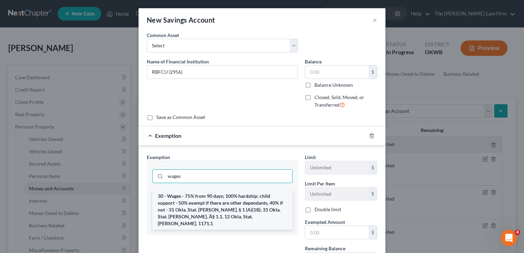
type input "wages"
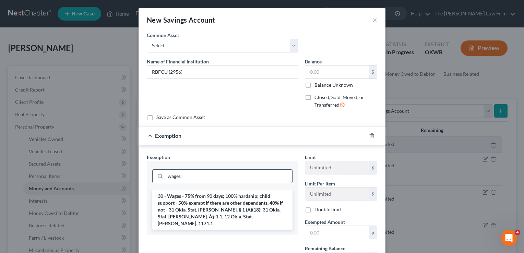
click at [180, 208] on li "30 - Wages - 75% from 90 days; 100% hardship; child support - 50% exempt if the…" at bounding box center [222, 210] width 140 height 40
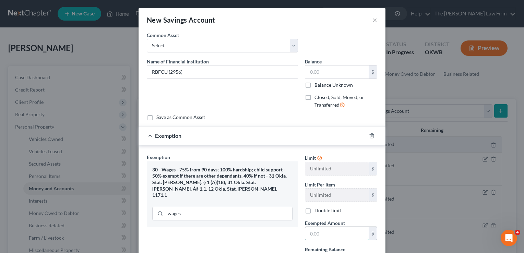
click at [323, 231] on input "text" at bounding box center [336, 233] width 63 height 13
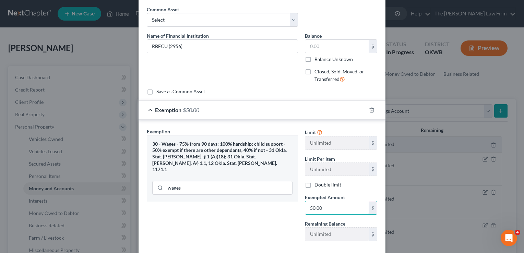
scroll to position [61, 0]
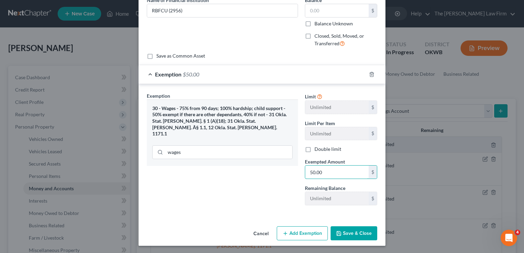
type input "50.00"
click at [360, 229] on button "Save & Close" at bounding box center [353, 233] width 47 height 14
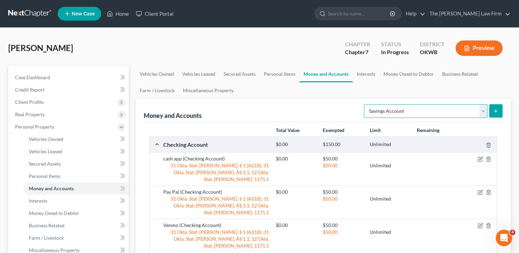
click at [474, 109] on select "Select Account Type Brokerage Cash on Hand Certificates of Deposit Checking Acc…" at bounding box center [425, 111] width 123 height 14
click at [191, 253] on span "Add Checking Account" at bounding box center [192, 258] width 45 height 5
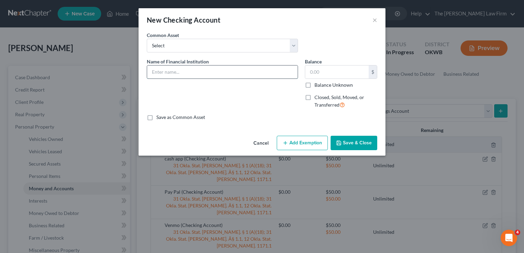
click at [223, 70] on input "text" at bounding box center [222, 71] width 150 height 13
click at [207, 70] on input "One Pay" at bounding box center [222, 71] width 150 height 13
type input "One Pay (2581)"
drag, startPoint x: 300, startPoint y: 141, endPoint x: 190, endPoint y: 170, distance: 114.0
click at [300, 141] on button "Add Exemption" at bounding box center [302, 143] width 51 height 14
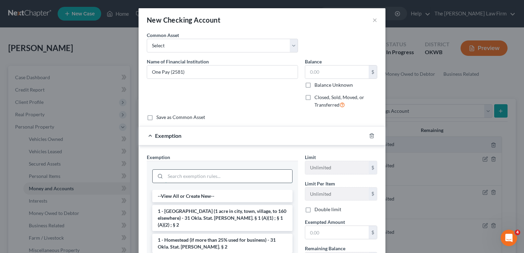
click at [175, 176] on input "search" at bounding box center [228, 176] width 127 height 13
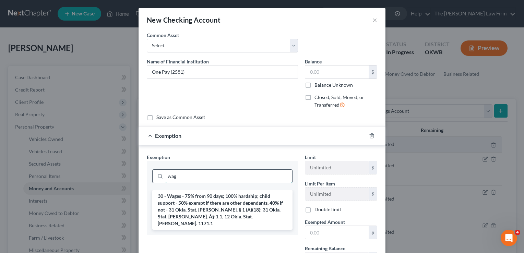
type input "wag"
click at [187, 206] on li "30 - Wages - 75% from 90 days; 100% hardship; child support - 50% exempt if the…" at bounding box center [222, 210] width 140 height 40
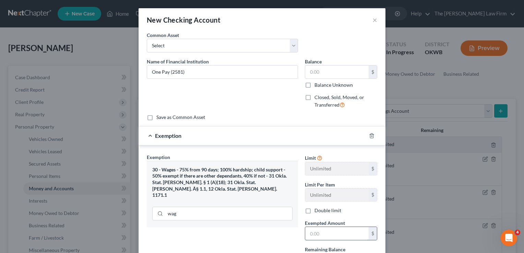
drag, startPoint x: 333, startPoint y: 232, endPoint x: 350, endPoint y: 237, distance: 17.2
click at [334, 232] on input "text" at bounding box center [336, 233] width 63 height 13
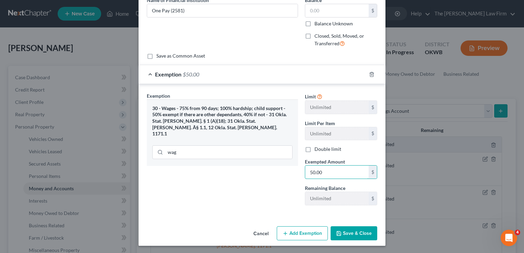
type input "50.00"
click at [354, 235] on button "Save & Close" at bounding box center [353, 233] width 47 height 14
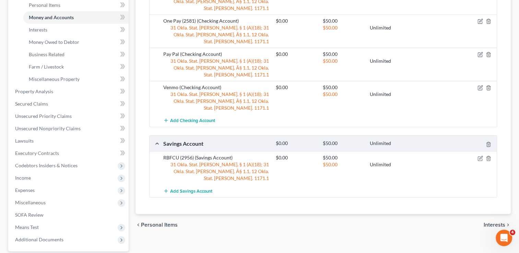
scroll to position [171, 0]
click at [479, 155] on icon "button" at bounding box center [479, 157] width 5 height 5
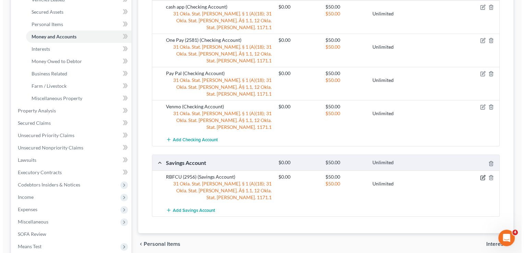
scroll to position [137, 0]
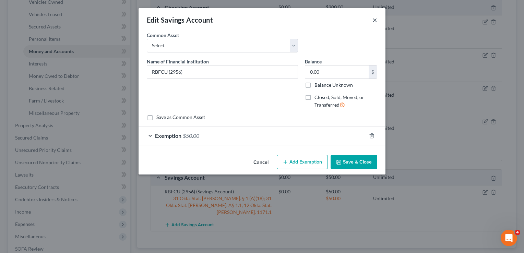
click at [373, 19] on button "×" at bounding box center [374, 20] width 5 height 8
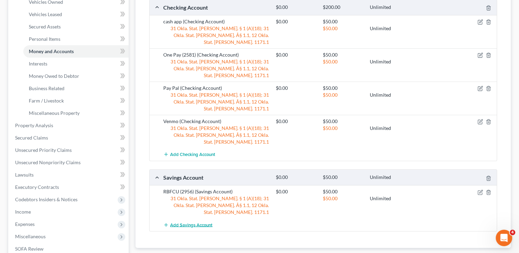
click at [198, 222] on span "Add Savings Account" at bounding box center [191, 224] width 42 height 5
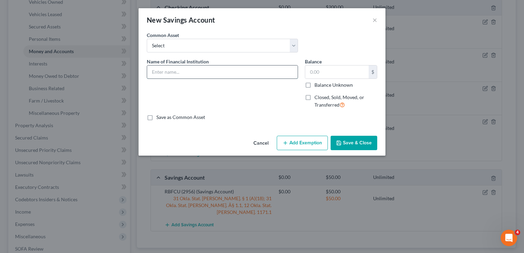
click at [198, 73] on input "text" at bounding box center [222, 71] width 150 height 13
type input "One Pay (2582)"
click at [295, 140] on button "Add Exemption" at bounding box center [302, 143] width 51 height 14
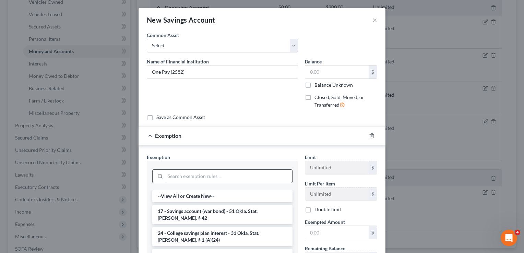
click at [192, 174] on input "search" at bounding box center [228, 176] width 127 height 13
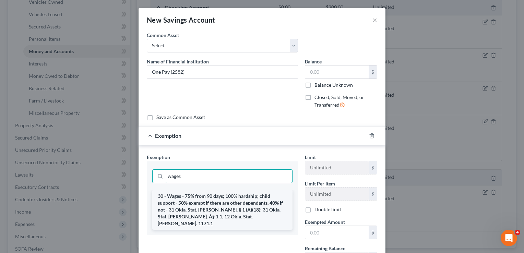
type input "wages"
click at [199, 204] on li "30 - Wages - 75% from 90 days; 100% hardship; child support - 50% exempt if the…" at bounding box center [222, 210] width 140 height 40
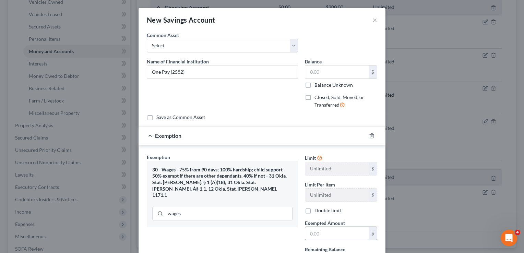
click at [324, 230] on input "text" at bounding box center [336, 233] width 63 height 13
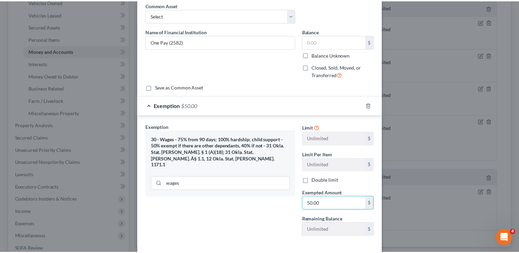
scroll to position [61, 0]
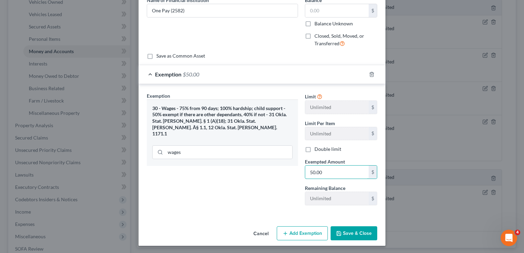
type input "50.00"
click at [360, 234] on button "Save & Close" at bounding box center [353, 233] width 47 height 14
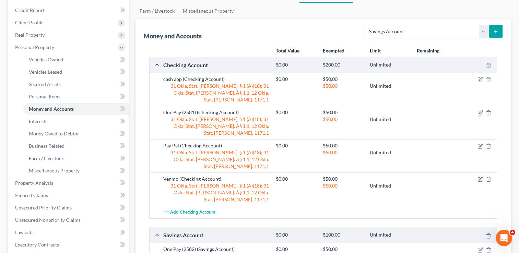
scroll to position [0, 0]
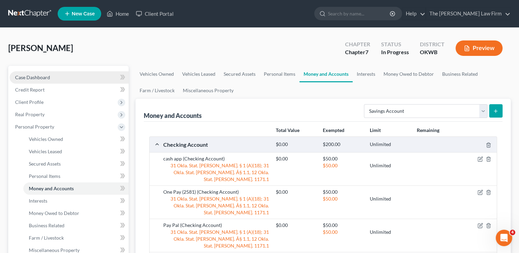
click at [40, 77] on span "Case Dashboard" at bounding box center [32, 77] width 35 height 6
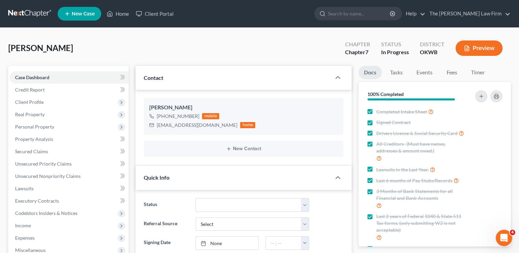
scroll to position [611, 0]
drag, startPoint x: 451, startPoint y: 73, endPoint x: 453, endPoint y: 76, distance: 4.5
click at [451, 73] on link "Fees" at bounding box center [451, 72] width 22 height 13
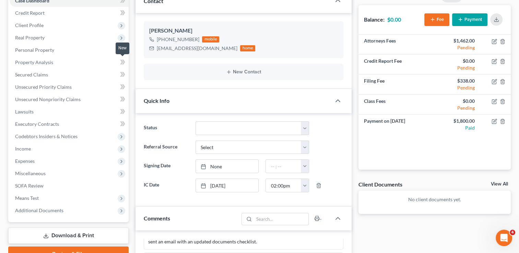
scroll to position [103, 0]
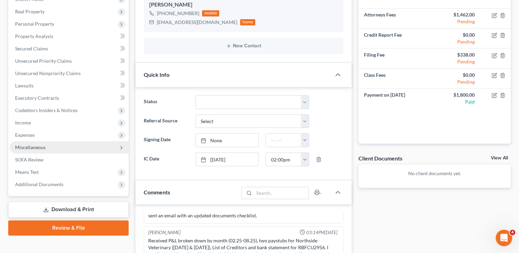
click at [38, 145] on span "Miscellaneous" at bounding box center [30, 147] width 31 height 6
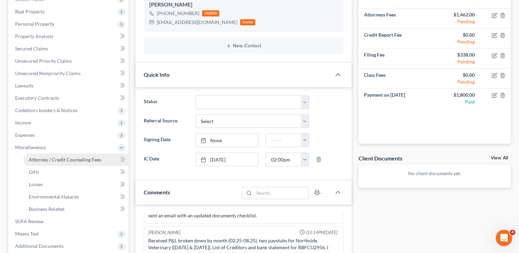
click at [70, 160] on span "Attorney / Credit Counseling Fees" at bounding box center [65, 160] width 72 height 6
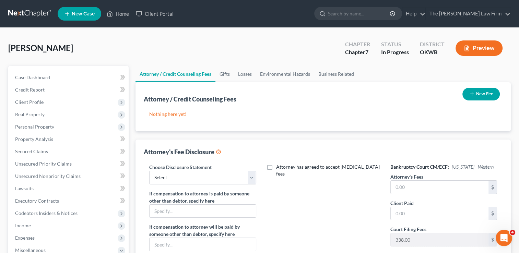
click at [477, 94] on button "New Fee" at bounding box center [480, 94] width 37 height 13
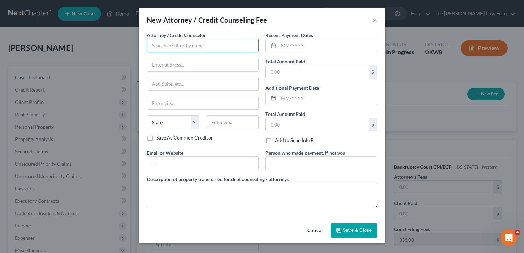
click at [174, 47] on input "text" at bounding box center [203, 46] width 112 height 14
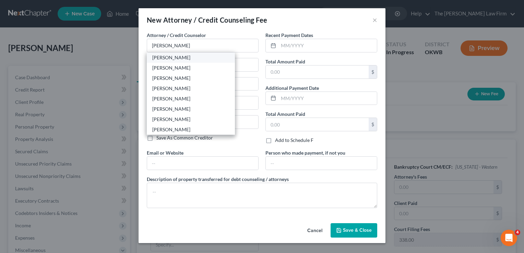
click at [181, 57] on div "[PERSON_NAME]" at bounding box center [190, 57] width 77 height 7
type input "[PERSON_NAME]"
type input "116 [PERSON_NAME]"
type input "Shawnee"
select select "37"
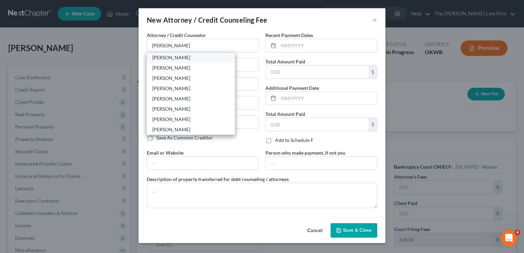
type input "74801"
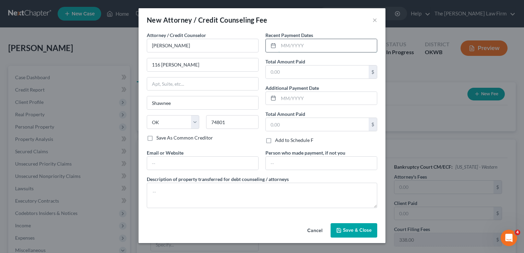
click at [306, 45] on input "text" at bounding box center [327, 45] width 98 height 13
type input "[DATE]"
click at [312, 72] on input "text" at bounding box center [317, 71] width 103 height 13
type input "1,800"
click at [360, 228] on span "Save & Close" at bounding box center [357, 230] width 29 height 6
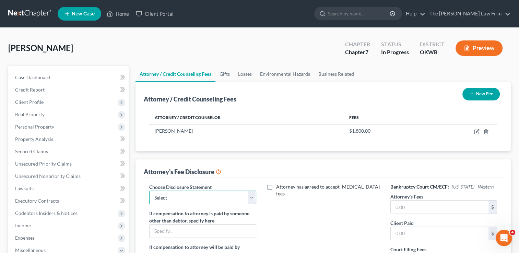
click at [197, 199] on select "Select Attorney" at bounding box center [202, 198] width 107 height 14
select select "0"
click at [149, 191] on select "Select Attorney" at bounding box center [202, 198] width 107 height 14
click at [415, 205] on input "text" at bounding box center [439, 206] width 98 height 13
type input "1,462"
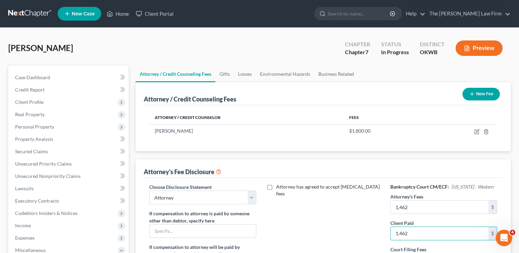
type input "1,462"
click at [343, 220] on div "Attorney has agreed to accept [MEDICAL_DATA] fees" at bounding box center [323, 246] width 120 height 127
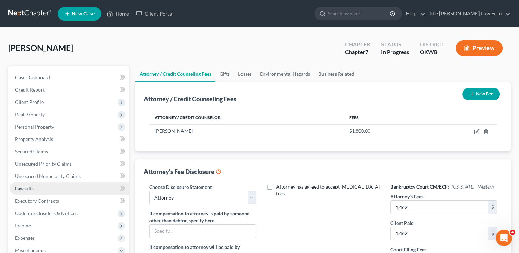
click at [27, 186] on span "Lawsuits" at bounding box center [24, 188] width 19 height 6
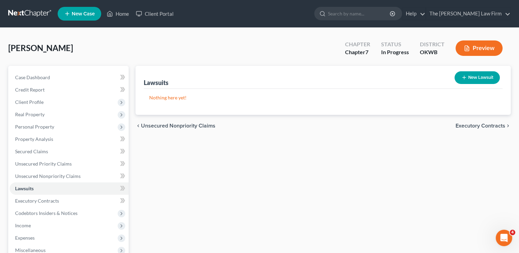
click at [474, 80] on button "New Lawsuit" at bounding box center [476, 77] width 45 height 13
select select "0"
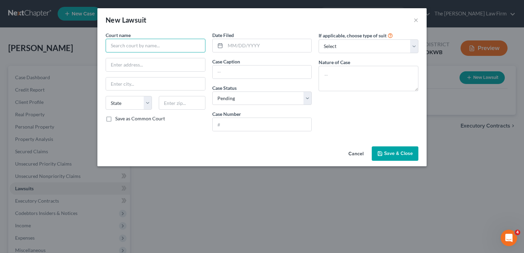
click at [171, 46] on input "text" at bounding box center [156, 46] width 100 height 14
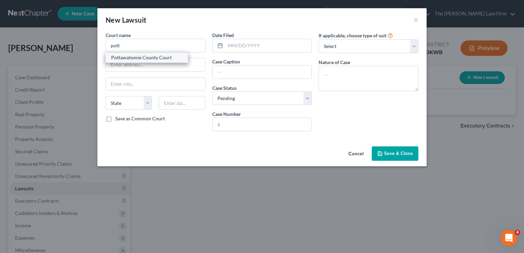
click at [137, 57] on div "Pottawatomie County Court" at bounding box center [146, 57] width 71 height 7
type input "Pottawatomie County Court"
type input "[STREET_ADDRESS]"
type input "Shawnee"
select select "37"
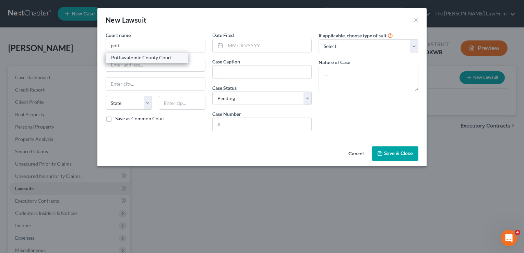
type input "74801"
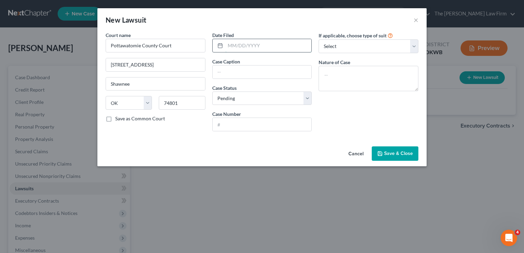
click at [241, 45] on input "text" at bounding box center [268, 45] width 86 height 13
paste input "DISCOVER BANK VS. [PERSON_NAME]"
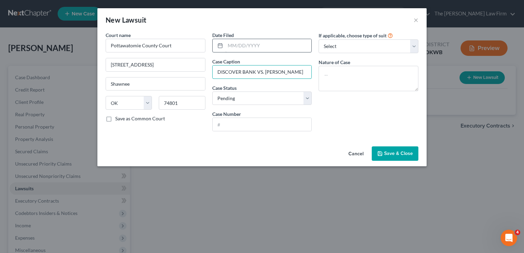
scroll to position [0, 2]
type input "DISCOVER BANK VS. [PERSON_NAME]"
click at [247, 45] on input "text" at bounding box center [268, 45] width 86 height 13
type input "[DATE]"
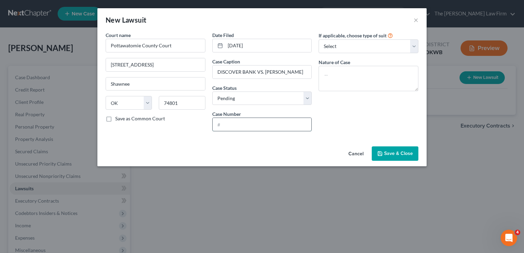
paste input "CJ-2024-00386"
type input "CJ-2024-00386"
drag, startPoint x: 350, startPoint y: 45, endPoint x: 352, endPoint y: 53, distance: 8.5
click at [350, 45] on select "Select Repossession Garnishment Foreclosure Attached, Seized, Or Levied Other" at bounding box center [368, 46] width 100 height 14
select select "4"
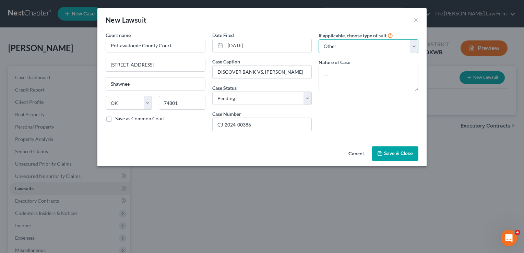
click at [318, 39] on select "Select Repossession Garnishment Foreclosure Attached, Seized, Or Levied Other" at bounding box center [368, 46] width 100 height 14
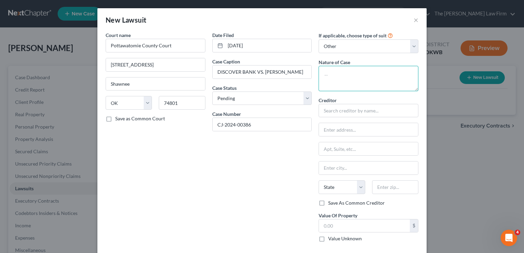
click at [349, 73] on textarea at bounding box center [368, 78] width 100 height 25
type textarea "Civil"
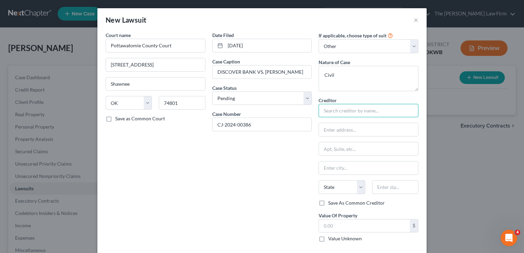
click at [359, 111] on input "text" at bounding box center [368, 111] width 100 height 14
type input "Discover Bank"
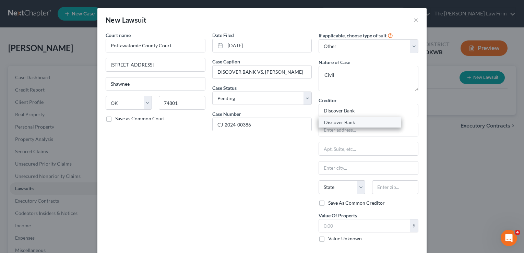
click at [358, 122] on div "Discover Bank" at bounding box center [359, 122] width 71 height 7
type input "PO Box 15316"
type input "Wilmington"
select select "7"
type input "19850"
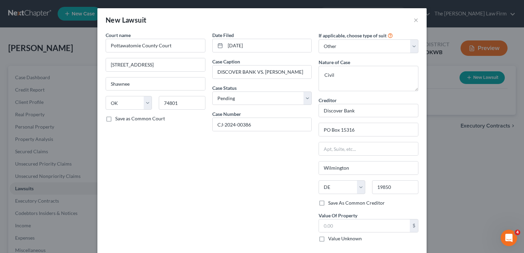
click at [241, 183] on div "Date Filed [DATE] Case Caption DISCOVER BANK VS. [PERSON_NAME] Status * Select …" at bounding box center [262, 140] width 107 height 216
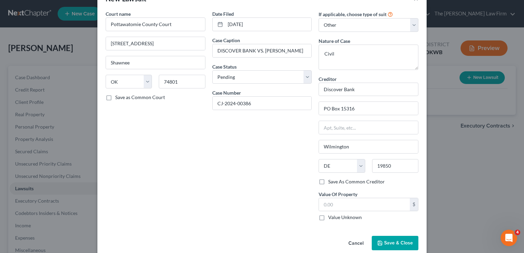
scroll to position [31, 0]
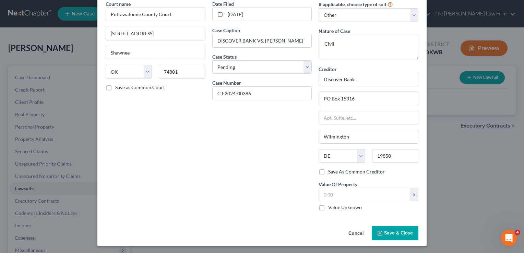
click at [397, 234] on span "Save & Close" at bounding box center [398, 233] width 29 height 6
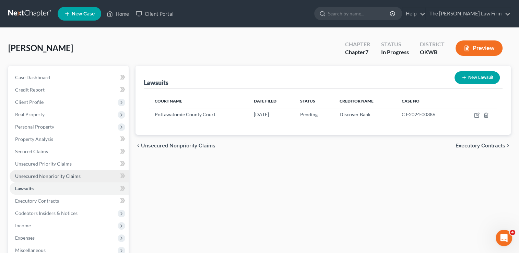
click at [38, 175] on span "Unsecured Nonpriority Claims" at bounding box center [47, 176] width 65 height 6
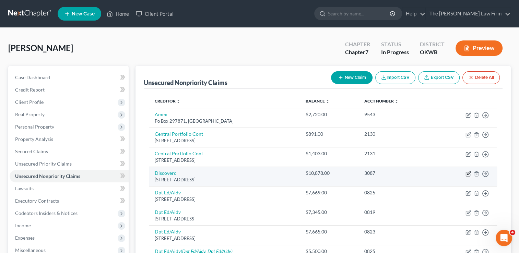
click at [465, 172] on icon "button" at bounding box center [467, 173] width 5 height 5
select select "46"
select select "2"
select select "0"
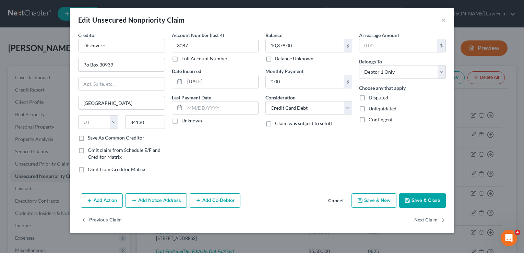
click at [149, 201] on button "Add Notice Address" at bounding box center [155, 200] width 61 height 14
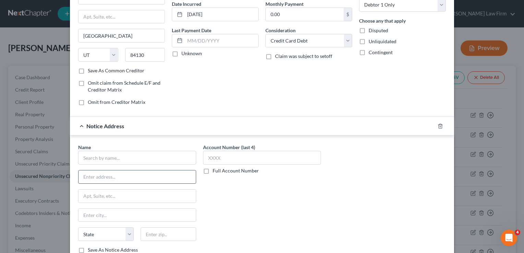
scroll to position [69, 0]
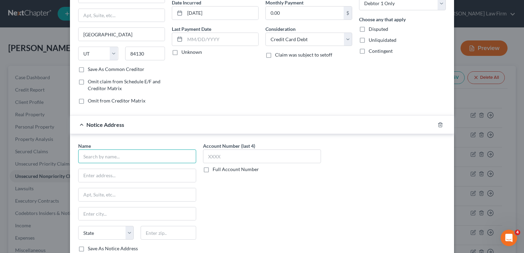
paste input "[PERSON_NAME],PC"
click at [146, 173] on input "text" at bounding box center [136, 175] width 117 height 13
type input "[PERSON_NAME],PC"
paste input "P.O. BOX 808"
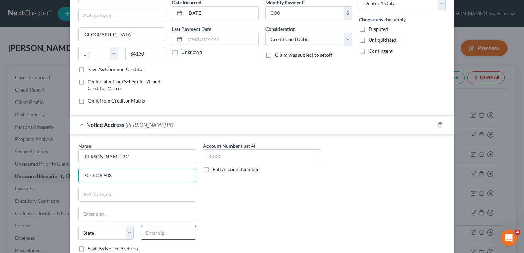
type input "P.O. BOX 808"
click at [170, 234] on input "text" at bounding box center [169, 233] width 56 height 14
type input "73083"
click at [233, 209] on div "Account Number (last 4) Full Account Number" at bounding box center [261, 199] width 125 height 115
type input "[PERSON_NAME]"
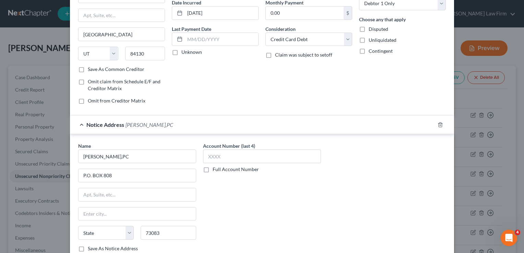
select select "37"
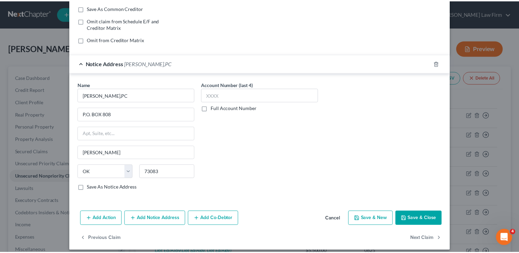
scroll to position [134, 0]
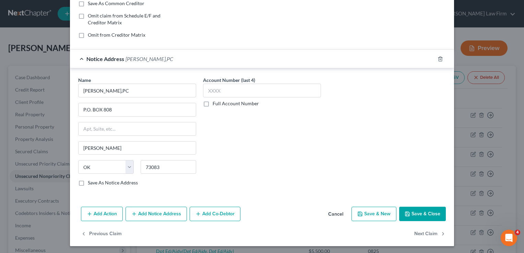
click at [427, 216] on button "Save & Close" at bounding box center [422, 214] width 47 height 14
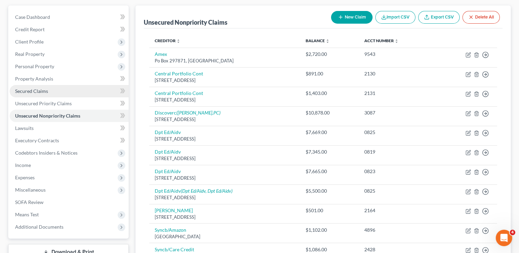
scroll to position [34, 0]
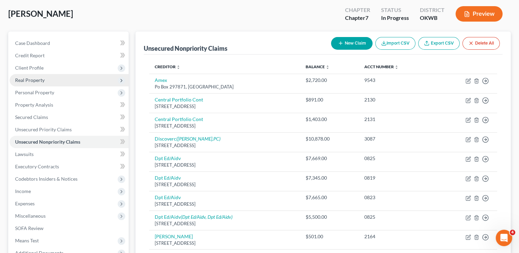
click at [41, 78] on span "Real Property" at bounding box center [29, 80] width 29 height 6
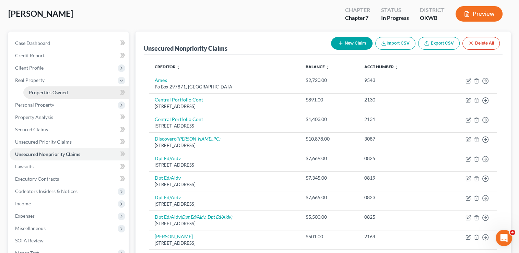
click at [60, 92] on span "Properties Owned" at bounding box center [48, 92] width 39 height 6
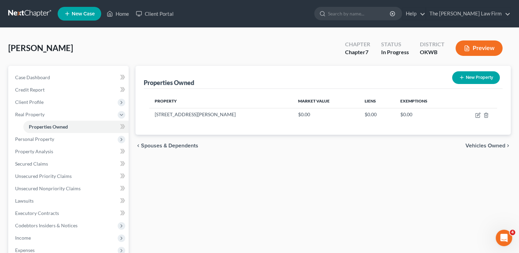
click at [474, 73] on button "New Property" at bounding box center [476, 77] width 48 height 13
select select "37"
select select "62"
select select "0"
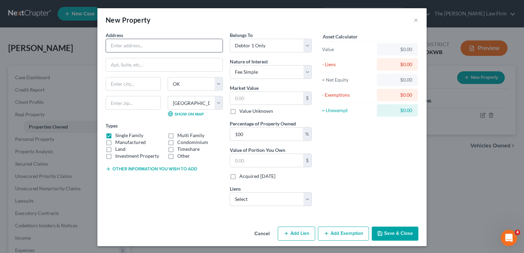
click at [151, 46] on input "text" at bounding box center [164, 45] width 117 height 13
paste input "7928 [PERSON_NAME];"
type input "7928 [PERSON_NAME];"
click at [137, 102] on input "text" at bounding box center [133, 103] width 55 height 14
type input "78244"
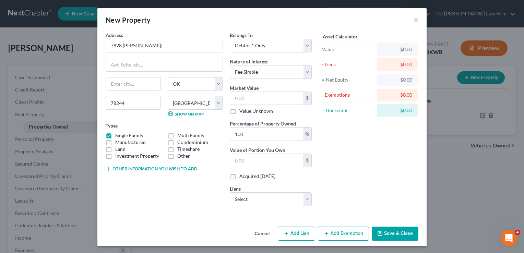
click at [155, 212] on div "Address * 7928 [PERSON_NAME]; State [US_STATE][GEOGRAPHIC_DATA] [GEOGRAPHIC_DAT…" at bounding box center [261, 128] width 329 height 192
type input "San Antonio"
select select "45"
click at [215, 100] on select "County [GEOGRAPHIC_DATA] [GEOGRAPHIC_DATA] [GEOGRAPHIC_DATA] [GEOGRAPHIC_DATA] …" at bounding box center [195, 103] width 55 height 14
select select "14"
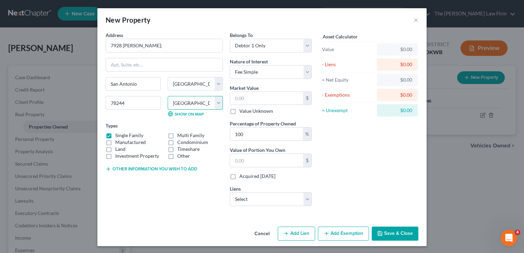
click at [168, 96] on select "County [GEOGRAPHIC_DATA] [GEOGRAPHIC_DATA] [GEOGRAPHIC_DATA] [GEOGRAPHIC_DATA] …" at bounding box center [195, 103] width 55 height 14
click at [155, 206] on div "Address * 7928 [PERSON_NAME]; [GEOGRAPHIC_DATA] [US_STATE][GEOGRAPHIC_DATA] [GE…" at bounding box center [164, 122] width 124 height 180
click at [301, 48] on select "Select Debtor 1 Only Debtor 2 Only Debtor 1 And Debtor 2 Only At Least One Of T…" at bounding box center [271, 46] width 82 height 14
select select "3"
click at [230, 39] on select "Select Debtor 1 Only Debtor 2 Only Debtor 1 And Debtor 2 Only At Least One Of T…" at bounding box center [271, 46] width 82 height 14
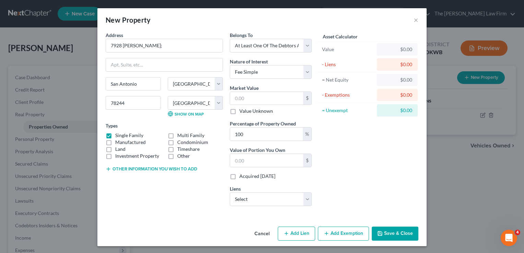
click at [337, 153] on div "Asset Calculator Value $0.00 - Liens $0.00 = Net Equity $0.00 - Exemptions $0.0…" at bounding box center [368, 122] width 107 height 180
click at [148, 169] on button "Other information you wish to add" at bounding box center [152, 168] width 92 height 5
paste textarea "WT 39, [GEOGRAPHIC_DATA], VENTURA SUBDIVISION, UNIT 9, [GEOGRAPHIC_DATA], [US_S…"
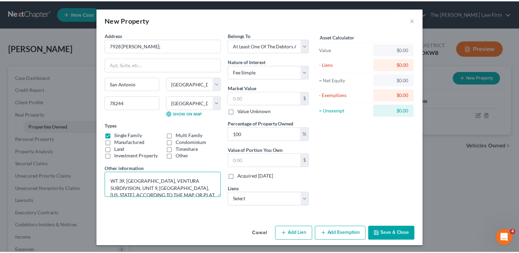
scroll to position [23, 0]
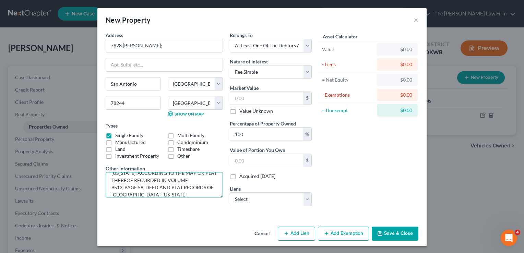
type textarea "WT 39, [GEOGRAPHIC_DATA], VENTURA SUBDIVISION, UNIT 9, [GEOGRAPHIC_DATA], [US_S…"
click at [402, 231] on button "Save & Close" at bounding box center [395, 234] width 47 height 14
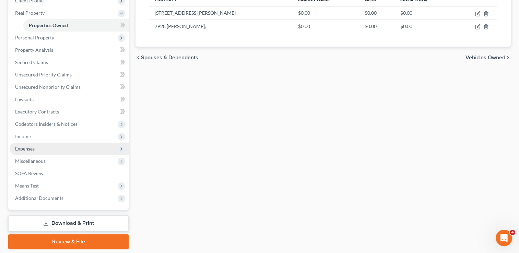
scroll to position [103, 0]
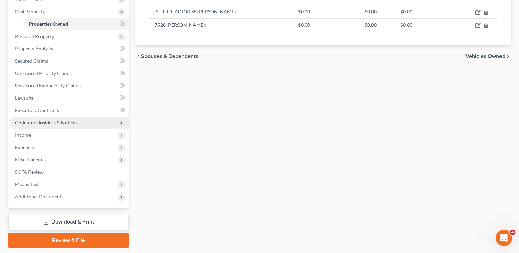
click at [49, 122] on span "Codebtors Insiders & Notices" at bounding box center [46, 123] width 62 height 6
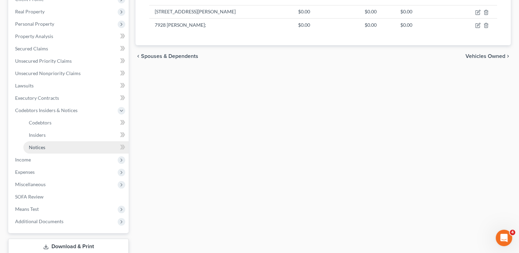
click at [36, 144] on span "Notices" at bounding box center [37, 147] width 16 height 6
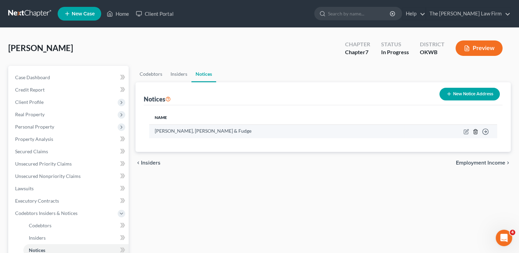
click at [475, 131] on icon "button" at bounding box center [474, 131] width 5 height 5
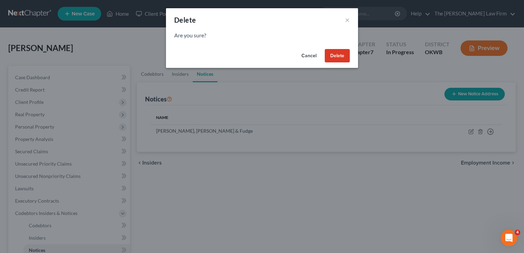
click at [336, 52] on button "Delete" at bounding box center [337, 56] width 25 height 14
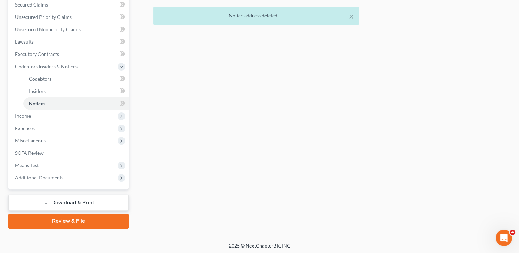
scroll to position [148, 0]
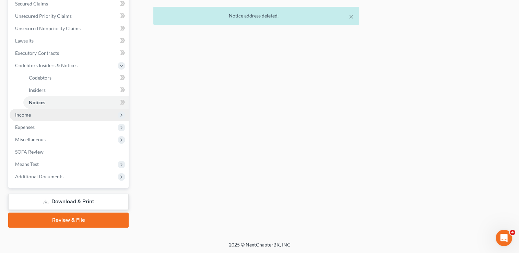
click at [36, 117] on span "Income" at bounding box center [69, 115] width 119 height 12
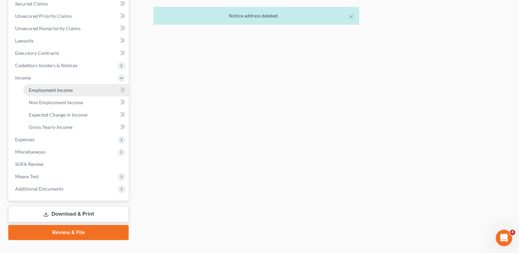
click at [63, 89] on span "Employment Income" at bounding box center [51, 90] width 44 height 6
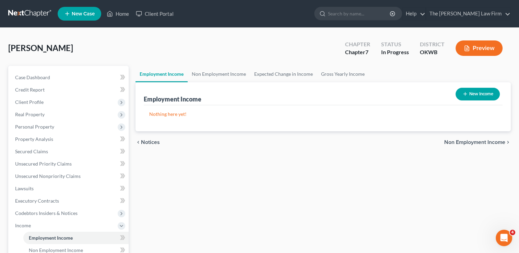
click at [470, 92] on button "New Income" at bounding box center [477, 94] width 44 height 13
select select "0"
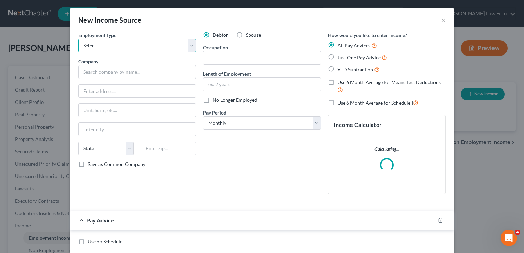
drag, startPoint x: 122, startPoint y: 44, endPoint x: 124, endPoint y: 53, distance: 8.8
click at [122, 44] on select "Select Full or [DEMOGRAPHIC_DATA] Employment Self Employment" at bounding box center [137, 46] width 118 height 14
click at [78, 39] on select "Select Full or [DEMOGRAPHIC_DATA] Employment Self Employment" at bounding box center [137, 46] width 118 height 14
drag, startPoint x: 171, startPoint y: 47, endPoint x: 167, endPoint y: 52, distance: 6.9
click at [171, 47] on select "Select Full or [DEMOGRAPHIC_DATA] Employment Self Employment" at bounding box center [137, 46] width 118 height 14
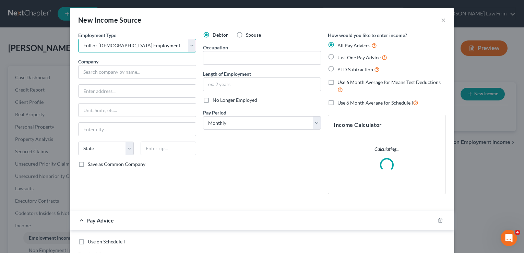
select select "1"
click at [78, 39] on select "Select Full or [DEMOGRAPHIC_DATA] Employment Self Employment" at bounding box center [137, 46] width 118 height 14
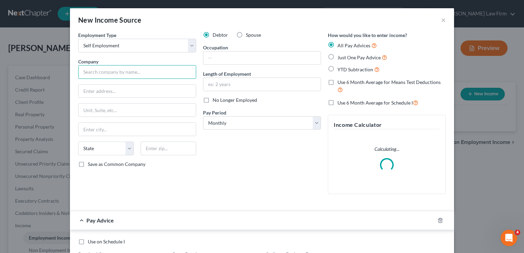
click at [133, 68] on input "text" at bounding box center [137, 72] width 118 height 14
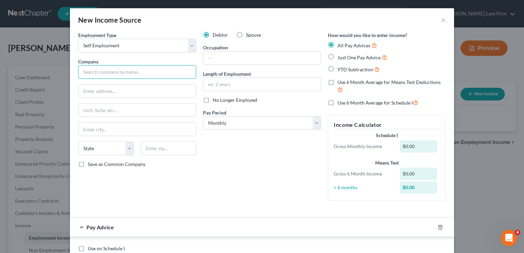
click at [119, 72] on input "text" at bounding box center [137, 72] width 118 height 14
type input "Spark Delivery"
click at [242, 58] on input "text" at bounding box center [261, 57] width 117 height 13
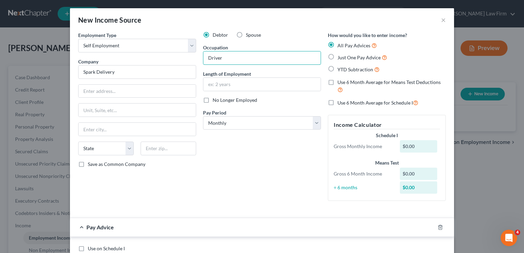
type input "Driver"
click at [251, 176] on div "Debtor Spouse Occupation Driver Length of Employment No Longer Employed Pay Per…" at bounding box center [261, 119] width 125 height 175
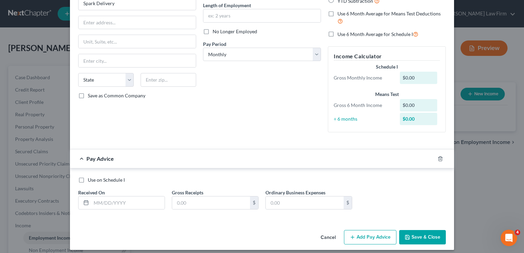
scroll to position [73, 0]
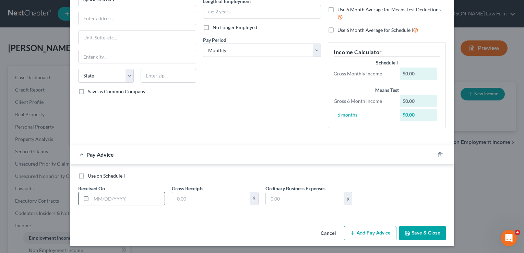
click at [111, 196] on input "text" at bounding box center [127, 198] width 73 height 13
type input "[DATE]"
type input "76.02"
click at [301, 195] on input "text" at bounding box center [305, 198] width 78 height 13
type input "40.25"
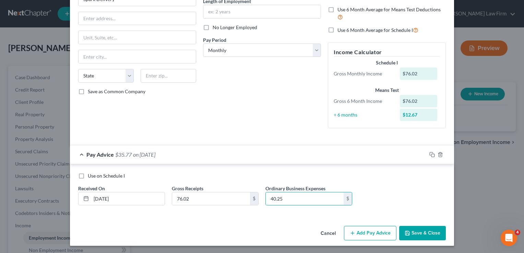
click at [367, 235] on button "Add Pay Advice" at bounding box center [370, 233] width 52 height 14
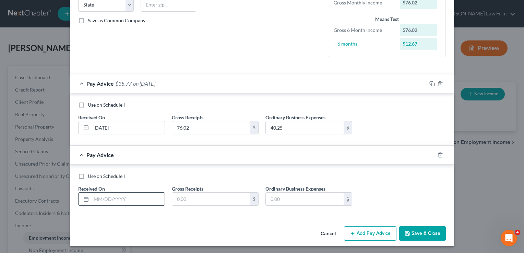
scroll to position [144, 0]
drag, startPoint x: 122, startPoint y: 194, endPoint x: 126, endPoint y: 199, distance: 6.1
click at [123, 195] on input "text" at bounding box center [127, 198] width 73 height 13
drag, startPoint x: 202, startPoint y: 199, endPoint x: 195, endPoint y: 212, distance: 14.9
click at [202, 199] on input "text" at bounding box center [211, 198] width 78 height 13
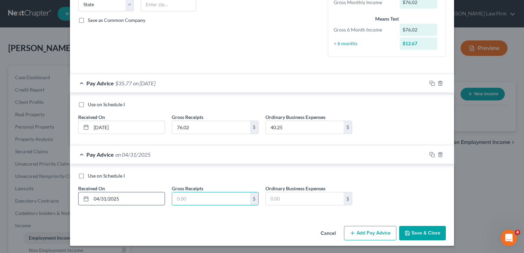
click at [103, 198] on input "04/31/2025" at bounding box center [127, 198] width 73 height 13
type input "[DATE]"
drag, startPoint x: 188, startPoint y: 198, endPoint x: 217, endPoint y: 209, distance: 30.8
click at [188, 198] on input "text" at bounding box center [211, 198] width 78 height 13
type input "121.22"
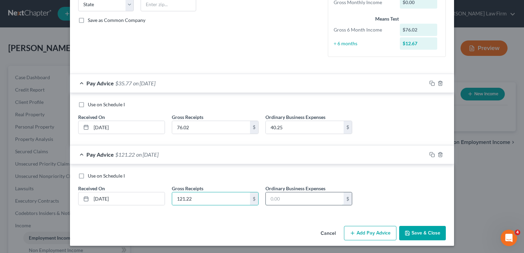
click at [286, 197] on input "text" at bounding box center [305, 198] width 78 height 13
type input "39.37"
click at [378, 195] on div "Use on Schedule I Received On * [DATE] Gross Receipts 121.22 $ Ordinary Busines…" at bounding box center [262, 191] width 374 height 39
click at [368, 233] on button "Add Pay Advice" at bounding box center [370, 233] width 52 height 14
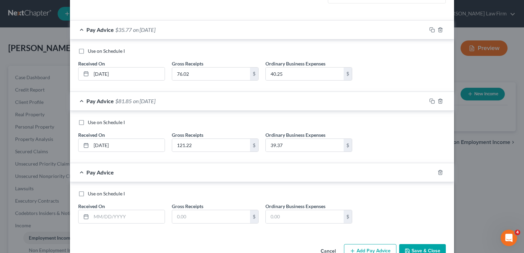
scroll to position [212, 0]
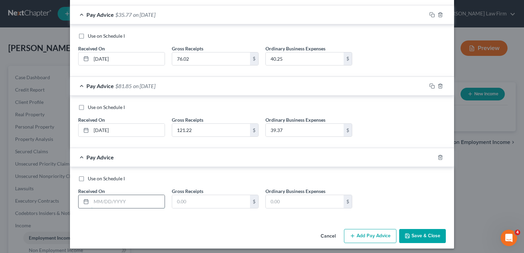
click at [134, 201] on input "text" at bounding box center [127, 201] width 73 height 13
type input "[DATE]"
click at [196, 202] on input "text" at bounding box center [211, 201] width 78 height 13
type input "653.18"
drag, startPoint x: 295, startPoint y: 202, endPoint x: 330, endPoint y: 202, distance: 34.3
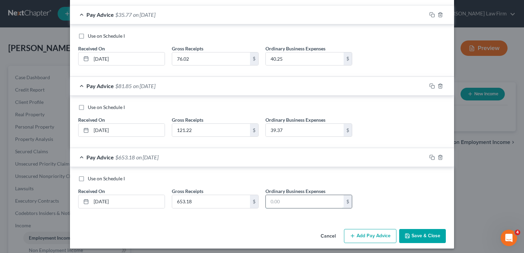
click at [295, 202] on input "text" at bounding box center [305, 201] width 78 height 13
type input "404.01"
click at [365, 234] on button "Add Pay Advice" at bounding box center [370, 236] width 52 height 14
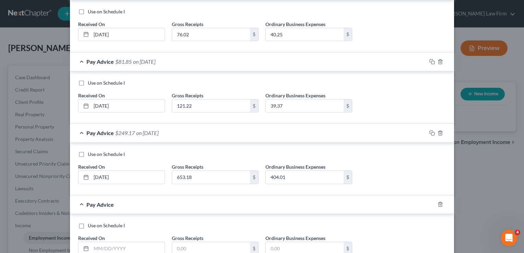
scroll to position [286, 0]
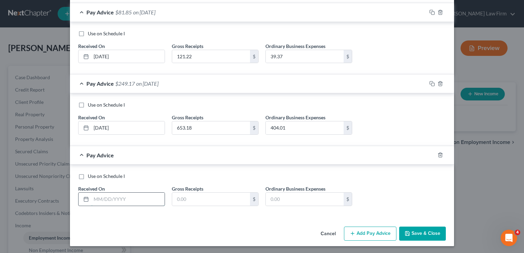
click at [126, 203] on input "text" at bounding box center [127, 199] width 73 height 13
type input "[DATE]"
click at [210, 199] on input "text" at bounding box center [211, 199] width 78 height 13
type input "273.96"
click at [297, 198] on input "text" at bounding box center [305, 199] width 78 height 13
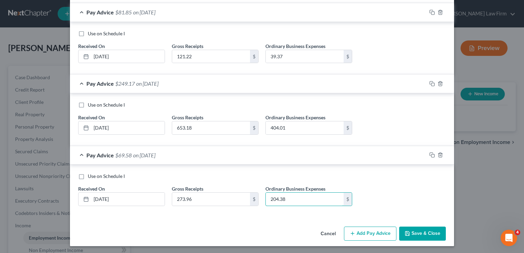
type input "204.38"
click at [359, 234] on button "Add Pay Advice" at bounding box center [370, 234] width 52 height 14
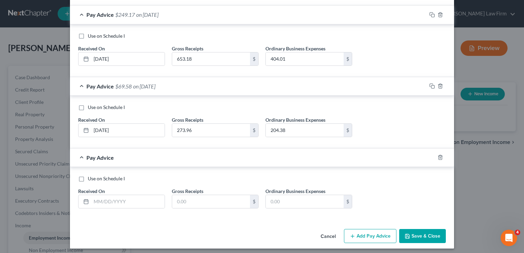
scroll to position [357, 0]
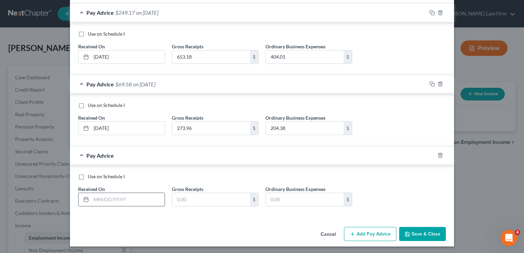
click at [136, 198] on input "text" at bounding box center [127, 199] width 73 height 13
type input "[DATE]"
click at [202, 199] on input "text" at bounding box center [211, 199] width 78 height 13
type input "24.00"
click at [290, 195] on input "text" at bounding box center [305, 199] width 78 height 13
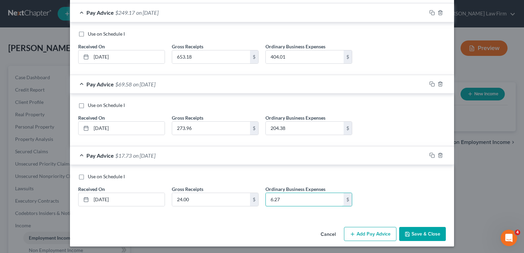
type input "6.27"
click at [366, 234] on button "Add Pay Advice" at bounding box center [370, 234] width 52 height 14
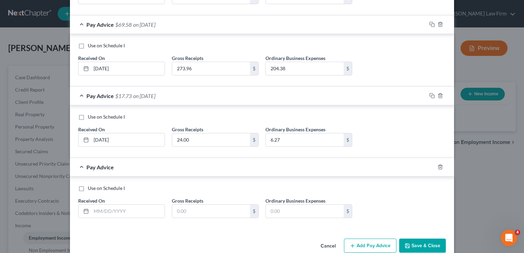
scroll to position [428, 0]
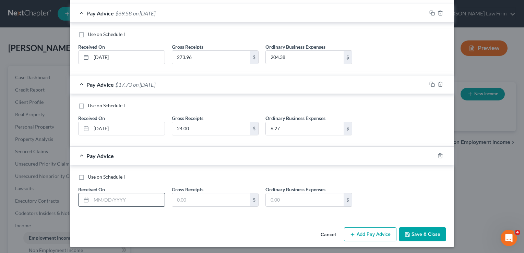
click at [116, 198] on input "text" at bounding box center [127, 199] width 73 height 13
type input "[DATE]"
click at [202, 200] on input "text" at bounding box center [211, 199] width 78 height 13
type input "0"
click at [284, 200] on input "text" at bounding box center [305, 199] width 78 height 13
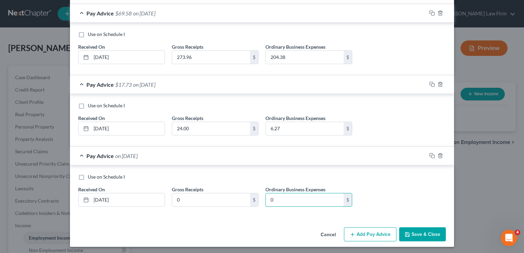
type input "0"
click at [403, 177] on div "Use on Schedule I" at bounding box center [261, 176] width 367 height 7
click at [366, 232] on button "Add Pay Advice" at bounding box center [370, 234] width 52 height 14
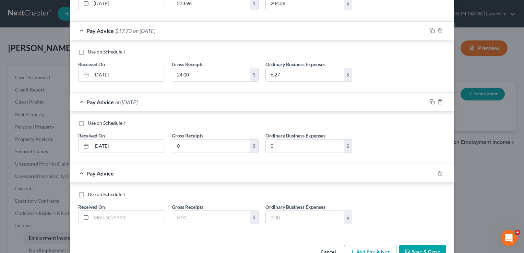
scroll to position [499, 0]
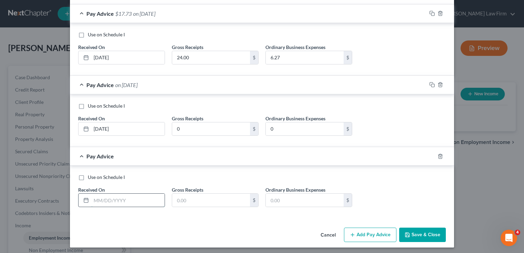
click at [129, 198] on input "text" at bounding box center [127, 200] width 73 height 13
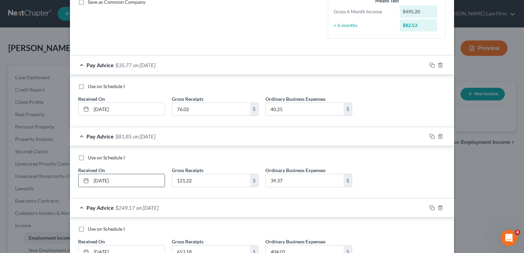
scroll to position [156, 0]
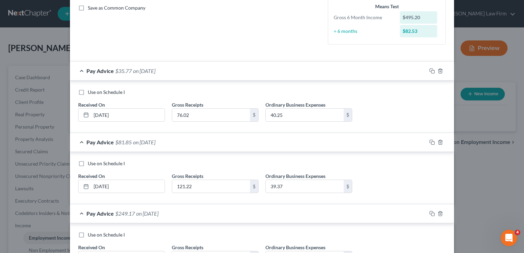
type input "08/"
click at [413, 93] on div "Use on Schedule I" at bounding box center [261, 92] width 367 height 7
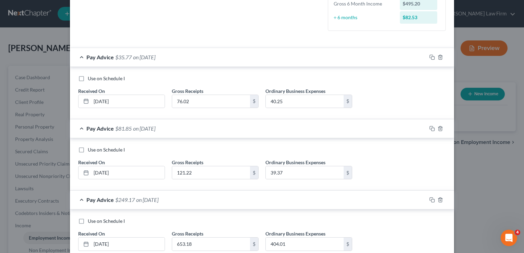
scroll to position [191, 0]
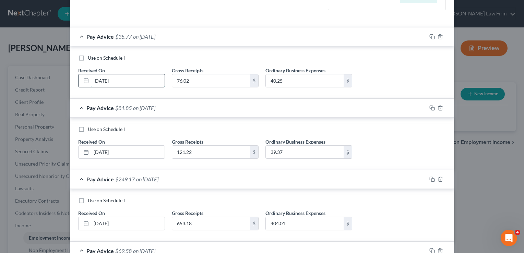
click at [126, 80] on input "[DATE]" at bounding box center [127, 80] width 73 height 13
click at [102, 80] on input "[DATE]" at bounding box center [127, 80] width 73 height 13
type input "[DATE]"
click at [103, 151] on input "[DATE]" at bounding box center [127, 152] width 73 height 13
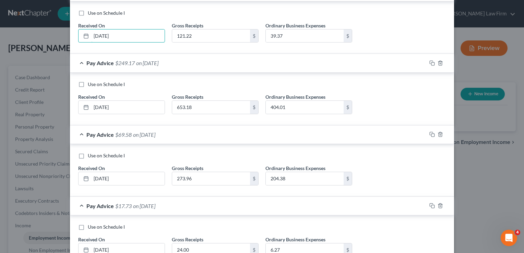
scroll to position [328, 0]
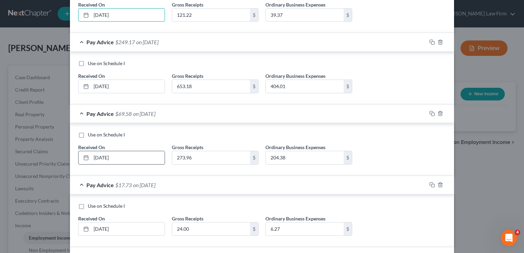
type input "[DATE]"
click at [104, 157] on input "[DATE]" at bounding box center [127, 157] width 73 height 13
type input "[DATE]"
click at [103, 227] on input "[DATE]" at bounding box center [127, 228] width 73 height 13
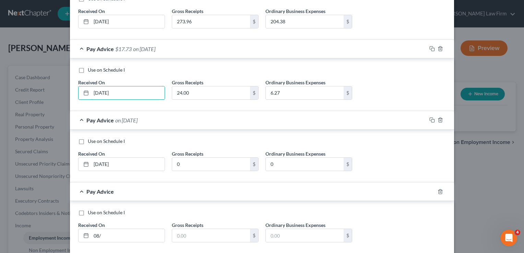
scroll to position [465, 0]
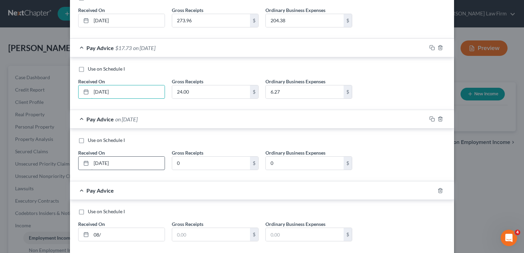
type input "[DATE]"
click at [104, 161] on input "[DATE]" at bounding box center [127, 163] width 73 height 13
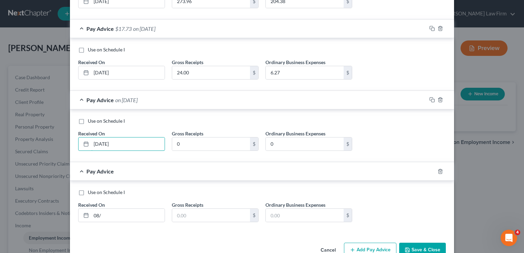
scroll to position [499, 0]
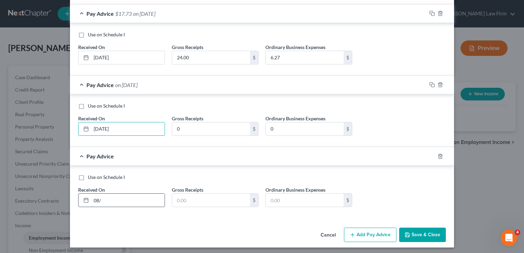
type input "[DATE]"
drag, startPoint x: 114, startPoint y: 198, endPoint x: 118, endPoint y: 200, distance: 4.3
click at [114, 198] on input "08/" at bounding box center [127, 200] width 73 height 13
type input "[DATE]"
click at [203, 199] on input "text" at bounding box center [211, 200] width 78 height 13
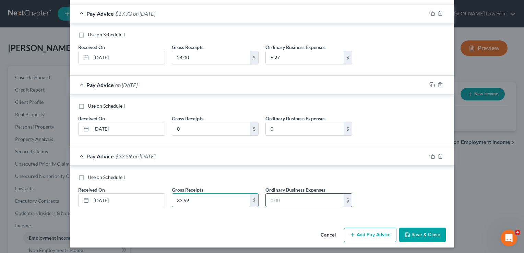
type input "33.59"
click at [293, 199] on input "text" at bounding box center [305, 200] width 78 height 13
type input "0"
click at [378, 179] on div "Use on Schedule I Received On * [DATE] Gross Receipts 33.59 $ Ordinary Business…" at bounding box center [262, 193] width 374 height 39
click at [408, 232] on button "Save & Close" at bounding box center [422, 235] width 47 height 14
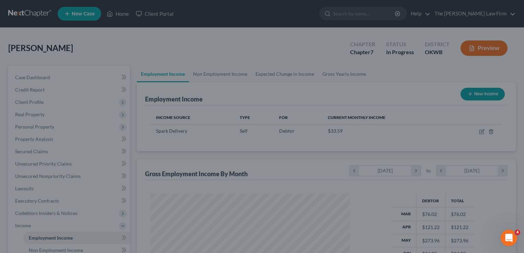
scroll to position [122, 211]
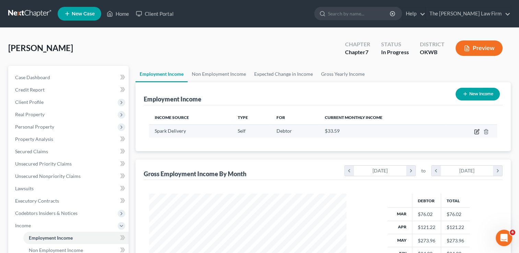
click at [475, 130] on icon "button" at bounding box center [476, 131] width 5 height 5
select select "1"
select select "0"
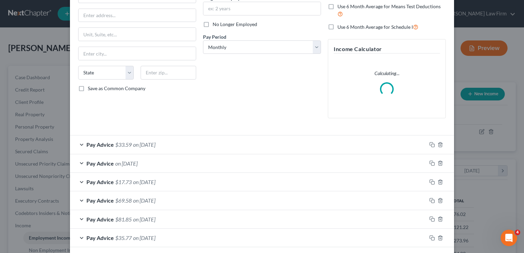
scroll to position [103, 0]
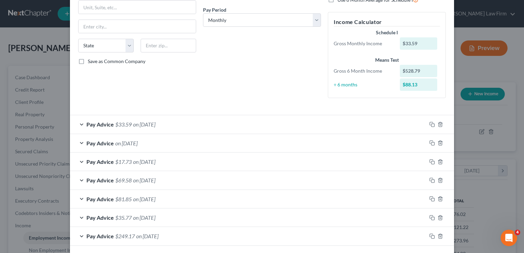
click at [170, 142] on div "Pay Advice on [DATE]" at bounding box center [248, 143] width 356 height 18
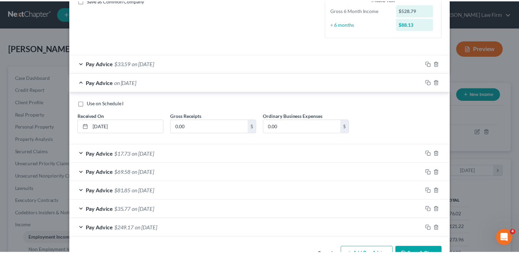
scroll to position [184, 0]
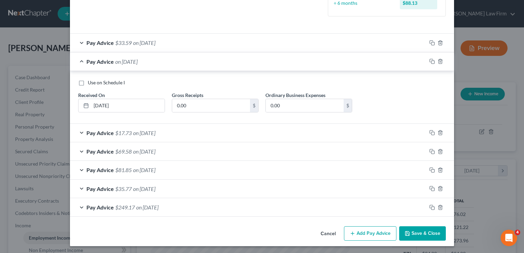
click at [329, 232] on button "Cancel" at bounding box center [328, 234] width 26 height 14
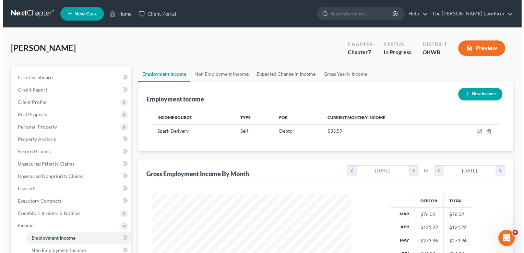
scroll to position [342604, 342515]
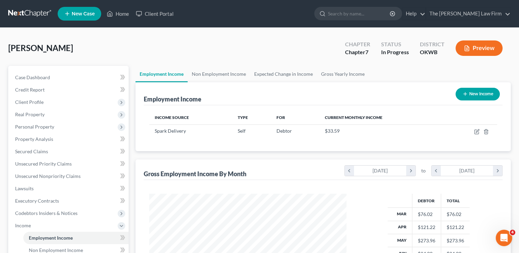
click at [475, 92] on button "New Income" at bounding box center [477, 94] width 44 height 13
select select "0"
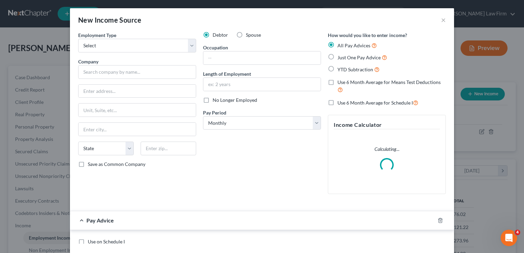
scroll to position [122, 212]
drag, startPoint x: 138, startPoint y: 46, endPoint x: 134, endPoint y: 51, distance: 6.9
click at [138, 46] on select "Select Full or [DEMOGRAPHIC_DATA] Employment Self Employment" at bounding box center [137, 46] width 118 height 14
select select "0"
click at [78, 39] on select "Select Full or [DEMOGRAPHIC_DATA] Employment Self Employment" at bounding box center [137, 46] width 118 height 14
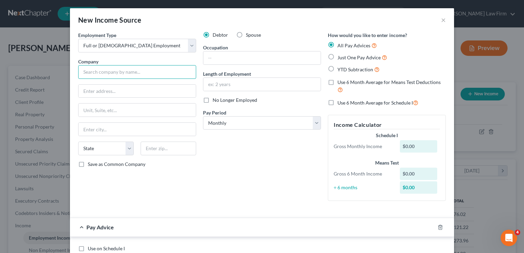
click at [134, 74] on input "text" at bounding box center [137, 72] width 118 height 14
type input "uber"
click at [244, 167] on div "Debtor Spouse Occupation Length of Employment No Longer Employed Pay Period * S…" at bounding box center [261, 119] width 125 height 175
click at [212, 99] on label "No Longer Employed" at bounding box center [234, 100] width 45 height 7
click at [215, 99] on input "No Longer Employed" at bounding box center [217, 99] width 4 height 4
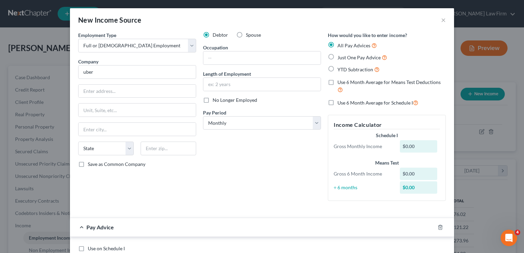
checkbox input "true"
click at [258, 176] on div "Debtor Spouse Occupation Length of Employment No Longer Employed Pay Period * S…" at bounding box center [261, 119] width 125 height 175
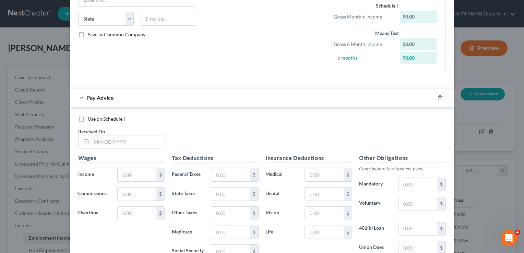
scroll to position [137, 0]
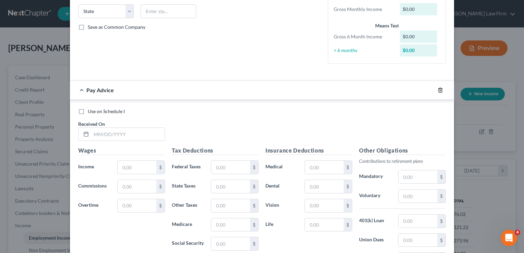
click at [438, 90] on icon "button" at bounding box center [439, 90] width 3 height 4
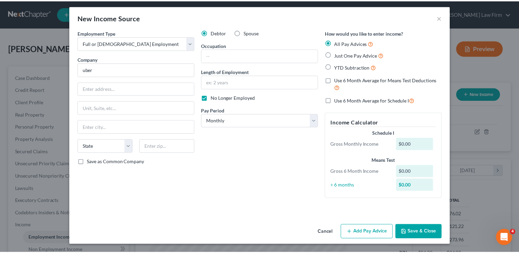
scroll to position [2, 0]
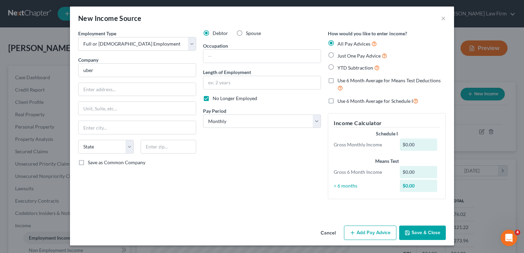
click at [416, 231] on button "Save & Close" at bounding box center [422, 233] width 47 height 14
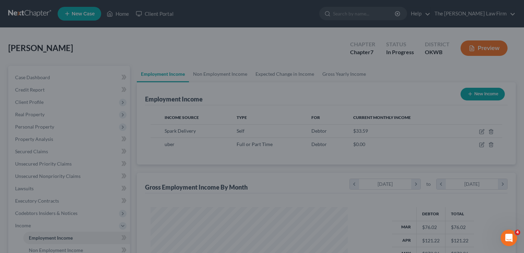
scroll to position [342604, 342515]
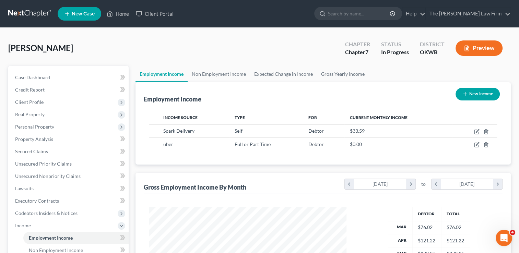
click at [479, 92] on button "New Income" at bounding box center [477, 94] width 44 height 13
select select "0"
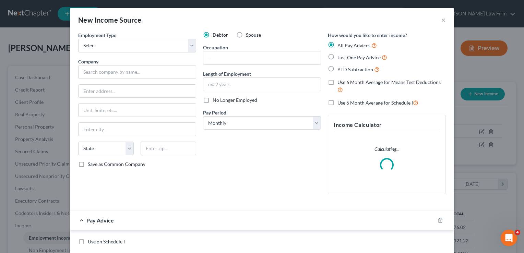
scroll to position [122, 212]
click at [113, 47] on select "Select Full or [DEMOGRAPHIC_DATA] Employment Self Employment" at bounding box center [137, 46] width 118 height 14
click at [78, 39] on select "Select Full or [DEMOGRAPHIC_DATA] Employment Self Employment" at bounding box center [137, 46] width 118 height 14
click at [136, 48] on select "Select Full or [DEMOGRAPHIC_DATA] Employment Self Employment" at bounding box center [137, 46] width 118 height 14
select select "0"
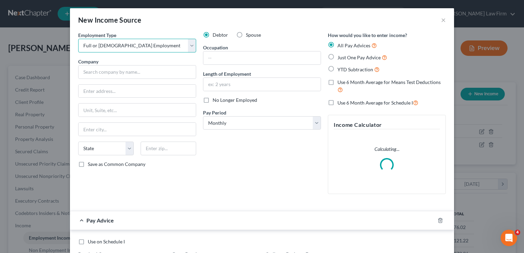
click at [78, 39] on select "Select Full or [DEMOGRAPHIC_DATA] Employment Self Employment" at bounding box center [137, 46] width 118 height 14
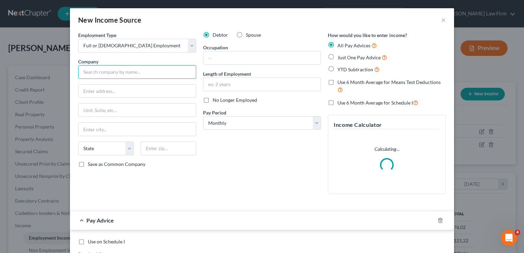
click at [125, 72] on input "text" at bounding box center [137, 72] width 118 height 14
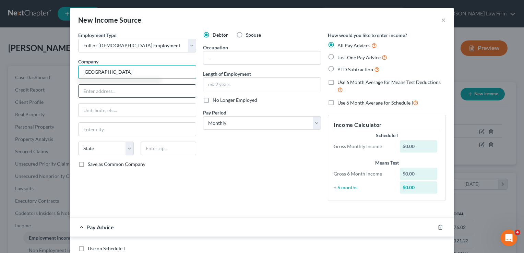
type input "[GEOGRAPHIC_DATA]"
click at [121, 90] on input "text" at bounding box center [136, 91] width 117 height 13
type input "[STREET_ADDRESS]"
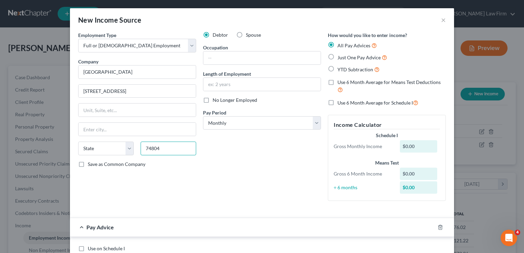
type input "74804"
click at [296, 145] on div "Debtor Spouse Occupation Length of Employment No Longer Employed Pay Period * S…" at bounding box center [261, 119] width 125 height 175
type input "Shawnee"
select select "37"
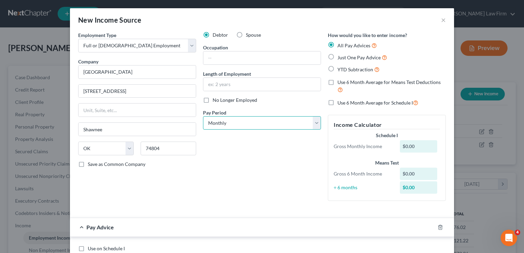
click at [313, 124] on select "Select Monthly Twice Monthly Every Other Week Weekly" at bounding box center [262, 123] width 118 height 14
select select "2"
click at [203, 116] on select "Select Monthly Twice Monthly Every Other Week Weekly" at bounding box center [262, 123] width 118 height 14
click at [247, 160] on div "Debtor Spouse Occupation Length of Employment No Longer Employed Pay Period * S…" at bounding box center [261, 119] width 125 height 175
click at [337, 69] on label "YTD Subtraction" at bounding box center [358, 69] width 42 height 8
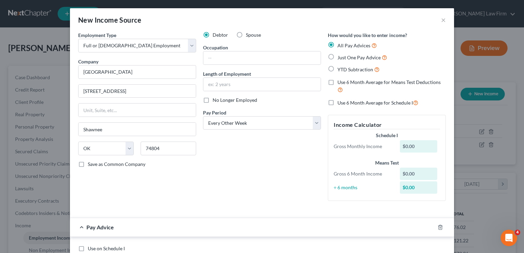
click at [340, 69] on input "YTD Subtraction" at bounding box center [342, 67] width 4 height 4
radio input "true"
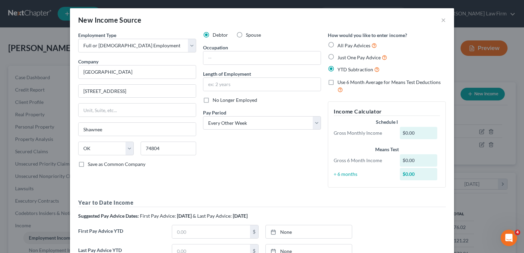
scroll to position [103, 0]
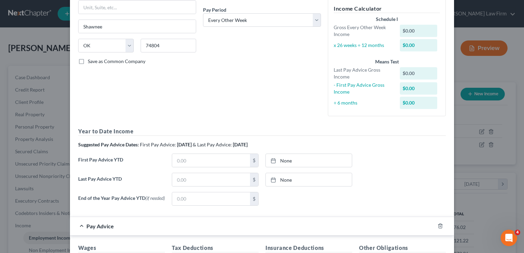
click at [285, 130] on h5 "Year to Date Income" at bounding box center [261, 131] width 367 height 9
click at [283, 159] on link "None" at bounding box center [309, 160] width 86 height 13
type input "[DATE]"
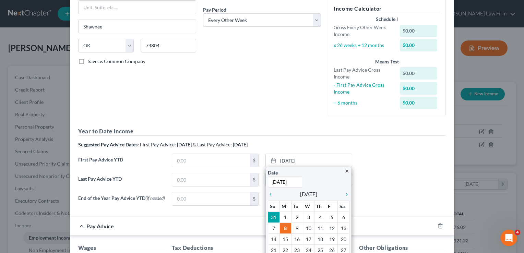
scroll to position [171, 0]
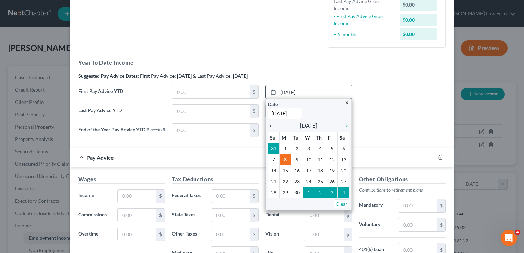
click at [269, 125] on icon "chevron_left" at bounding box center [272, 125] width 9 height 5
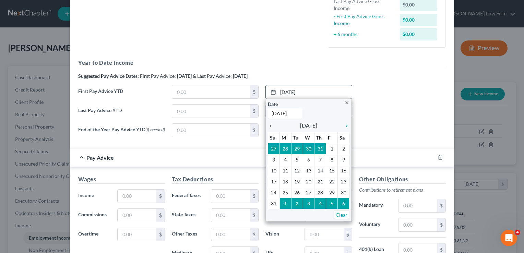
click at [269, 125] on icon "chevron_left" at bounding box center [272, 125] width 9 height 5
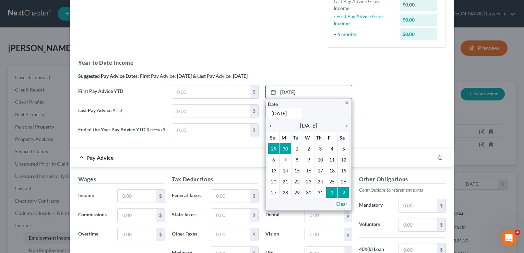
click at [269, 125] on icon "chevron_left" at bounding box center [272, 125] width 9 height 5
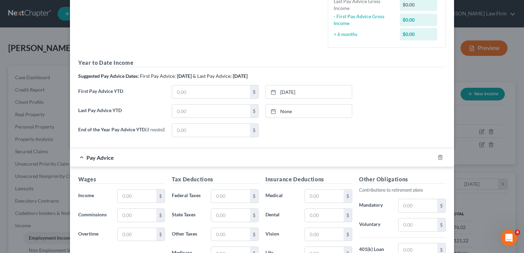
click at [364, 103] on div "First Pay Advice YTD $ [DATE] close Date [DATE] Time 12:00 AM chevron_left [DAT…" at bounding box center [262, 94] width 374 height 19
click at [209, 91] on input "text" at bounding box center [211, 91] width 78 height 13
type input "508.17"
click at [296, 108] on link "None" at bounding box center [309, 111] width 86 height 13
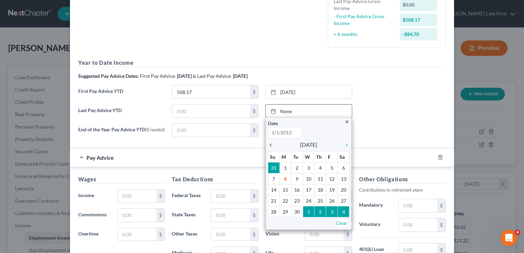
type input "[DATE]"
click at [268, 144] on icon "chevron_left" at bounding box center [272, 144] width 9 height 5
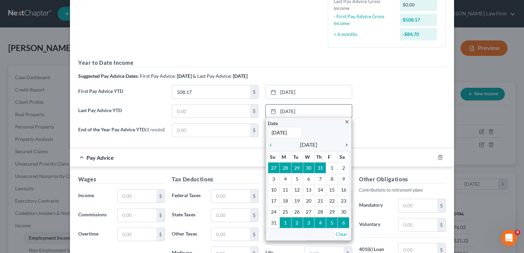
click at [346, 143] on icon "chevron_right" at bounding box center [344, 144] width 9 height 5
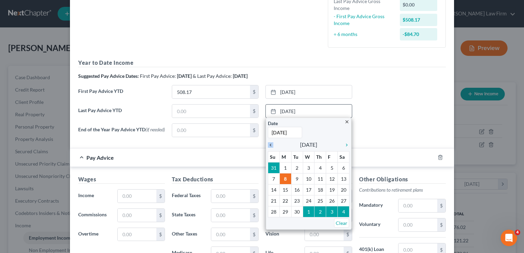
click at [266, 144] on div "close Date [DATE] Time 12:00 AM chevron_left [DATE] chevron_right Su M Tu W Th …" at bounding box center [309, 174] width 86 height 112
click at [268, 144] on icon "chevron_left" at bounding box center [272, 144] width 9 height 5
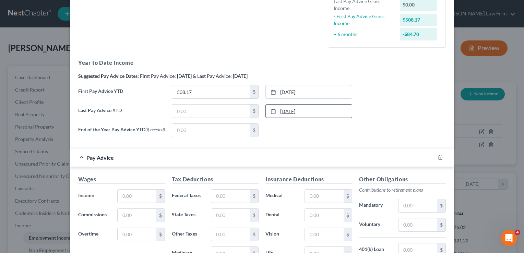
click at [294, 111] on link "[DATE]" at bounding box center [309, 111] width 86 height 13
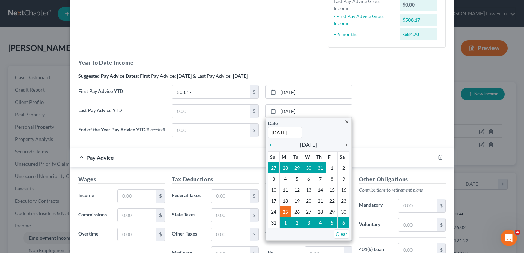
click at [343, 145] on icon "chevron_right" at bounding box center [344, 144] width 9 height 5
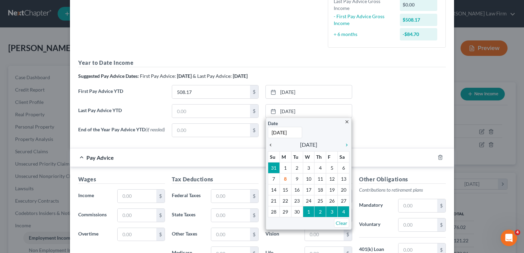
click at [268, 144] on icon "chevron_left" at bounding box center [272, 144] width 9 height 5
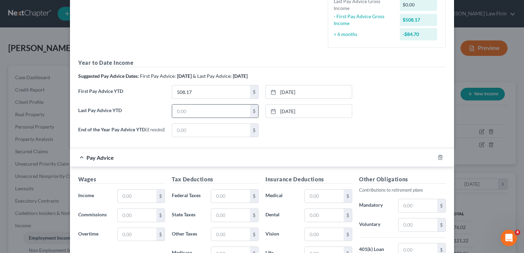
click at [202, 110] on input "text" at bounding box center [211, 111] width 78 height 13
type input "8,010.20"
click at [132, 196] on input "text" at bounding box center [137, 196] width 39 height 13
type input "9"
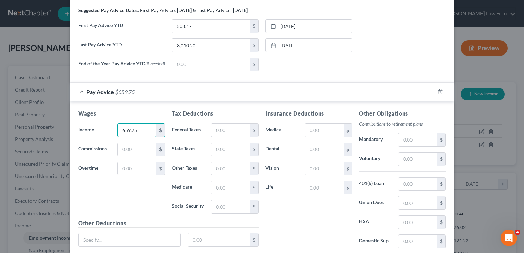
scroll to position [240, 0]
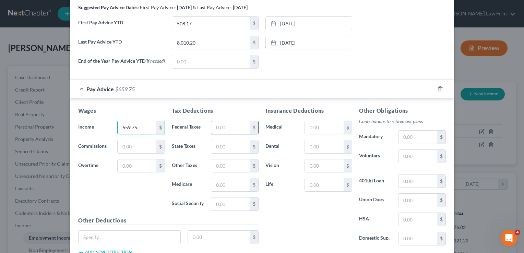
type input "659.75"
click at [228, 124] on input "text" at bounding box center [230, 127] width 39 height 13
type input "8.00"
click at [235, 145] on input "text" at bounding box center [230, 146] width 39 height 13
type input "12.00"
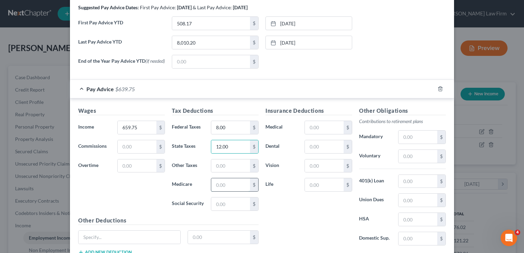
click at [225, 183] on input "text" at bounding box center [230, 184] width 39 height 13
type input "9.57"
click at [225, 205] on input "text" at bounding box center [230, 203] width 39 height 13
type input "40.90"
click at [307, 205] on div "Insurance Deductions Medical $ Dental $ Vision $ Life $" at bounding box center [309, 179] width 94 height 144
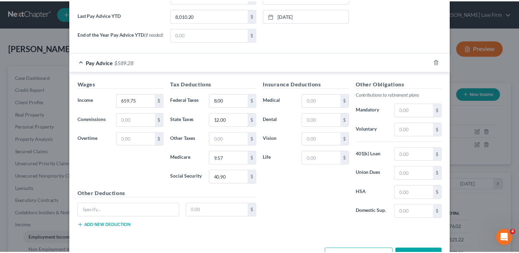
scroll to position [290, 0]
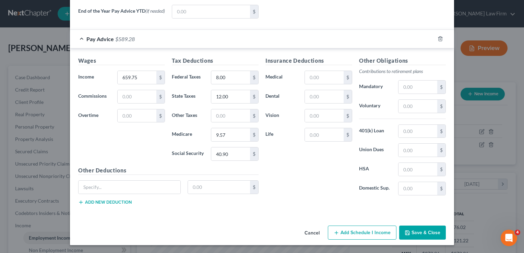
click at [415, 230] on button "Save & Close" at bounding box center [422, 233] width 47 height 14
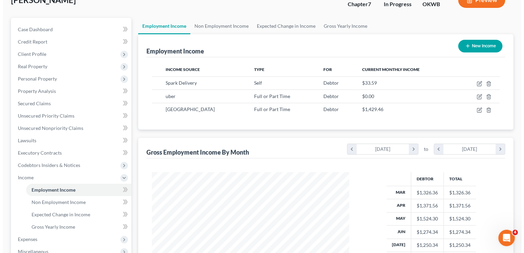
scroll to position [103, 0]
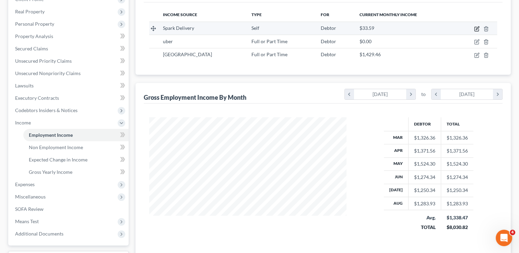
click at [476, 29] on icon "button" at bounding box center [476, 27] width 3 height 3
select select "1"
select select "0"
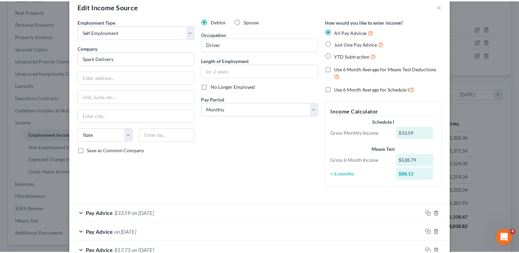
scroll to position [0, 0]
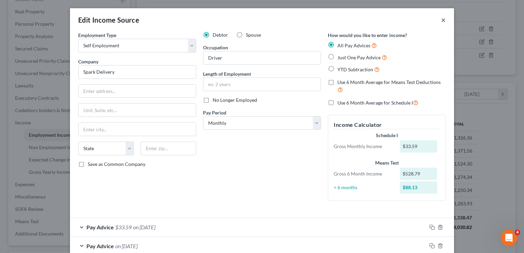
click at [441, 21] on button "×" at bounding box center [443, 20] width 5 height 8
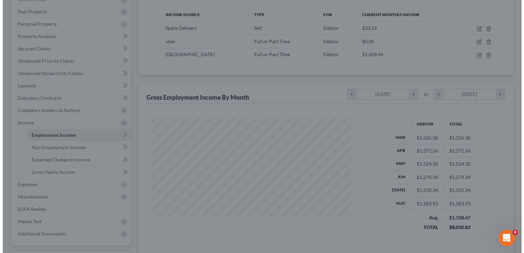
scroll to position [342604, 342515]
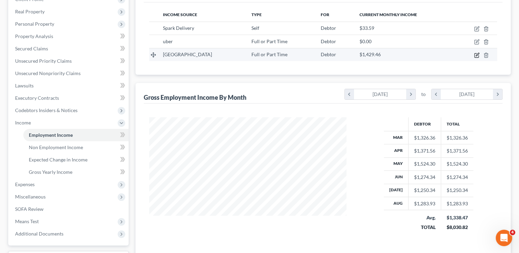
click at [478, 54] on icon "button" at bounding box center [476, 54] width 5 height 5
select select "0"
select select "37"
select select "2"
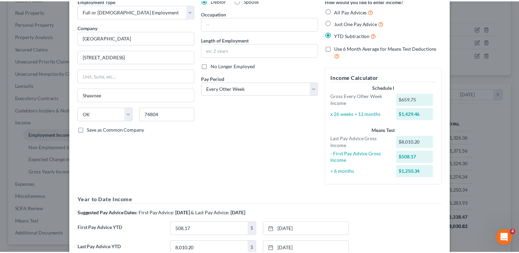
scroll to position [0, 0]
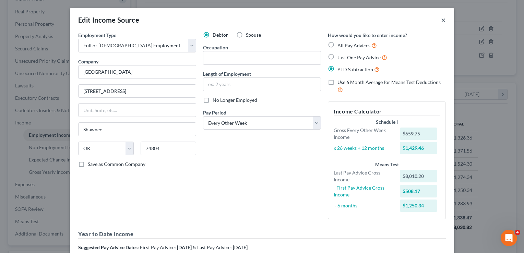
click at [441, 20] on button "×" at bounding box center [443, 20] width 5 height 8
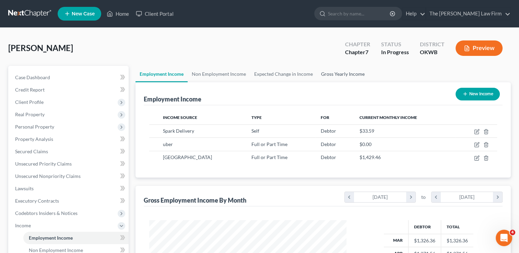
click at [341, 72] on link "Gross Yearly Income" at bounding box center [343, 74] width 52 height 16
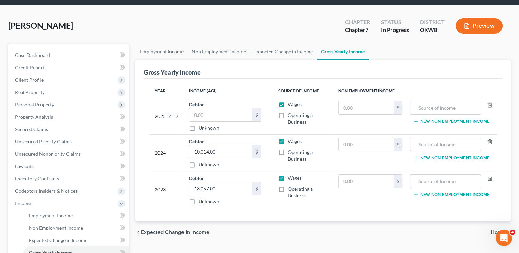
scroll to position [34, 0]
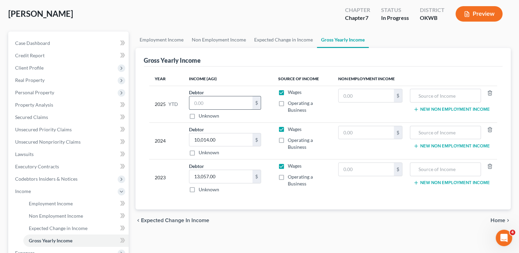
click at [213, 104] on input "text" at bounding box center [220, 102] width 63 height 13
type input "8,497.89"
click at [275, 219] on div "chevron_left Expected Change in Income Home chevron_right" at bounding box center [322, 220] width 375 height 22
click at [38, 89] on span "Personal Property" at bounding box center [69, 92] width 119 height 12
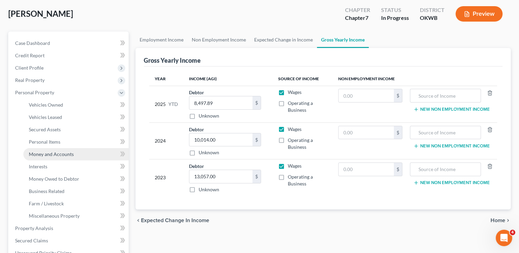
click at [46, 156] on span "Money and Accounts" at bounding box center [51, 154] width 45 height 6
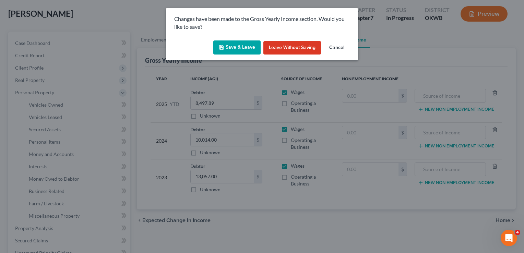
click at [239, 45] on button "Save & Leave" at bounding box center [236, 47] width 47 height 14
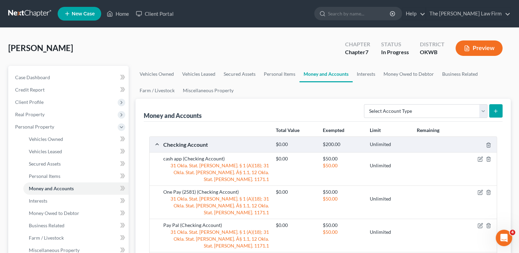
click at [497, 109] on icon "submit" at bounding box center [494, 110] width 5 height 5
click at [444, 114] on select "Select Account Type Brokerage Cash on Hand Certificates of Deposit Checking Acc…" at bounding box center [425, 111] width 123 height 14
click at [284, 101] on div "Money and Accounts Select Account Type Brokerage Cash on Hand Certificates of D…" at bounding box center [323, 110] width 358 height 23
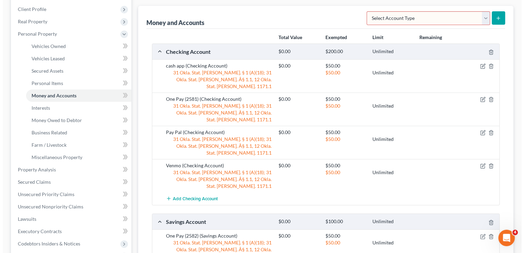
scroll to position [103, 0]
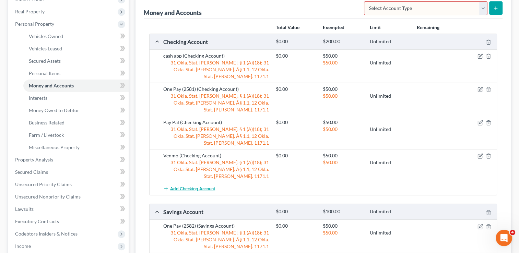
click at [197, 186] on span "Add Checking Account" at bounding box center [192, 188] width 45 height 5
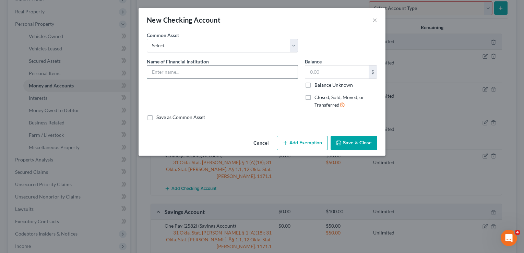
click at [202, 73] on input "text" at bounding box center [222, 71] width 150 height 13
type input "Mid Atlantic Trust"
click at [314, 98] on label "Closed, Sold, Moved, or Transferred" at bounding box center [345, 101] width 63 height 15
click at [317, 98] on input "Closed, Sold, Moved, or Transferred" at bounding box center [319, 96] width 4 height 4
checkbox input "true"
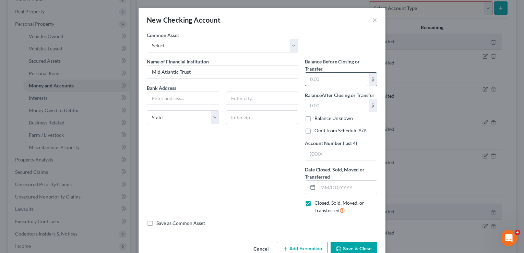
click at [328, 78] on input "text" at bounding box center [336, 79] width 63 height 13
type input "213.94"
click at [321, 105] on input "text" at bounding box center [336, 105] width 63 height 13
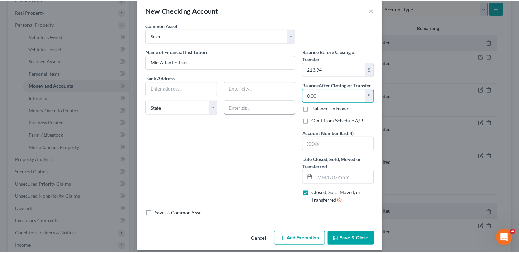
scroll to position [16, 0]
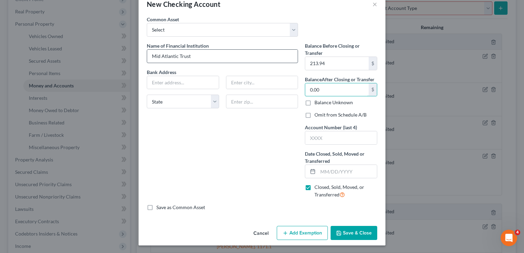
type input "0.00"
click at [224, 58] on input "Mid Atlantic Trust" at bounding box center [222, 56] width 150 height 13
type input "Mid Atlantic Trust (Closed)"
click at [339, 172] on input "text" at bounding box center [347, 171] width 59 height 13
type input "[DATE]"
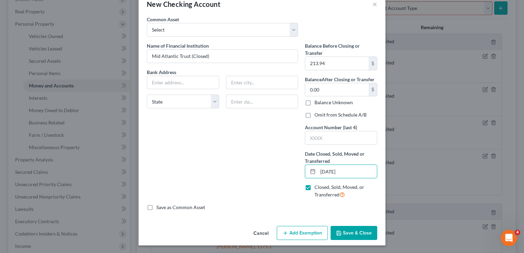
click at [354, 231] on button "Save & Close" at bounding box center [353, 233] width 47 height 14
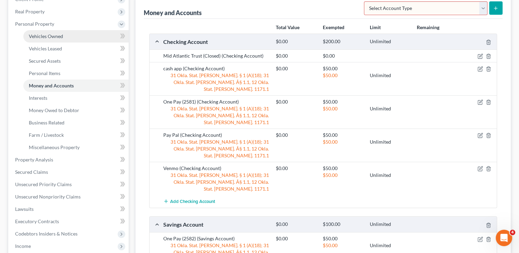
click at [64, 35] on link "Vehicles Owned" at bounding box center [75, 36] width 105 height 12
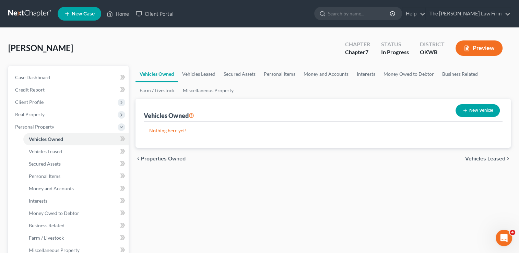
click at [483, 113] on button "New Vehicle" at bounding box center [477, 110] width 44 height 13
select select "0"
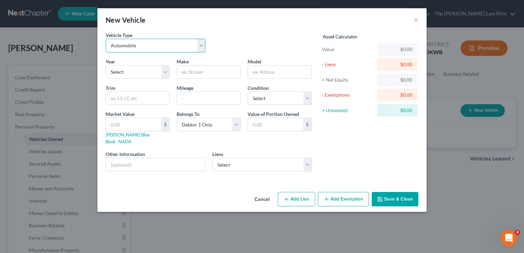
drag, startPoint x: 138, startPoint y: 46, endPoint x: 151, endPoint y: 52, distance: 14.6
click at [138, 46] on select "Select Automobile Truck Trailer Watercraft Aircraft Motor Home Atv Other Vehicle" at bounding box center [156, 46] width 100 height 14
drag, startPoint x: 250, startPoint y: 41, endPoint x: 229, endPoint y: 49, distance: 22.0
click at [250, 41] on div "Vehicle Type Select Automobile Truck Trailer Watercraft Aircraft Motor Home Atv…" at bounding box center [208, 45] width 213 height 26
drag, startPoint x: 127, startPoint y: 73, endPoint x: 141, endPoint y: 78, distance: 14.6
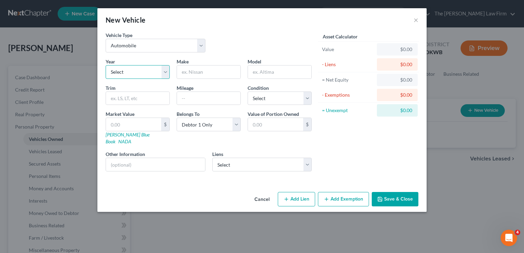
click at [127, 73] on select "Select 2026 2025 2024 2023 2022 2021 2020 2019 2018 2017 2016 2015 2014 2013 20…" at bounding box center [138, 72] width 64 height 14
select select "4"
click at [106, 65] on select "Select 2026 2025 2024 2023 2022 2021 2020 2019 2018 2017 2016 2015 2014 2013 20…" at bounding box center [138, 72] width 64 height 14
click at [196, 73] on input "text" at bounding box center [208, 71] width 63 height 13
type input "Kia"
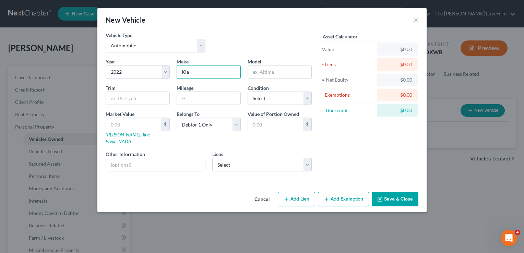
click at [119, 133] on link "[PERSON_NAME] Blue Book" at bounding box center [128, 138] width 44 height 13
click at [265, 65] on input "text" at bounding box center [279, 71] width 63 height 13
type input "Seltos"
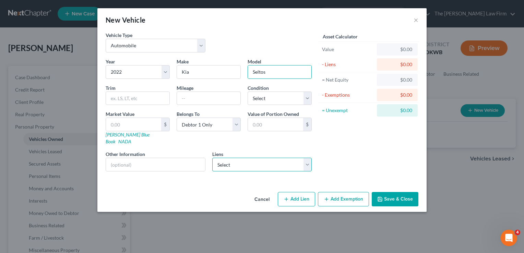
click at [250, 159] on select "Select Nstar/[PERSON_NAME] - $142,085.00 Cap One Auto - $12,280.00" at bounding box center [262, 165] width 100 height 14
click at [351, 138] on div "Asset Calculator Value $0.00 - Liens $0.00 = Net Equity $0.00 - Exemptions $0.0…" at bounding box center [368, 104] width 107 height 145
click at [134, 126] on input "text" at bounding box center [133, 124] width 55 height 13
type input "1"
type input "1.00"
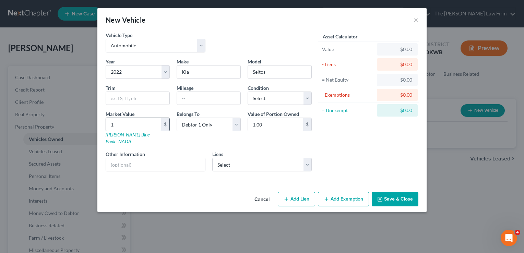
type input "18"
type input "18.00"
type input "180"
type input "180.00"
type input "18,000"
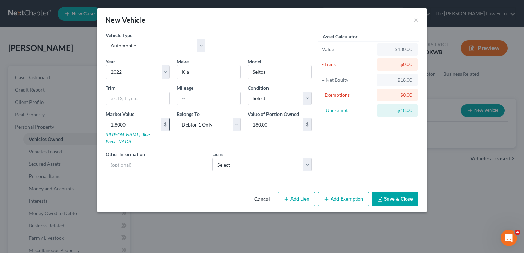
type input "18,000.00"
type input "18,000"
click at [393, 192] on button "Save & Close" at bounding box center [395, 199] width 47 height 14
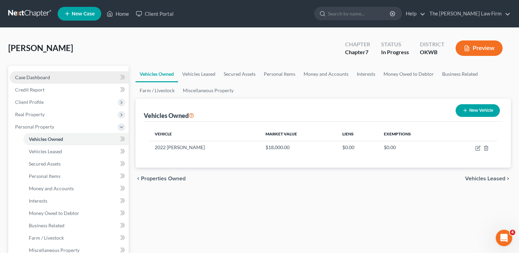
click at [56, 76] on link "Case Dashboard" at bounding box center [69, 77] width 119 height 12
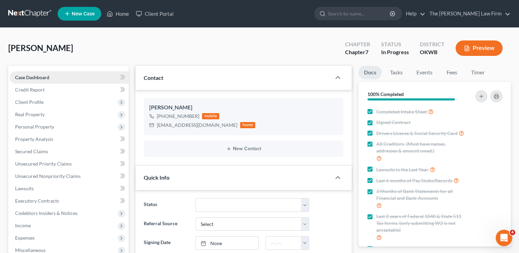
scroll to position [611, 0]
click at [36, 151] on span "Secured Claims" at bounding box center [31, 151] width 33 height 6
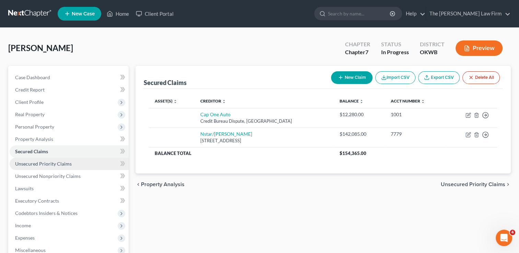
click at [48, 163] on span "Unsecured Priority Claims" at bounding box center [43, 164] width 57 height 6
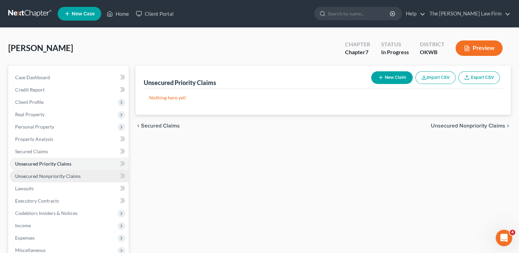
click at [59, 174] on span "Unsecured Nonpriority Claims" at bounding box center [47, 176] width 65 height 6
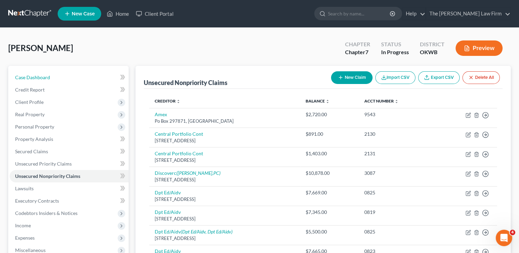
drag, startPoint x: 51, startPoint y: 77, endPoint x: 154, endPoint y: 58, distance: 105.3
click at [51, 77] on link "Case Dashboard" at bounding box center [69, 77] width 119 height 12
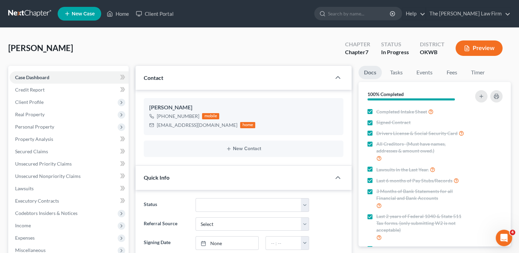
scroll to position [611, 0]
click at [43, 210] on span "Codebtors Insiders & Notices" at bounding box center [46, 213] width 62 height 6
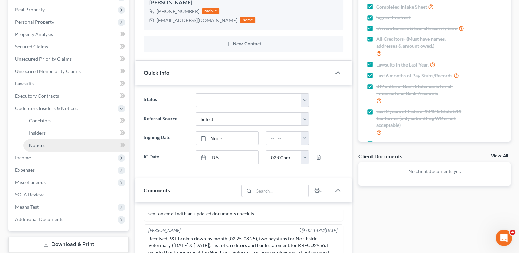
scroll to position [69, 0]
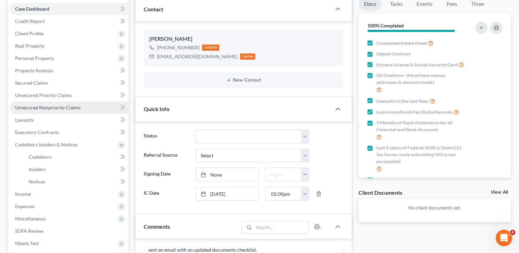
click at [62, 109] on span "Unsecured Nonpriority Claims" at bounding box center [47, 108] width 65 height 6
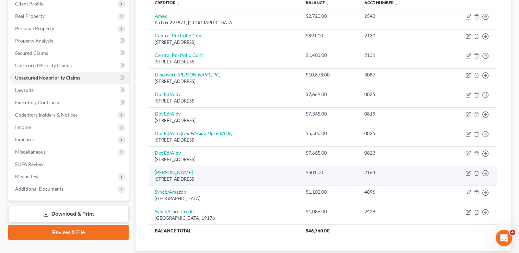
scroll to position [103, 0]
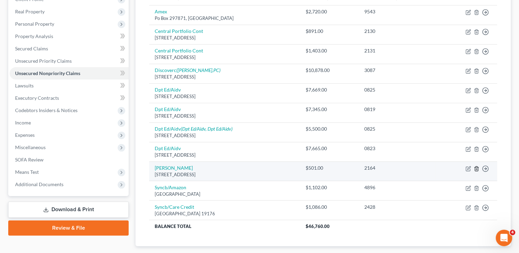
click at [476, 167] on icon "button" at bounding box center [475, 168] width 5 height 5
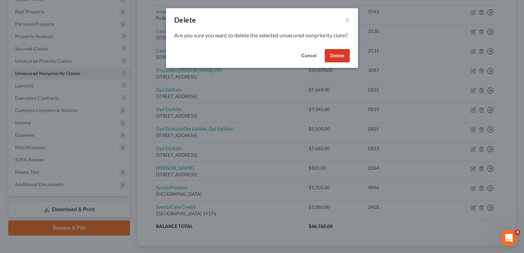
click at [339, 63] on button "Delete" at bounding box center [337, 56] width 25 height 14
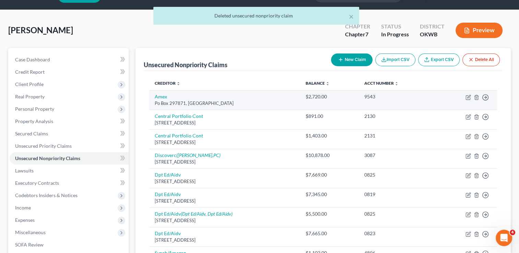
scroll to position [0, 0]
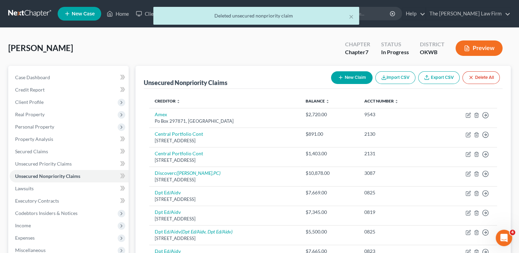
click at [349, 76] on button "New Claim" at bounding box center [351, 77] width 41 height 13
select select "0"
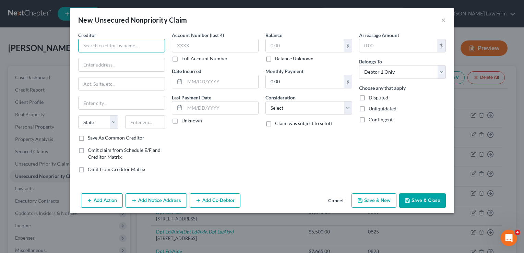
click at [120, 44] on input "text" at bounding box center [121, 46] width 87 height 14
type input "I35EP PLLC"
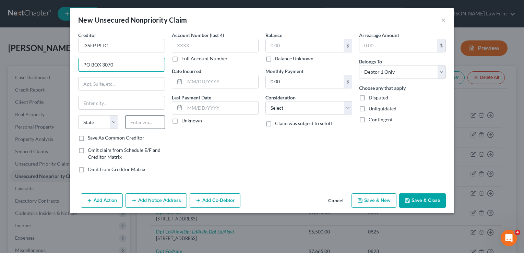
type input "PO BOX 3070"
click at [140, 121] on input "text" at bounding box center [145, 122] width 40 height 14
type input "77402"
click at [219, 142] on div "Account Number (last 4) Full Account Number Date Incurred Last Payment Date Unk…" at bounding box center [215, 105] width 94 height 147
type input "Bellaire"
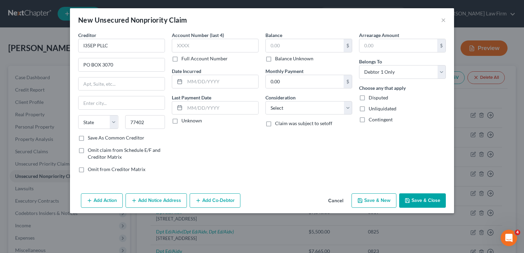
select select "45"
click at [205, 45] on input "text" at bounding box center [215, 46] width 87 height 14
type input "2666"
click at [292, 45] on input "text" at bounding box center [305, 45] width 78 height 13
type input "241.07"
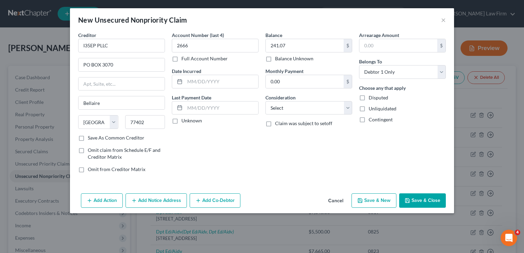
click at [435, 201] on button "Save & Close" at bounding box center [422, 200] width 47 height 14
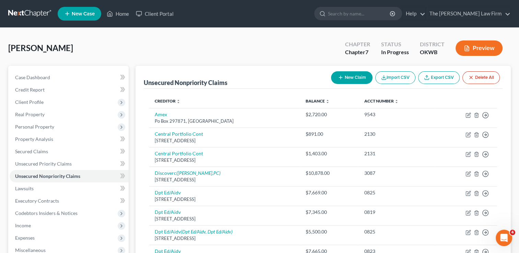
click at [351, 75] on button "New Claim" at bounding box center [351, 77] width 41 height 13
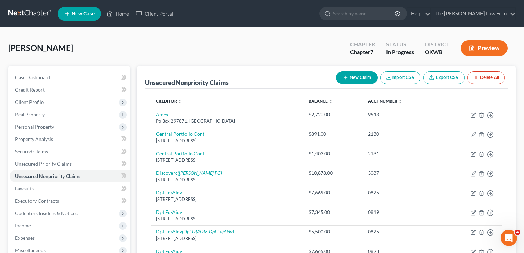
select select "0"
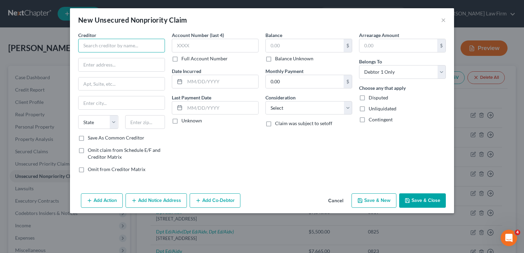
click at [129, 45] on input "text" at bounding box center [121, 46] width 87 height 14
type input "South [US_STATE] [MEDICAL_DATA] Group"
click at [122, 65] on input "text" at bounding box center [121, 64] width 86 height 13
type input "PO BOX 29407"
click at [145, 122] on input "text" at bounding box center [145, 122] width 40 height 14
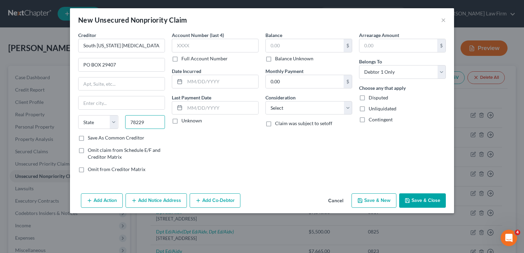
type input "78229"
click at [207, 135] on div "Account Number (last 4) Full Account Number Date Incurred Last Payment Date Unk…" at bounding box center [215, 105] width 94 height 147
type input "San Antonio"
click at [204, 46] on input "text" at bounding box center [215, 46] width 87 height 14
click at [292, 48] on input "text" at bounding box center [305, 45] width 78 height 13
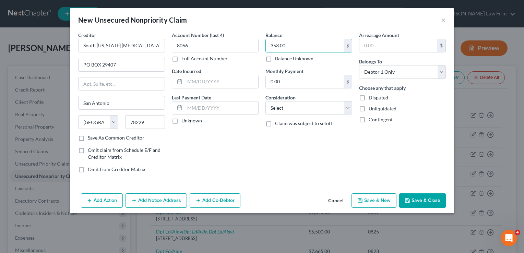
click at [427, 198] on button "Save & Close" at bounding box center [422, 200] width 47 height 14
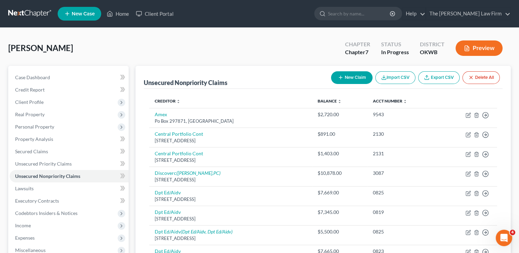
click at [350, 75] on button "New Claim" at bounding box center [351, 77] width 41 height 13
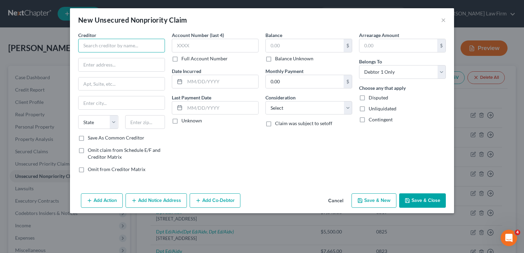
click at [127, 45] on input "text" at bounding box center [121, 46] width 87 height 14
click at [100, 46] on input "Data Serch" at bounding box center [121, 46] width 87 height 14
click at [110, 62] on input "text" at bounding box center [121, 64] width 86 height 13
click at [141, 119] on input "text" at bounding box center [145, 122] width 40 height 14
click at [208, 146] on div "Account Number (last 4) Full Account Number Date Incurred Last Payment Date Unk…" at bounding box center [215, 105] width 94 height 147
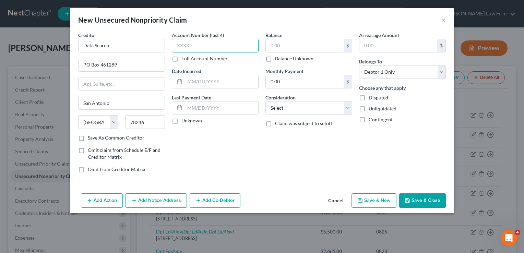
click at [202, 45] on input "text" at bounding box center [215, 46] width 87 height 14
click at [283, 43] on input "text" at bounding box center [305, 45] width 78 height 13
click at [430, 204] on button "Save & Close" at bounding box center [422, 200] width 47 height 14
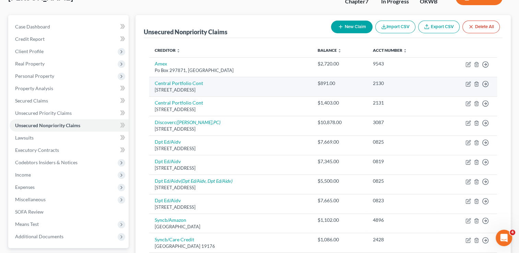
scroll to position [34, 0]
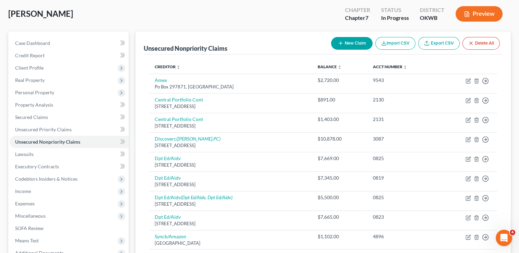
click at [347, 45] on button "New Claim" at bounding box center [351, 43] width 41 height 13
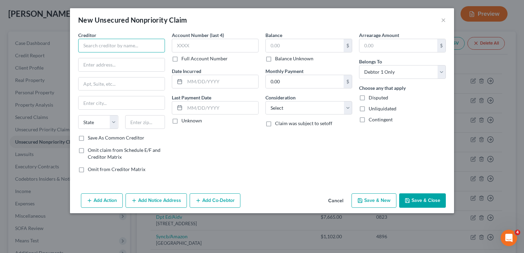
click at [111, 46] on input "text" at bounding box center [121, 46] width 87 height 14
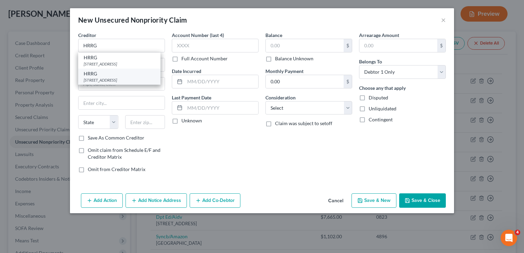
click at [112, 75] on div "HRRG" at bounding box center [119, 73] width 71 height 7
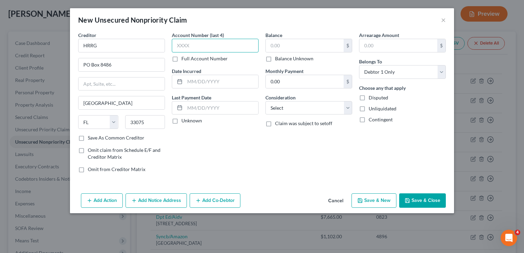
click at [198, 46] on input "text" at bounding box center [215, 46] width 87 height 14
click at [299, 45] on input "text" at bounding box center [305, 45] width 78 height 13
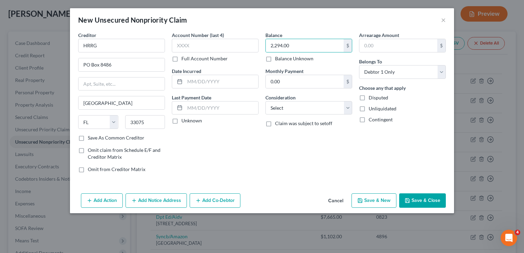
click at [420, 201] on button "Save & Close" at bounding box center [422, 200] width 47 height 14
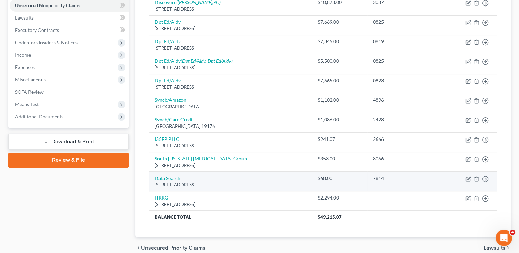
scroll to position [201, 0]
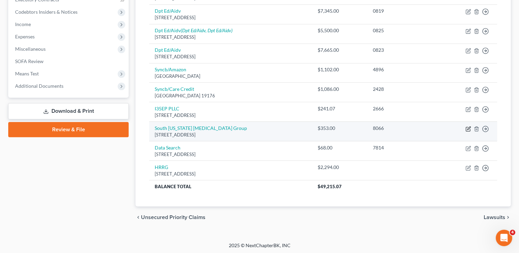
click at [467, 128] on icon "button" at bounding box center [468, 127] width 3 height 3
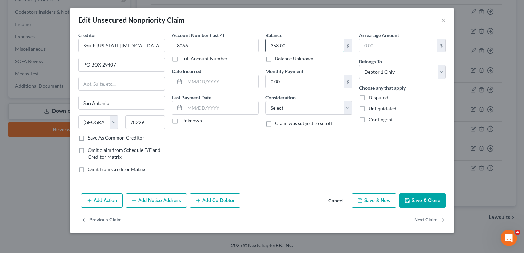
click at [296, 44] on input "353.00" at bounding box center [305, 45] width 78 height 13
click at [416, 197] on button "Save & Close" at bounding box center [422, 200] width 47 height 14
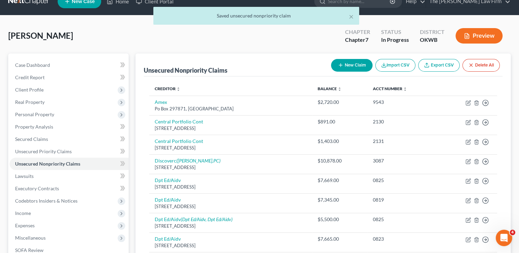
scroll to position [0, 0]
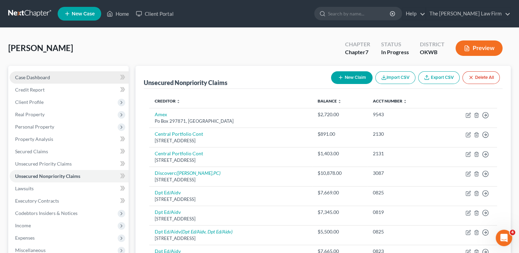
click at [37, 75] on span "Case Dashboard" at bounding box center [32, 77] width 35 height 6
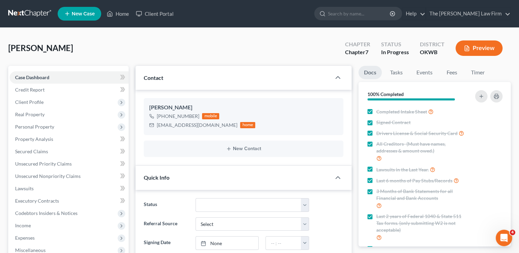
scroll to position [611, 0]
click at [41, 101] on span "Client Profile" at bounding box center [29, 102] width 28 height 6
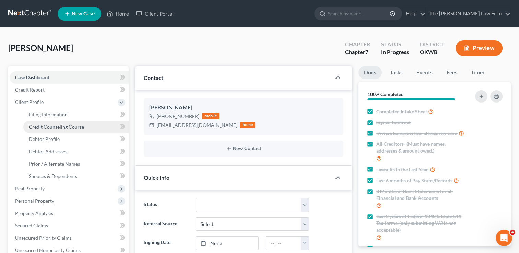
click at [63, 127] on span "Credit Counseling Course" at bounding box center [56, 127] width 55 height 6
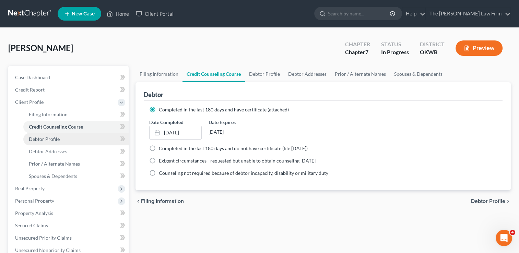
click at [56, 138] on span "Debtor Profile" at bounding box center [44, 139] width 31 height 6
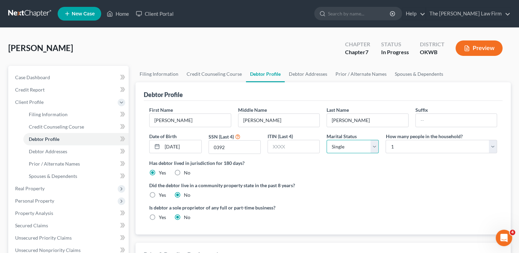
click at [372, 147] on select "Select Single Married Separated Divorced Widowed" at bounding box center [352, 147] width 52 height 14
click at [326, 140] on select "Select Single Married Separated Divorced Widowed" at bounding box center [352, 147] width 52 height 14
click at [402, 172] on div "Has debtor lived in jurisdiction for 180 days? Yes No Debtor must reside in jur…" at bounding box center [323, 167] width 348 height 17
click at [343, 175] on div "Has debtor lived in jurisdiction for 180 days? Yes No Debtor must reside in jur…" at bounding box center [323, 167] width 348 height 17
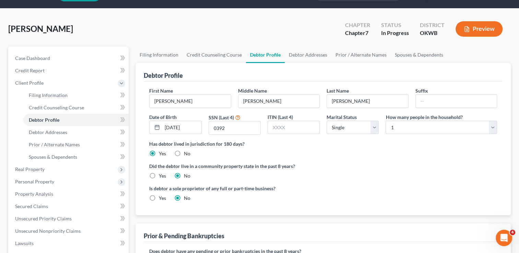
scroll to position [69, 0]
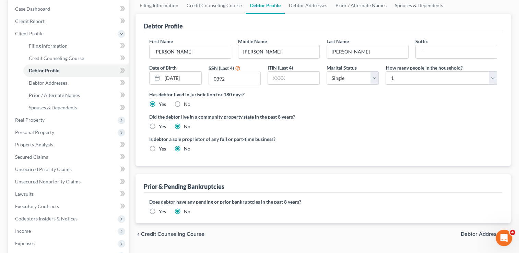
click at [159, 126] on label "Yes" at bounding box center [162, 126] width 7 height 7
click at [161, 126] on input "Yes" at bounding box center [163, 125] width 4 height 4
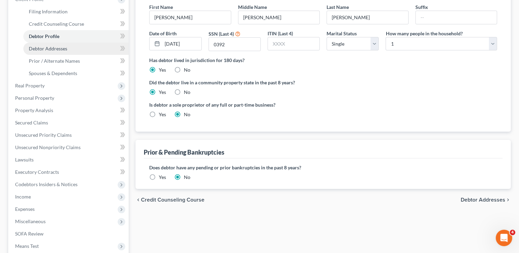
click at [70, 49] on link "Debtor Addresses" at bounding box center [75, 48] width 105 height 12
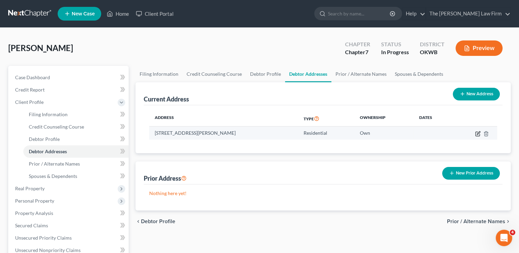
click at [476, 134] on icon "button" at bounding box center [477, 132] width 3 height 3
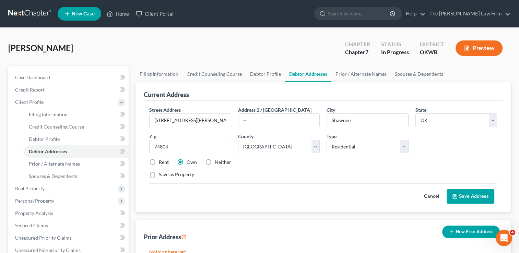
click at [159, 160] on label "Rent" at bounding box center [164, 162] width 10 height 7
click at [161, 160] on input "Rent" at bounding box center [163, 161] width 4 height 4
click at [470, 195] on button "Save Address" at bounding box center [470, 196] width 48 height 14
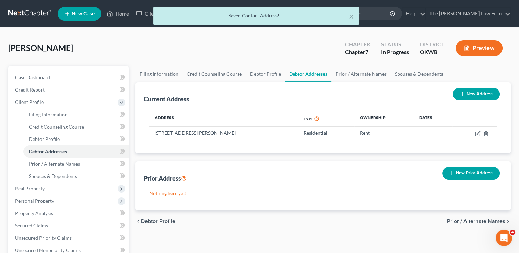
click at [476, 172] on button "New Prior Address" at bounding box center [471, 173] width 58 height 13
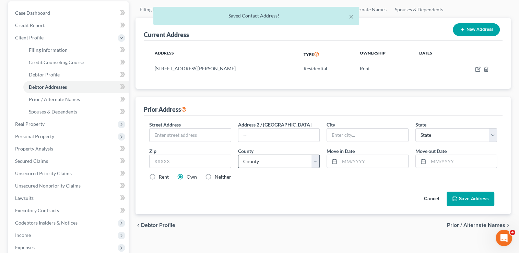
scroll to position [69, 0]
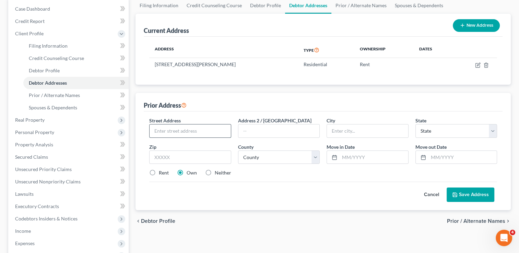
click at [200, 130] on input "text" at bounding box center [189, 130] width 81 height 13
click at [201, 131] on input "7928 [PERSON_NAME];" at bounding box center [189, 130] width 81 height 13
click at [293, 182] on div "Cancel Save Address" at bounding box center [323, 192] width 348 height 20
click at [184, 158] on input "text" at bounding box center [190, 157] width 82 height 14
click at [306, 176] on div "Street Address * 7928 [PERSON_NAME] Address 2 / [GEOGRAPHIC_DATA] * State * Sta…" at bounding box center [323, 149] width 354 height 65
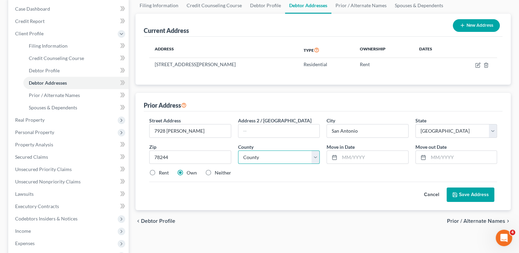
click at [316, 158] on select "County" at bounding box center [279, 157] width 82 height 14
click at [238, 150] on select "County [GEOGRAPHIC_DATA] [GEOGRAPHIC_DATA] [GEOGRAPHIC_DATA] [GEOGRAPHIC_DATA] …" at bounding box center [279, 157] width 82 height 14
click at [326, 174] on div "Rent Own Neither" at bounding box center [323, 172] width 354 height 7
click at [356, 157] on input "text" at bounding box center [373, 157] width 68 height 13
click at [452, 158] on input "text" at bounding box center [462, 157] width 68 height 13
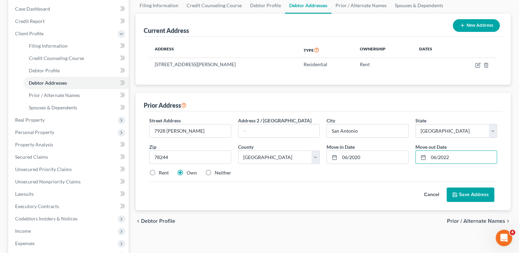
click at [386, 171] on div "Rent Own Neither" at bounding box center [323, 172] width 354 height 7
click at [470, 194] on button "Save Address" at bounding box center [470, 194] width 48 height 14
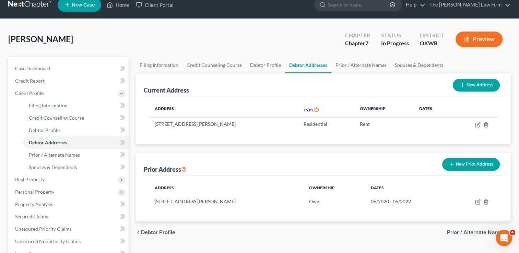
scroll to position [34, 0]
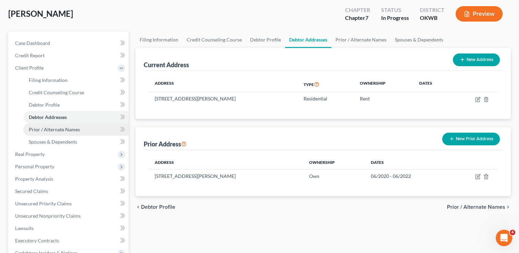
click at [69, 128] on span "Prior / Alternate Names" at bounding box center [54, 129] width 51 height 6
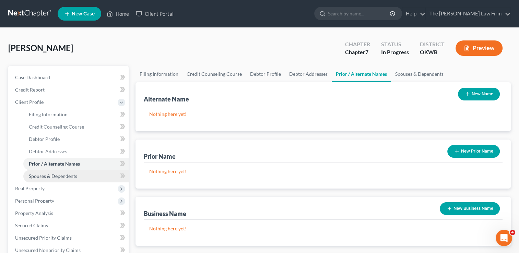
click at [71, 177] on span "Spouses & Dependents" at bounding box center [53, 176] width 48 height 6
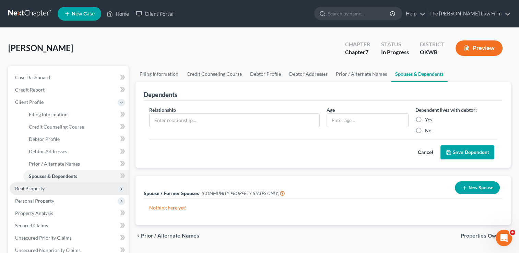
click at [52, 188] on span "Real Property" at bounding box center [69, 188] width 119 height 12
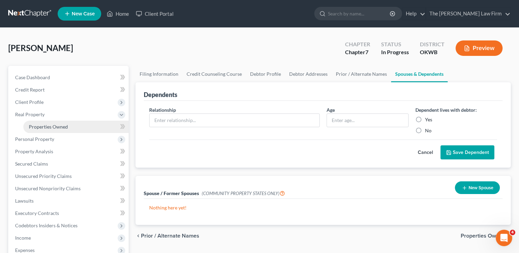
click at [67, 127] on link "Properties Owned" at bounding box center [75, 127] width 105 height 12
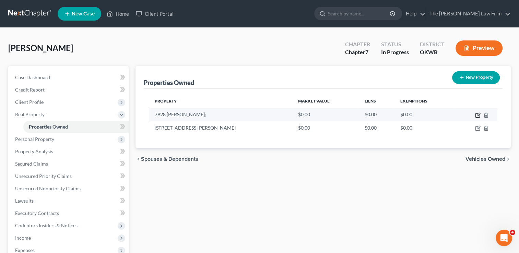
click at [478, 115] on icon "button" at bounding box center [477, 114] width 3 height 3
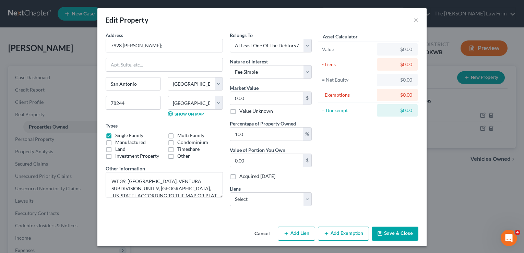
scroll to position [0, 0]
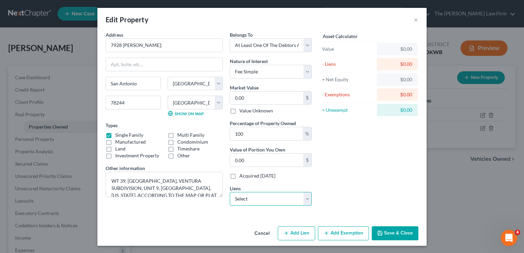
drag, startPoint x: 304, startPoint y: 198, endPoint x: 308, endPoint y: 198, distance: 3.8
click at [304, 197] on select "Select Nstar/[PERSON_NAME] - $142,085.00 Cap One Auto - $12,280.00" at bounding box center [271, 199] width 82 height 14
click at [230, 192] on select "Select Nstar/[PERSON_NAME] - $142,085.00 Cap One Auto - $12,280.00" at bounding box center [271, 199] width 82 height 14
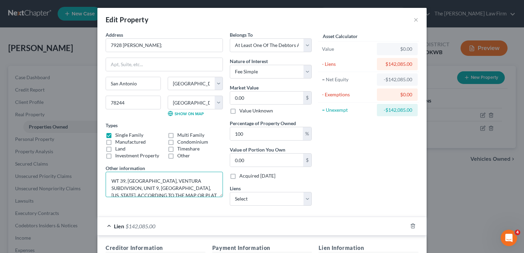
click at [108, 176] on textarea "WT 39, [GEOGRAPHIC_DATA], VENTURA SUBDIVISION, UNIT 9, [GEOGRAPHIC_DATA], [US_S…" at bounding box center [164, 184] width 117 height 25
drag, startPoint x: 122, startPoint y: 180, endPoint x: 103, endPoint y: 183, distance: 19.1
click at [106, 183] on textarea "Home Shared with father WT 39, BLOCK 18, VENTURA SUBDIVISION, UNIT 9, [GEOGRAPH…" at bounding box center [164, 184] width 117 height 25
click at [166, 203] on div "Address * 7928 [PERSON_NAME]; [GEOGRAPHIC_DATA] [US_STATE][GEOGRAPHIC_DATA] [GE…" at bounding box center [164, 121] width 124 height 180
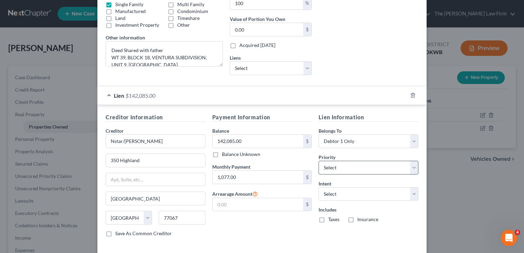
scroll to position [161, 0]
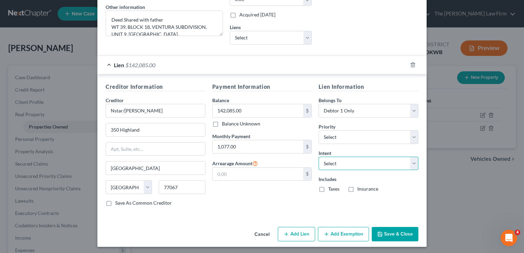
click at [411, 161] on select "Select Surrender Redeem Reaffirm Avoid Other" at bounding box center [368, 164] width 100 height 14
click at [318, 157] on select "Select Surrender Redeem Reaffirm Avoid Other" at bounding box center [368, 164] width 100 height 14
click at [386, 195] on div "Lien Information Belongs To * Select Debtor 1 Only Debtor 2 Only Debtor 1 And D…" at bounding box center [368, 147] width 107 height 129
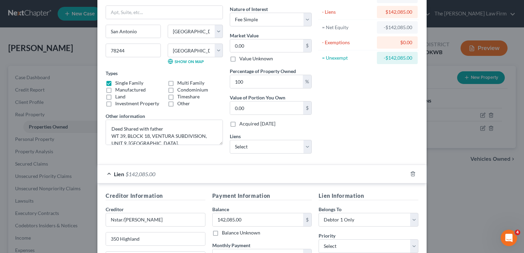
scroll to position [69, 0]
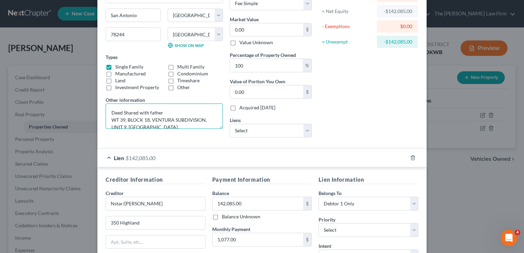
click at [164, 110] on textarea "Deed Shared with father WT 39, BLOCK 18, VENTURA SUBDIVISION, UNIT 9, [GEOGRAPH…" at bounding box center [164, 116] width 117 height 25
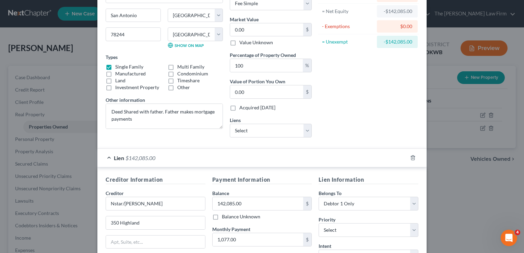
click at [374, 96] on div "Asset Calculator Value $0.00 - Liens $142,085.00 = Net Equity -$142,085.00 - Ex…" at bounding box center [368, 53] width 107 height 180
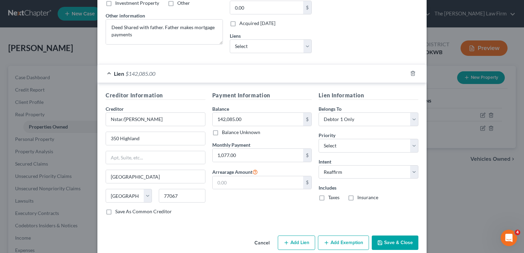
scroll to position [161, 0]
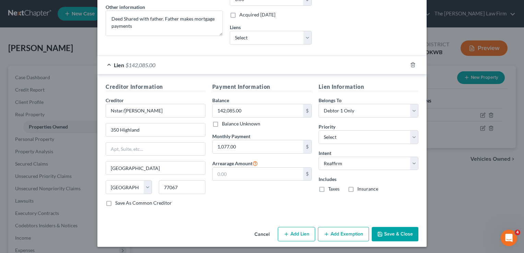
click at [395, 234] on button "Save & Close" at bounding box center [395, 234] width 47 height 14
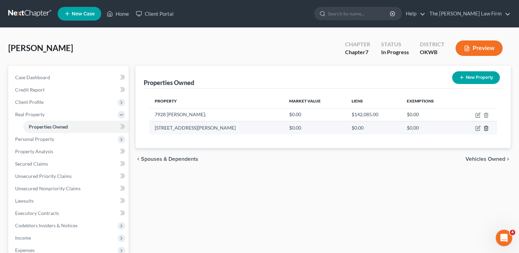
click at [486, 128] on line "button" at bounding box center [486, 128] width 0 height 1
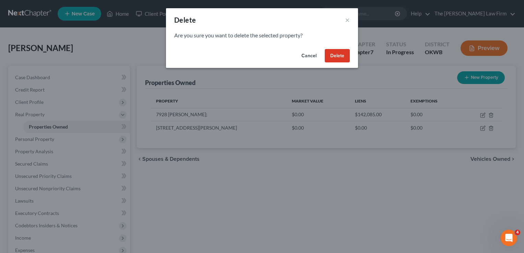
click at [339, 56] on button "Delete" at bounding box center [337, 56] width 25 height 14
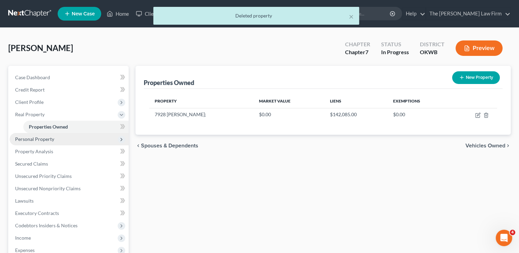
click at [41, 138] on span "Personal Property" at bounding box center [34, 139] width 39 height 6
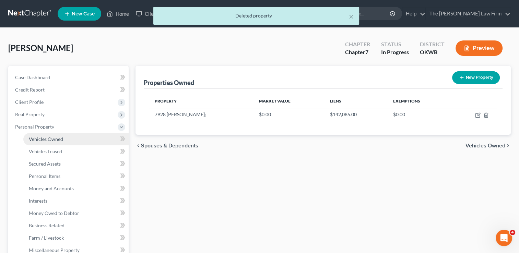
click at [63, 140] on link "Vehicles Owned" at bounding box center [75, 139] width 105 height 12
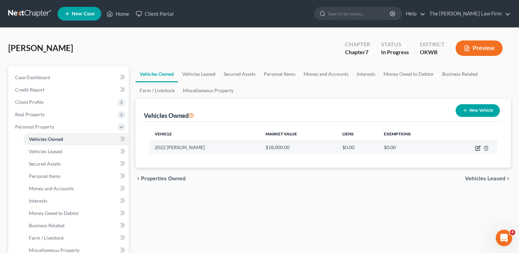
click at [478, 148] on icon "button" at bounding box center [477, 147] width 5 height 5
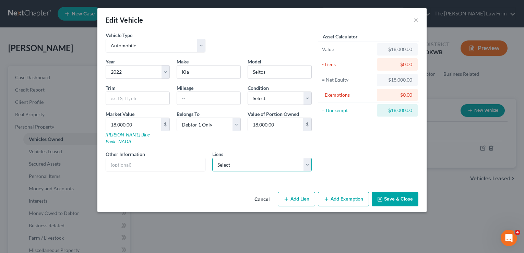
click at [307, 158] on select "Select Cap One Auto - $12,280.00" at bounding box center [262, 165] width 100 height 14
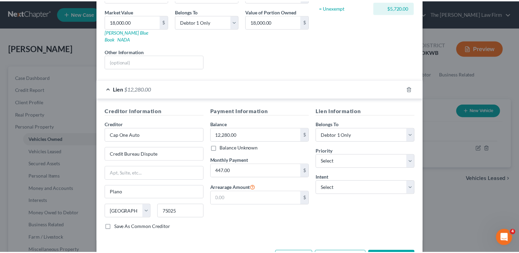
scroll to position [120, 0]
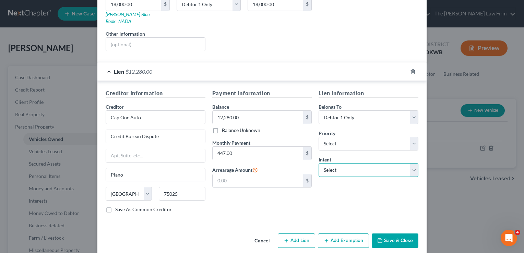
click at [348, 163] on select "Select Surrender Redeem Reaffirm Avoid Other" at bounding box center [368, 170] width 100 height 14
click at [318, 163] on select "Select Surrender Redeem Reaffirm Avoid Other" at bounding box center [368, 170] width 100 height 14
click at [388, 233] on button "Save & Close" at bounding box center [395, 240] width 47 height 14
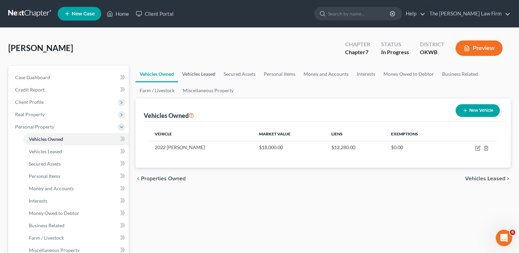
drag, startPoint x: 206, startPoint y: 74, endPoint x: 211, endPoint y: 74, distance: 5.2
click at [206, 74] on link "Vehicles Leased" at bounding box center [198, 74] width 41 height 16
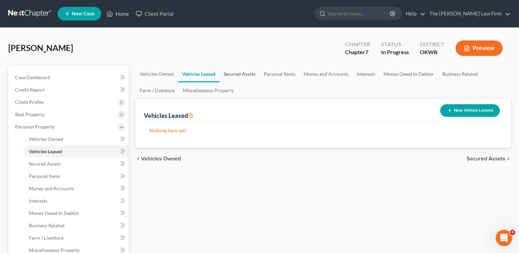
click at [241, 73] on link "Secured Assets" at bounding box center [239, 74] width 40 height 16
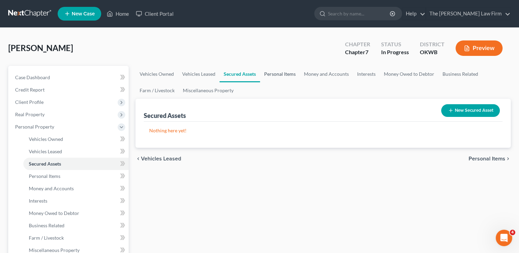
click at [279, 75] on link "Personal Items" at bounding box center [280, 74] width 40 height 16
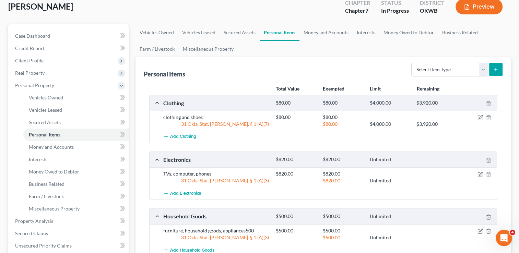
scroll to position [34, 0]
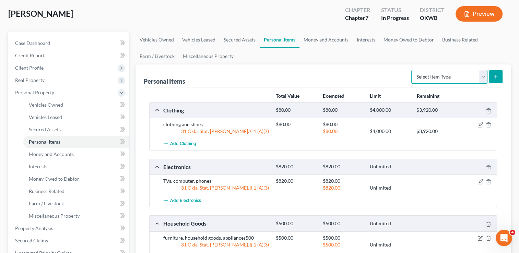
click at [483, 77] on select "Select Item Type Clothing Collectibles Of Value Electronics Firearms Household …" at bounding box center [449, 77] width 76 height 14
click at [325, 40] on link "Money and Accounts" at bounding box center [325, 40] width 53 height 16
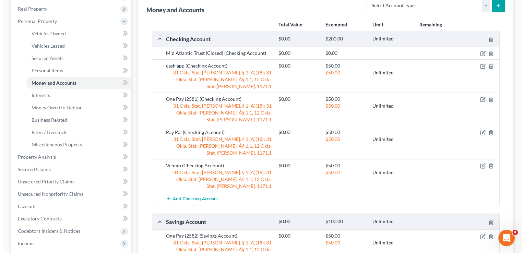
scroll to position [103, 0]
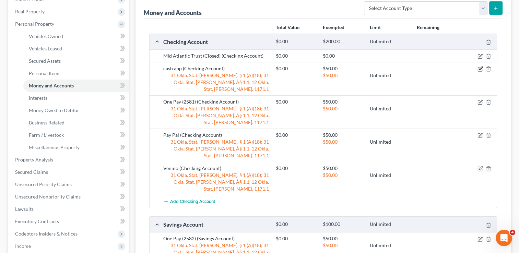
click at [478, 70] on icon "button" at bounding box center [479, 68] width 5 height 5
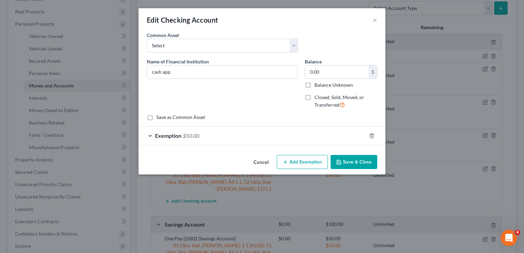
click at [215, 133] on div "Exemption $50.00" at bounding box center [252, 135] width 228 height 18
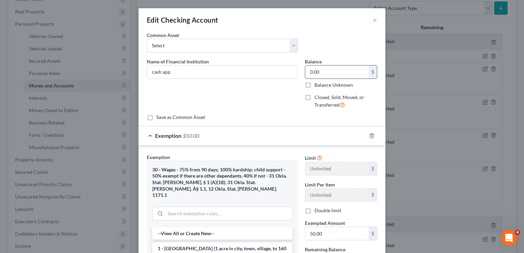
click at [324, 72] on input "0.00" at bounding box center [336, 71] width 63 height 13
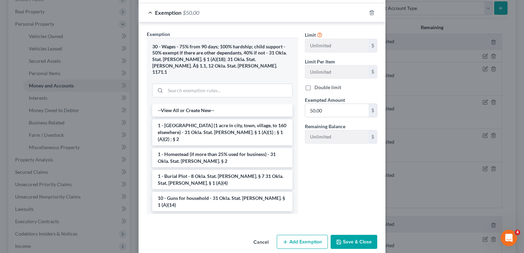
scroll to position [125, 0]
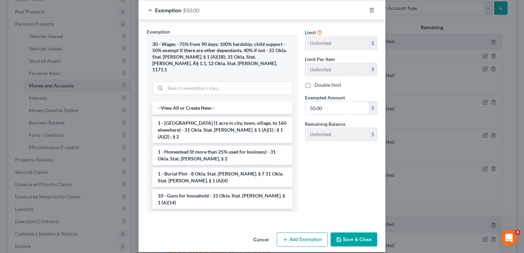
click at [351, 232] on button "Save & Close" at bounding box center [353, 239] width 47 height 14
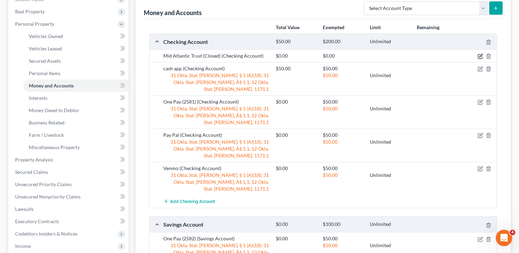
click at [478, 55] on icon "button" at bounding box center [479, 55] width 5 height 5
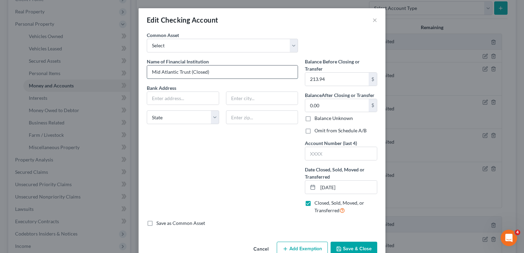
click at [187, 70] on input "Mid Atlantic Trust (Closed)" at bounding box center [222, 71] width 150 height 13
click at [267, 151] on div "Name of Financial Institution * Mid Atlantic Trust 401K (Closed) Bank Address S…" at bounding box center [222, 139] width 158 height 162
click at [354, 246] on button "Save & Close" at bounding box center [353, 249] width 47 height 14
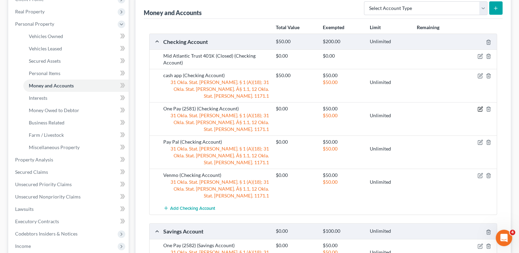
click at [479, 106] on icon "button" at bounding box center [479, 108] width 5 height 5
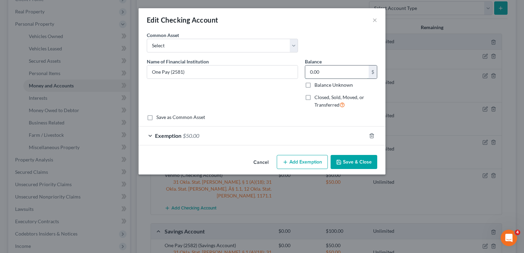
click at [330, 74] on input "0.00" at bounding box center [336, 71] width 63 height 13
click at [358, 156] on button "Save & Close" at bounding box center [353, 162] width 47 height 14
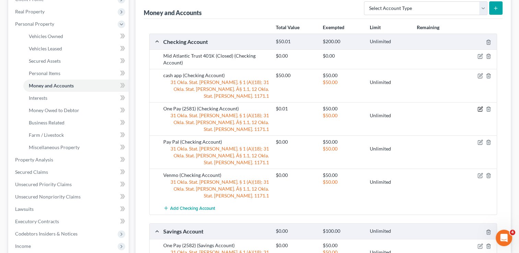
click at [478, 106] on icon "button" at bounding box center [479, 108] width 5 height 5
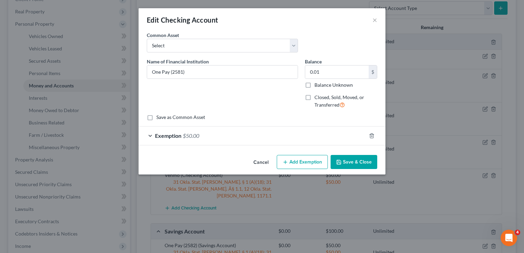
click at [274, 136] on div "Exemption $50.00" at bounding box center [252, 135] width 228 height 18
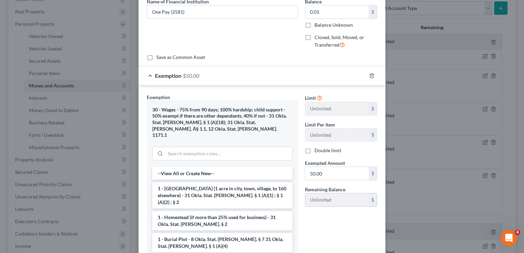
scroll to position [69, 0]
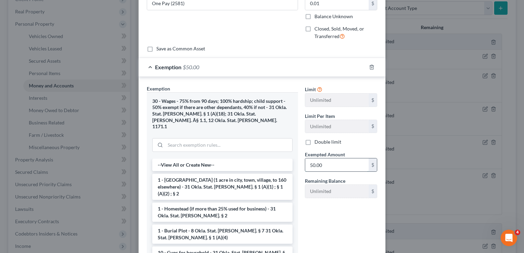
click at [323, 164] on input "50.00" at bounding box center [336, 164] width 63 height 13
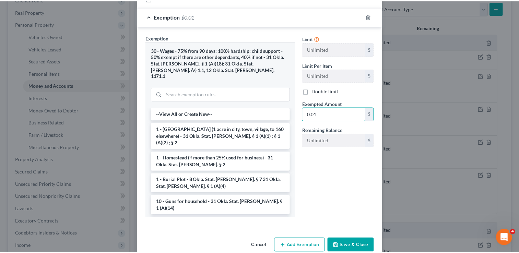
scroll to position [125, 0]
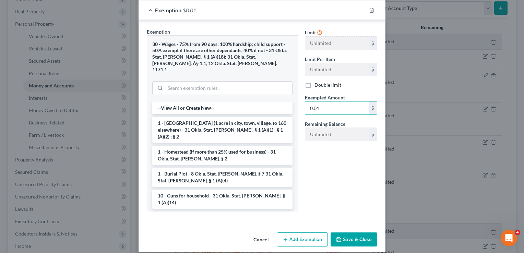
click at [346, 232] on button "Save & Close" at bounding box center [353, 239] width 47 height 14
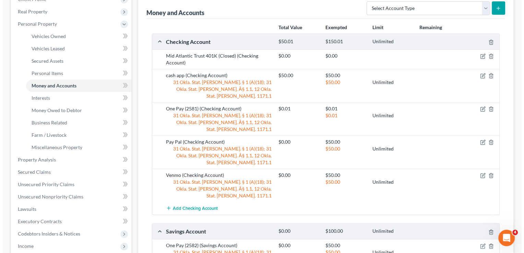
scroll to position [137, 0]
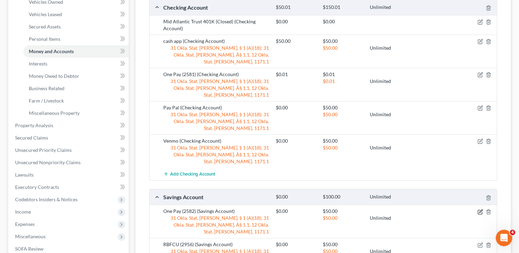
click at [479, 209] on icon "button" at bounding box center [479, 211] width 5 height 5
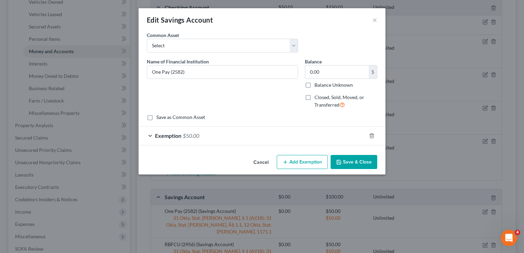
click at [222, 135] on div "Exemption $50.00" at bounding box center [252, 135] width 228 height 18
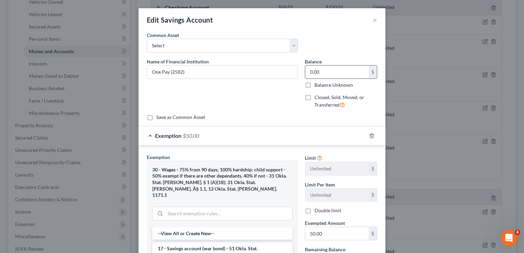
click at [333, 72] on input "0.00" at bounding box center [336, 71] width 63 height 13
click at [323, 235] on input "50.00" at bounding box center [336, 233] width 63 height 13
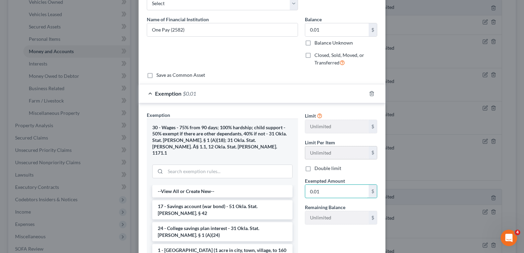
scroll to position [103, 0]
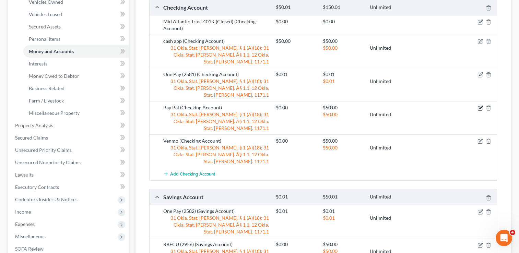
click at [480, 106] on icon "button" at bounding box center [480, 107] width 3 height 3
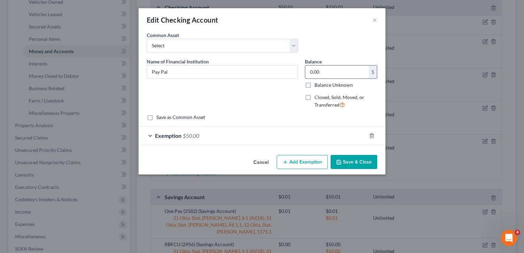
click at [328, 70] on input "0.00" at bounding box center [336, 71] width 63 height 13
click at [233, 141] on div "Exemption $50.00" at bounding box center [252, 135] width 228 height 18
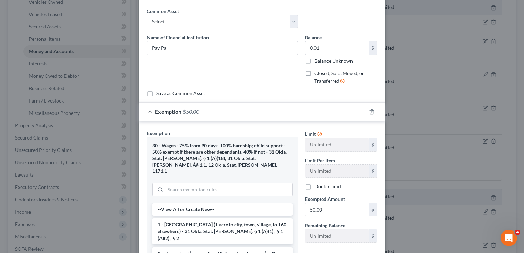
scroll to position [69, 0]
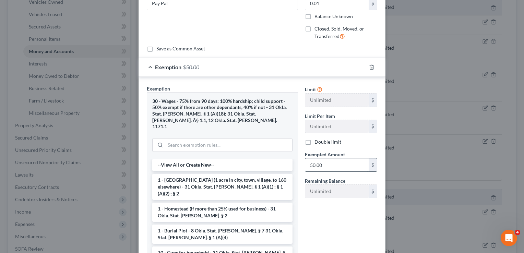
click at [328, 162] on input "50.00" at bounding box center [336, 164] width 63 height 13
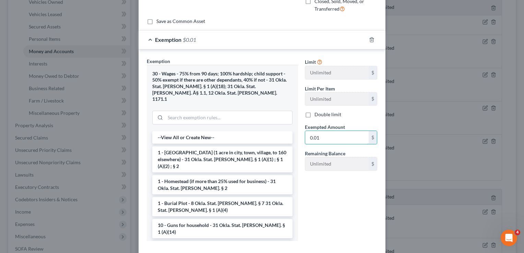
scroll to position [125, 0]
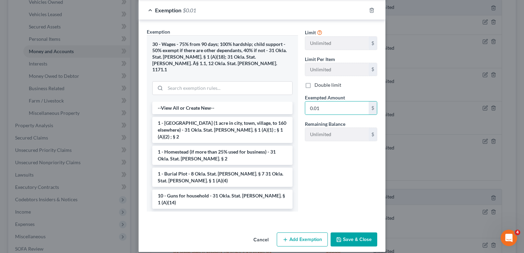
click at [355, 232] on button "Save & Close" at bounding box center [353, 239] width 47 height 14
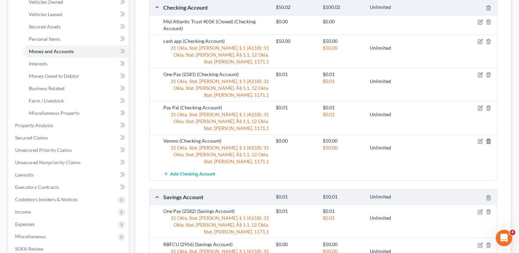
click at [488, 138] on icon "button" at bounding box center [487, 140] width 5 height 5
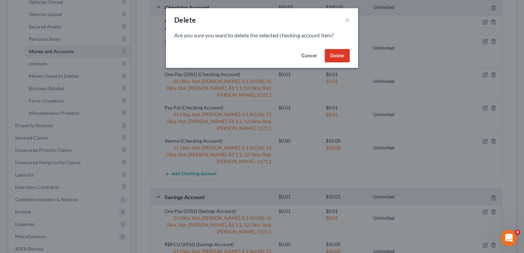
click at [340, 53] on button "Delete" at bounding box center [337, 56] width 25 height 14
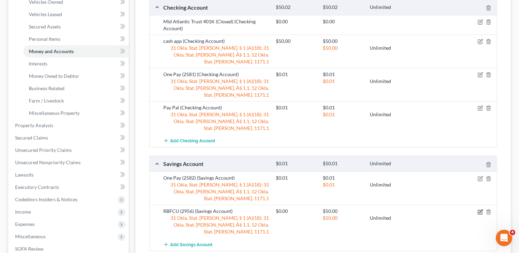
click at [480, 209] on icon "button" at bounding box center [480, 210] width 3 height 3
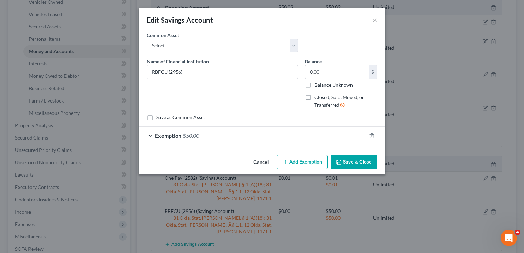
click at [216, 135] on div "Exemption $50.00" at bounding box center [252, 135] width 228 height 18
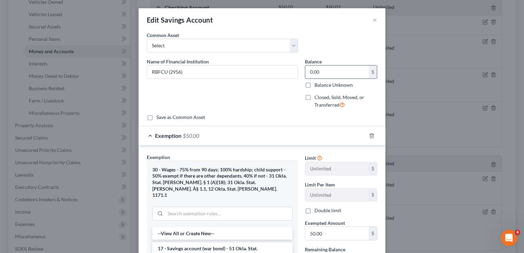
click at [326, 71] on input "0.00" at bounding box center [336, 71] width 63 height 13
click at [346, 230] on input "50.00" at bounding box center [336, 233] width 63 height 13
drag, startPoint x: 180, startPoint y: 71, endPoint x: 154, endPoint y: 74, distance: 25.9
click at [144, 75] on div "Name of Financial Institution * RBFCU (2956)" at bounding box center [222, 86] width 158 height 56
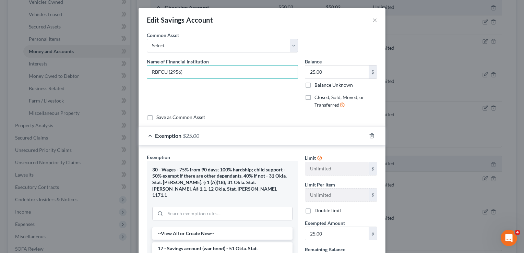
click at [241, 102] on div "Name of Financial Institution * RBFCU (2956)" at bounding box center [222, 86] width 158 height 56
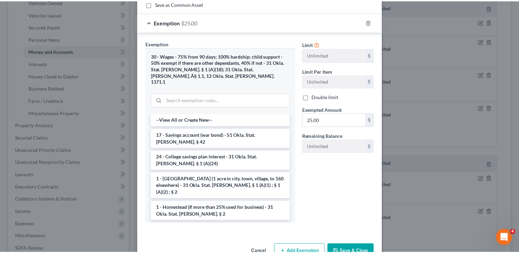
scroll to position [125, 0]
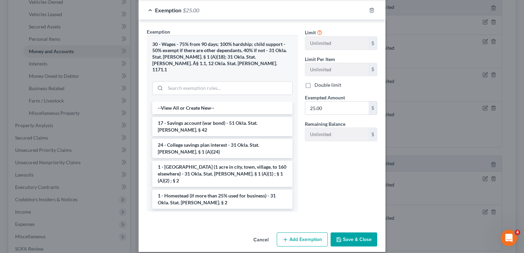
click at [356, 232] on button "Save & Close" at bounding box center [353, 239] width 47 height 14
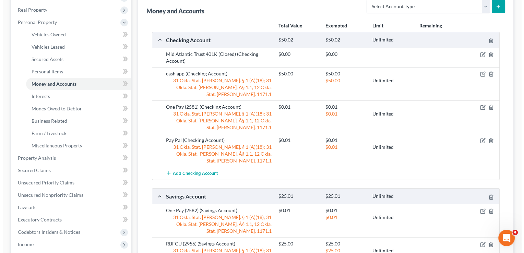
scroll to position [69, 0]
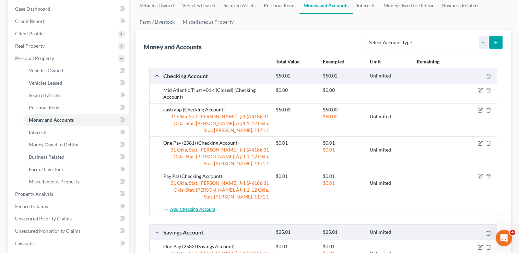
click at [200, 207] on span "Add Checking Account" at bounding box center [192, 209] width 45 height 5
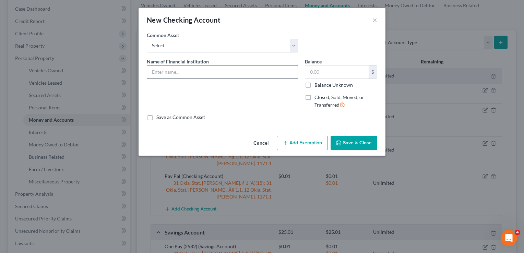
paste input "RBFCU (2956)"
click at [327, 73] on input "text" at bounding box center [336, 71] width 63 height 13
click at [308, 144] on button "Add Exemption" at bounding box center [302, 143] width 51 height 14
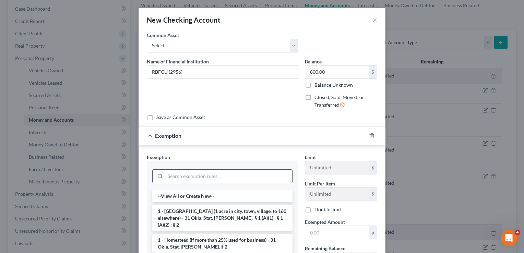
click at [204, 173] on input "search" at bounding box center [228, 176] width 127 height 13
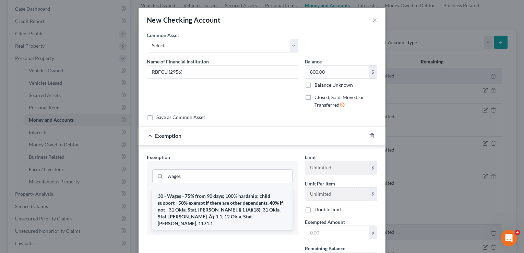
click at [186, 201] on li "30 - Wages - 75% from 90 days; 100% hardship; child support - 50% exempt if the…" at bounding box center [222, 210] width 140 height 40
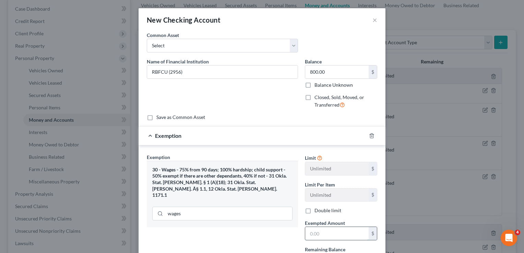
click at [343, 231] on input "text" at bounding box center [336, 233] width 63 height 13
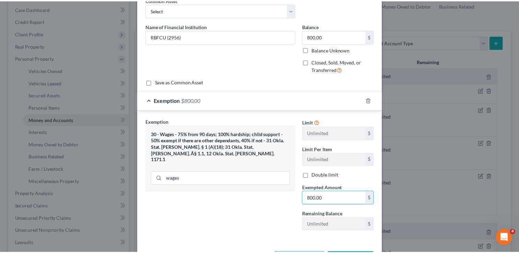
scroll to position [61, 0]
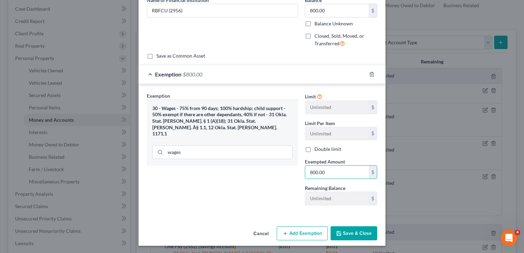
click at [352, 233] on button "Save & Close" at bounding box center [353, 233] width 47 height 14
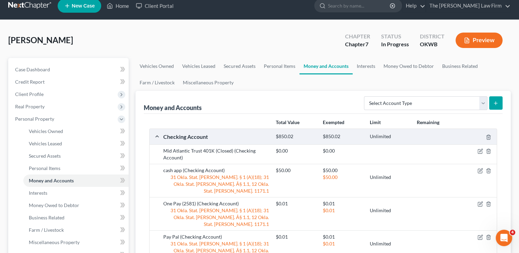
scroll to position [0, 0]
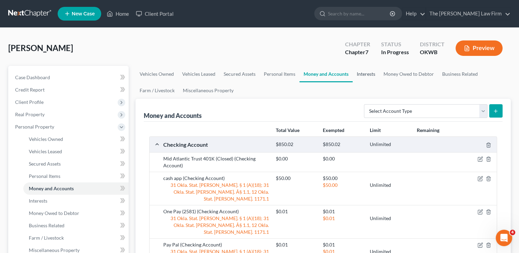
click at [361, 76] on link "Interests" at bounding box center [365, 74] width 27 height 16
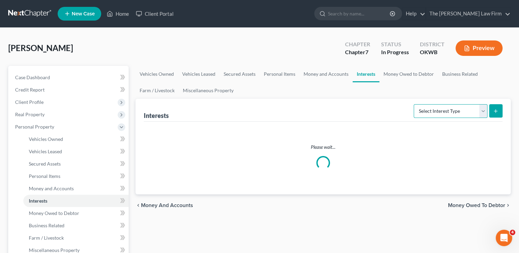
click at [456, 109] on select "Select Interest Type 401K Annuity Bond Education IRA Government Bond Government…" at bounding box center [450, 111] width 74 height 14
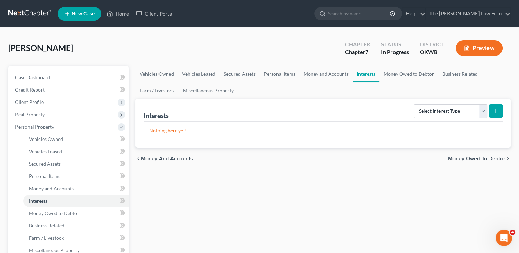
click at [411, 76] on link "Money Owed to Debtor" at bounding box center [408, 74] width 59 height 16
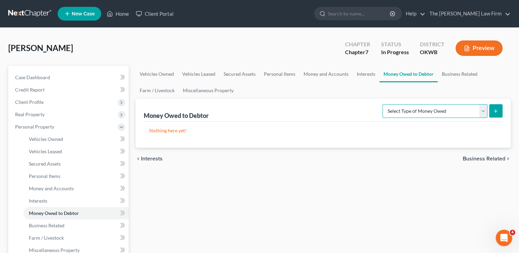
click at [459, 111] on select "Select Type of Money Owed Accounts Receivable Alimony Child Support Claims Agai…" at bounding box center [434, 111] width 105 height 14
drag, startPoint x: 156, startPoint y: 90, endPoint x: 165, endPoint y: 92, distance: 9.1
click at [156, 90] on link "Farm / Livestock" at bounding box center [156, 90] width 43 height 16
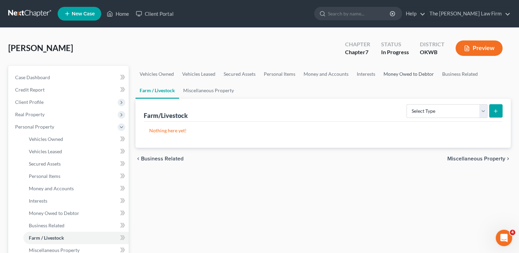
click at [405, 73] on link "Money Owed to Debtor" at bounding box center [408, 74] width 59 height 16
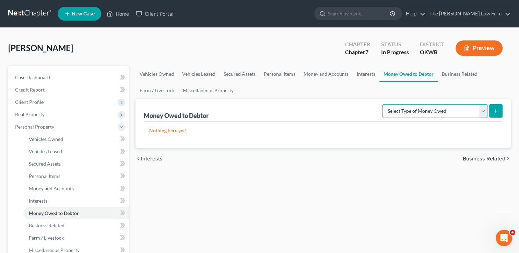
click at [435, 109] on select "Select Type of Money Owed Accounts Receivable Alimony Child Support Claims Agai…" at bounding box center [434, 111] width 105 height 14
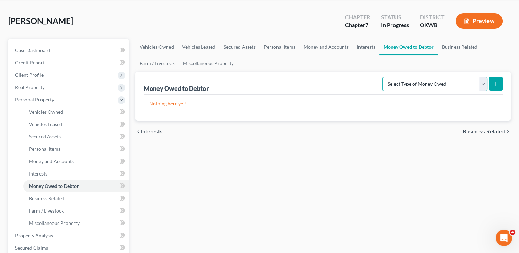
scroll to position [34, 0]
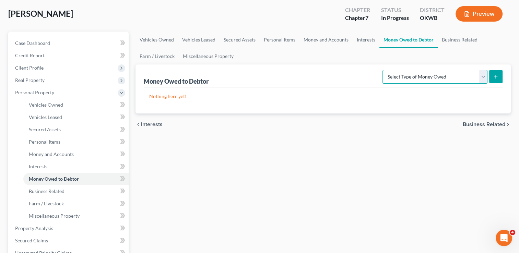
drag, startPoint x: 460, startPoint y: 80, endPoint x: 457, endPoint y: 82, distance: 3.9
click at [460, 80] on select "Select Type of Money Owed Accounts Receivable Alimony Child Support Claims Agai…" at bounding box center [434, 77] width 105 height 14
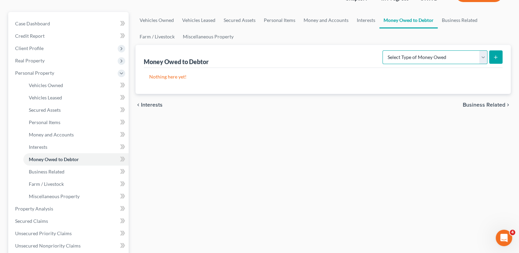
scroll to position [69, 0]
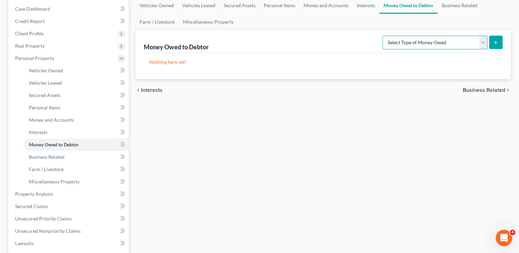
click at [483, 41] on select "Select Type of Money Owed Accounts Receivable Alimony Child Support Claims Agai…" at bounding box center [434, 43] width 105 height 14
drag, startPoint x: 328, startPoint y: 120, endPoint x: 339, endPoint y: 123, distance: 11.3
click at [328, 120] on div "Vehicles Owned Vehicles Leased Secured Assets Personal Items Money and Accounts…" at bounding box center [323, 195] width 382 height 396
click at [159, 21] on link "Farm / Livestock" at bounding box center [156, 22] width 43 height 16
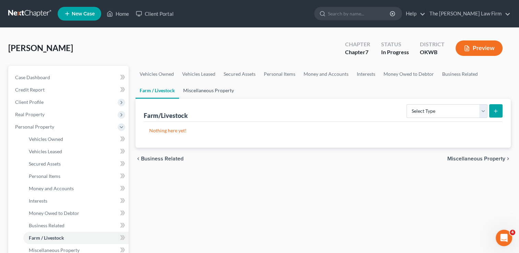
drag, startPoint x: 188, startPoint y: 91, endPoint x: 205, endPoint y: 92, distance: 17.5
click at [188, 91] on link "Miscellaneous Property" at bounding box center [208, 90] width 59 height 16
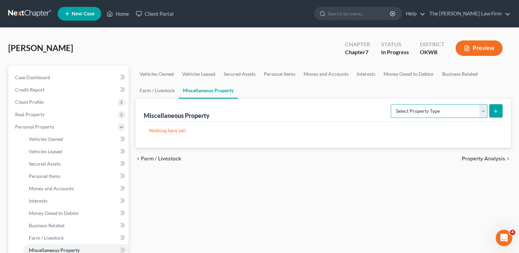
click at [445, 112] on select "Select Property Type Assigned for Creditor Benefit [DATE] Holding for Another N…" at bounding box center [438, 111] width 97 height 14
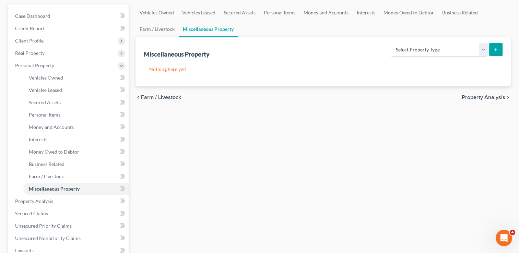
scroll to position [103, 0]
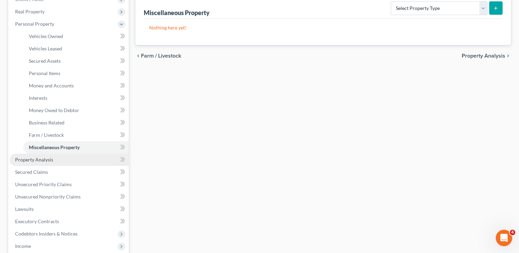
click at [48, 158] on span "Property Analysis" at bounding box center [34, 160] width 38 height 6
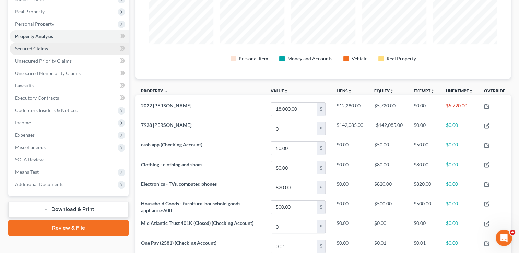
drag, startPoint x: 40, startPoint y: 50, endPoint x: 53, endPoint y: 52, distance: 13.2
click at [40, 50] on span "Secured Claims" at bounding box center [31, 49] width 33 height 6
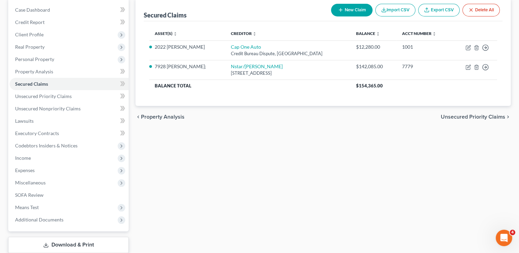
scroll to position [69, 0]
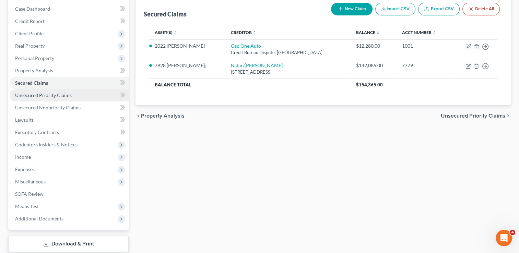
click at [75, 96] on link "Unsecured Priority Claims" at bounding box center [69, 95] width 119 height 12
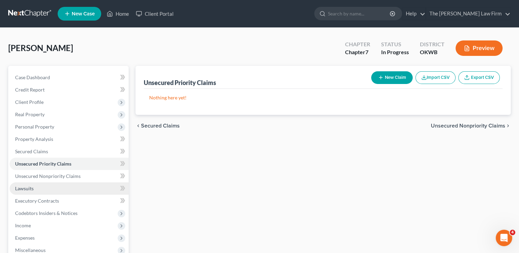
click at [32, 187] on span "Lawsuits" at bounding box center [24, 188] width 19 height 6
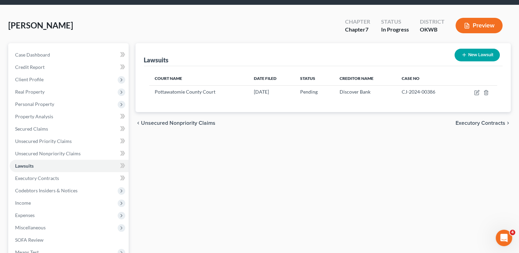
scroll to position [34, 0]
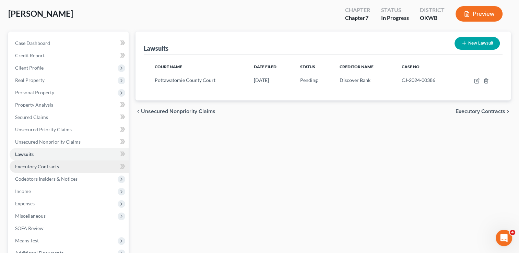
click at [63, 163] on link "Executory Contracts" at bounding box center [69, 166] width 119 height 12
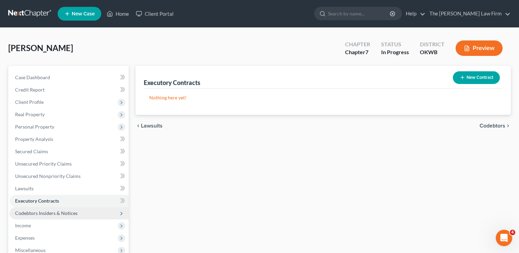
click at [70, 213] on span "Codebtors Insiders & Notices" at bounding box center [46, 213] width 62 height 6
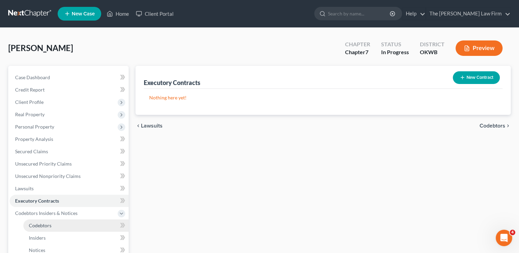
click at [52, 226] on link "Codebtors" at bounding box center [75, 225] width 105 height 12
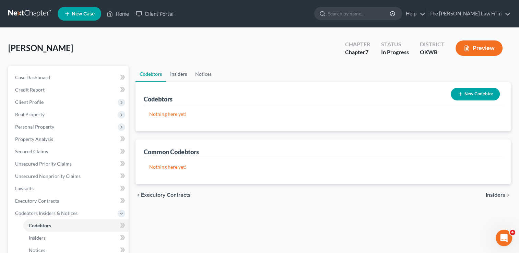
click at [179, 74] on link "Insiders" at bounding box center [178, 74] width 25 height 16
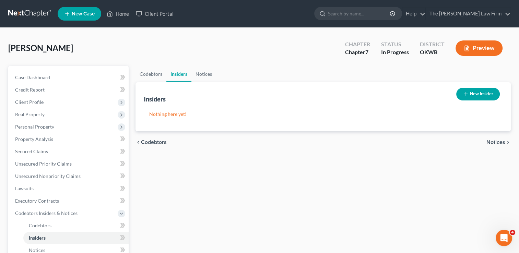
click at [176, 74] on link "Insiders" at bounding box center [178, 74] width 25 height 16
click at [204, 74] on link "Notices" at bounding box center [203, 74] width 25 height 16
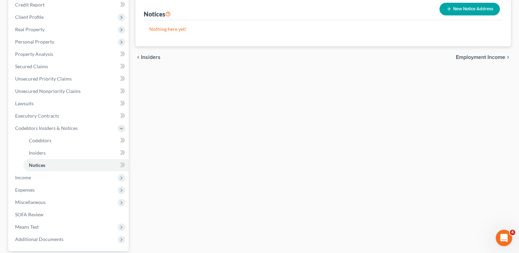
scroll to position [103, 0]
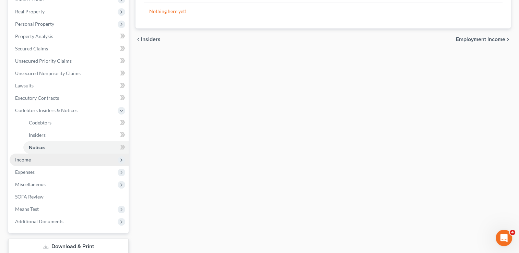
click at [38, 156] on span "Income" at bounding box center [69, 160] width 119 height 12
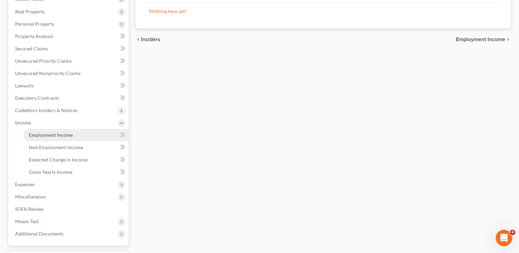
click at [63, 133] on span "Employment Income" at bounding box center [51, 135] width 44 height 6
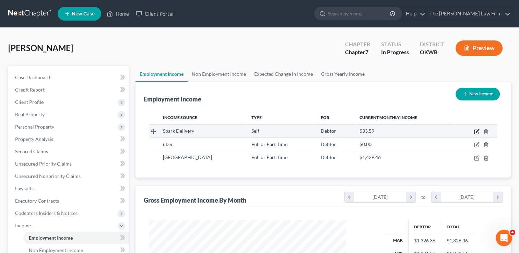
click at [477, 132] on icon "button" at bounding box center [476, 131] width 5 height 5
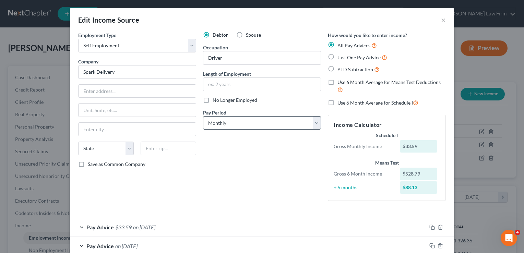
drag, startPoint x: 204, startPoint y: 100, endPoint x: 230, endPoint y: 116, distance: 30.6
click at [212, 100] on label "No Longer Employed" at bounding box center [234, 100] width 45 height 7
click at [215, 100] on input "No Longer Employed" at bounding box center [217, 99] width 4 height 4
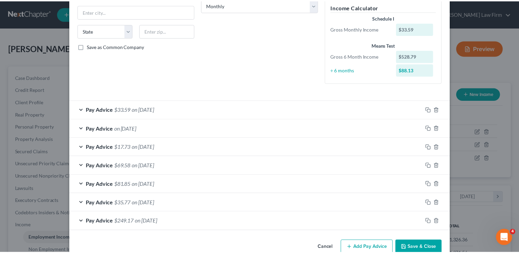
scroll to position [132, 0]
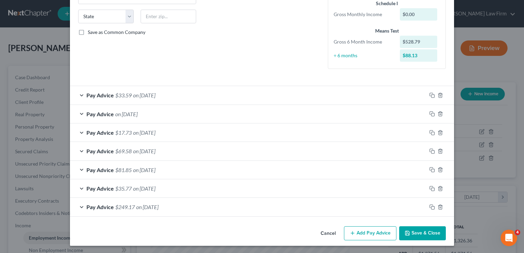
click at [418, 235] on button "Save & Close" at bounding box center [422, 233] width 47 height 14
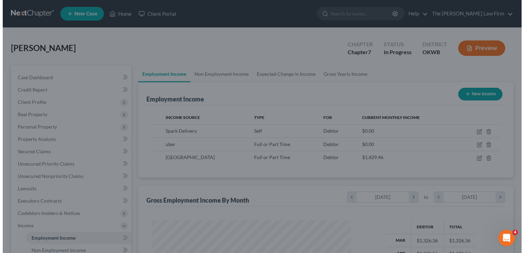
scroll to position [342604, 342515]
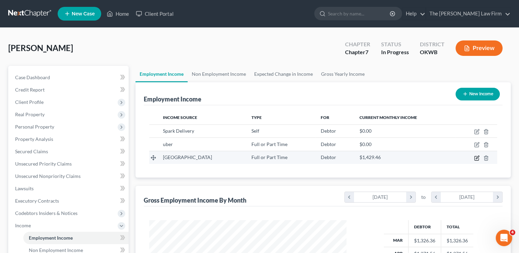
click at [475, 159] on icon "button" at bounding box center [476, 157] width 5 height 5
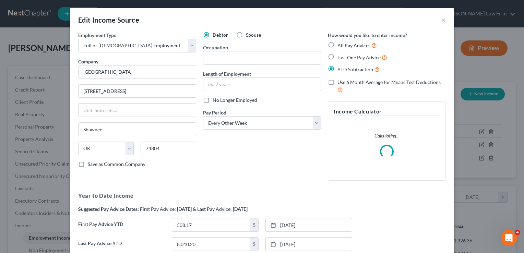
scroll to position [122, 212]
drag, startPoint x: 215, startPoint y: 64, endPoint x: 235, endPoint y: 62, distance: 19.6
click at [215, 64] on div at bounding box center [262, 58] width 118 height 14
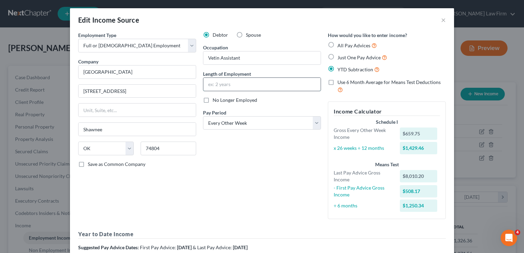
click at [237, 84] on input "text" at bounding box center [261, 84] width 117 height 13
click at [241, 150] on div "Debtor Spouse Occupation Vetin Assistant Length of Employment 4 months No Longe…" at bounding box center [261, 128] width 125 height 193
drag, startPoint x: 207, startPoint y: 83, endPoint x: 214, endPoint y: 86, distance: 7.4
click at [207, 83] on input "4 months" at bounding box center [261, 84] width 117 height 13
click at [273, 151] on div "Debtor Spouse Occupation Vetin Assistant Length of Employment 6 months No Longe…" at bounding box center [261, 128] width 125 height 193
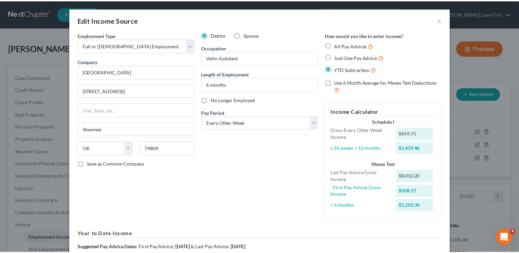
scroll to position [123, 0]
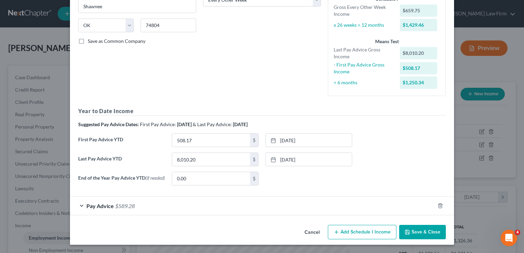
click at [416, 235] on button "Save & Close" at bounding box center [422, 232] width 47 height 14
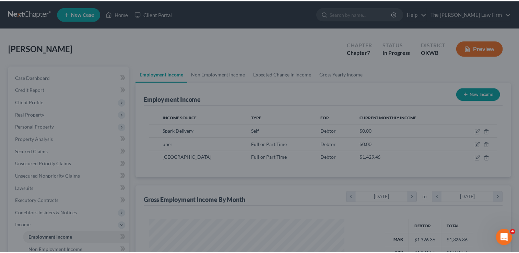
scroll to position [342604, 342515]
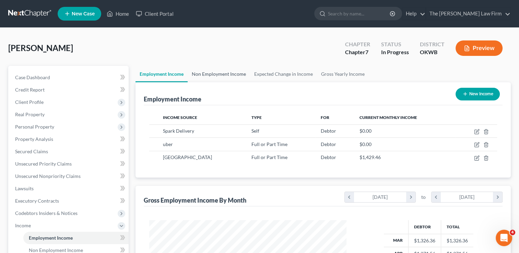
click at [218, 74] on link "Non Employment Income" at bounding box center [218, 74] width 62 height 16
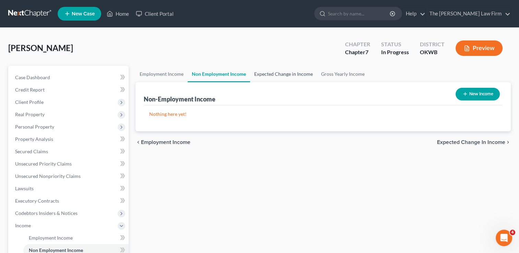
click at [275, 73] on link "Expected Change in Income" at bounding box center [283, 74] width 67 height 16
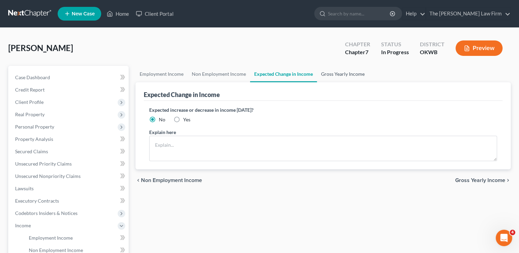
click at [348, 73] on link "Gross Yearly Income" at bounding box center [343, 74] width 52 height 16
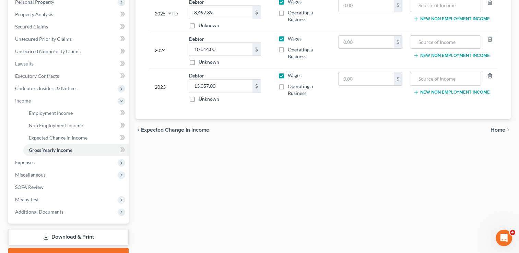
scroll to position [137, 0]
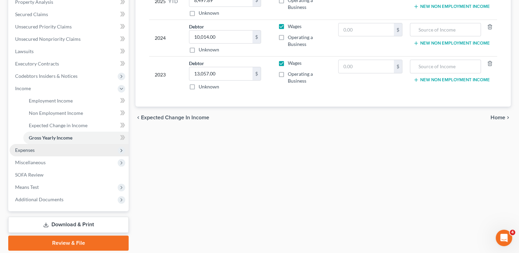
click at [30, 147] on span "Expenses" at bounding box center [25, 150] width 20 height 6
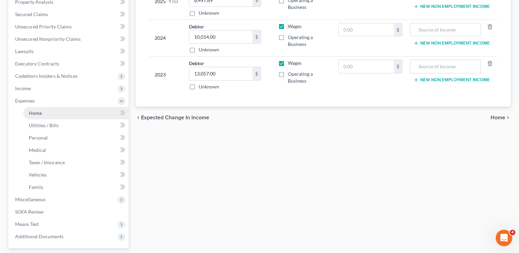
click at [46, 113] on link "Home" at bounding box center [75, 113] width 105 height 12
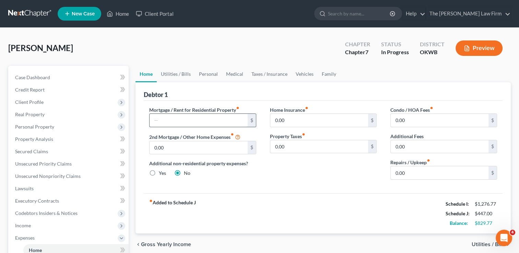
drag, startPoint x: 171, startPoint y: 118, endPoint x: 188, endPoint y: 114, distance: 16.7
click at [171, 117] on input "text" at bounding box center [198, 120] width 98 height 13
click at [178, 72] on link "Utilities / Bills" at bounding box center [176, 74] width 38 height 16
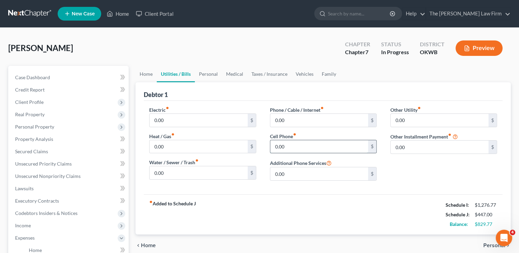
click at [292, 145] on input "0.00" at bounding box center [319, 146] width 98 height 13
click at [407, 172] on div "Other Utility fiber_manual_record 0.00 $ Other Installment Payment fiber_manual…" at bounding box center [443, 146] width 120 height 80
click at [211, 75] on link "Personal" at bounding box center [208, 74] width 27 height 16
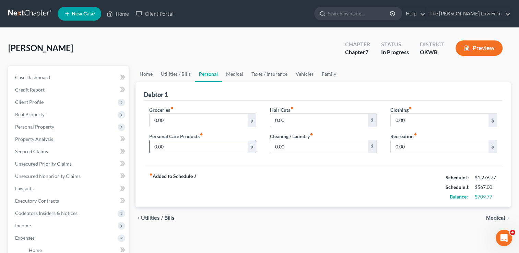
click at [167, 147] on input "0.00" at bounding box center [198, 146] width 98 height 13
click at [294, 146] on input "0.00" at bounding box center [319, 146] width 98 height 13
click at [415, 119] on input "0.00" at bounding box center [439, 120] width 98 height 13
click at [237, 73] on link "Medical" at bounding box center [234, 74] width 25 height 16
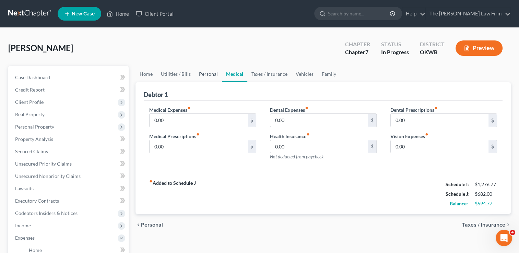
click at [204, 72] on link "Personal" at bounding box center [208, 74] width 27 height 16
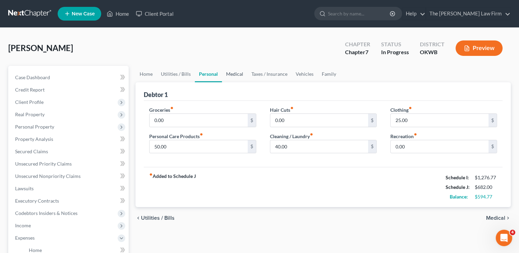
click at [232, 73] on link "Medical" at bounding box center [234, 74] width 25 height 16
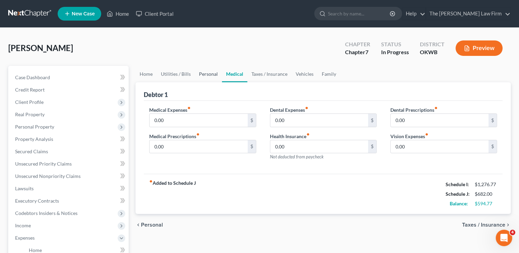
click at [206, 75] on link "Personal" at bounding box center [208, 74] width 27 height 16
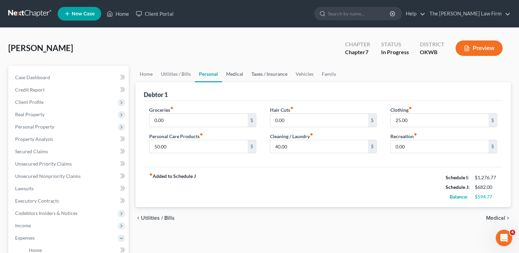
drag, startPoint x: 232, startPoint y: 76, endPoint x: 247, endPoint y: 81, distance: 16.3
click at [232, 75] on link "Medical" at bounding box center [234, 74] width 25 height 16
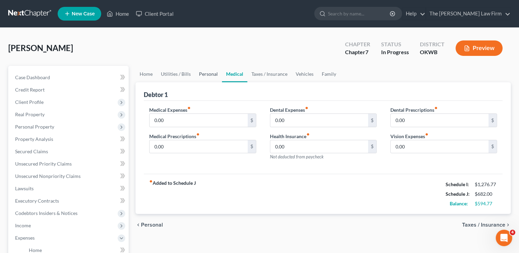
click at [205, 73] on link "Personal" at bounding box center [208, 74] width 27 height 16
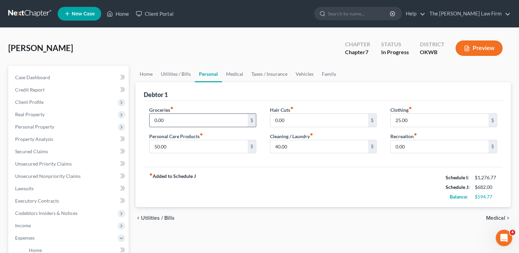
click at [170, 120] on input "0.00" at bounding box center [198, 120] width 98 height 13
click at [237, 75] on link "Medical" at bounding box center [234, 74] width 25 height 16
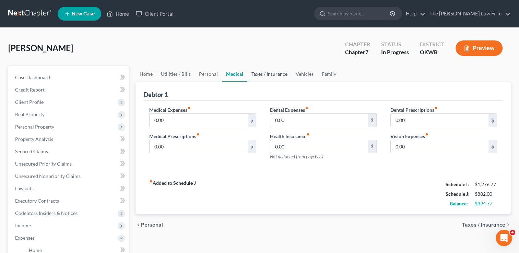
click at [269, 74] on link "Taxes / Insurance" at bounding box center [269, 74] width 44 height 16
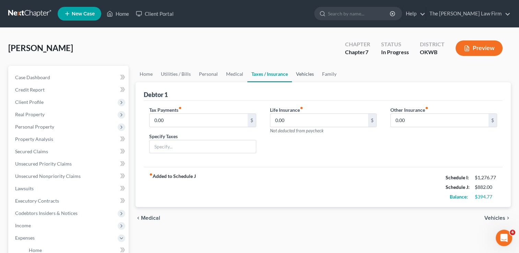
click at [307, 74] on link "Vehicles" at bounding box center [305, 74] width 26 height 16
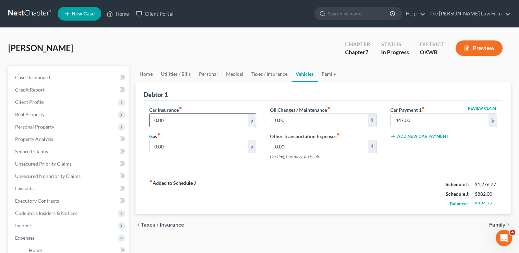
click at [177, 119] on input "0.00" at bounding box center [198, 120] width 98 height 13
click at [250, 167] on div "Car Insurance fiber_manual_record 0.00 $ Gas fiber_manual_record 0.00 $ Oil Cha…" at bounding box center [323, 137] width 358 height 73
click at [182, 118] on input "0.00" at bounding box center [198, 120] width 98 height 13
click at [178, 147] on input "0.00" at bounding box center [198, 146] width 98 height 13
click at [292, 120] on input "0.00" at bounding box center [319, 120] width 98 height 13
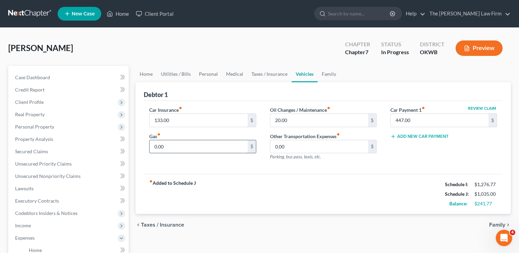
click at [170, 150] on input "0.00" at bounding box center [198, 146] width 98 height 13
click at [240, 171] on div "Car Insurance fiber_manual_record 133.00 $ Gas fiber_manual_record 200.00 $ Oil…" at bounding box center [323, 137] width 358 height 73
click at [329, 74] on link "Family" at bounding box center [328, 74] width 23 height 16
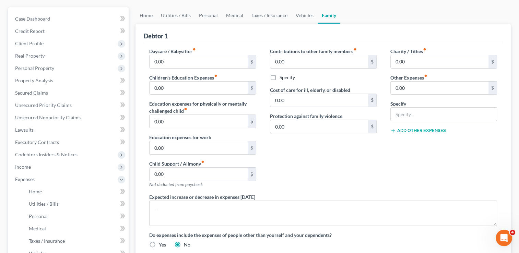
scroll to position [69, 0]
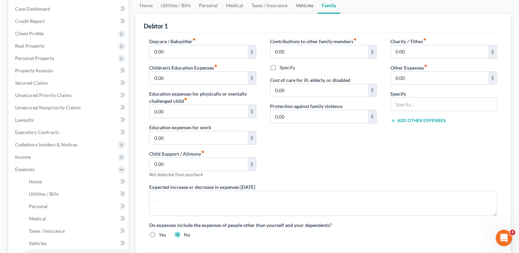
click at [299, 7] on link "Vehicles" at bounding box center [304, 5] width 26 height 16
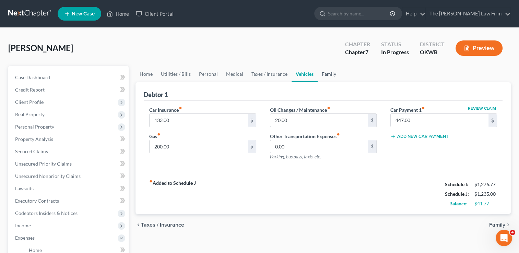
click at [325, 73] on link "Family" at bounding box center [328, 74] width 23 height 16
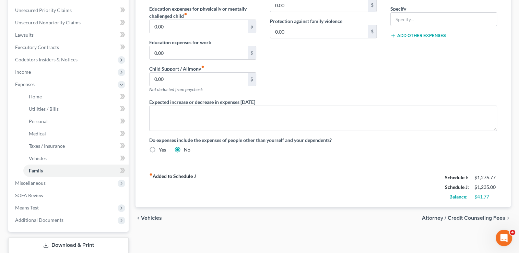
scroll to position [163, 0]
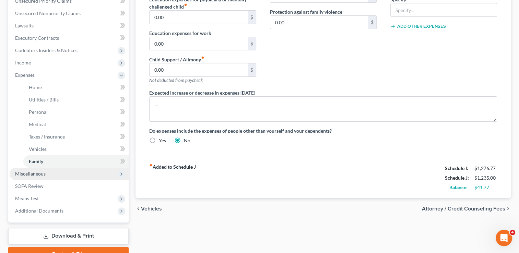
click at [47, 172] on span "Miscellaneous" at bounding box center [69, 174] width 119 height 12
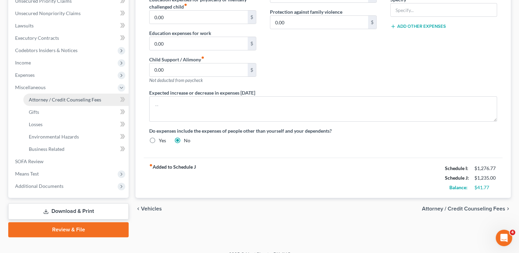
click at [62, 101] on span "Attorney / Credit Counseling Fees" at bounding box center [65, 100] width 72 height 6
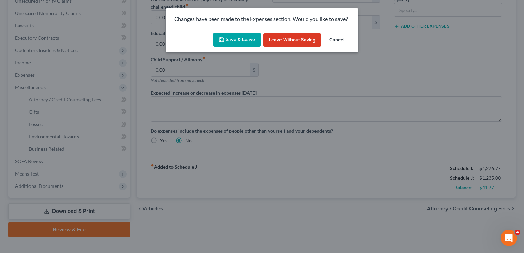
click at [234, 43] on button "Save & Leave" at bounding box center [236, 40] width 47 height 14
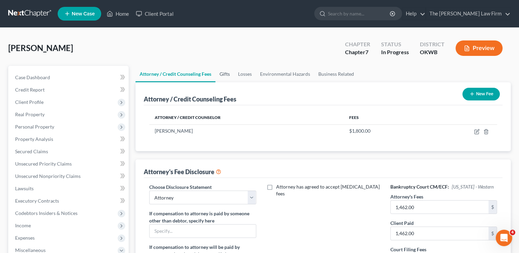
click at [226, 75] on link "Gifts" at bounding box center [224, 74] width 19 height 16
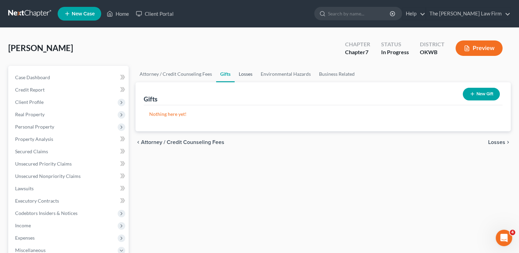
click at [243, 73] on link "Losses" at bounding box center [245, 74] width 22 height 16
click at [290, 71] on link "Environmental Hazards" at bounding box center [285, 74] width 58 height 16
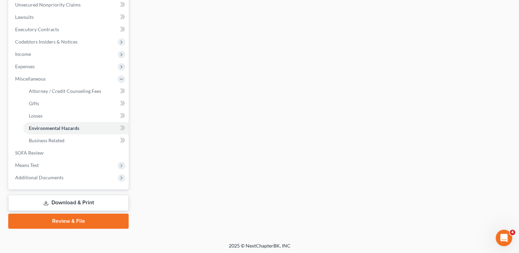
scroll to position [172, 0]
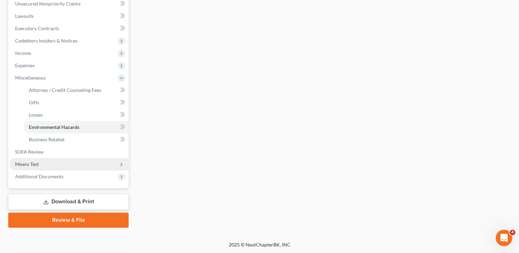
click at [49, 167] on span "Means Test" at bounding box center [69, 164] width 119 height 12
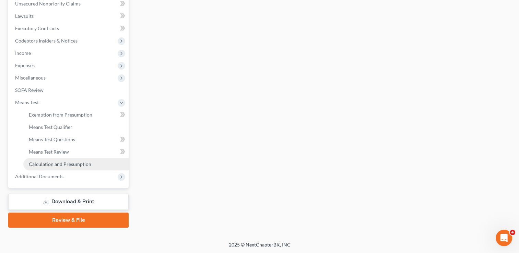
click at [64, 163] on span "Calculation and Presumption" at bounding box center [60, 164] width 62 height 6
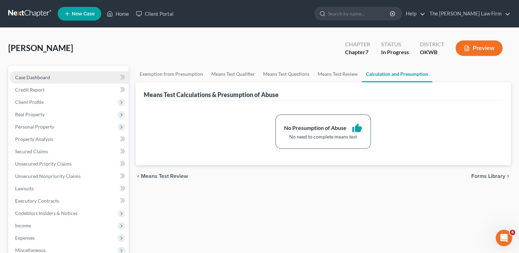
click at [41, 78] on span "Case Dashboard" at bounding box center [32, 77] width 35 height 6
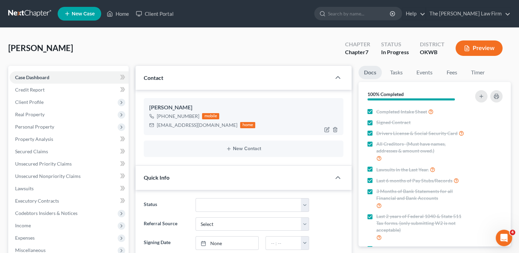
scroll to position [611, 0]
drag, startPoint x: 157, startPoint y: 125, endPoint x: 219, endPoint y: 131, distance: 62.2
click at [219, 131] on div "[PERSON_NAME] [PHONE_NUMBER] mobile [EMAIL_ADDRESS][DOMAIN_NAME] home" at bounding box center [243, 116] width 199 height 37
copy div "[EMAIL_ADDRESS][DOMAIN_NAME]"
click at [251, 51] on div "[PERSON_NAME] Upgraded Chapter Chapter 7 Status In Progress District OKWB Previ…" at bounding box center [259, 51] width 502 height 30
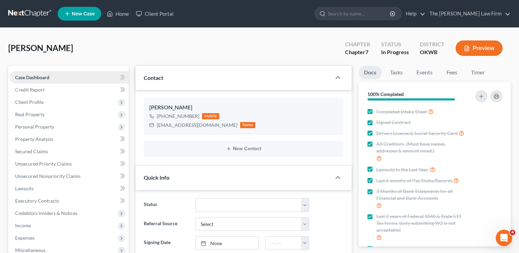
click at [42, 77] on span "Case Dashboard" at bounding box center [32, 77] width 34 height 6
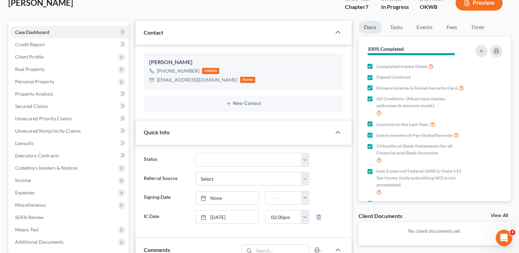
scroll to position [34, 0]
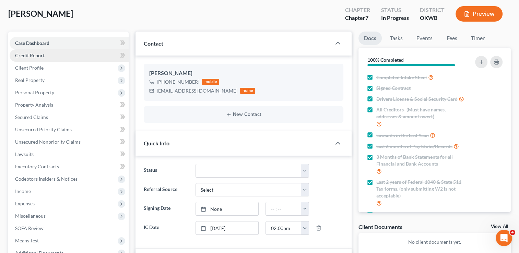
click at [39, 57] on span "Credit Report" at bounding box center [29, 55] width 29 height 6
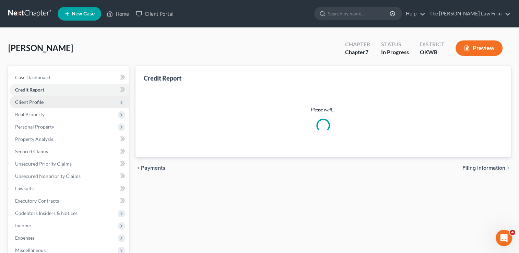
click at [53, 100] on span "Client Profile" at bounding box center [69, 102] width 119 height 12
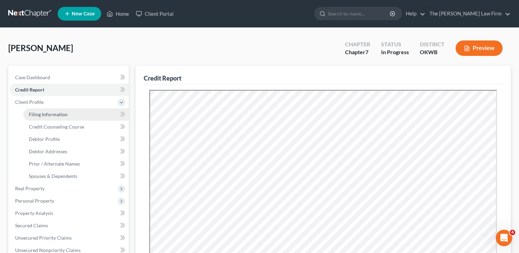
click at [54, 110] on link "Filing Information" at bounding box center [75, 114] width 105 height 12
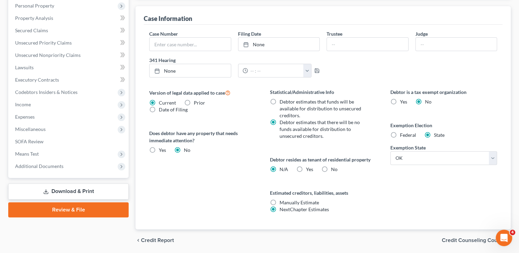
scroll to position [206, 0]
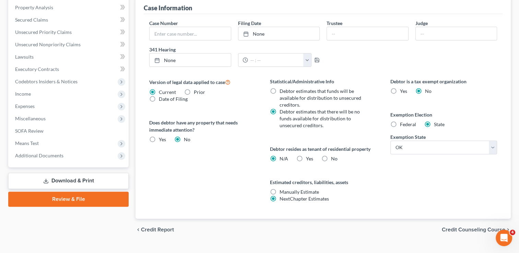
click at [306, 158] on label "Yes Yes" at bounding box center [309, 158] width 7 height 7
click at [308, 158] on input "Yes Yes" at bounding box center [310, 157] width 4 height 4
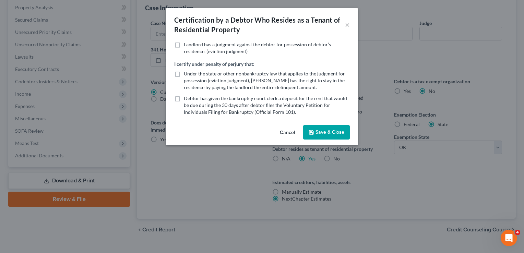
click at [332, 130] on button "Save & Close" at bounding box center [326, 132] width 47 height 14
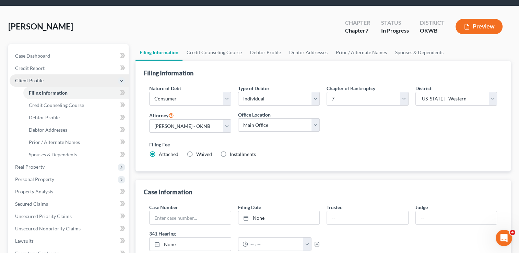
scroll to position [0, 0]
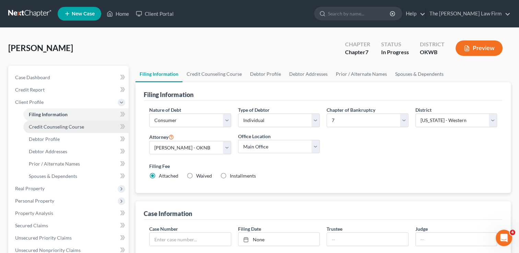
click at [60, 127] on span "Credit Counseling Course" at bounding box center [56, 127] width 55 height 6
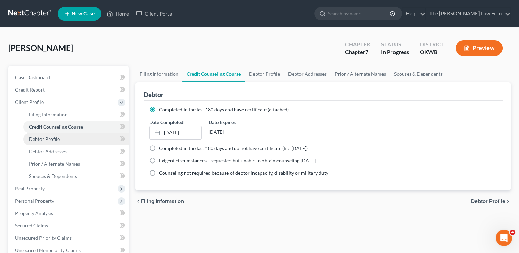
click at [55, 137] on span "Debtor Profile" at bounding box center [44, 139] width 31 height 6
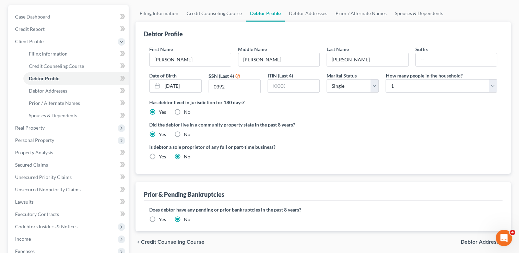
scroll to position [69, 0]
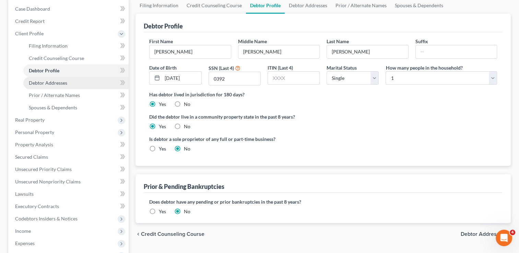
click at [59, 82] on span "Debtor Addresses" at bounding box center [48, 83] width 38 height 6
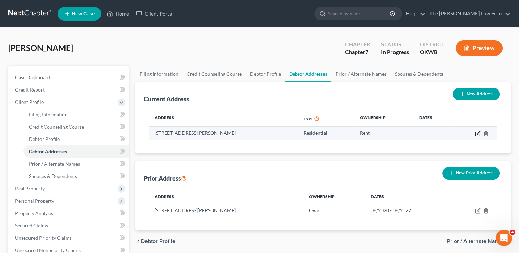
click at [477, 134] on icon "button" at bounding box center [477, 132] width 3 height 3
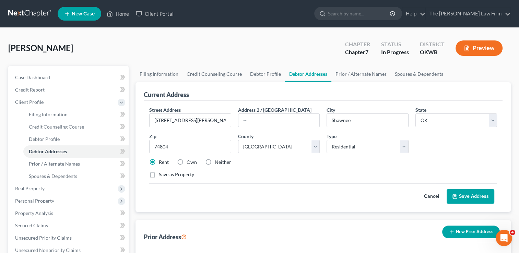
click at [430, 193] on button "Cancel" at bounding box center [431, 197] width 30 height 14
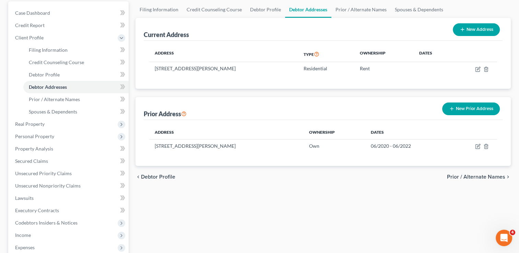
scroll to position [69, 0]
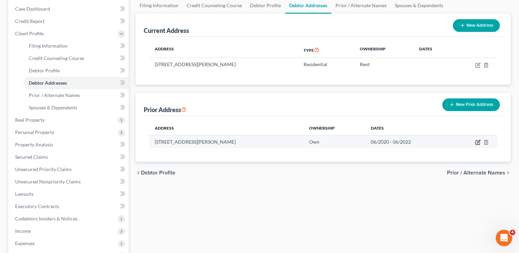
click at [476, 141] on icon "button" at bounding box center [477, 141] width 5 height 5
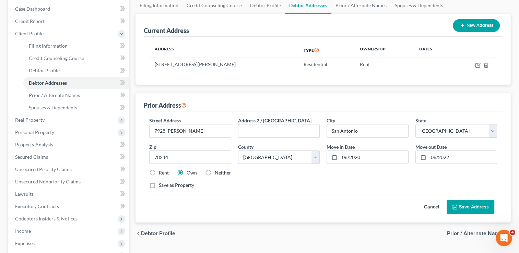
click at [428, 206] on button "Cancel" at bounding box center [431, 207] width 30 height 14
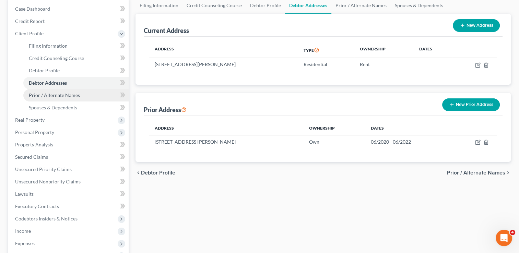
click at [84, 94] on link "Prior / Alternate Names" at bounding box center [75, 95] width 105 height 12
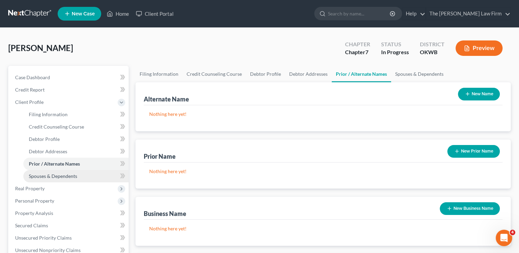
click at [66, 175] on span "Spouses & Dependents" at bounding box center [53, 176] width 48 height 6
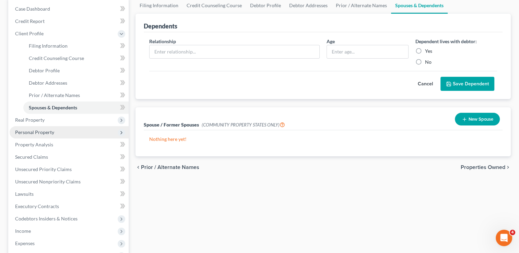
click at [35, 121] on ul "Case Dashboard Payments Invoices Payments Payments Credit Report Client Profile" at bounding box center [69, 151] width 119 height 296
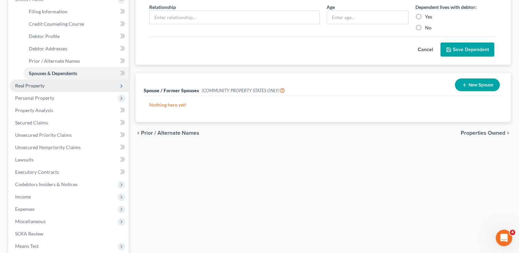
click at [45, 87] on span "Real Property" at bounding box center [69, 86] width 119 height 12
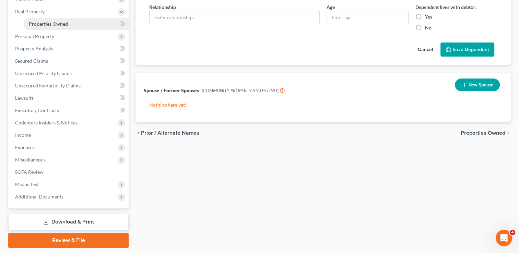
click at [71, 25] on link "Properties Owned" at bounding box center [75, 24] width 105 height 12
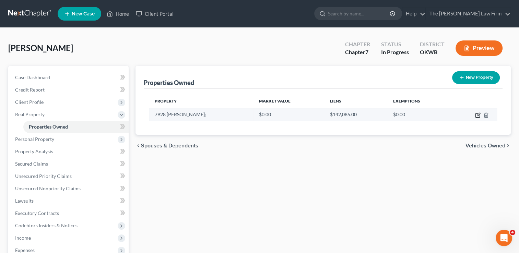
click at [476, 114] on icon "button" at bounding box center [477, 114] width 3 height 3
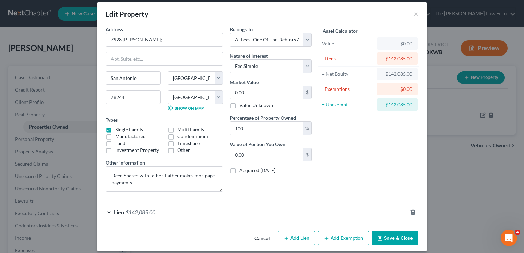
scroll to position [11, 0]
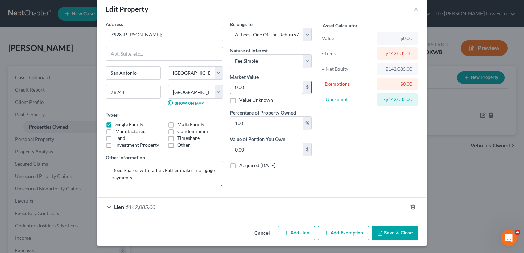
click at [261, 86] on input "0.00" at bounding box center [266, 87] width 73 height 13
click at [345, 125] on div "Asset Calculator Value $130,000.00 - Liens $142,085.00 = Net Equity -$141,955.0…" at bounding box center [368, 106] width 107 height 171
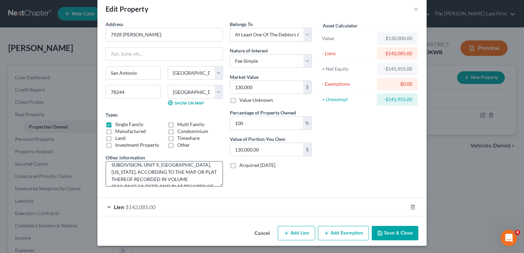
scroll to position [50, 0]
click at [391, 231] on button "Save & Close" at bounding box center [395, 233] width 47 height 14
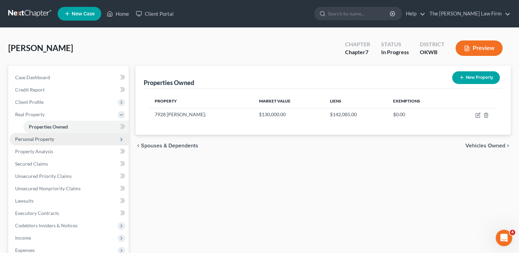
click at [64, 139] on span "Personal Property" at bounding box center [69, 139] width 119 height 12
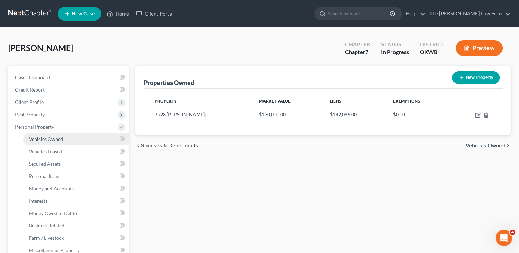
click at [62, 141] on span "Vehicles Owned" at bounding box center [46, 139] width 34 height 6
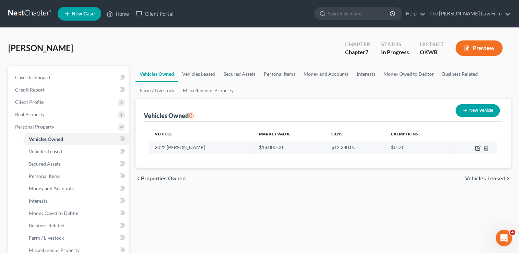
click at [476, 147] on icon "button" at bounding box center [477, 147] width 5 height 5
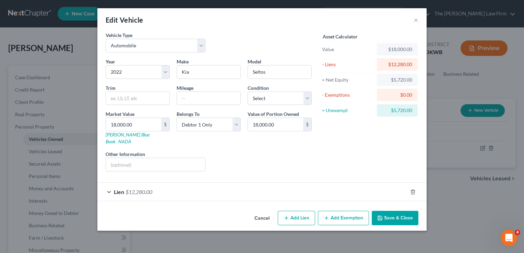
click at [337, 211] on button "Add Exemption" at bounding box center [343, 218] width 51 height 14
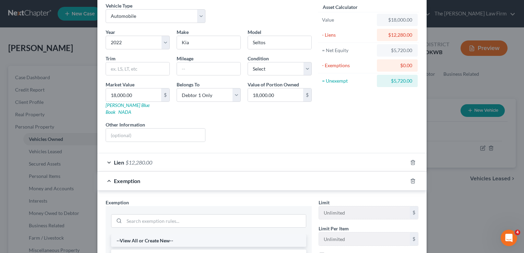
scroll to position [69, 0]
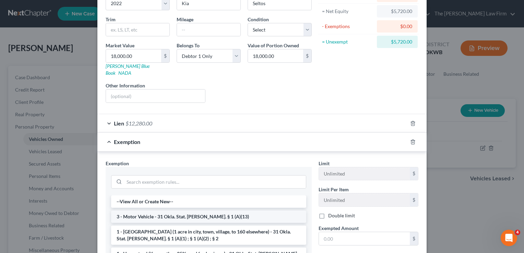
click at [145, 210] on li "3 - Motor Vehicle - 31 Okla. Stat. [PERSON_NAME]. § 1 (A)(13)" at bounding box center [208, 216] width 195 height 12
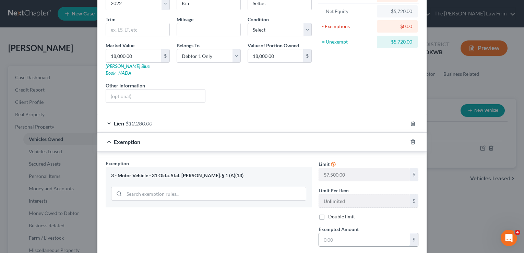
click at [345, 233] on input "text" at bounding box center [364, 239] width 91 height 13
click at [138, 51] on input "18,000.00" at bounding box center [133, 55] width 55 height 13
click at [260, 82] on div "Liens Select" at bounding box center [262, 92] width 107 height 21
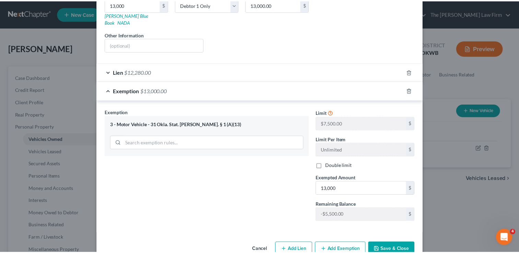
scroll to position [129, 0]
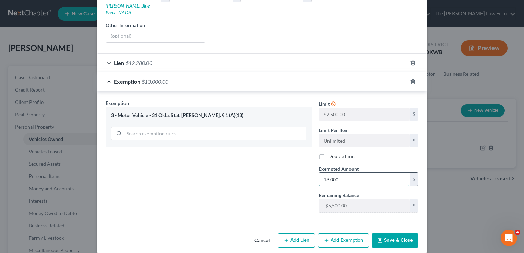
click at [351, 173] on input "13,000" at bounding box center [364, 179] width 91 height 13
click at [395, 234] on button "Save & Close" at bounding box center [395, 240] width 47 height 14
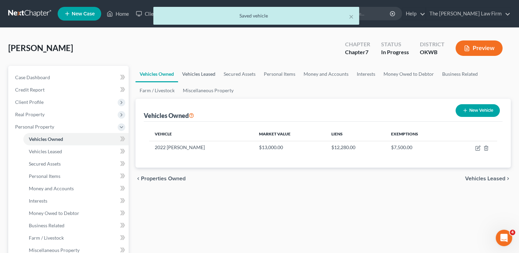
click at [197, 72] on link "Vehicles Leased" at bounding box center [198, 74] width 41 height 16
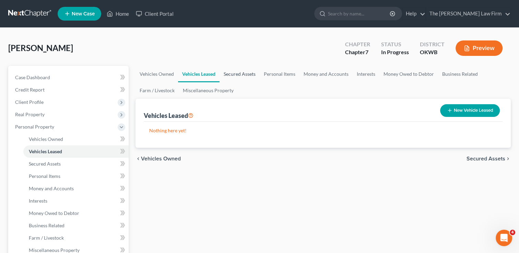
click at [243, 70] on link "Secured Assets" at bounding box center [239, 74] width 40 height 16
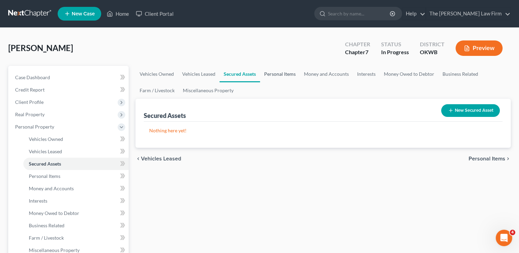
click at [277, 75] on link "Personal Items" at bounding box center [280, 74] width 40 height 16
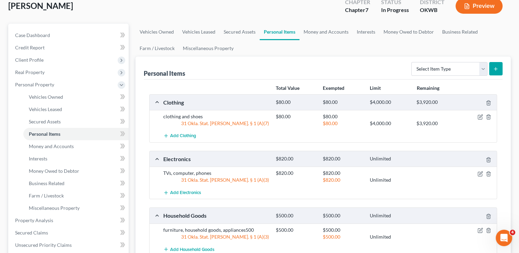
scroll to position [34, 0]
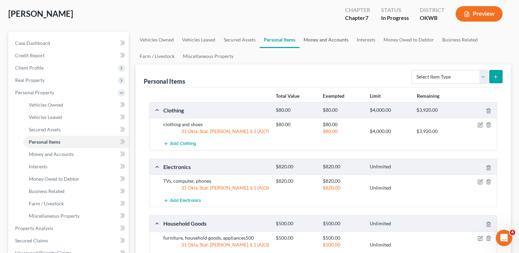
click at [331, 38] on link "Money and Accounts" at bounding box center [325, 40] width 53 height 16
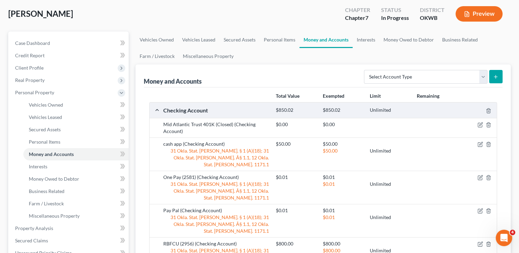
scroll to position [34, 0]
click at [365, 40] on link "Interests" at bounding box center [365, 40] width 27 height 16
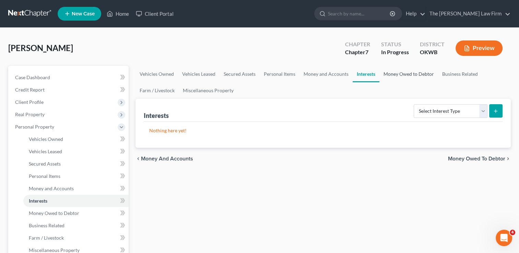
click at [402, 76] on link "Money Owed to Debtor" at bounding box center [408, 74] width 59 height 16
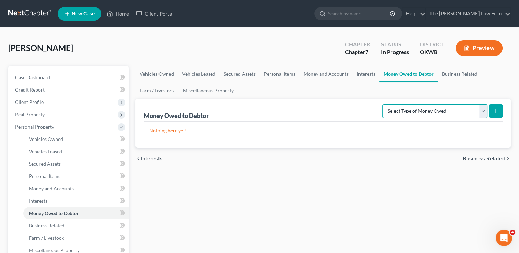
click at [450, 112] on select "Select Type of Money Owed Accounts Receivable Alimony Child Support Claims Agai…" at bounding box center [434, 111] width 105 height 14
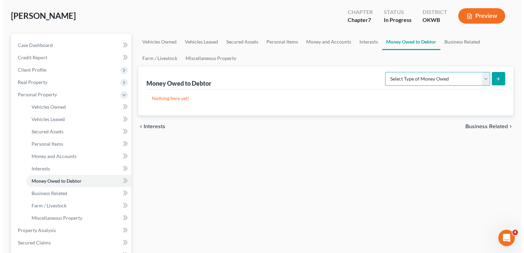
scroll to position [69, 0]
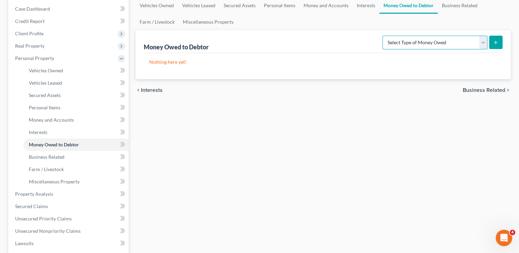
click at [481, 43] on select "Select Type of Money Owed Accounts Receivable Alimony Child Support Claims Agai…" at bounding box center [434, 43] width 105 height 14
click at [384, 36] on select "Select Type of Money Owed Accounts Receivable Alimony Child Support Claims Agai…" at bounding box center [434, 43] width 105 height 14
click at [494, 42] on icon "submit" at bounding box center [494, 42] width 5 height 5
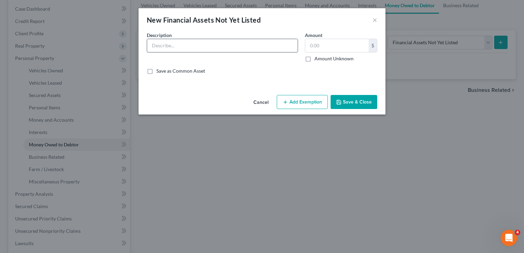
click at [200, 41] on input "text" at bounding box center [222, 45] width 150 height 13
click at [323, 45] on input "text" at bounding box center [336, 45] width 63 height 13
click at [305, 101] on button "Add Exemption" at bounding box center [302, 102] width 51 height 14
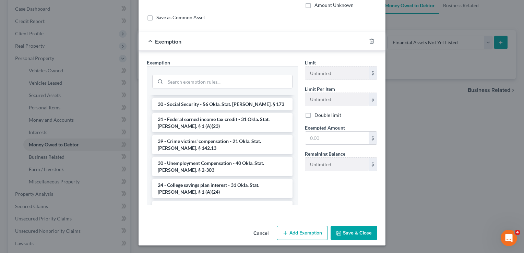
scroll to position [524, 0]
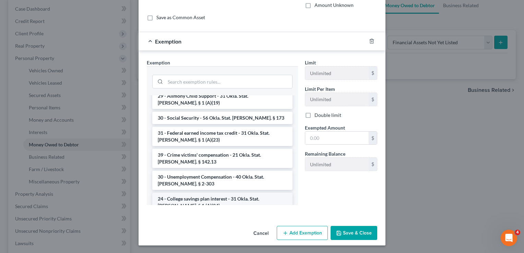
click at [207, 193] on li "24 - College savings plan interest - 31 Okla. Stat. [PERSON_NAME]. § 1 (A)(24)" at bounding box center [222, 202] width 140 height 19
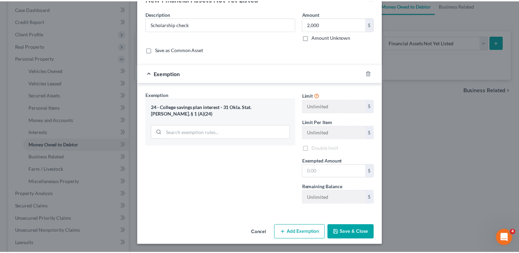
scroll to position [21, 0]
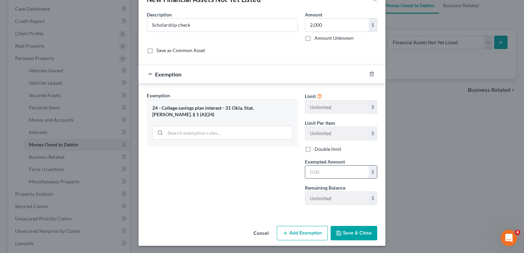
click at [322, 173] on input "text" at bounding box center [336, 172] width 63 height 13
click at [363, 231] on button "Save & Close" at bounding box center [353, 233] width 47 height 14
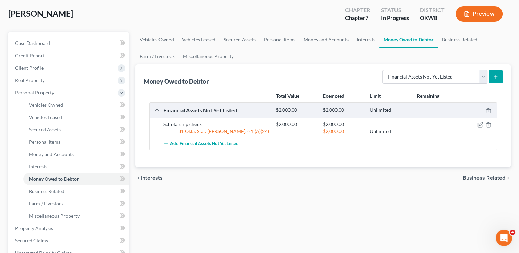
scroll to position [34, 0]
click at [459, 36] on link "Business Related" at bounding box center [459, 40] width 44 height 16
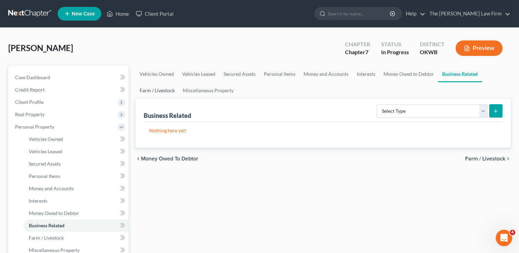
click at [149, 89] on link "Farm / Livestock" at bounding box center [156, 90] width 43 height 16
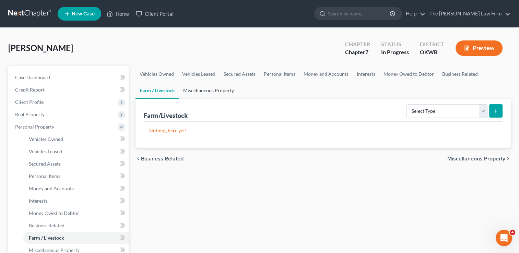
click at [214, 90] on link "Miscellaneous Property" at bounding box center [208, 90] width 59 height 16
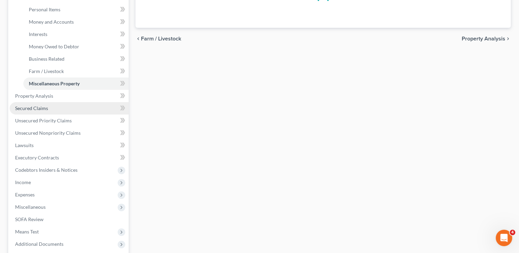
scroll to position [171, 0]
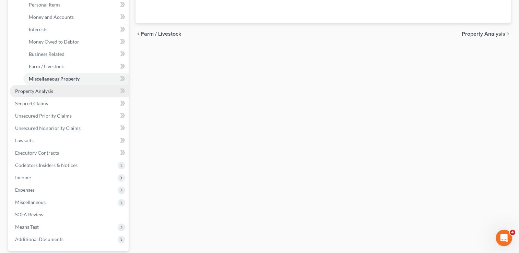
click at [61, 90] on link "Property Analysis" at bounding box center [69, 91] width 119 height 12
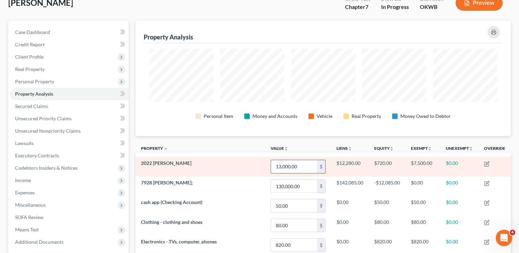
scroll to position [29, 0]
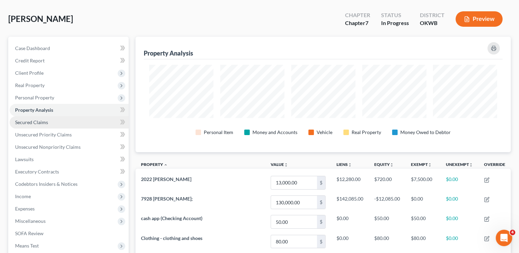
click at [25, 121] on span "Secured Claims" at bounding box center [31, 122] width 33 height 6
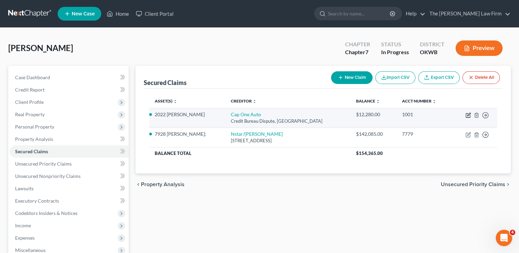
click at [467, 114] on icon "button" at bounding box center [468, 114] width 3 height 3
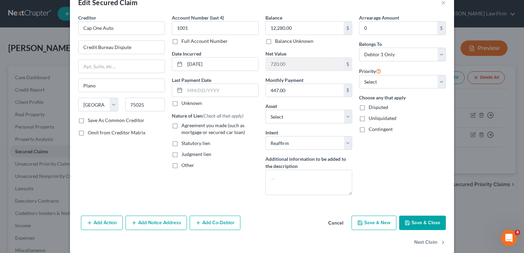
scroll to position [27, 0]
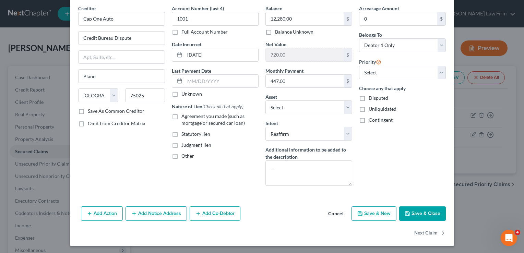
click at [425, 212] on button "Save & Close" at bounding box center [422, 213] width 47 height 14
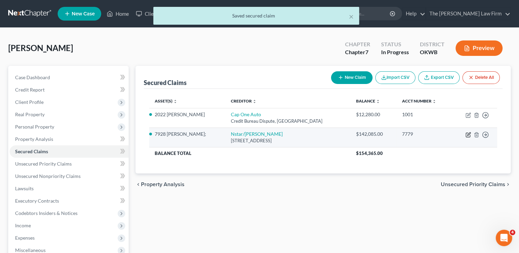
click at [467, 134] on icon "button" at bounding box center [467, 134] width 5 height 5
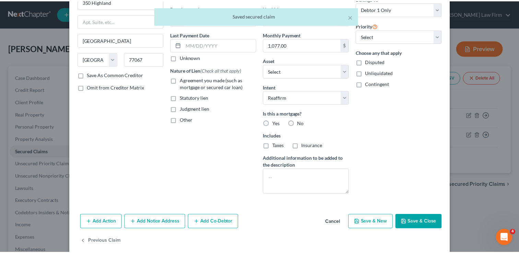
scroll to position [71, 0]
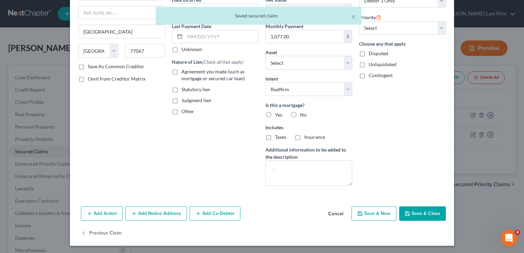
click at [427, 214] on button "Save & Close" at bounding box center [422, 213] width 47 height 14
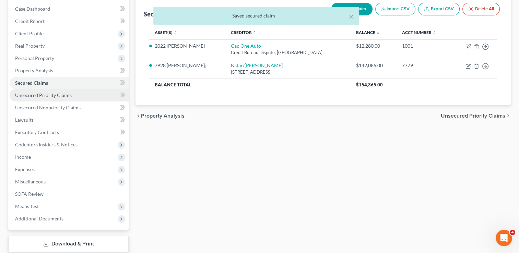
click at [66, 96] on span "Unsecured Priority Claims" at bounding box center [43, 95] width 57 height 6
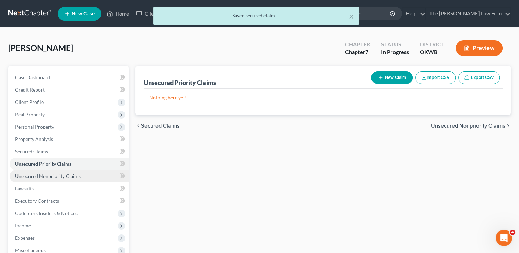
click at [71, 176] on span "Unsecured Nonpriority Claims" at bounding box center [47, 176] width 65 height 6
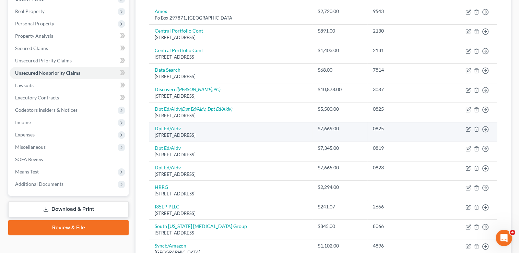
scroll to position [98, 0]
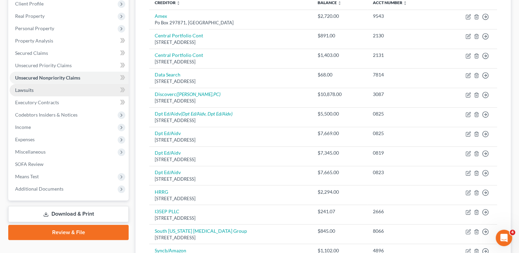
click at [67, 89] on link "Lawsuits" at bounding box center [69, 90] width 119 height 12
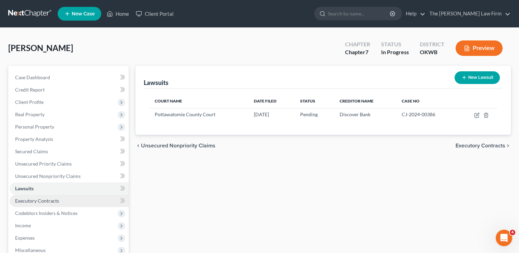
click at [60, 200] on link "Executory Contracts" at bounding box center [69, 201] width 119 height 12
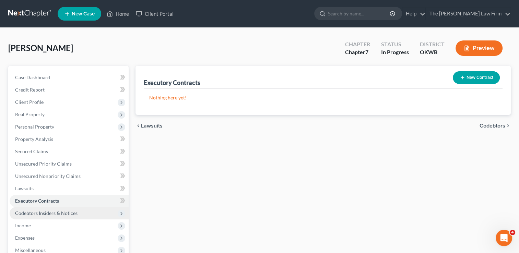
click at [70, 210] on span "Codebtors Insiders & Notices" at bounding box center [46, 213] width 62 height 6
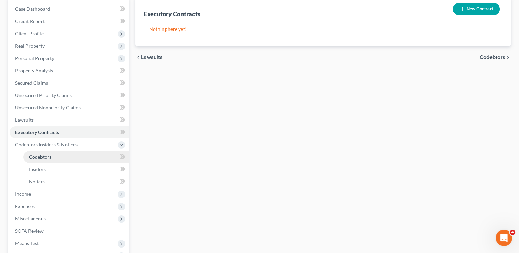
click at [47, 155] on span "Codebtors" at bounding box center [40, 157] width 23 height 6
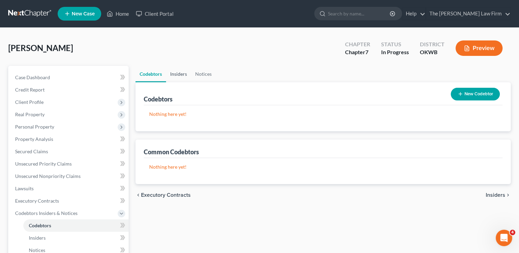
click at [179, 73] on link "Insiders" at bounding box center [178, 74] width 25 height 16
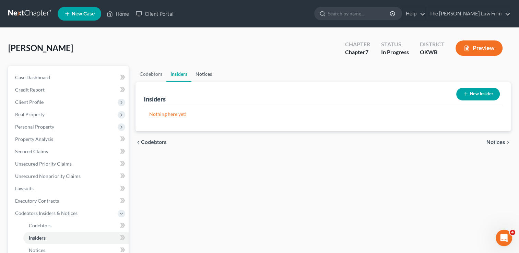
click at [202, 74] on link "Notices" at bounding box center [203, 74] width 25 height 16
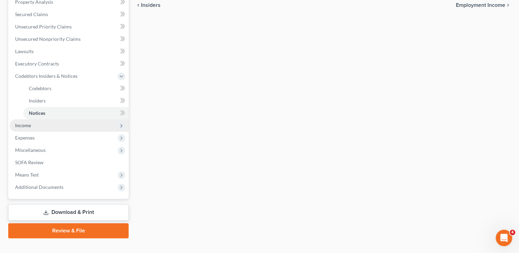
click at [37, 129] on span "Income" at bounding box center [69, 125] width 119 height 12
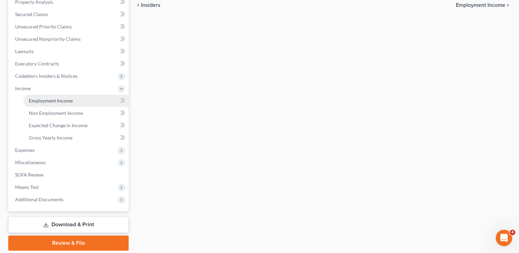
click at [51, 101] on span "Employment Income" at bounding box center [51, 101] width 44 height 6
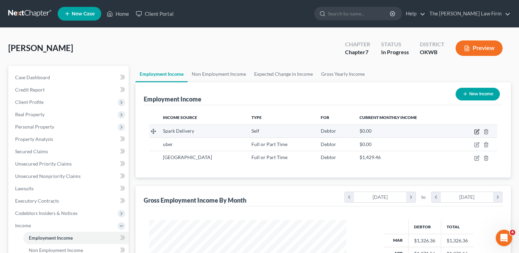
click at [476, 132] on icon "button" at bounding box center [476, 130] width 3 height 3
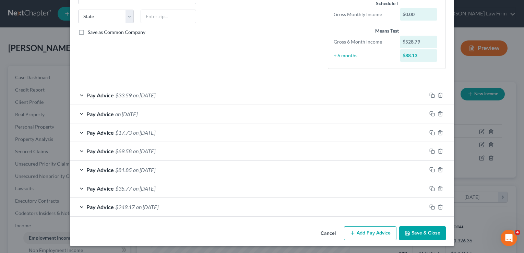
click at [425, 232] on button "Save & Close" at bounding box center [422, 233] width 47 height 14
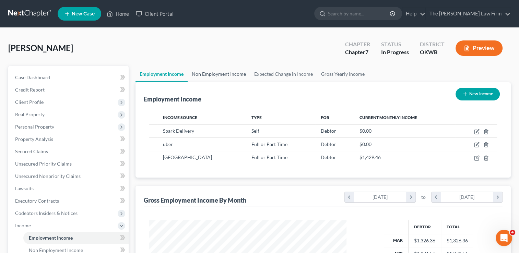
click at [225, 73] on link "Non Employment Income" at bounding box center [218, 74] width 62 height 16
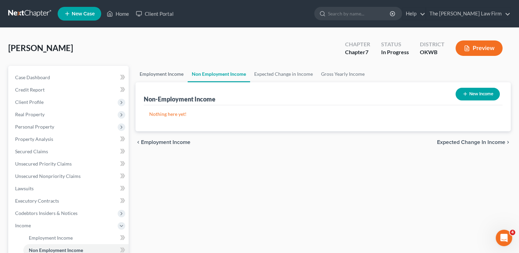
click at [177, 74] on link "Employment Income" at bounding box center [161, 74] width 52 height 16
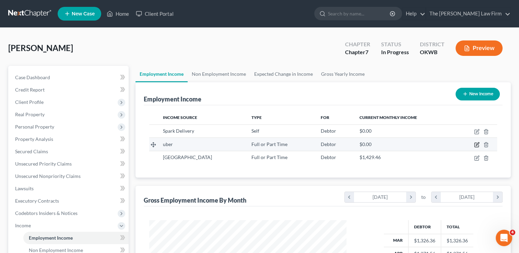
click at [476, 144] on icon "button" at bounding box center [476, 144] width 3 height 3
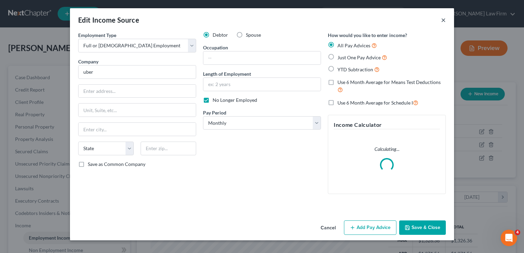
click at [443, 19] on div "Edit Income Source ×" at bounding box center [262, 19] width 384 height 23
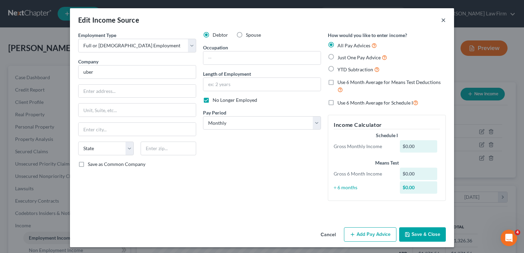
click at [441, 21] on button "×" at bounding box center [443, 20] width 5 height 8
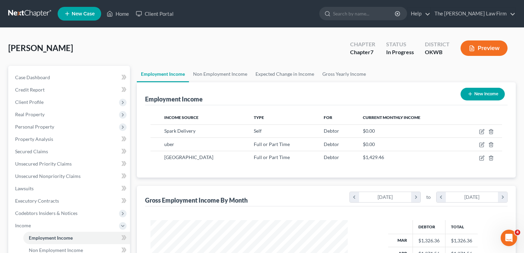
scroll to position [342604, 342515]
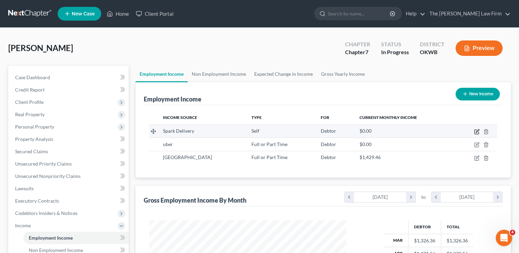
click at [477, 130] on icon "button" at bounding box center [476, 131] width 5 height 5
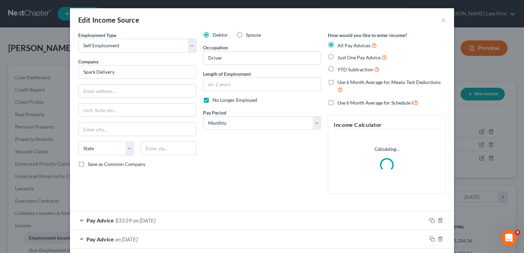
scroll to position [122, 212]
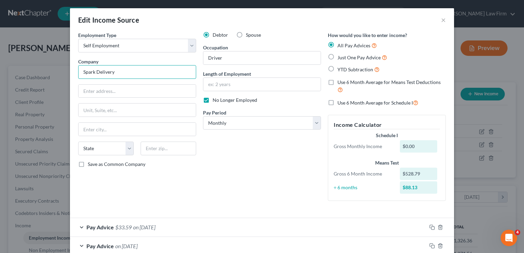
drag, startPoint x: 122, startPoint y: 72, endPoint x: 128, endPoint y: 77, distance: 7.8
click at [95, 73] on input "Spark Delivery" at bounding box center [137, 72] width 118 height 14
click at [125, 93] on input "text" at bounding box center [136, 91] width 117 height 13
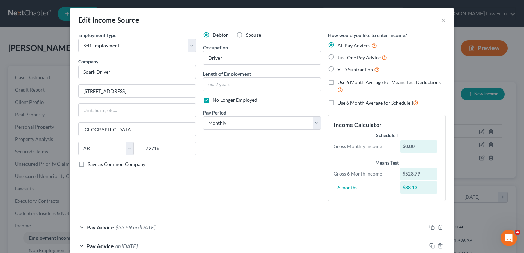
click at [232, 148] on div "Debtor Spouse Occupation Driver Length of Employment No Longer Employed Pay Per…" at bounding box center [261, 119] width 125 height 175
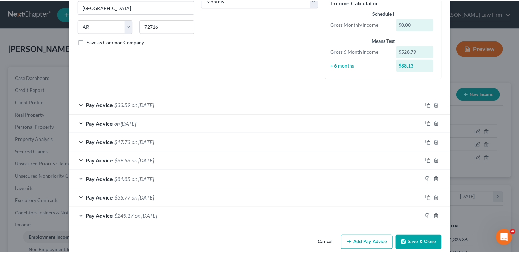
scroll to position [132, 0]
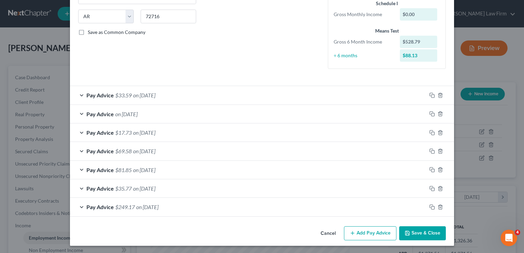
click at [423, 233] on button "Save & Close" at bounding box center [422, 233] width 47 height 14
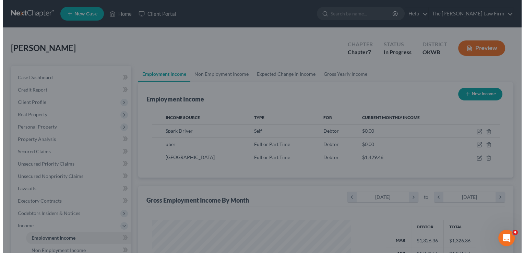
scroll to position [342604, 342515]
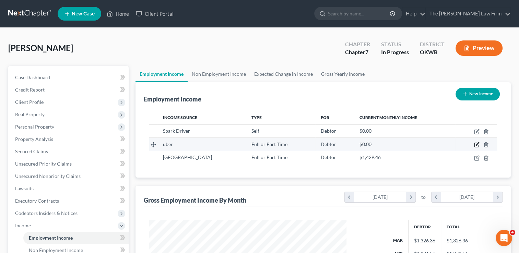
click at [476, 144] on icon "button" at bounding box center [476, 144] width 5 height 5
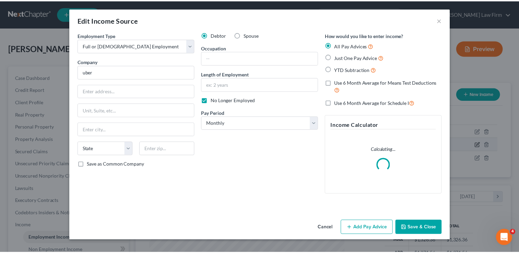
scroll to position [122, 212]
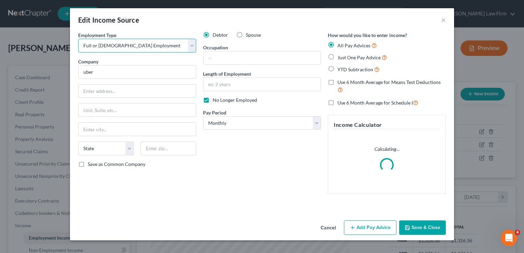
drag, startPoint x: 148, startPoint y: 43, endPoint x: 148, endPoint y: 53, distance: 9.6
click at [148, 43] on select "Select Full or [DEMOGRAPHIC_DATA] Employment Self Employment" at bounding box center [137, 46] width 118 height 14
click at [78, 39] on select "Select Full or [DEMOGRAPHIC_DATA] Employment Self Employment" at bounding box center [137, 46] width 118 height 14
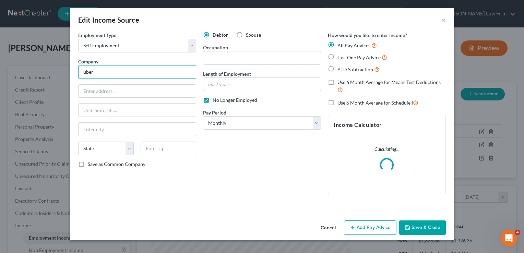
click at [119, 73] on input "uber" at bounding box center [137, 72] width 118 height 14
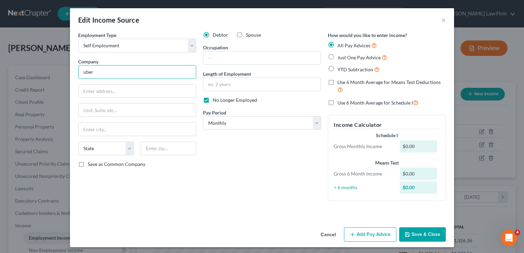
click at [84, 72] on input "uber" at bounding box center [137, 72] width 118 height 14
click at [107, 93] on input "text" at bounding box center [136, 91] width 117 height 13
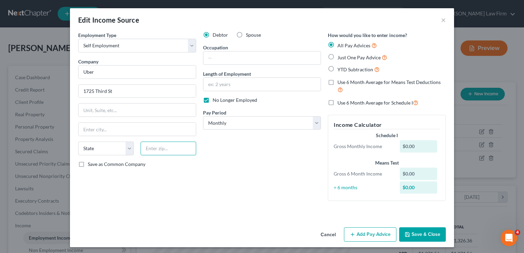
click at [157, 150] on input "text" at bounding box center [169, 149] width 56 height 14
click at [229, 149] on div "Debtor Spouse Occupation Length of Employment No Longer Employed Pay Period * S…" at bounding box center [261, 119] width 125 height 175
click at [414, 233] on button "Save & Close" at bounding box center [422, 234] width 47 height 14
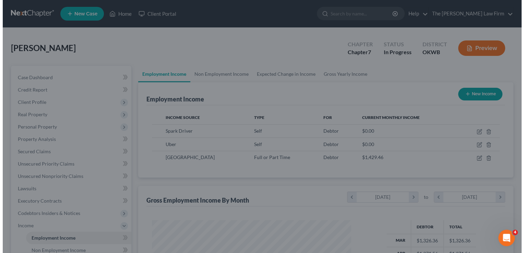
scroll to position [342604, 342515]
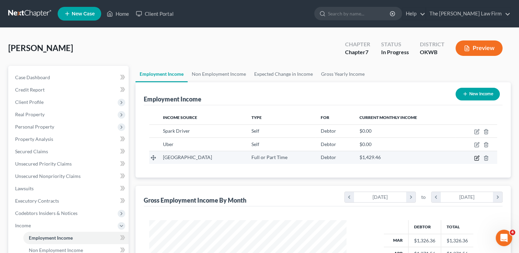
click at [475, 156] on icon "button" at bounding box center [476, 157] width 5 height 5
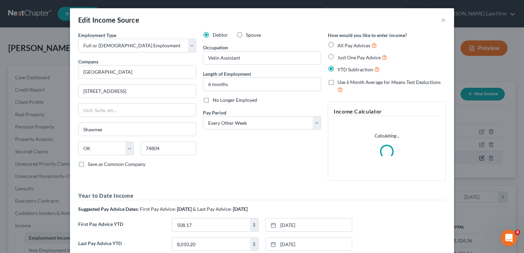
scroll to position [122, 212]
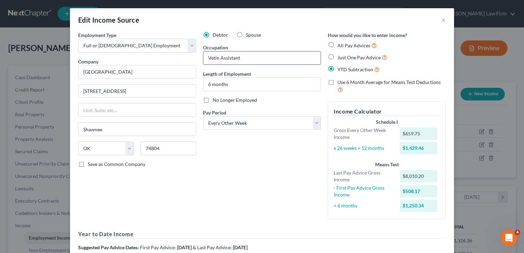
click at [216, 58] on input "Vetin Assistant" at bounding box center [261, 57] width 117 height 13
drag, startPoint x: 236, startPoint y: 178, endPoint x: 243, endPoint y: 176, distance: 7.3
click at [236, 178] on div "Debtor Spouse Occupation Vetinary Assistant Length of Employment 6 months No Lo…" at bounding box center [261, 128] width 125 height 193
click at [111, 70] on input "[GEOGRAPHIC_DATA]" at bounding box center [137, 72] width 118 height 14
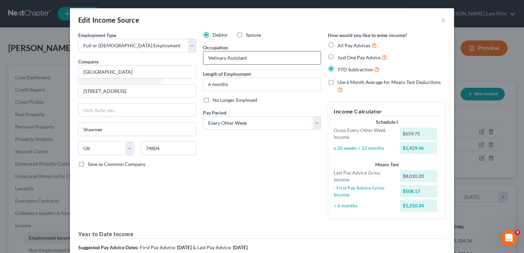
click at [209, 59] on input "Vetinary Assistant" at bounding box center [261, 57] width 117 height 13
click at [210, 59] on input "Vetinary Assistant" at bounding box center [261, 57] width 117 height 13
paste input "erinary"
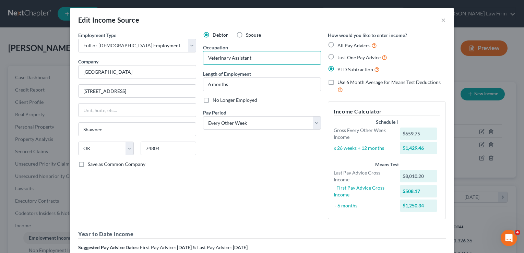
click at [263, 149] on div "Debtor Spouse Occupation Veterinary Assistant Length of Employment 6 months No …" at bounding box center [261, 128] width 125 height 193
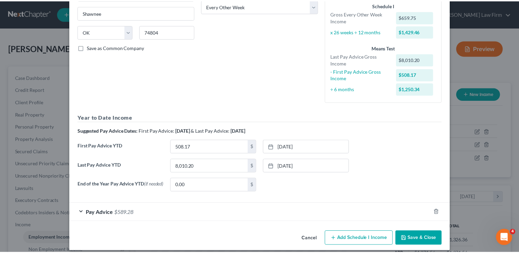
scroll to position [123, 0]
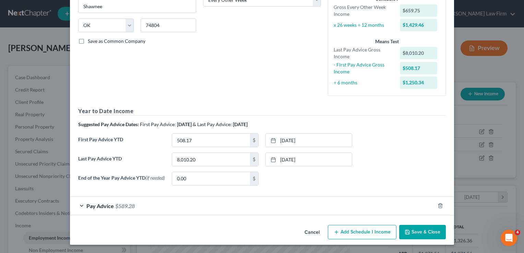
click at [428, 233] on button "Save & Close" at bounding box center [422, 232] width 47 height 14
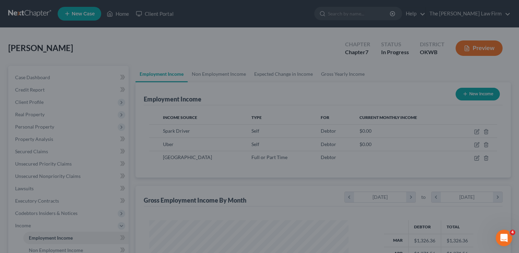
scroll to position [342604, 342515]
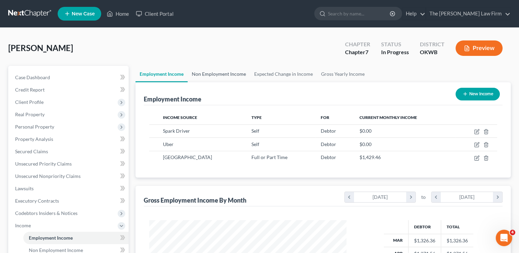
click at [219, 73] on link "Non Employment Income" at bounding box center [218, 74] width 62 height 16
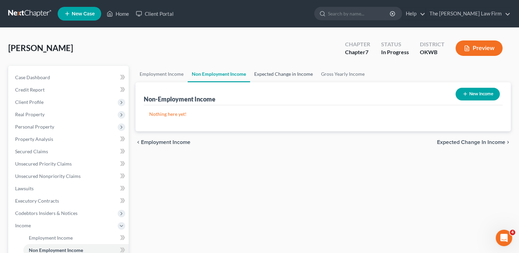
click at [288, 75] on link "Expected Change in Income" at bounding box center [283, 74] width 67 height 16
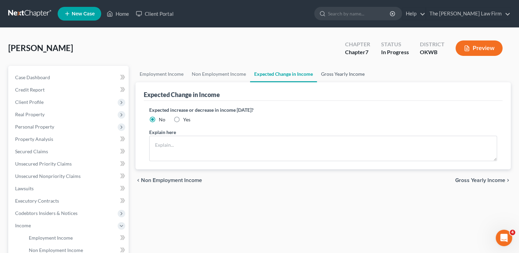
click at [336, 75] on link "Gross Yearly Income" at bounding box center [343, 74] width 52 height 16
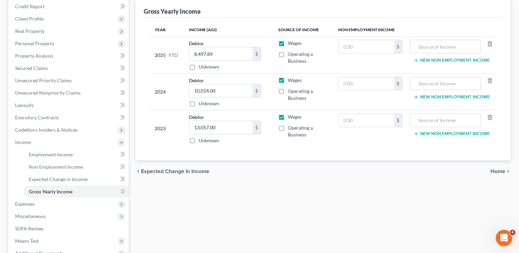
scroll to position [103, 0]
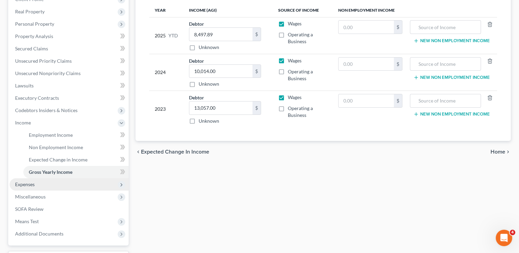
click at [32, 185] on span "Expenses" at bounding box center [25, 184] width 20 height 6
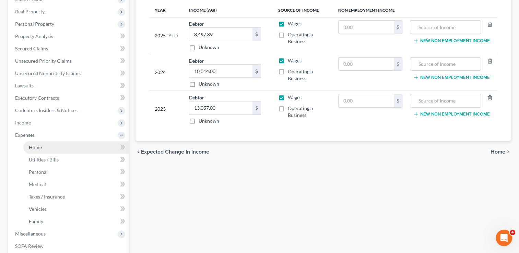
click at [63, 147] on link "Home" at bounding box center [75, 147] width 105 height 12
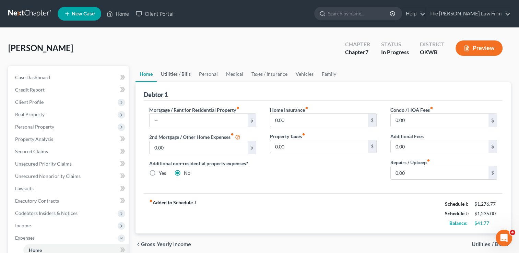
click at [174, 73] on link "Utilities / Bills" at bounding box center [176, 74] width 38 height 16
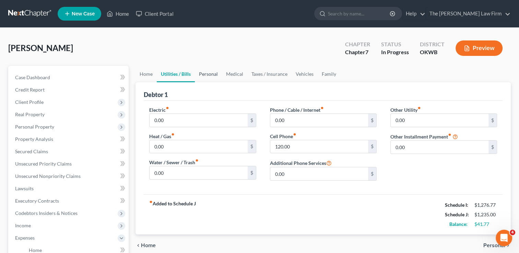
click at [206, 74] on link "Personal" at bounding box center [208, 74] width 27 height 16
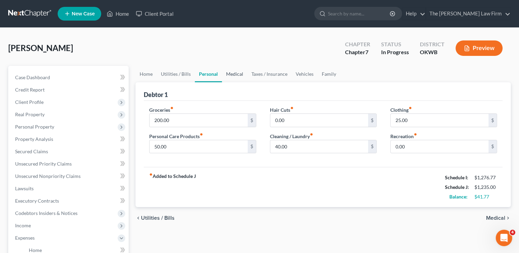
click at [233, 74] on link "Medical" at bounding box center [234, 74] width 25 height 16
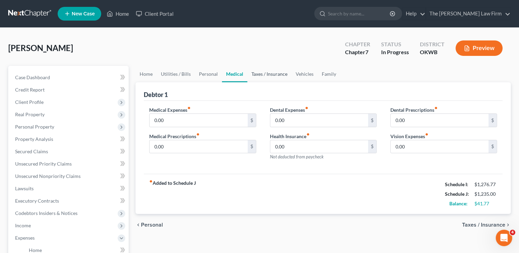
click at [270, 73] on link "Taxes / Insurance" at bounding box center [269, 74] width 44 height 16
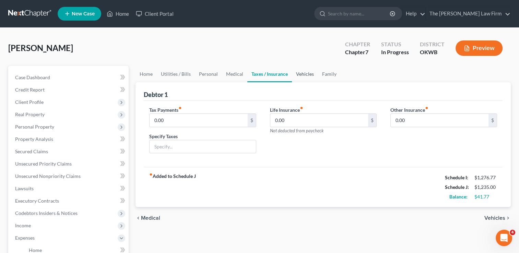
click at [306, 75] on link "Vehicles" at bounding box center [305, 74] width 26 height 16
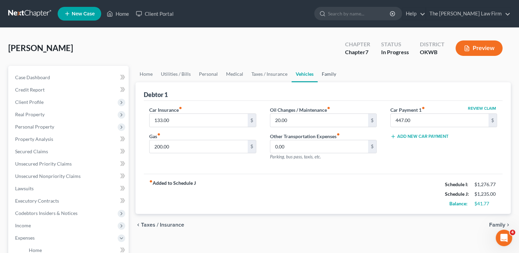
click at [328, 73] on link "Family" at bounding box center [328, 74] width 23 height 16
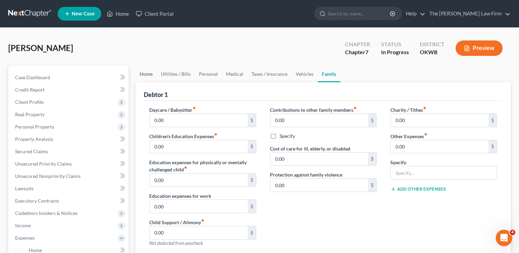
click at [149, 72] on link "Home" at bounding box center [145, 74] width 21 height 16
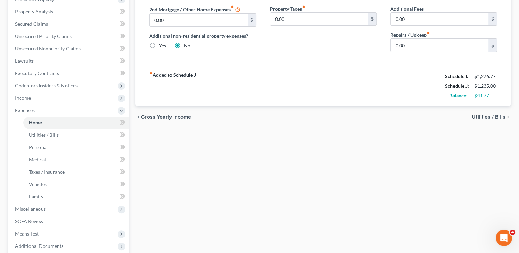
scroll to position [137, 0]
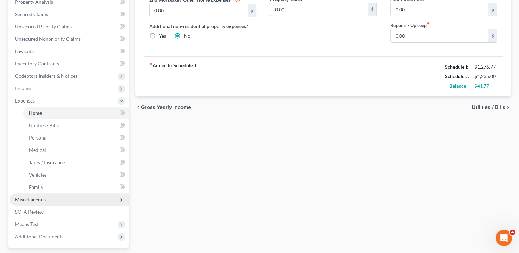
click at [30, 201] on span "Miscellaneous" at bounding box center [30, 199] width 31 height 6
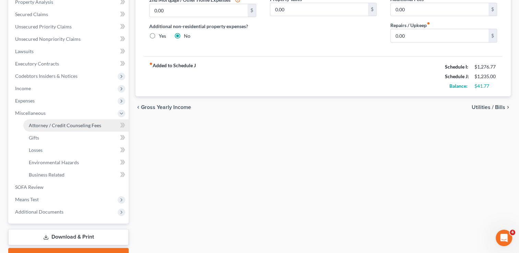
click at [56, 126] on span "Attorney / Credit Counseling Fees" at bounding box center [65, 125] width 72 height 6
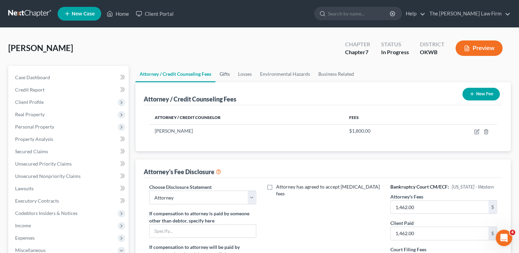
click at [229, 73] on link "Gifts" at bounding box center [224, 74] width 19 height 16
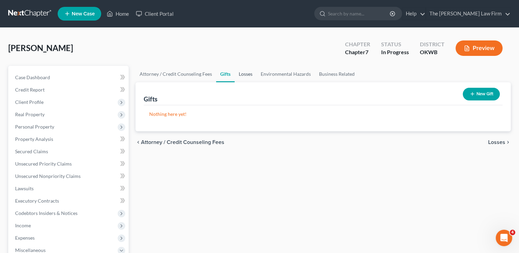
click at [246, 74] on link "Losses" at bounding box center [245, 74] width 22 height 16
click at [288, 73] on link "Environmental Hazards" at bounding box center [285, 74] width 58 height 16
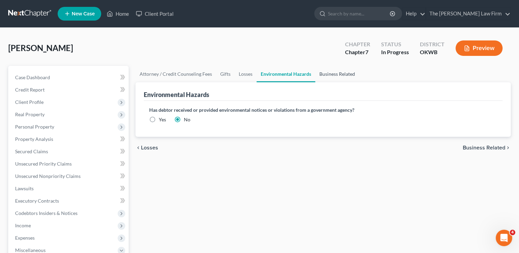
click at [332, 75] on link "Business Related" at bounding box center [337, 74] width 44 height 16
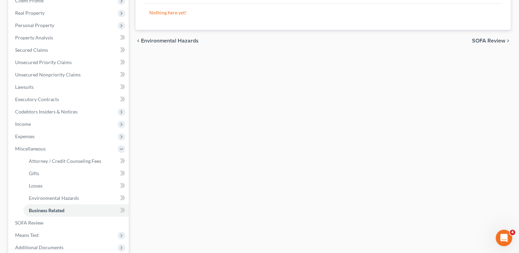
scroll to position [103, 0]
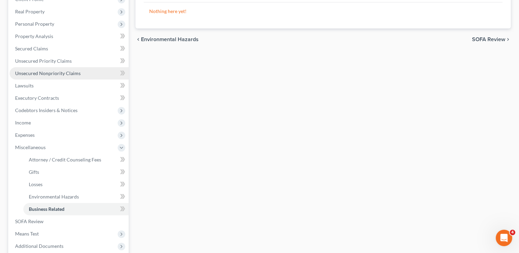
click at [40, 72] on span "Unsecured Nonpriority Claims" at bounding box center [47, 73] width 65 height 6
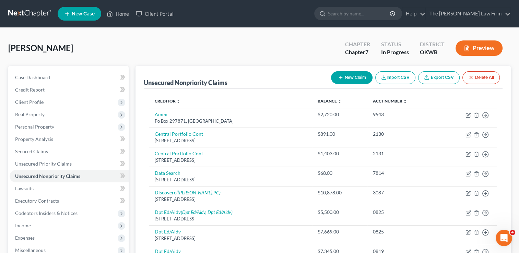
click at [354, 76] on button "New Claim" at bounding box center [351, 77] width 41 height 13
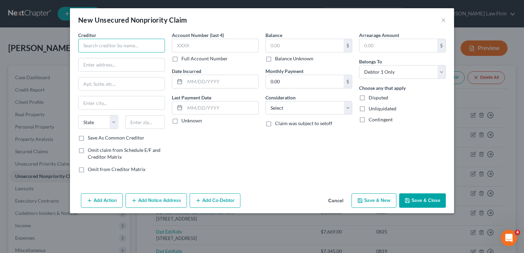
click at [139, 47] on input "text" at bounding box center [121, 46] width 87 height 14
drag, startPoint x: 119, startPoint y: 43, endPoint x: 104, endPoint y: 45, distance: 14.8
click at [119, 44] on input "NB Hoa[pital" at bounding box center [121, 46] width 87 height 14
click at [111, 62] on input "text" at bounding box center [121, 64] width 86 height 13
click at [229, 147] on div "Account Number (last 4) Full Account Number Date Incurred Last Payment Date Unk…" at bounding box center [215, 105] width 94 height 147
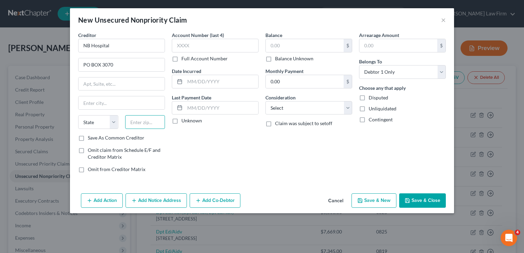
click at [156, 119] on input "text" at bounding box center [145, 122] width 40 height 14
click at [223, 135] on div "Account Number (last 4) Full Account Number Date Incurred Last Payment Date Unk…" at bounding box center [215, 105] width 94 height 147
click at [203, 45] on input "text" at bounding box center [215, 46] width 87 height 14
click at [297, 46] on input "text" at bounding box center [305, 45] width 78 height 13
click at [422, 198] on button "Save & Close" at bounding box center [422, 200] width 47 height 14
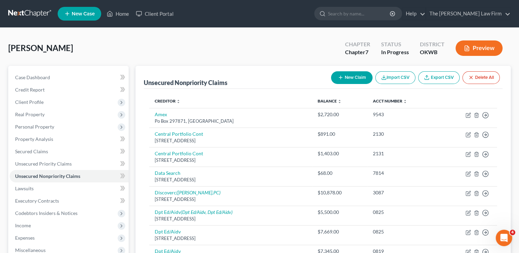
click at [343, 76] on button "New Claim" at bounding box center [351, 77] width 41 height 13
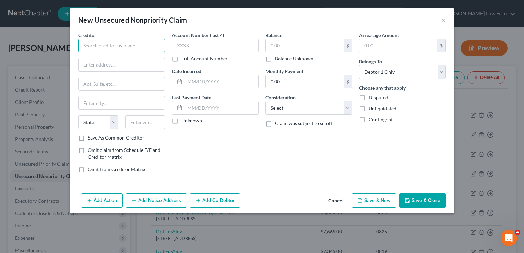
click at [140, 46] on input "text" at bounding box center [121, 46] width 87 height 14
click at [113, 63] on input "text" at bounding box center [121, 64] width 86 height 13
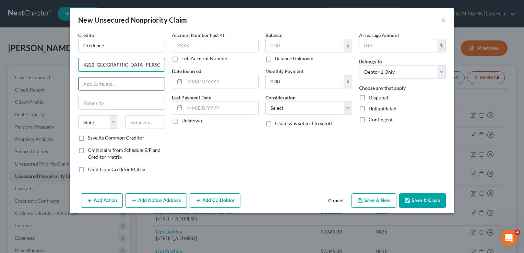
click at [124, 85] on input "text" at bounding box center [121, 83] width 86 height 13
click at [144, 120] on input "text" at bounding box center [145, 122] width 40 height 14
click at [170, 148] on div "Account Number (last 4) Full Account Number Date Incurred Last Payment Date Unk…" at bounding box center [215, 105] width 94 height 147
click at [300, 44] on input "text" at bounding box center [305, 45] width 78 height 13
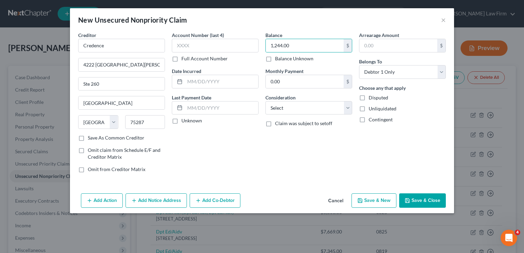
click at [429, 200] on button "Save & Close" at bounding box center [422, 200] width 47 height 14
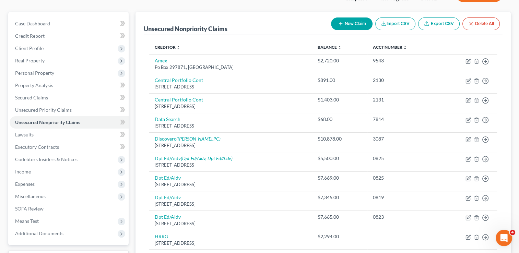
scroll to position [53, 0]
click at [350, 25] on button "New Claim" at bounding box center [351, 24] width 41 height 13
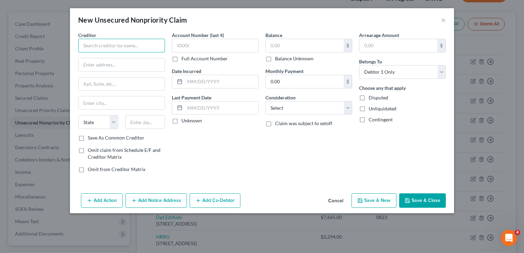
click at [136, 45] on input "text" at bounding box center [121, 46] width 87 height 14
click at [137, 119] on input "text" at bounding box center [145, 122] width 40 height 14
click at [195, 134] on div "Account Number (last 4) Full Account Number Date Incurred Last Payment Date Unk…" at bounding box center [215, 105] width 94 height 147
click at [290, 41] on input "text" at bounding box center [305, 45] width 78 height 13
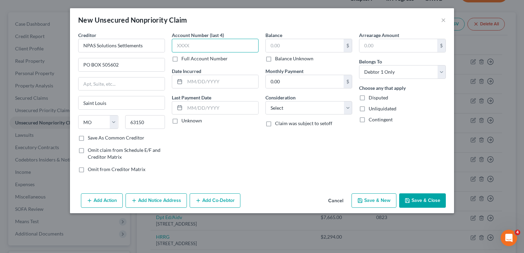
click at [208, 42] on input "text" at bounding box center [215, 46] width 87 height 14
click at [283, 46] on input "text" at bounding box center [305, 45] width 78 height 13
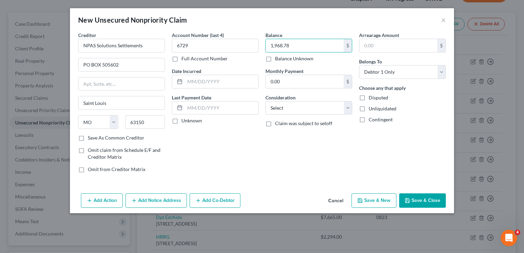
click at [419, 196] on button "Save & Close" at bounding box center [422, 200] width 47 height 14
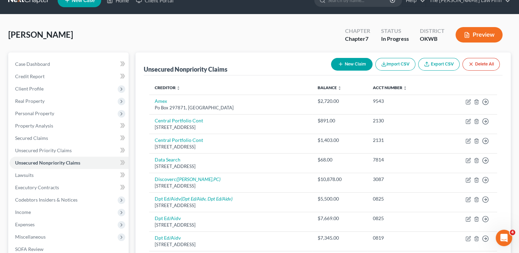
scroll to position [4, 0]
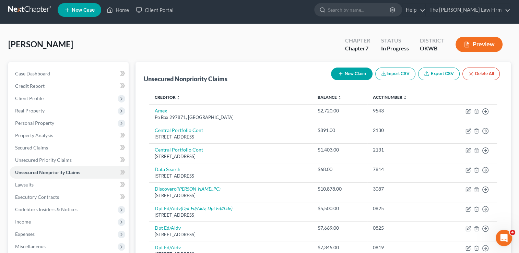
click at [352, 73] on button "New Claim" at bounding box center [351, 74] width 41 height 13
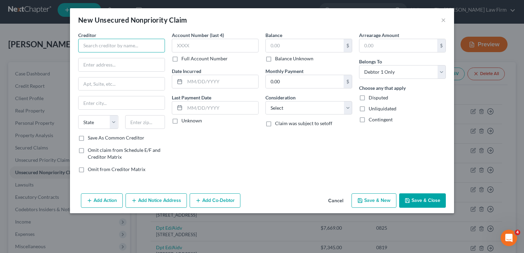
click at [119, 48] on input "text" at bounding box center [121, 46] width 87 height 14
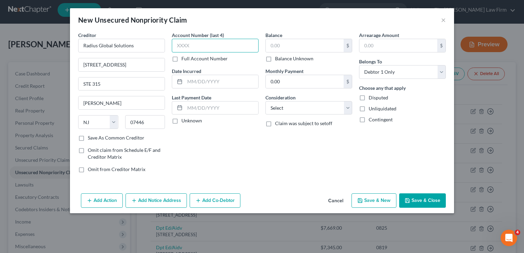
click at [228, 47] on input "text" at bounding box center [215, 46] width 87 height 14
click at [283, 44] on input "text" at bounding box center [305, 45] width 78 height 13
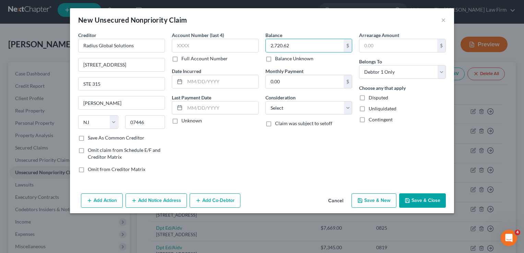
click at [416, 198] on button "Save & Close" at bounding box center [422, 200] width 47 height 14
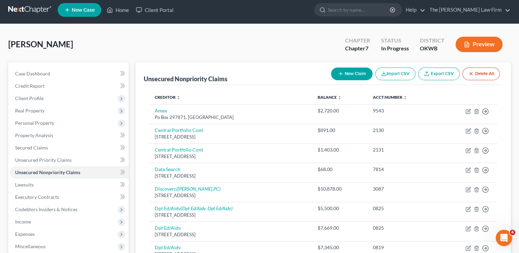
click at [351, 76] on button "New Claim" at bounding box center [351, 74] width 41 height 13
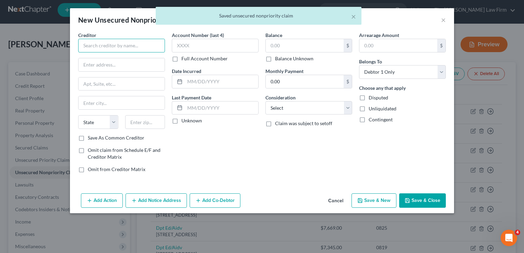
click at [133, 45] on input "text" at bounding box center [121, 46] width 87 height 14
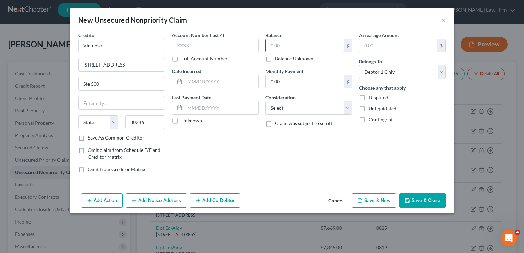
click at [308, 42] on input "text" at bounding box center [305, 45] width 78 height 13
click at [423, 198] on button "Save & Close" at bounding box center [422, 200] width 47 height 14
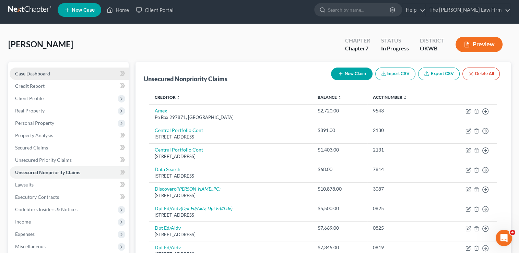
click at [48, 72] on span "Case Dashboard" at bounding box center [32, 74] width 35 height 6
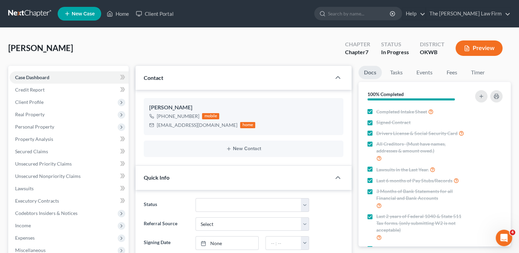
scroll to position [611, 0]
click at [67, 176] on span "Unsecured Nonpriority Claims" at bounding box center [47, 176] width 65 height 6
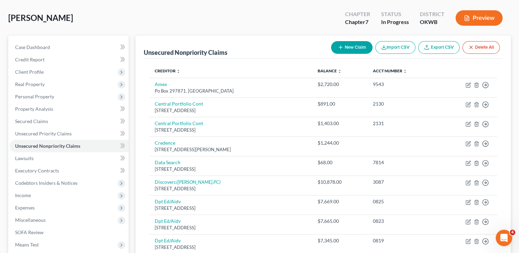
scroll to position [27, 0]
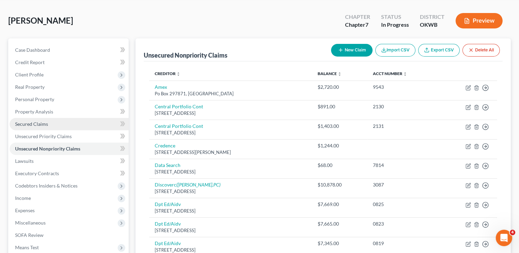
click at [48, 122] on link "Secured Claims" at bounding box center [69, 124] width 119 height 12
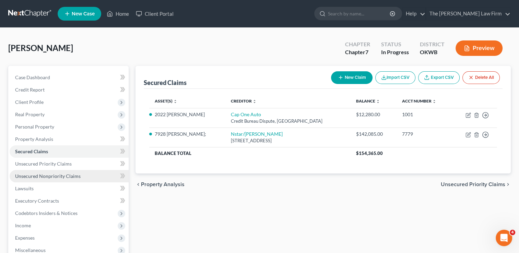
click at [73, 175] on span "Unsecured Nonpriority Claims" at bounding box center [47, 176] width 65 height 6
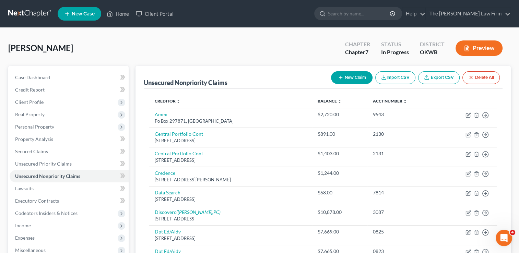
click at [343, 77] on button "New Claim" at bounding box center [351, 77] width 41 height 13
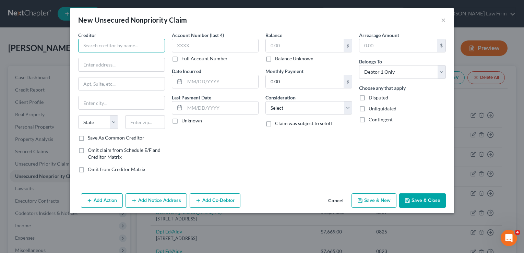
click at [136, 45] on input "text" at bounding box center [121, 46] width 87 height 14
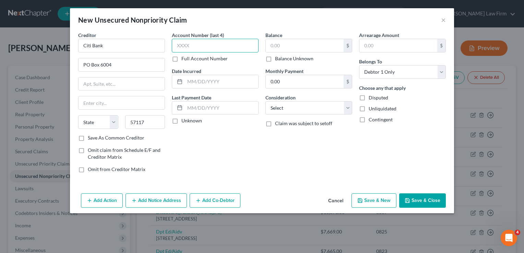
click at [195, 48] on input "text" at bounding box center [215, 46] width 87 height 14
click at [292, 46] on input "text" at bounding box center [305, 45] width 78 height 13
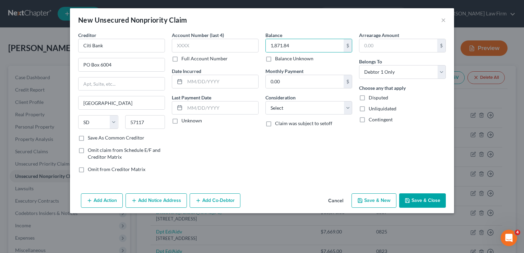
click at [414, 203] on button "Save & Close" at bounding box center [422, 200] width 47 height 14
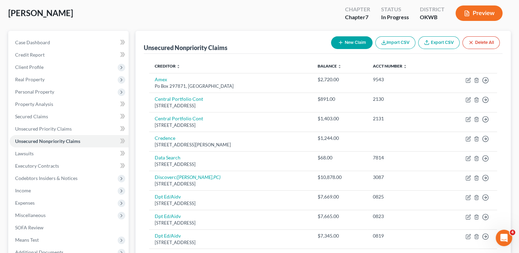
scroll to position [28, 0]
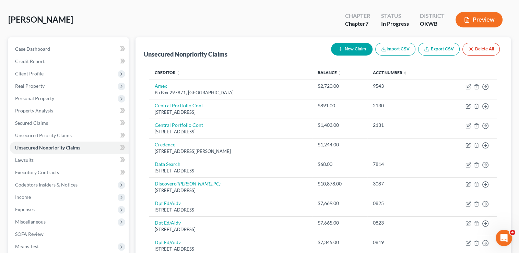
click at [351, 50] on button "New Claim" at bounding box center [351, 49] width 41 height 13
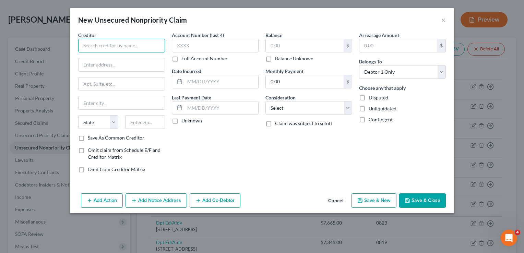
click at [145, 41] on input "text" at bounding box center [121, 46] width 87 height 14
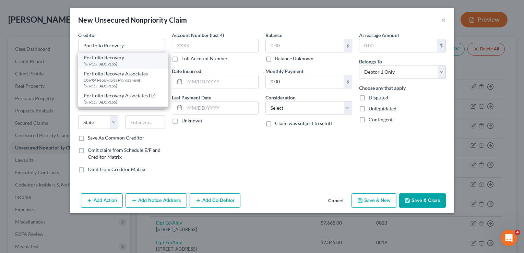
click at [131, 62] on div "[STREET_ADDRESS]" at bounding box center [123, 64] width 79 height 6
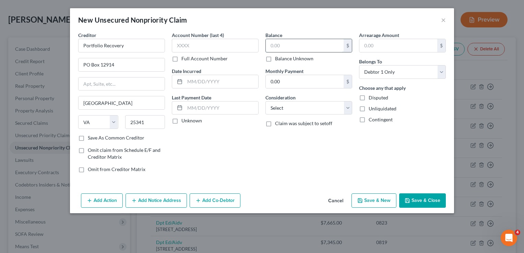
click at [299, 47] on input "text" at bounding box center [305, 45] width 78 height 13
click at [413, 197] on button "Save & Close" at bounding box center [422, 200] width 47 height 14
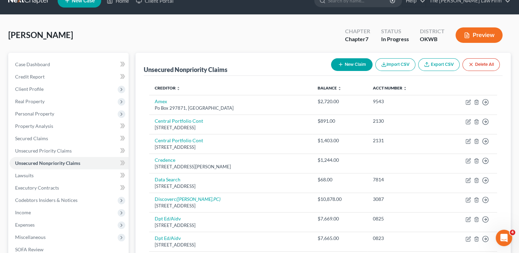
scroll to position [12, 0]
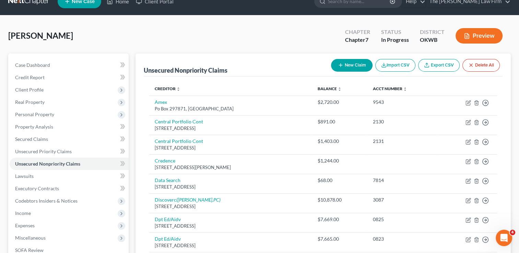
click at [343, 66] on button "New Claim" at bounding box center [351, 65] width 41 height 13
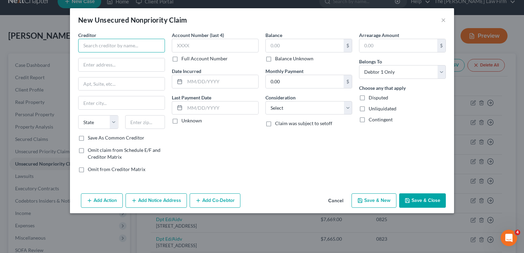
click at [136, 40] on input "text" at bounding box center [121, 46] width 87 height 14
click at [139, 122] on input "text" at bounding box center [145, 122] width 40 height 14
click at [196, 136] on div "Account Number (last 4) Full Account Number Date Incurred Last Payment Date Unk…" at bounding box center [215, 105] width 94 height 147
click at [290, 48] on input "text" at bounding box center [305, 45] width 78 height 13
click at [275, 58] on label "Balance Unknown" at bounding box center [294, 58] width 38 height 7
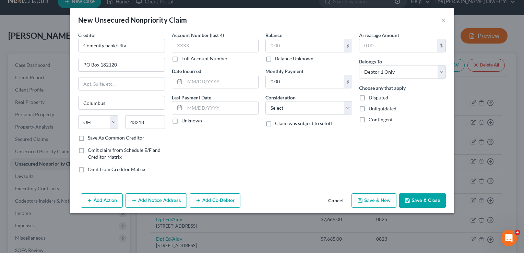
click at [278, 58] on input "Balance Unknown" at bounding box center [280, 57] width 4 height 4
click at [418, 200] on button "Save & Close" at bounding box center [422, 200] width 47 height 14
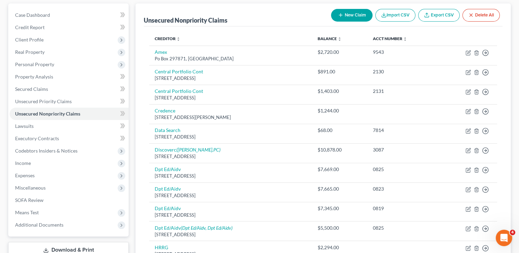
scroll to position [0, 0]
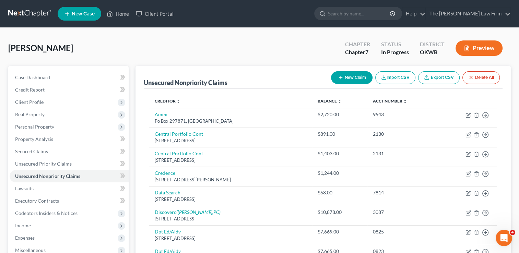
click at [349, 75] on button "New Claim" at bounding box center [351, 77] width 41 height 13
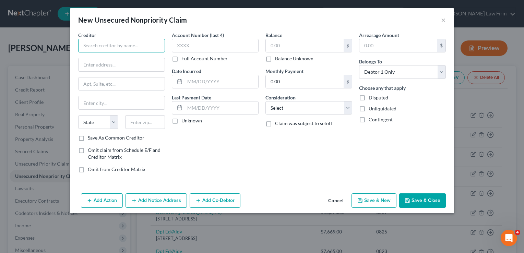
click at [153, 46] on input "text" at bounding box center [121, 46] width 87 height 14
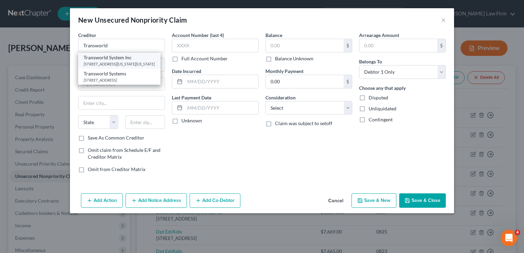
click at [141, 63] on div "[STREET_ADDRESS][US_STATE][US_STATE]" at bounding box center [119, 64] width 71 height 6
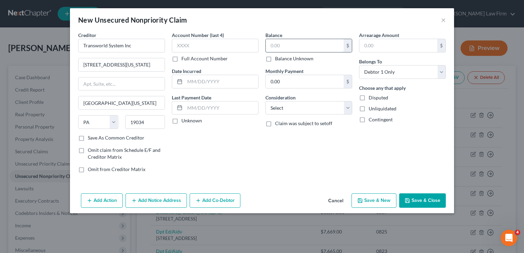
click at [291, 45] on input "text" at bounding box center [305, 45] width 78 height 13
click at [414, 200] on button "Save & Close" at bounding box center [422, 200] width 47 height 14
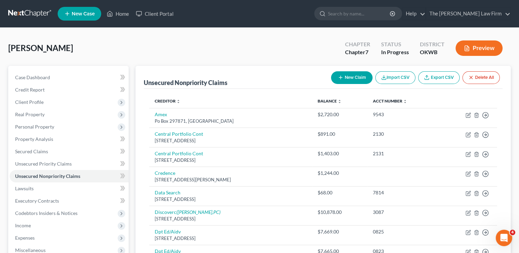
click at [354, 79] on button "New Claim" at bounding box center [351, 77] width 41 height 13
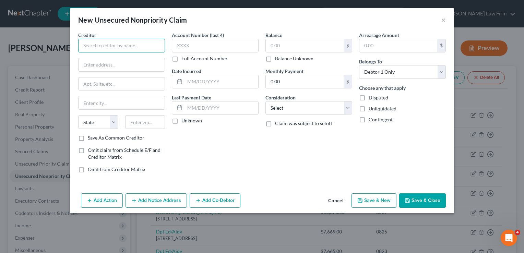
click at [148, 47] on input "text" at bounding box center [121, 46] width 87 height 14
click at [126, 66] on input "text" at bounding box center [121, 64] width 86 height 13
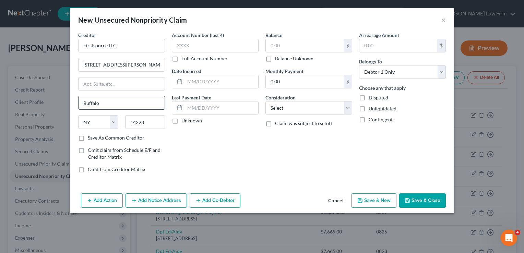
click at [110, 98] on input "Buffalo" at bounding box center [121, 102] width 86 height 13
click at [280, 43] on input "text" at bounding box center [305, 45] width 78 height 13
click at [310, 28] on div "New Unsecured Nonpriority Claim ×" at bounding box center [262, 19] width 384 height 23
click at [426, 201] on button "Save & Close" at bounding box center [422, 200] width 47 height 14
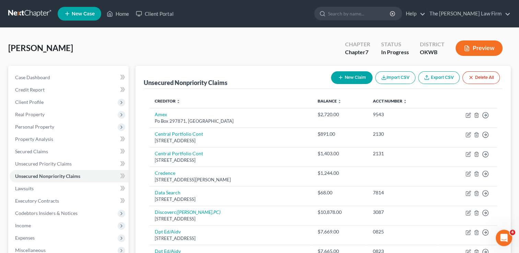
click at [358, 80] on button "New Claim" at bounding box center [351, 77] width 41 height 13
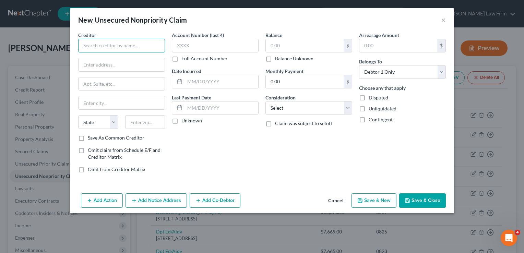
click at [149, 47] on input "text" at bounding box center [121, 46] width 87 height 14
click at [284, 47] on input "text" at bounding box center [305, 45] width 78 height 13
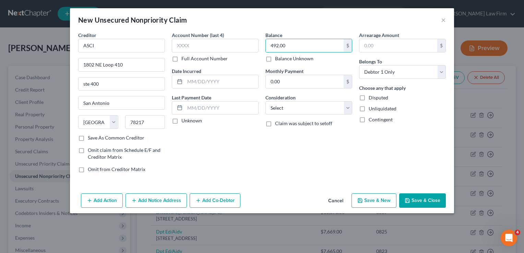
click at [414, 197] on button "Save & Close" at bounding box center [422, 200] width 47 height 14
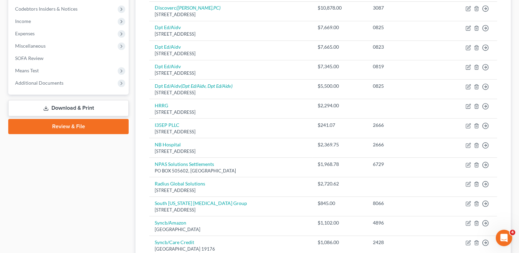
scroll to position [211, 0]
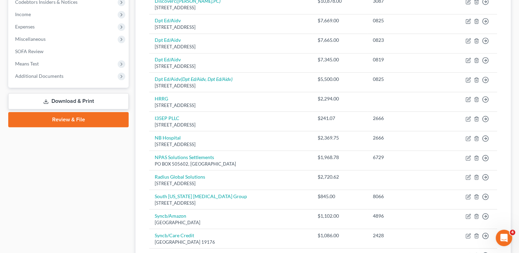
click at [72, 102] on link "Download & Print" at bounding box center [68, 101] width 120 height 16
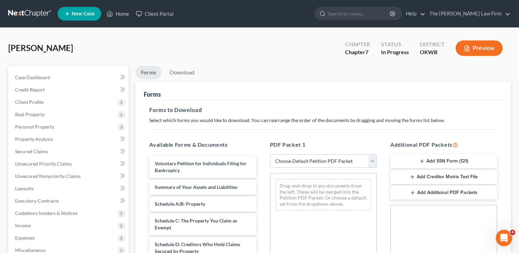
click at [322, 163] on select "Choose Default Petition PDF Packet Complete Bankruptcy Petition (all forms and …" at bounding box center [323, 161] width 107 height 14
click at [270, 154] on select "Choose Default Petition PDF Packet Complete Bankruptcy Petition (all forms and …" at bounding box center [323, 161] width 107 height 14
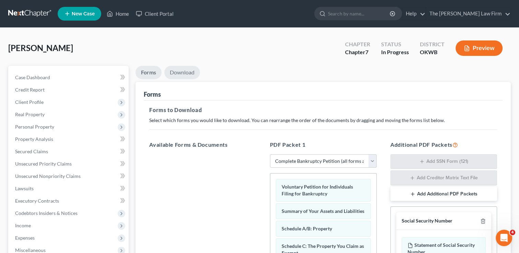
click at [183, 68] on link "Download" at bounding box center [182, 72] width 36 height 13
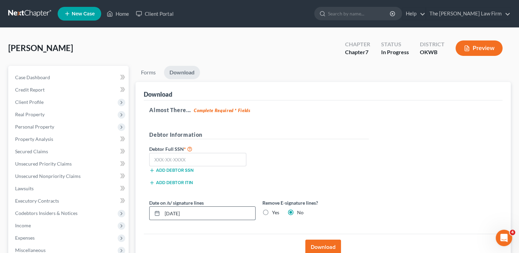
click at [221, 211] on input "[DATE]" at bounding box center [208, 213] width 93 height 13
click at [200, 213] on input "[DATE]" at bounding box center [208, 213] width 93 height 13
drag, startPoint x: 200, startPoint y: 213, endPoint x: 156, endPoint y: 215, distance: 44.2
click at [156, 215] on div "[DATE]" at bounding box center [202, 213] width 106 height 14
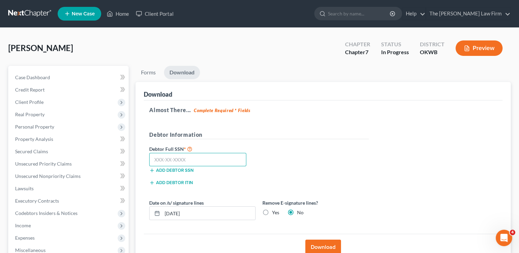
click at [217, 154] on input "text" at bounding box center [197, 160] width 97 height 14
click at [277, 156] on div "Debtor Full SSN * 514-13-0392 Add debtor SSN" at bounding box center [259, 162] width 226 height 34
click at [322, 244] on button "Download" at bounding box center [323, 247] width 36 height 15
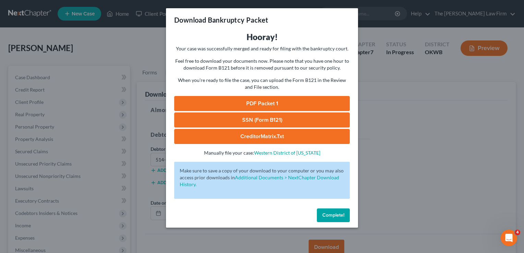
click at [300, 119] on link "SSN (Form B121)" at bounding box center [261, 119] width 175 height 15
click at [275, 102] on link "PDF Packet 1" at bounding box center [261, 103] width 175 height 15
click at [338, 218] on button "Complete!" at bounding box center [333, 215] width 33 height 14
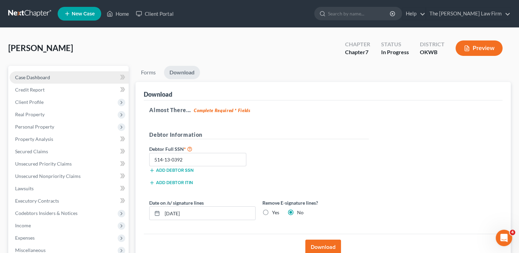
click at [65, 73] on link "Case Dashboard" at bounding box center [69, 77] width 119 height 12
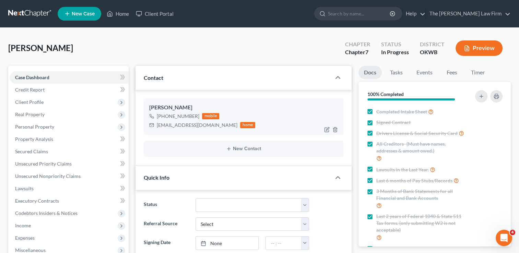
scroll to position [611, 0]
drag, startPoint x: 158, startPoint y: 125, endPoint x: 222, endPoint y: 130, distance: 65.0
click at [222, 130] on div "[PERSON_NAME] [PHONE_NUMBER] mobile [EMAIL_ADDRESS][DOMAIN_NAME] home" at bounding box center [243, 116] width 199 height 37
copy div "[EMAIL_ADDRESS][DOMAIN_NAME]"
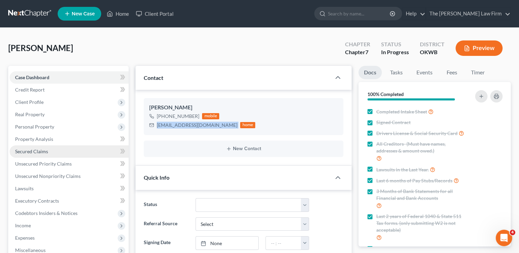
click at [41, 152] on span "Secured Claims" at bounding box center [31, 151] width 33 height 6
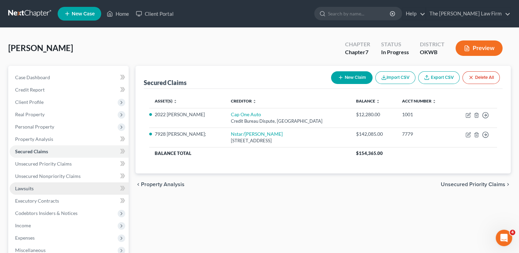
click at [32, 186] on span "Lawsuits" at bounding box center [24, 188] width 19 height 6
